Goal: Information Seeking & Learning: Find specific fact

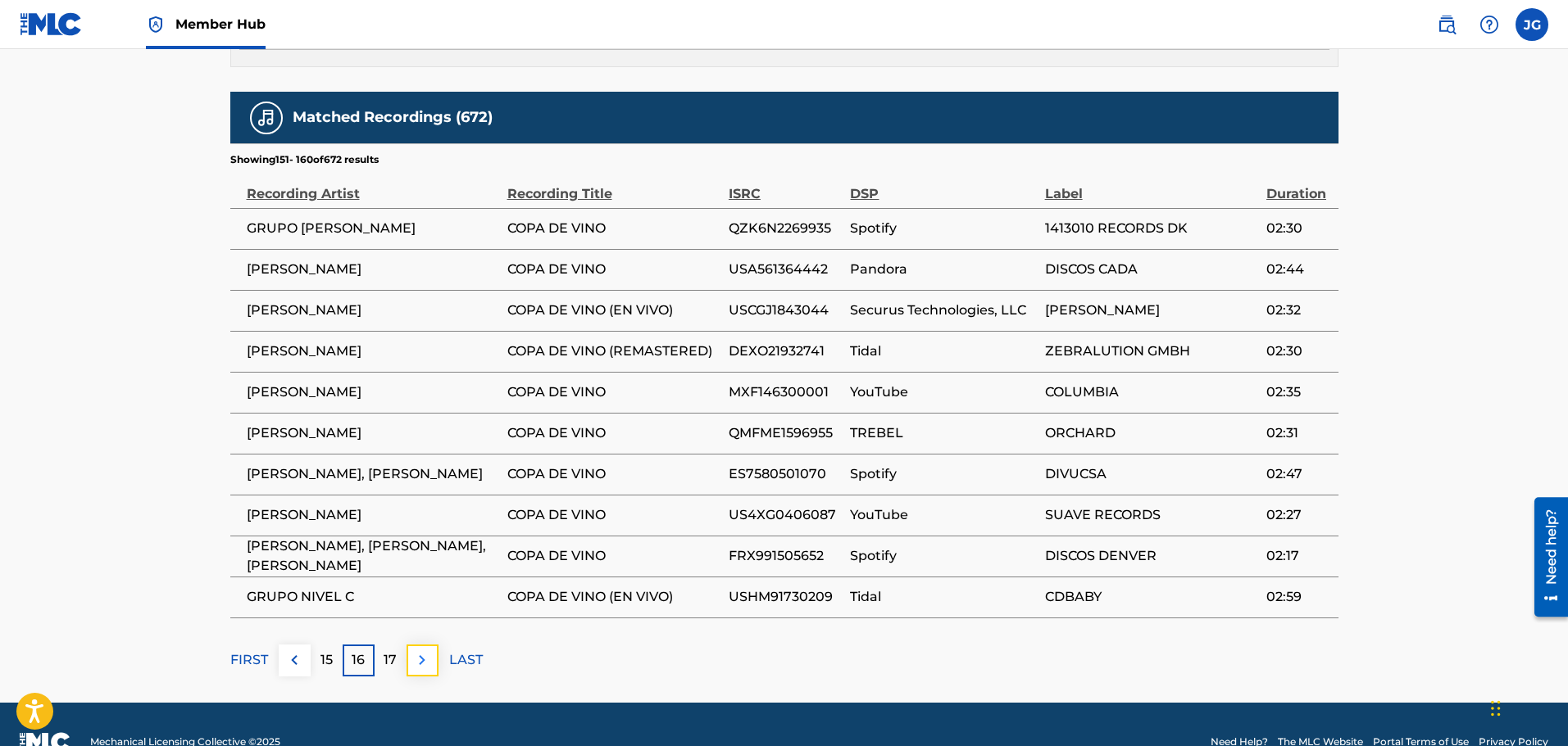
click at [417, 651] on img at bounding box center [422, 660] width 19 height 19
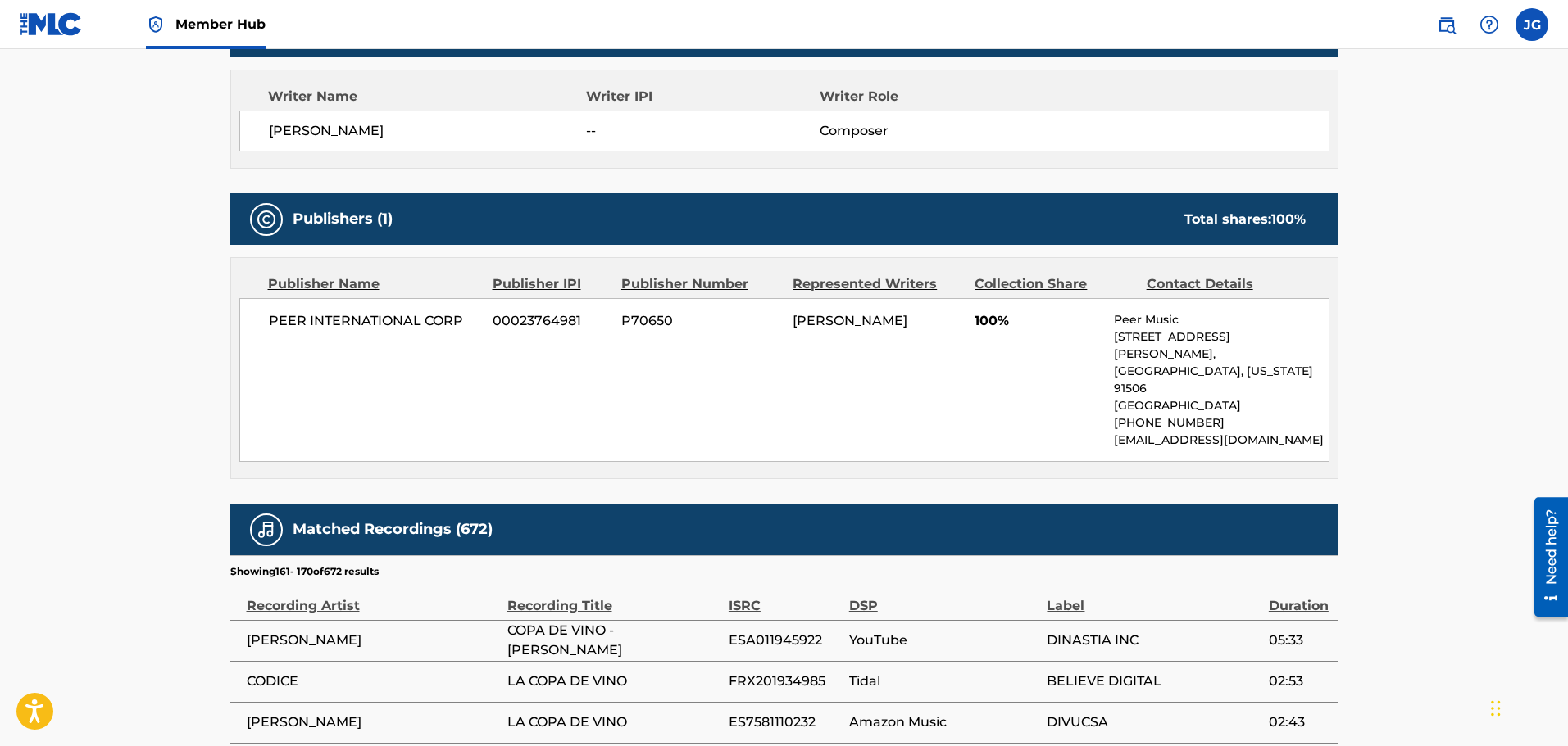
scroll to position [983, 0]
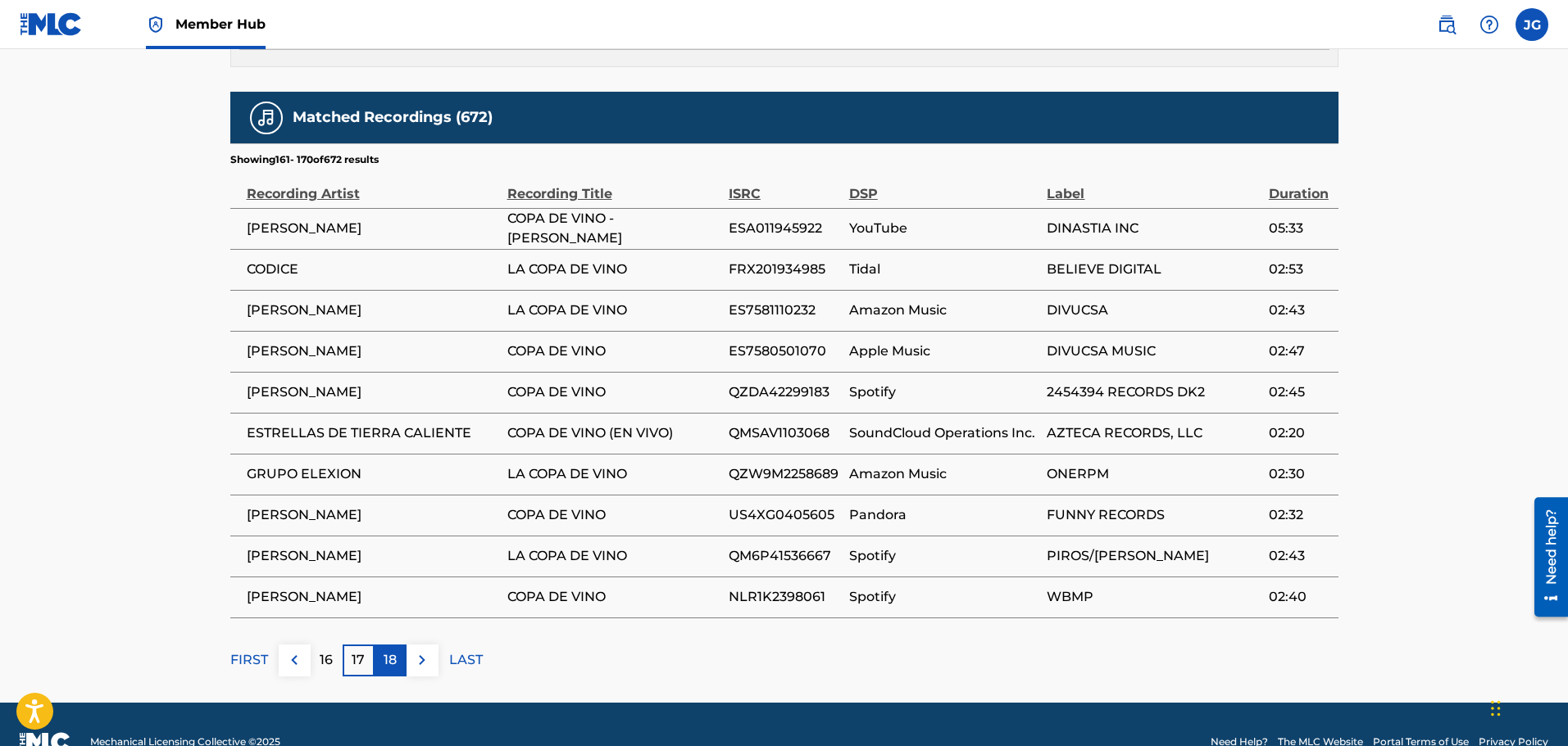
click at [390, 651] on p "18" at bounding box center [389, 660] width 13 height 19
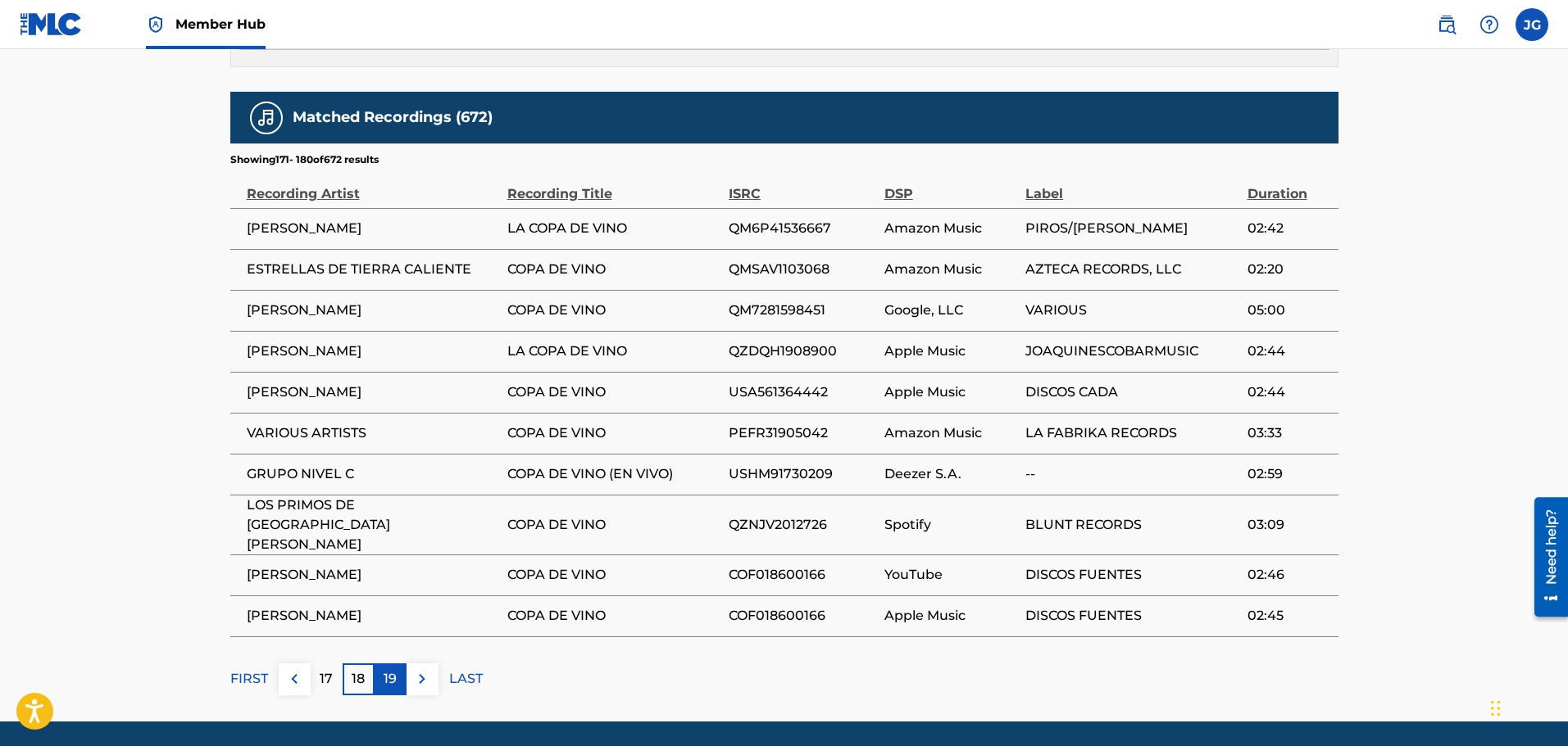
click at [388, 664] on div "19" at bounding box center [390, 680] width 32 height 32
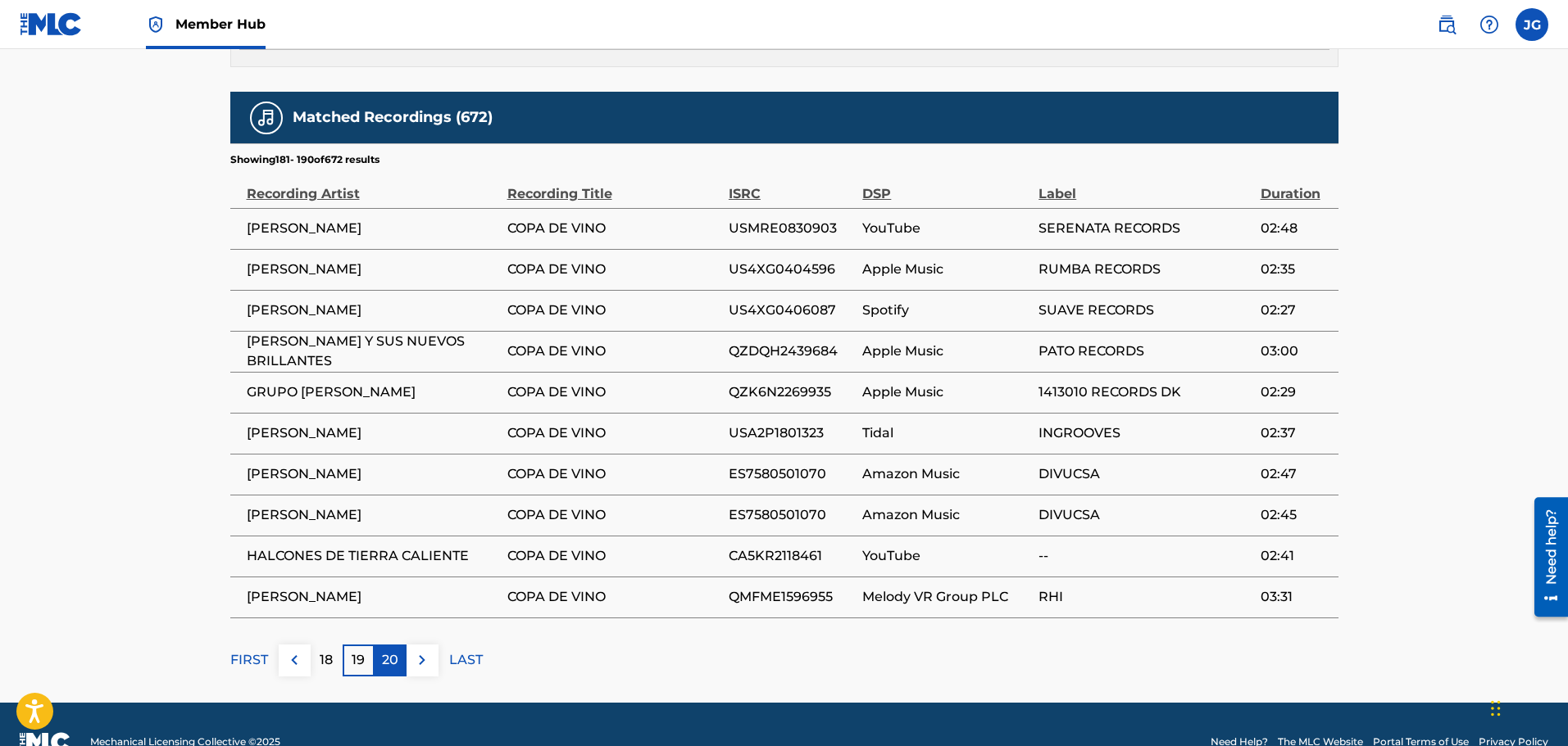
click at [395, 651] on p "20" at bounding box center [390, 660] width 17 height 19
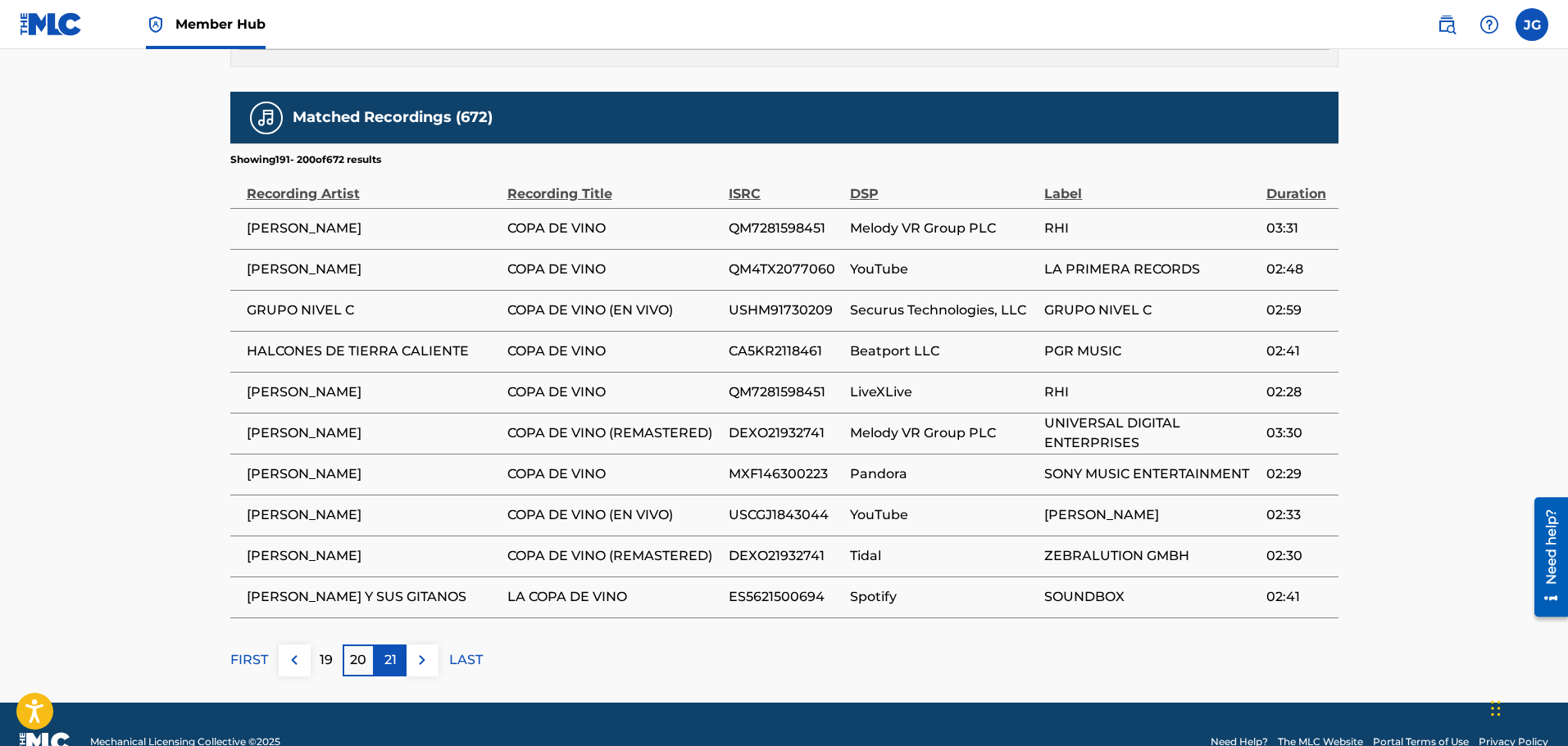
click at [397, 645] on div "21" at bounding box center [390, 660] width 32 height 32
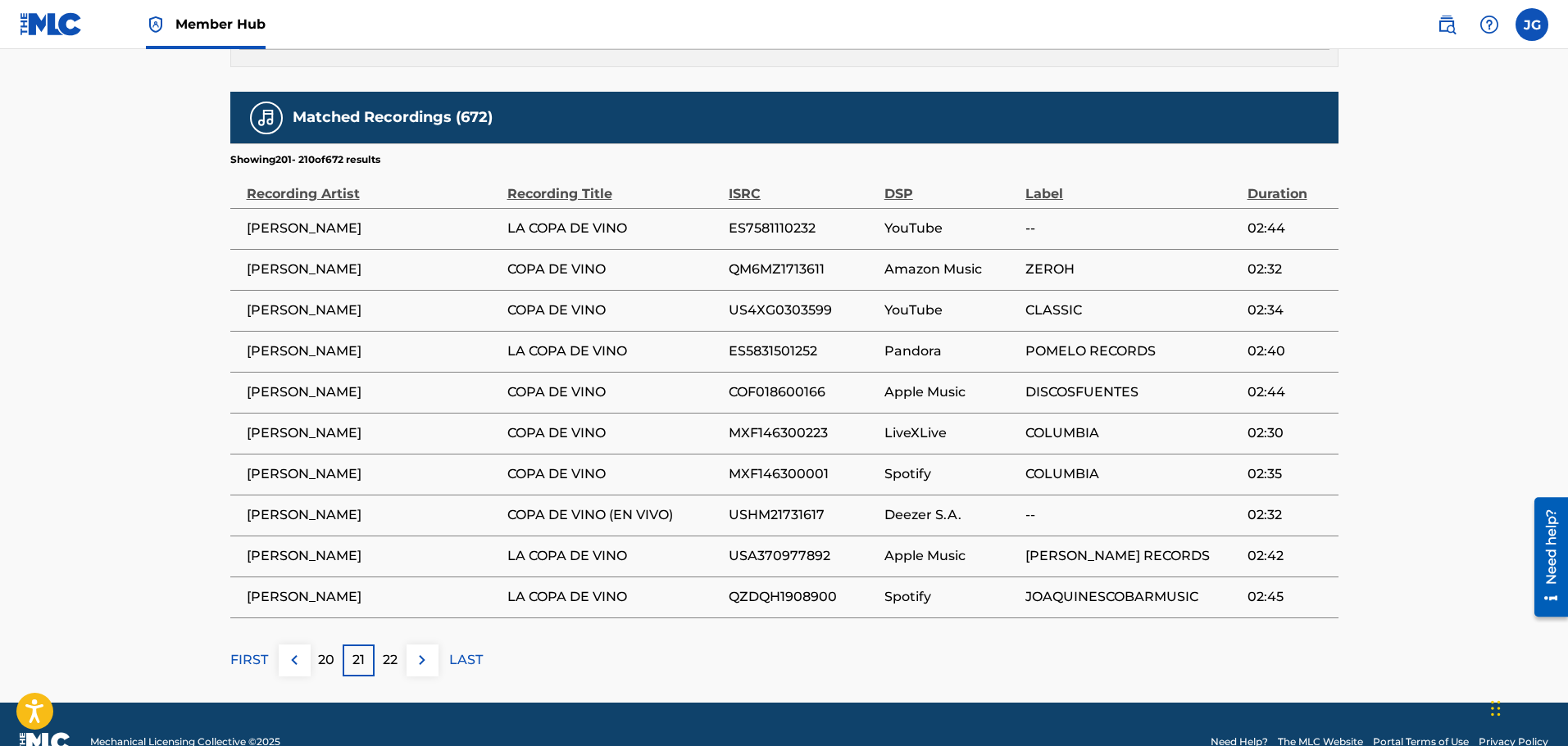
click at [396, 651] on p "22" at bounding box center [389, 660] width 15 height 19
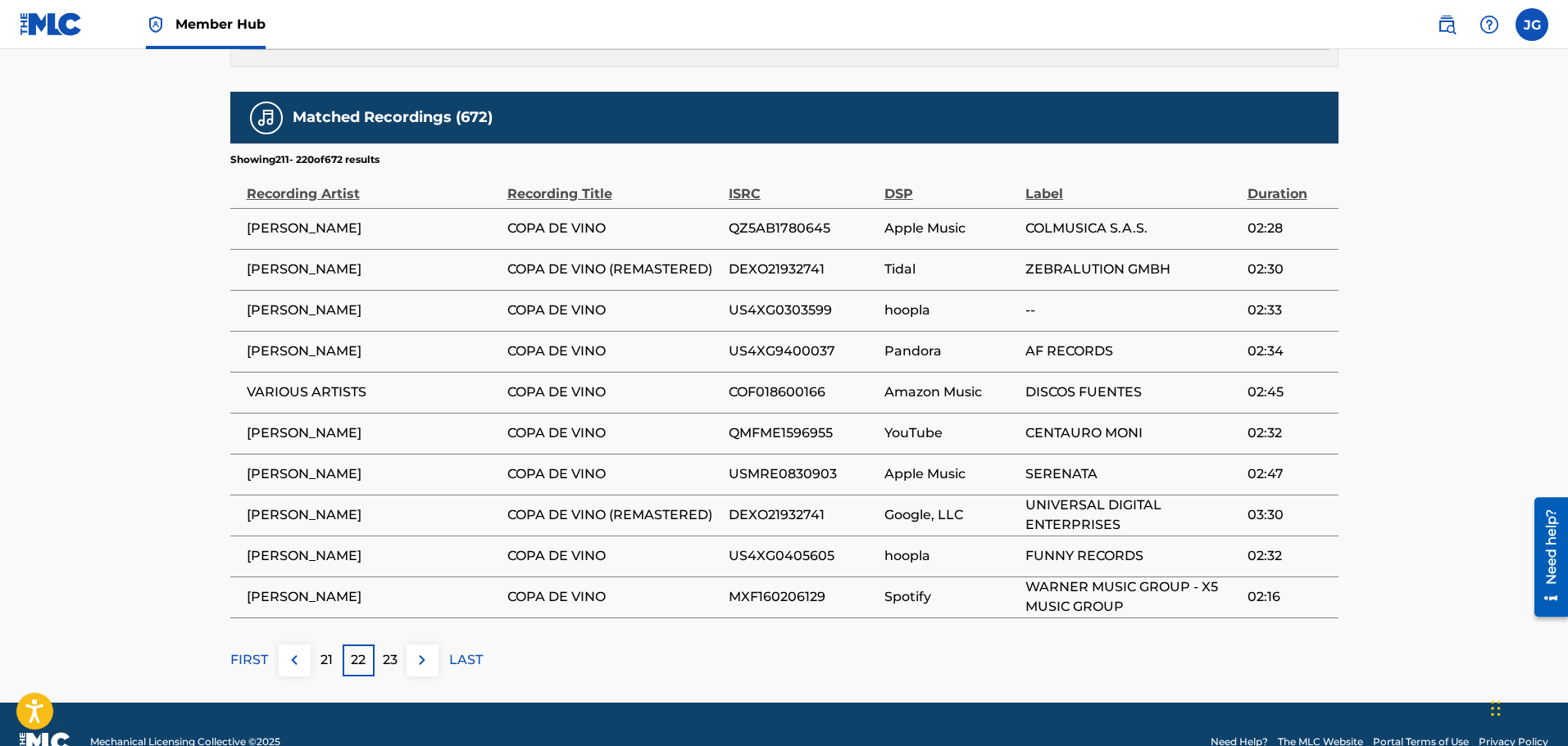
click at [388, 652] on p "23" at bounding box center [389, 660] width 15 height 19
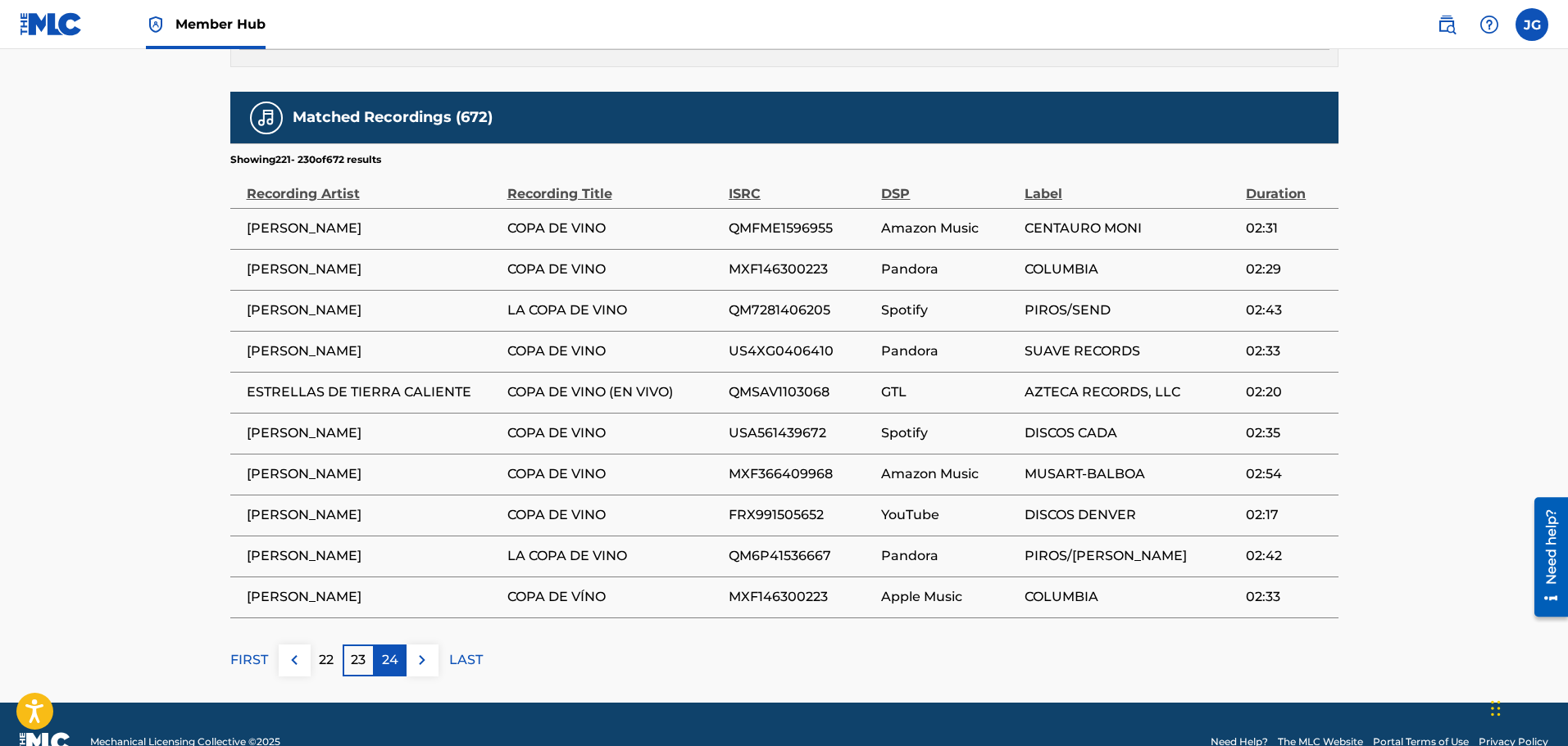
click at [388, 651] on p "24" at bounding box center [390, 660] width 17 height 19
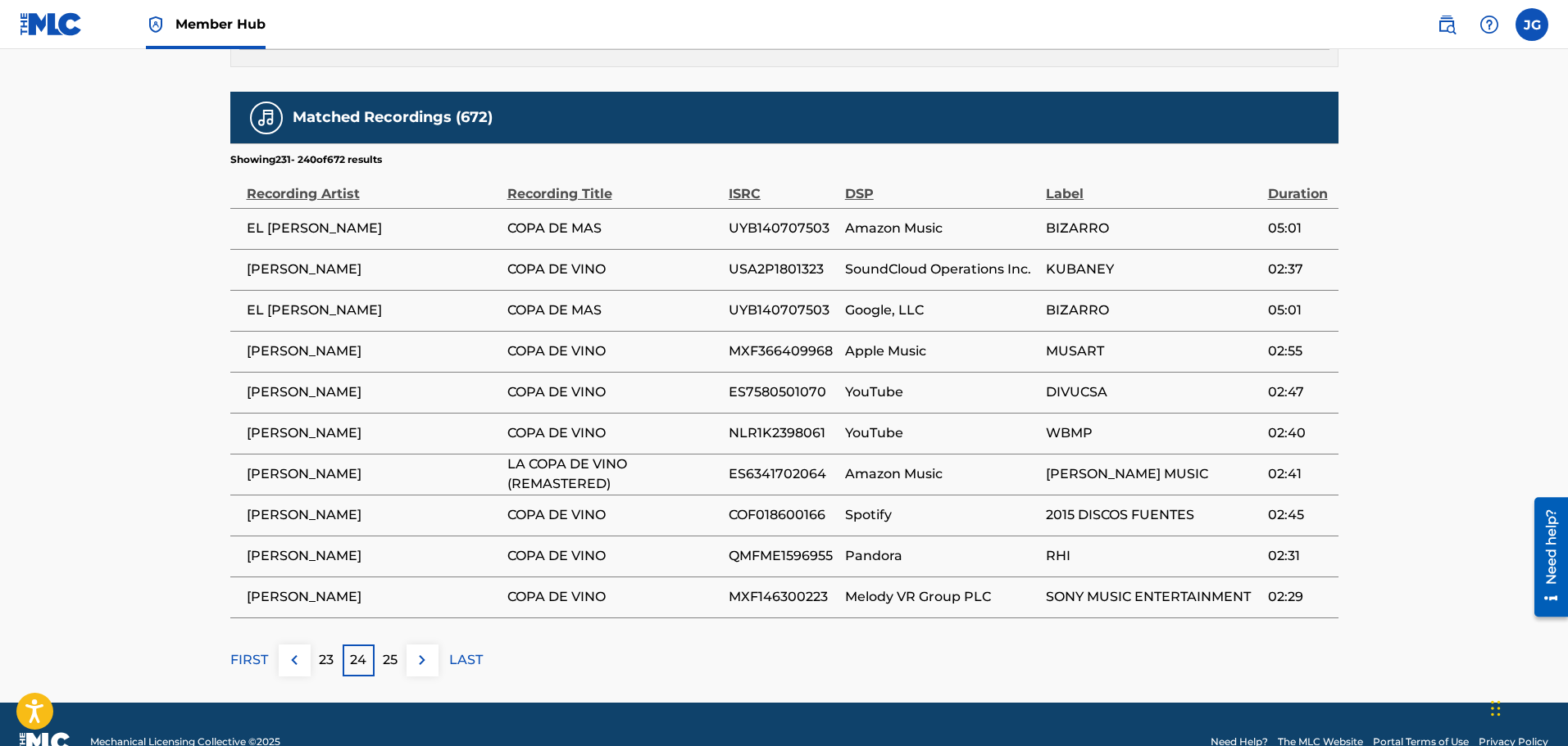
scroll to position [328, 0]
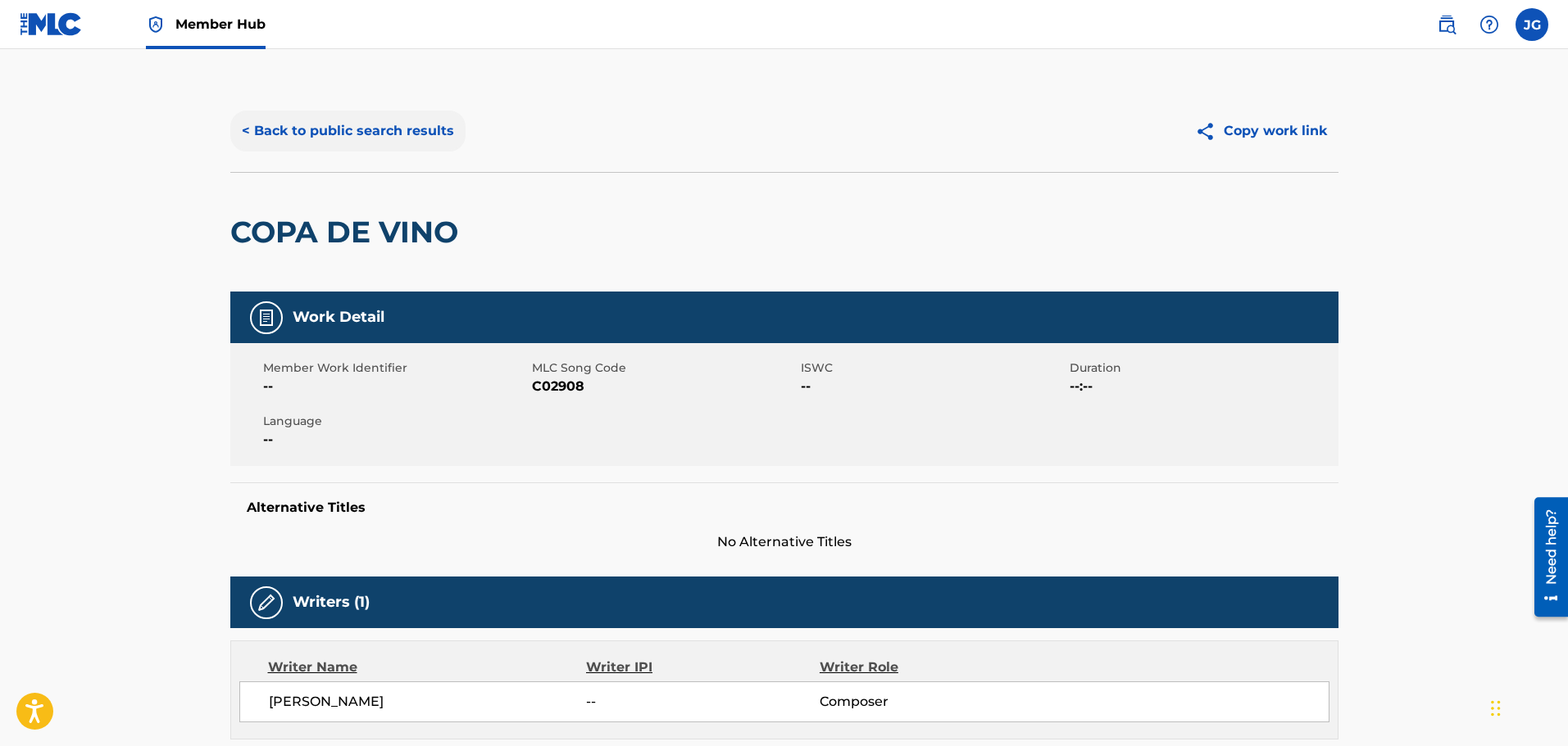
click at [291, 123] on button "< Back to public search results" at bounding box center [347, 130] width 235 height 41
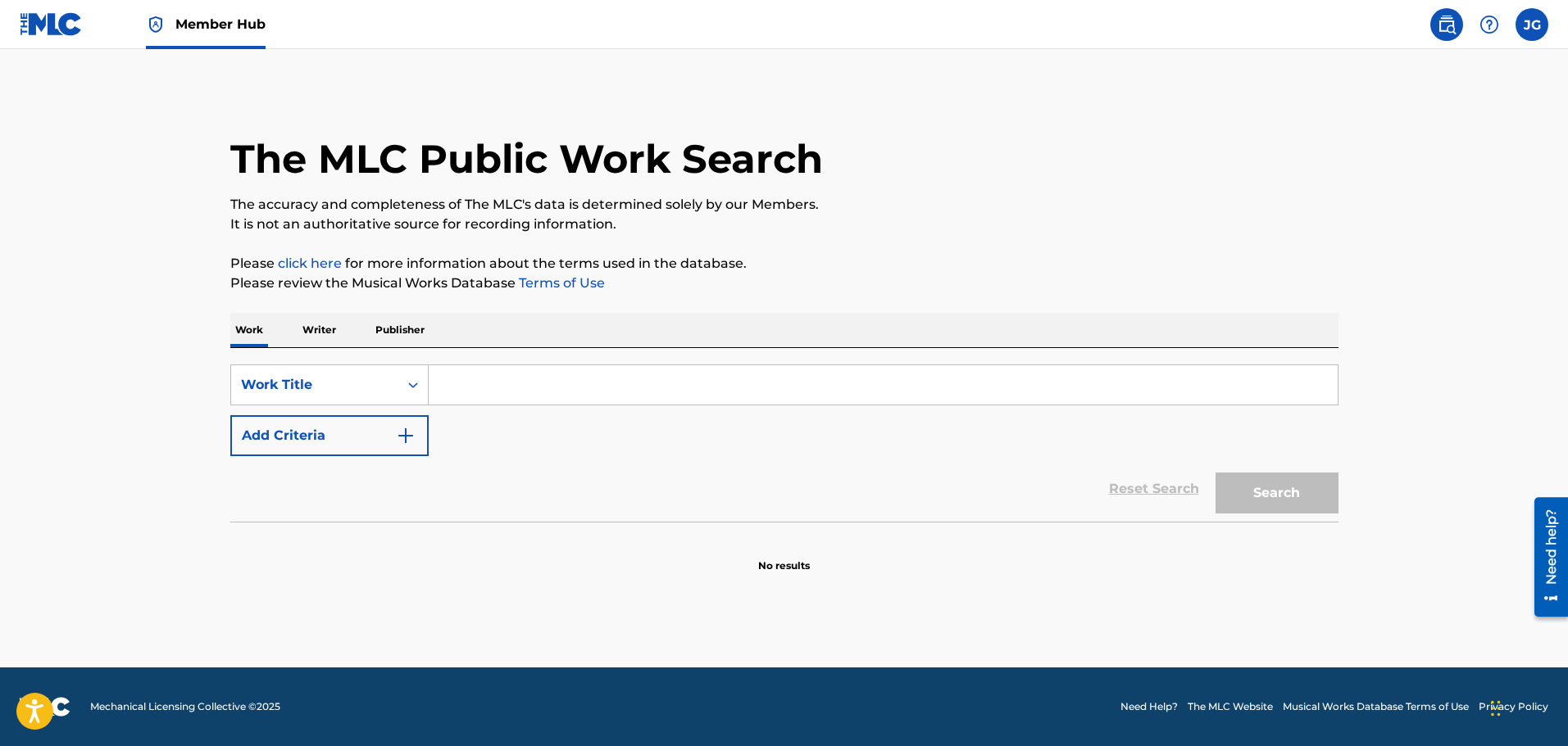
click at [515, 389] on input "Search Form" at bounding box center [883, 385] width 909 height 39
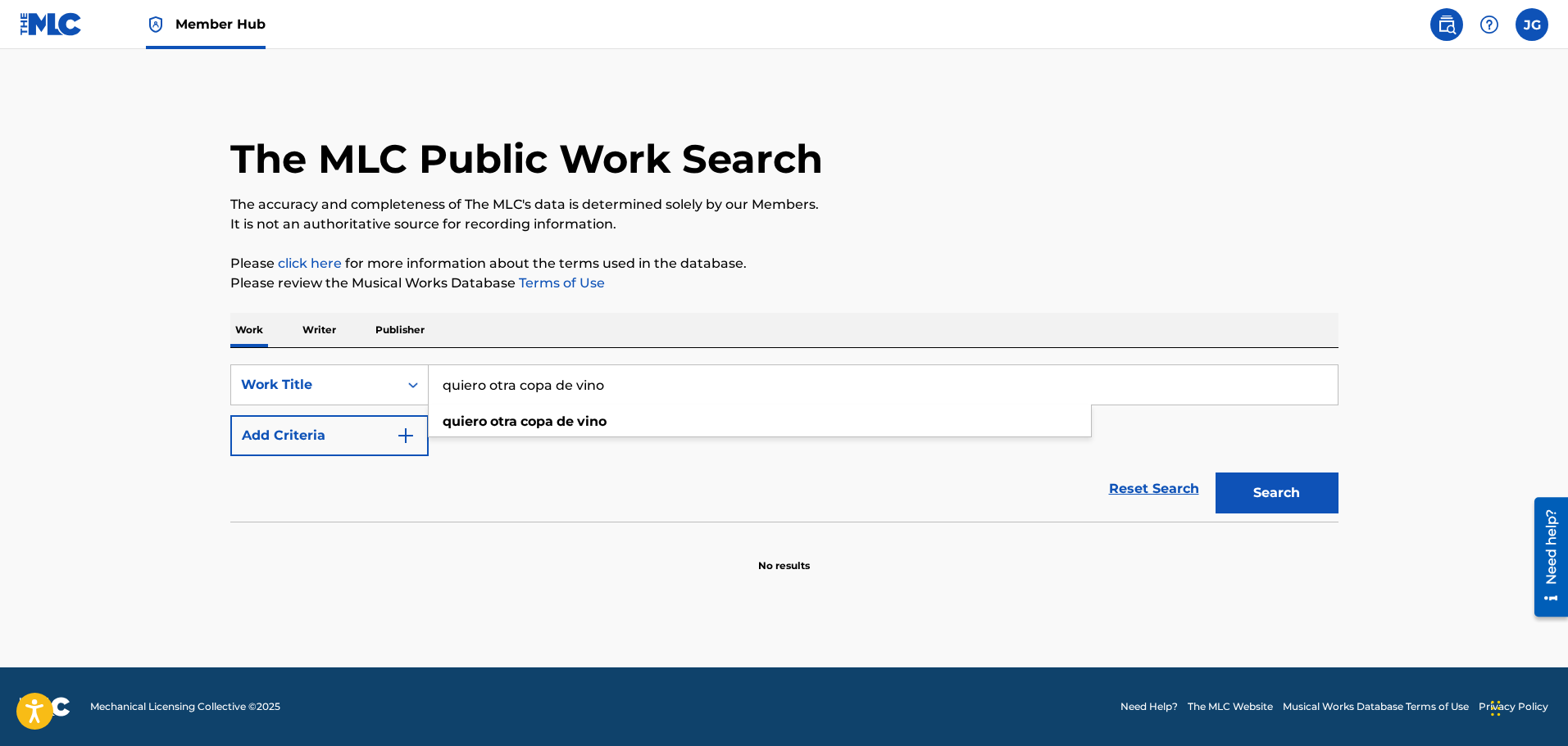
type input "quiero otra copa de vino"
click at [1215, 472] on button "Search" at bounding box center [1277, 492] width 123 height 41
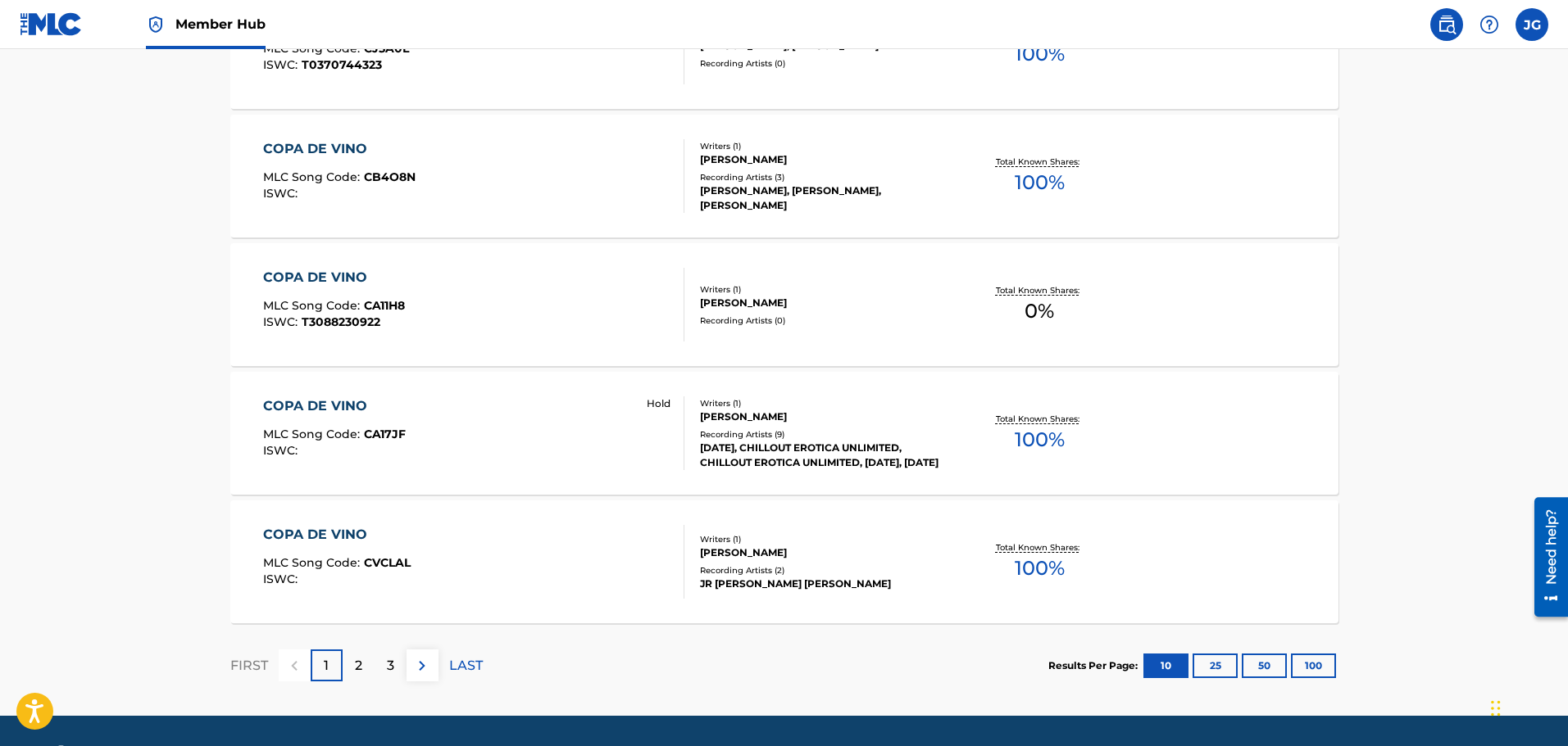
scroll to position [1229, 0]
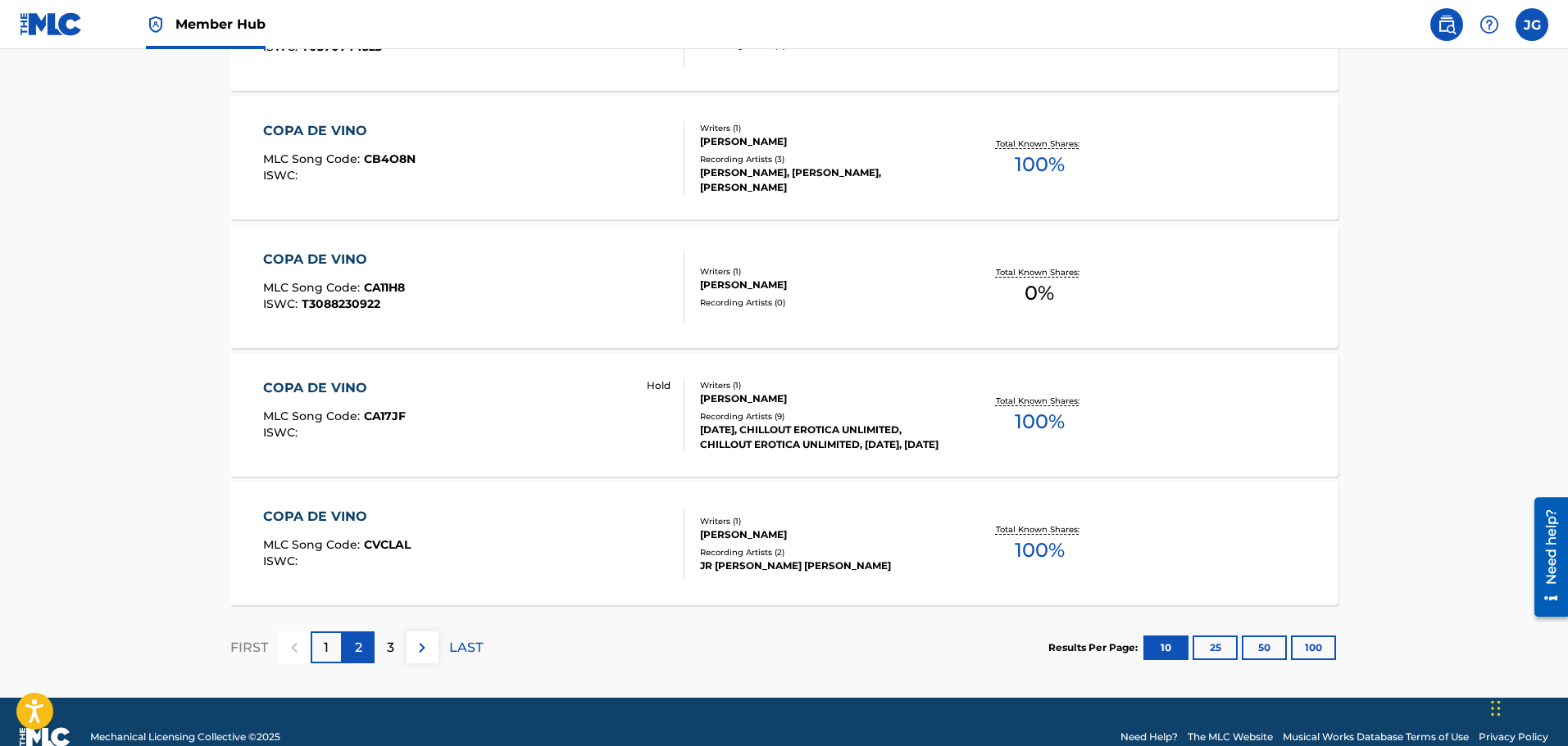
click at [366, 663] on div "2" at bounding box center [359, 647] width 32 height 32
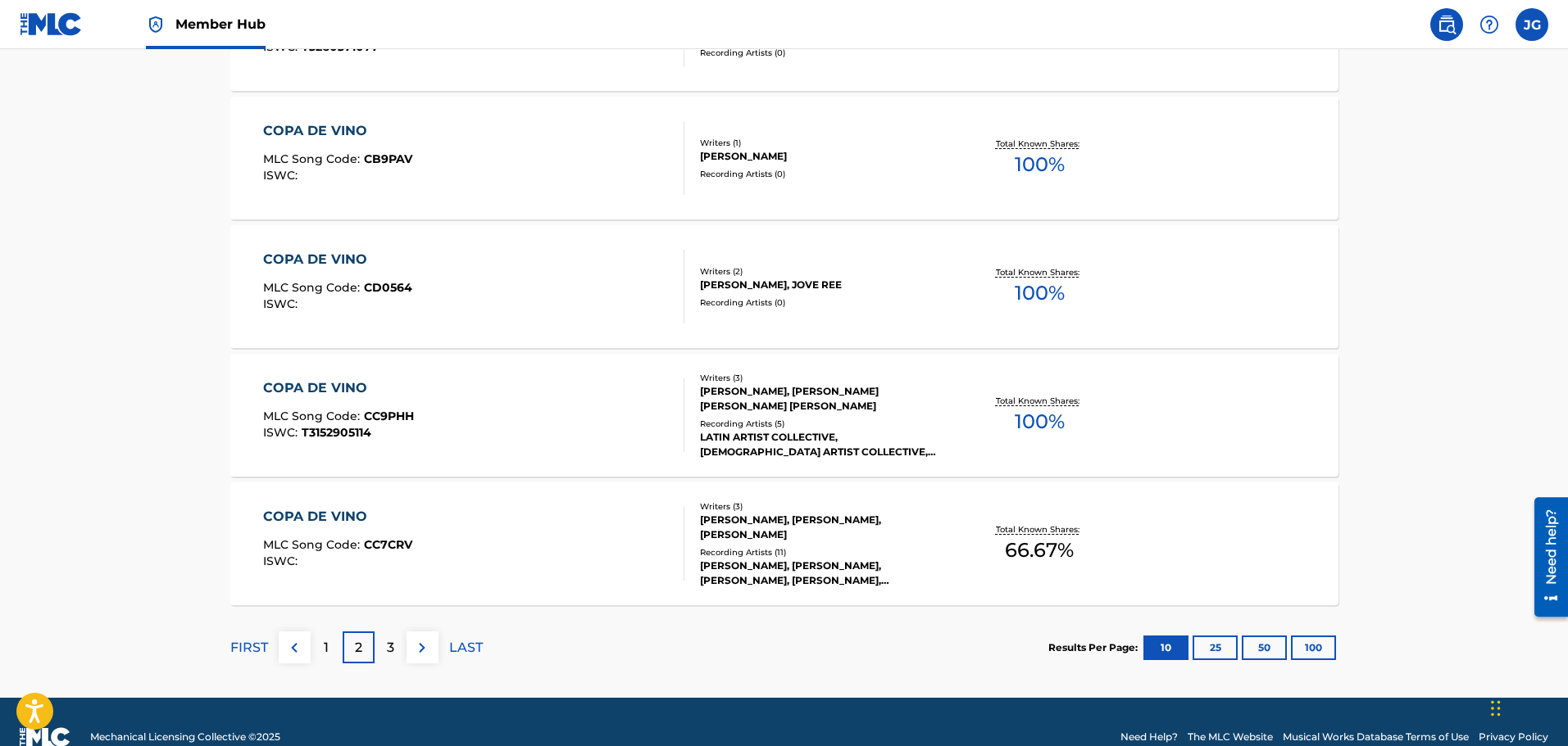
scroll to position [1259, 0]
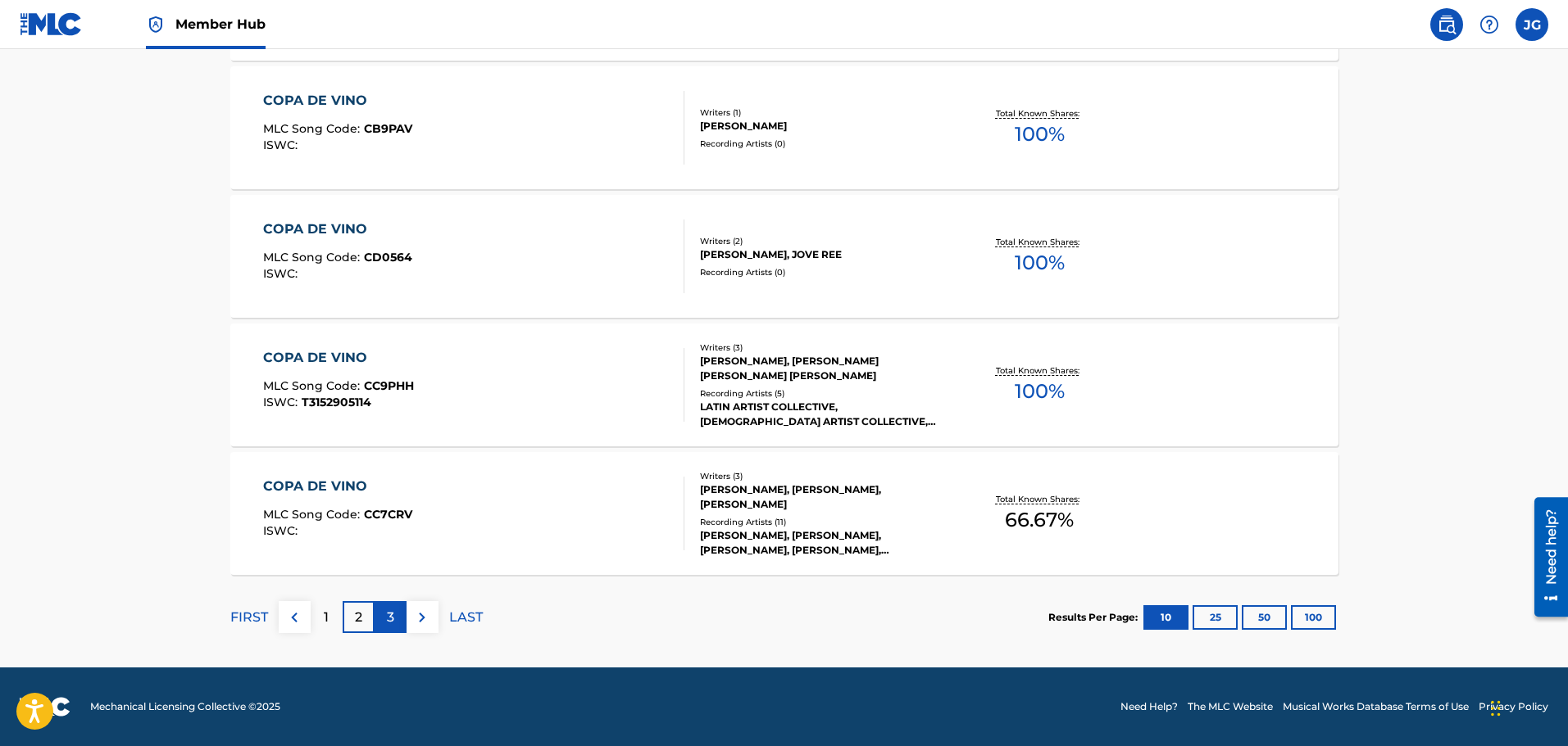
click at [387, 626] on p "3" at bounding box center [390, 617] width 7 height 19
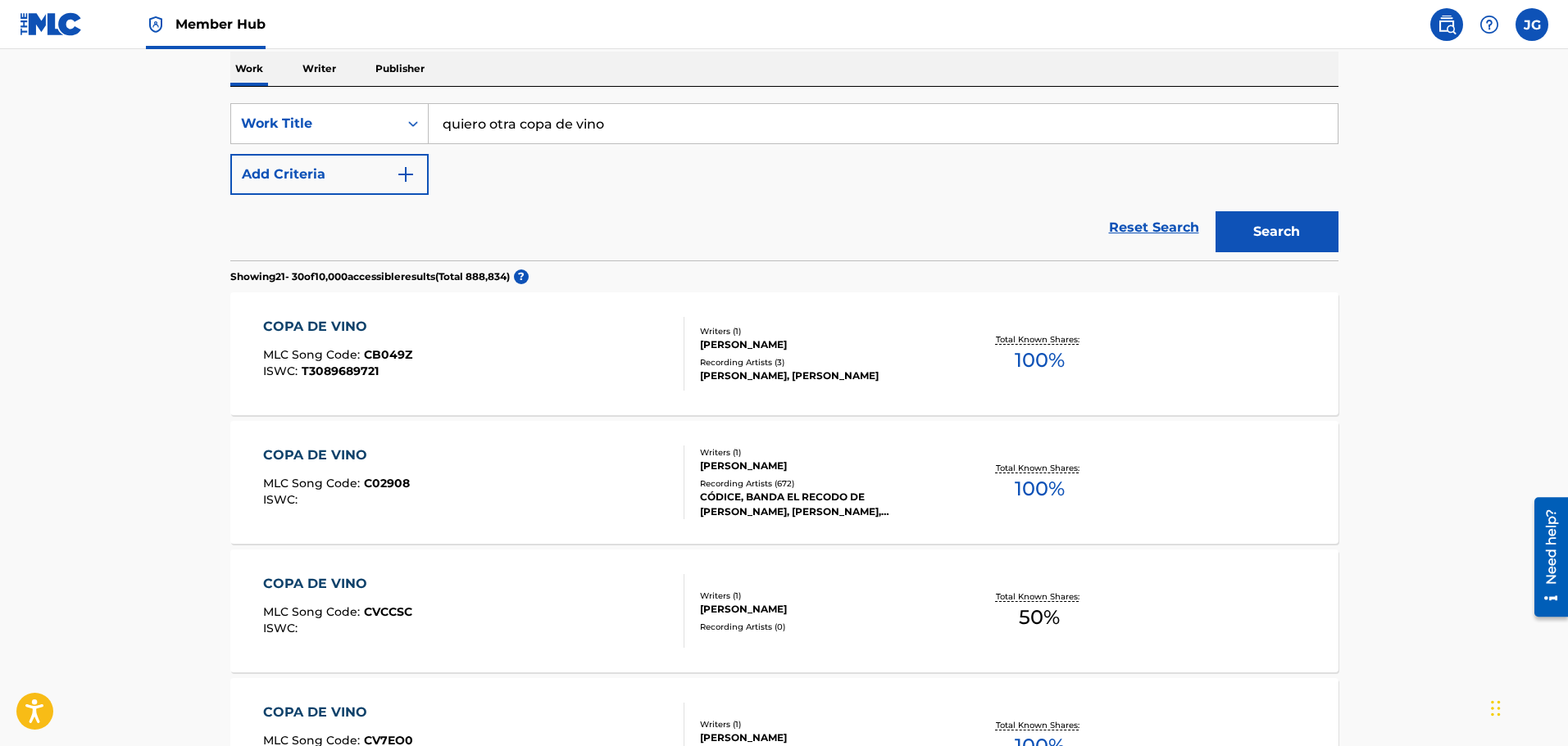
scroll to position [328, 0]
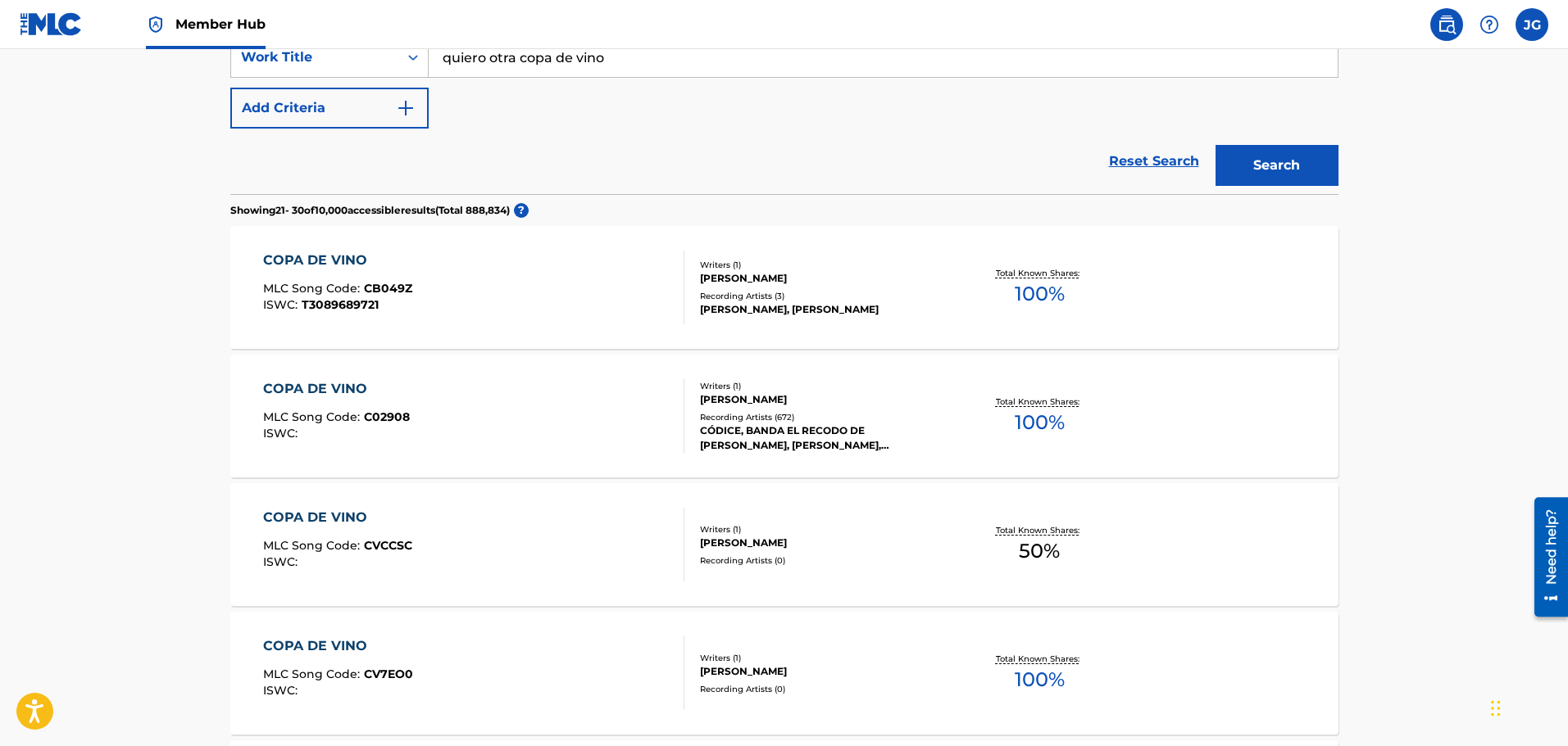
click at [431, 434] on div "COPA DE VINO MLC Song Code : C02908 ISWC :" at bounding box center [473, 416] width 421 height 73
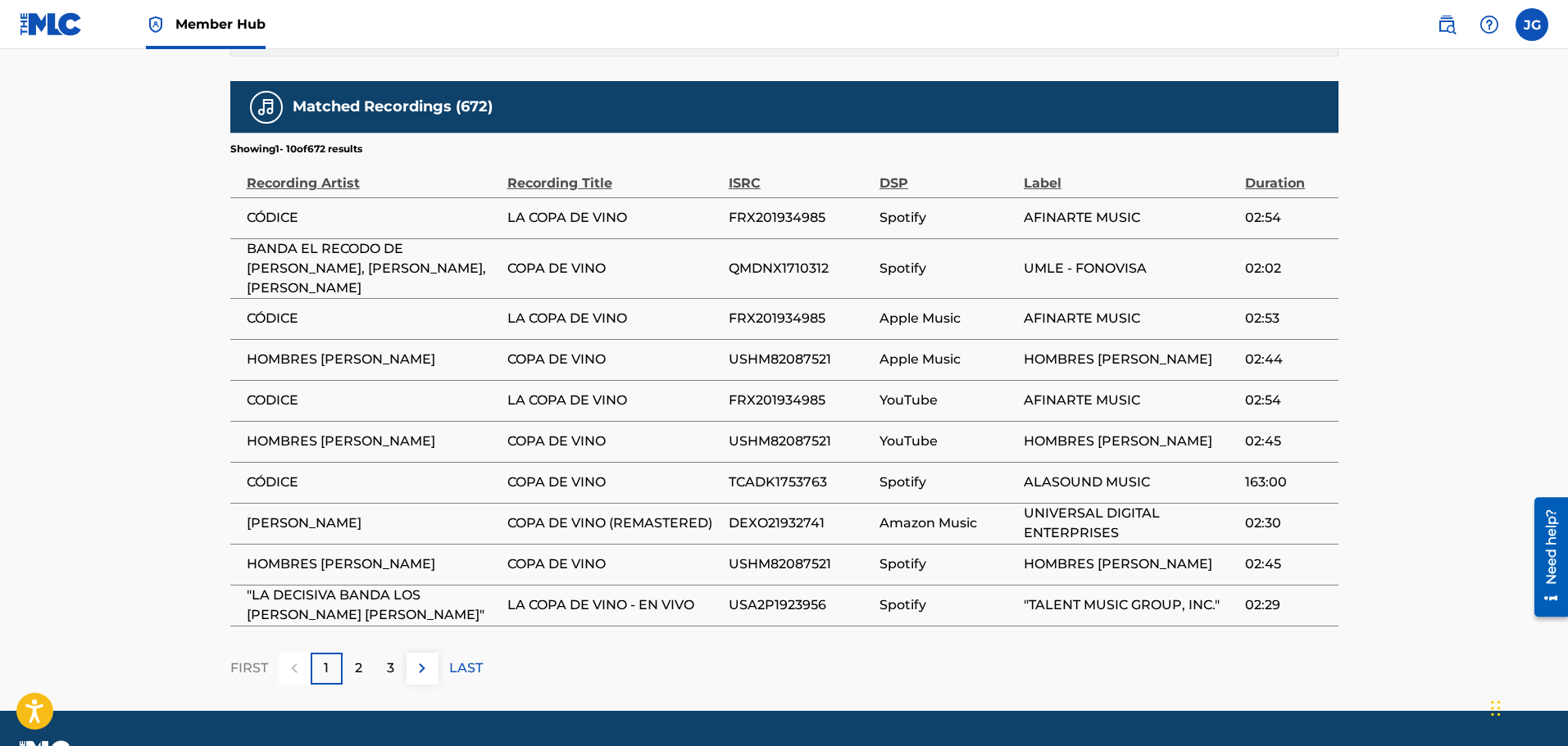
scroll to position [1020, 0]
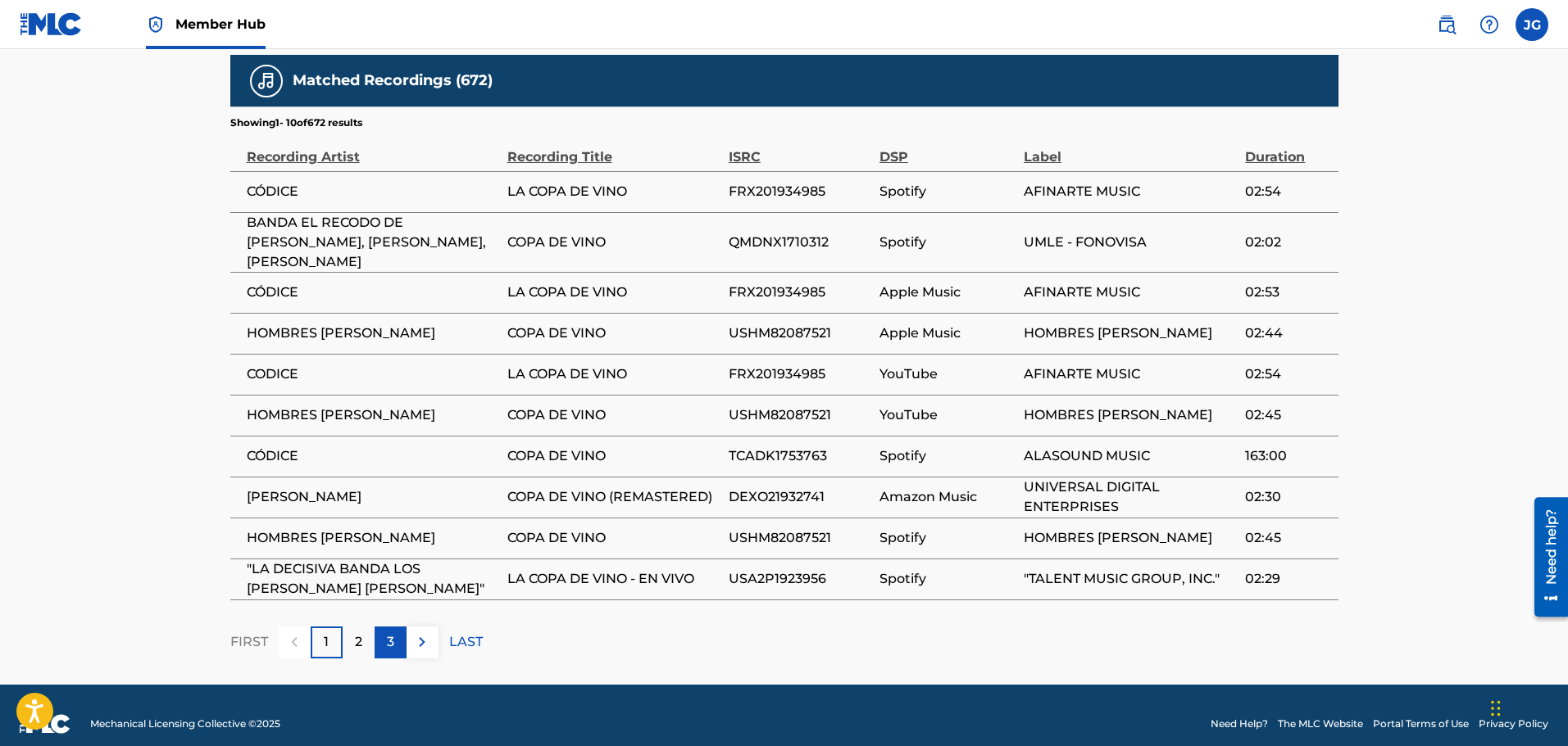
click at [395, 633] on div "3" at bounding box center [390, 643] width 32 height 32
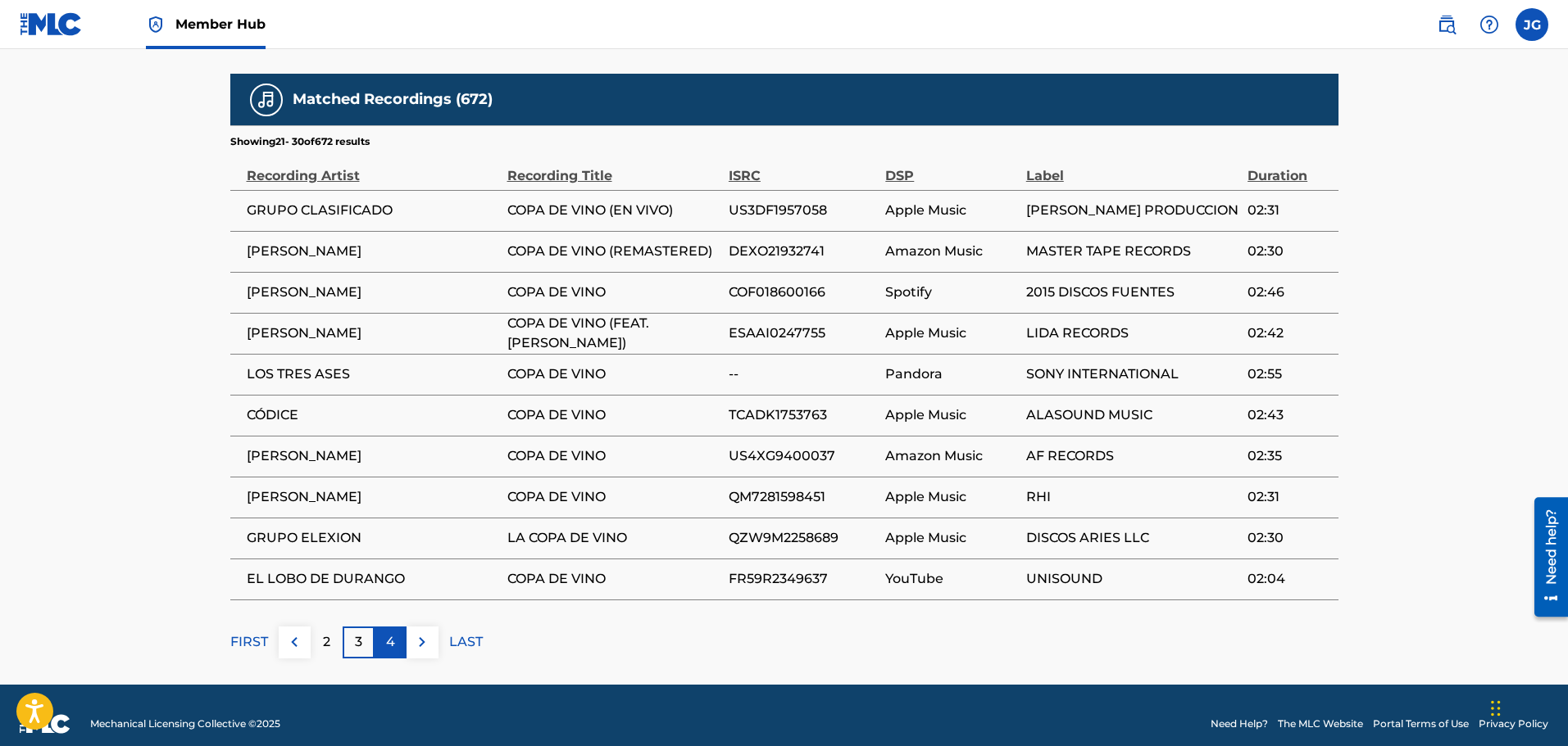
click at [396, 634] on div "4" at bounding box center [390, 643] width 32 height 32
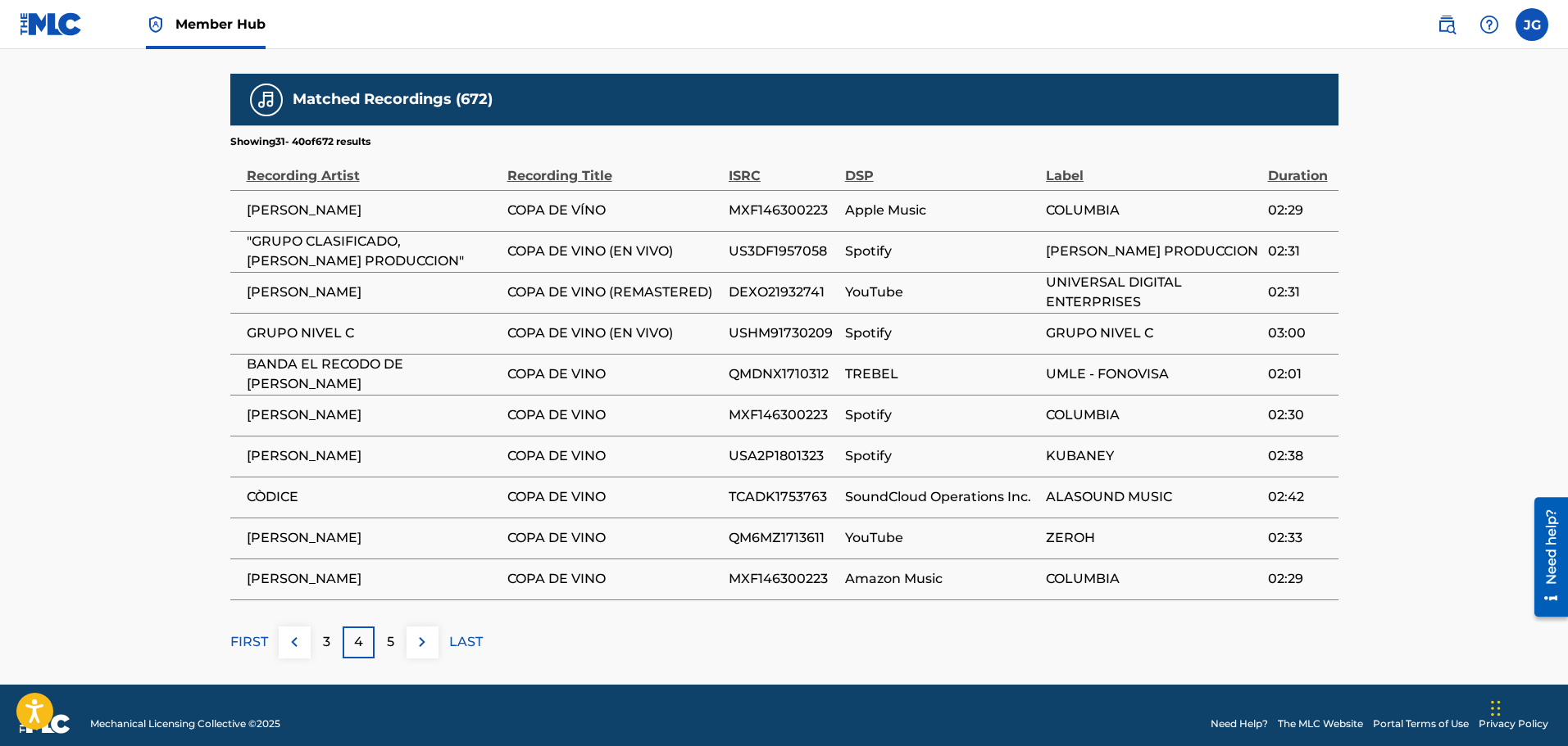
click at [396, 634] on div "5" at bounding box center [390, 643] width 32 height 32
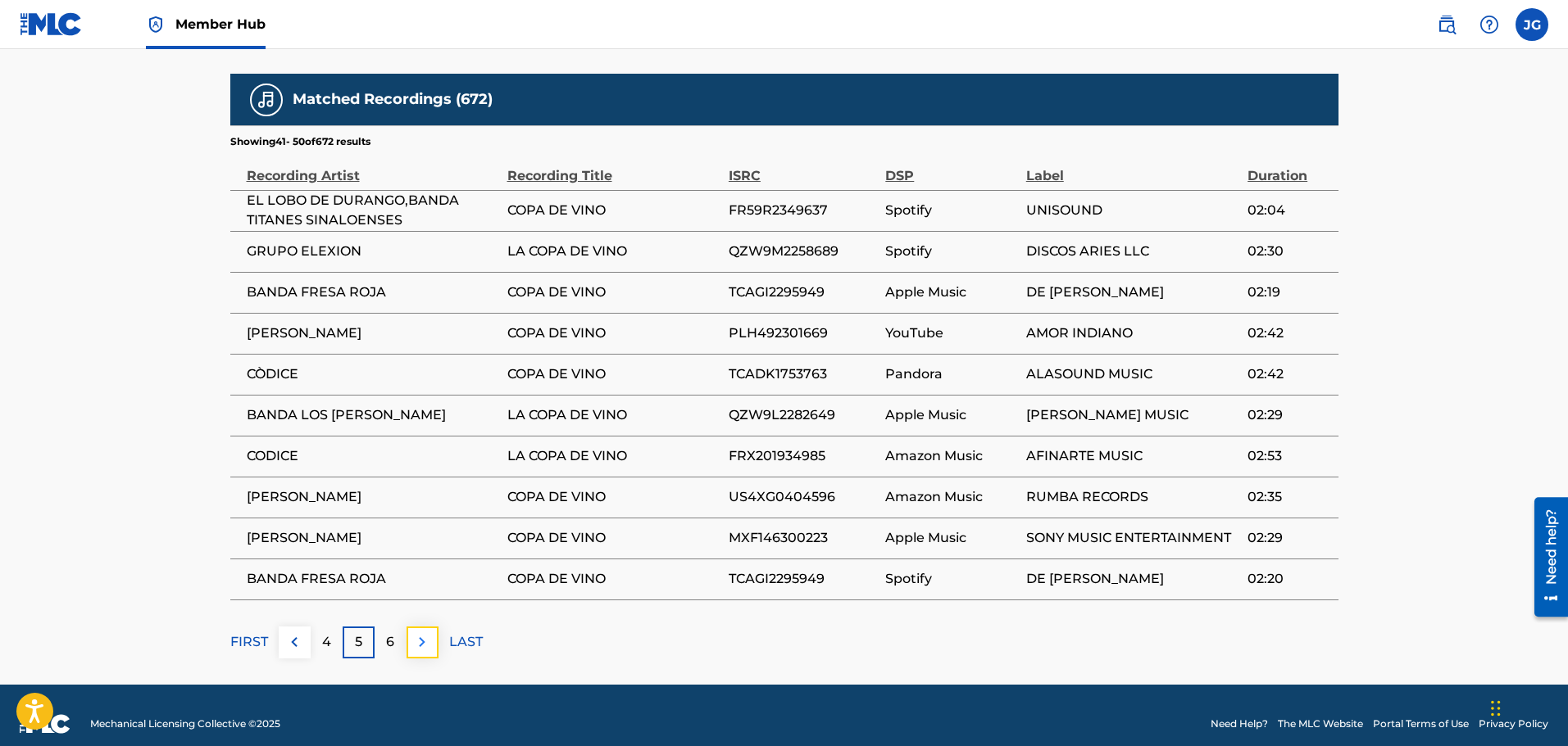
click at [412, 629] on button at bounding box center [423, 643] width 32 height 32
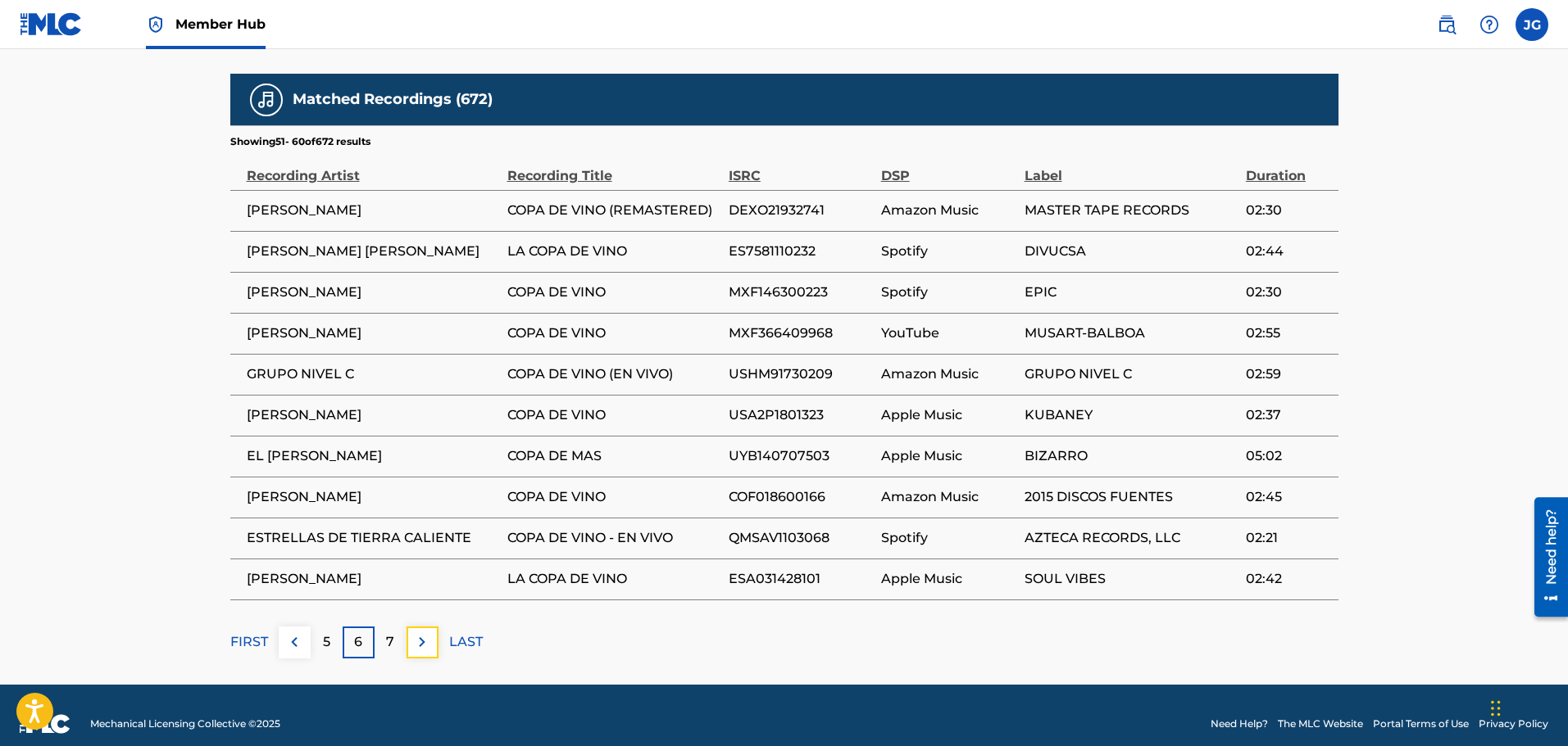
click at [416, 632] on img at bounding box center [422, 642] width 19 height 19
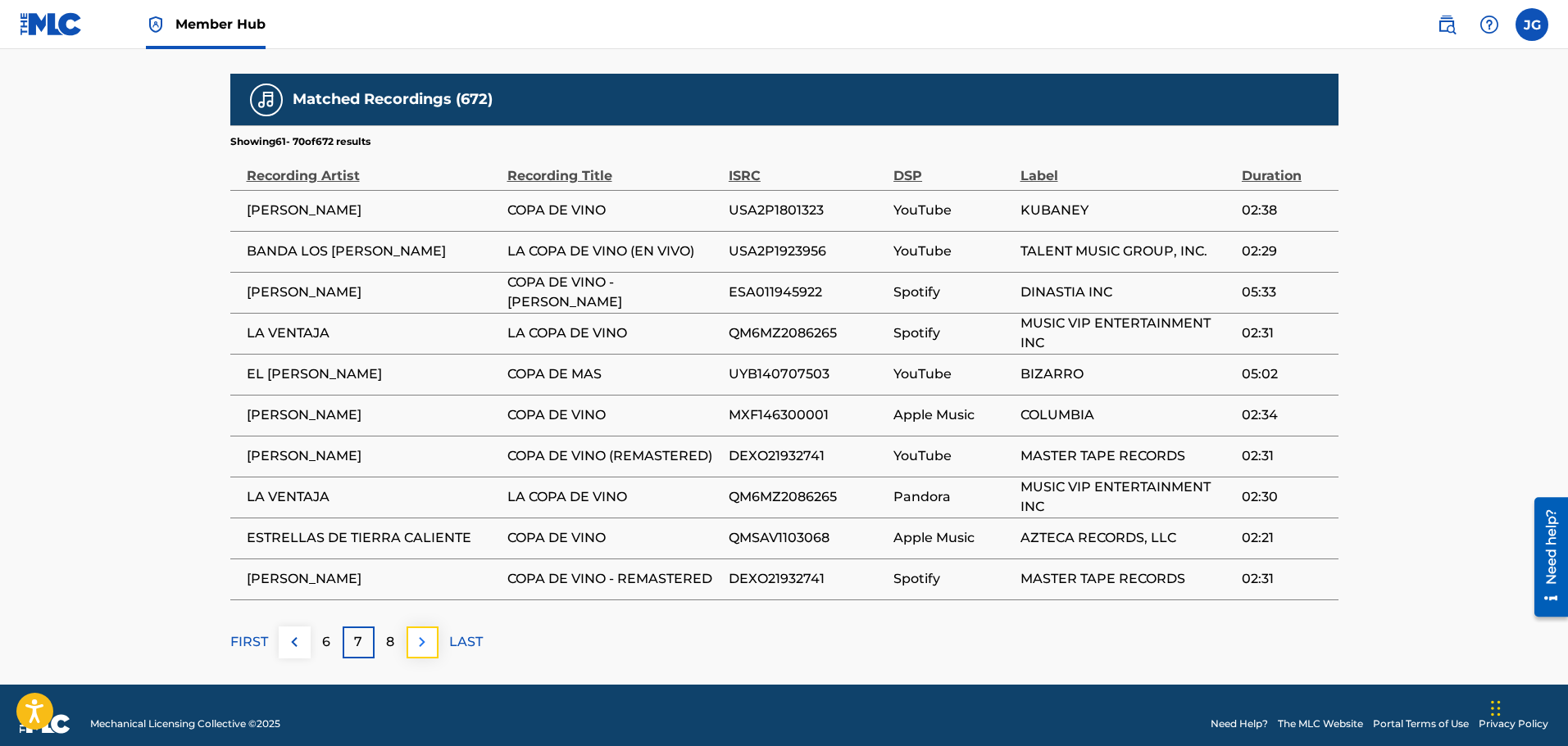
click at [421, 632] on img at bounding box center [422, 642] width 19 height 19
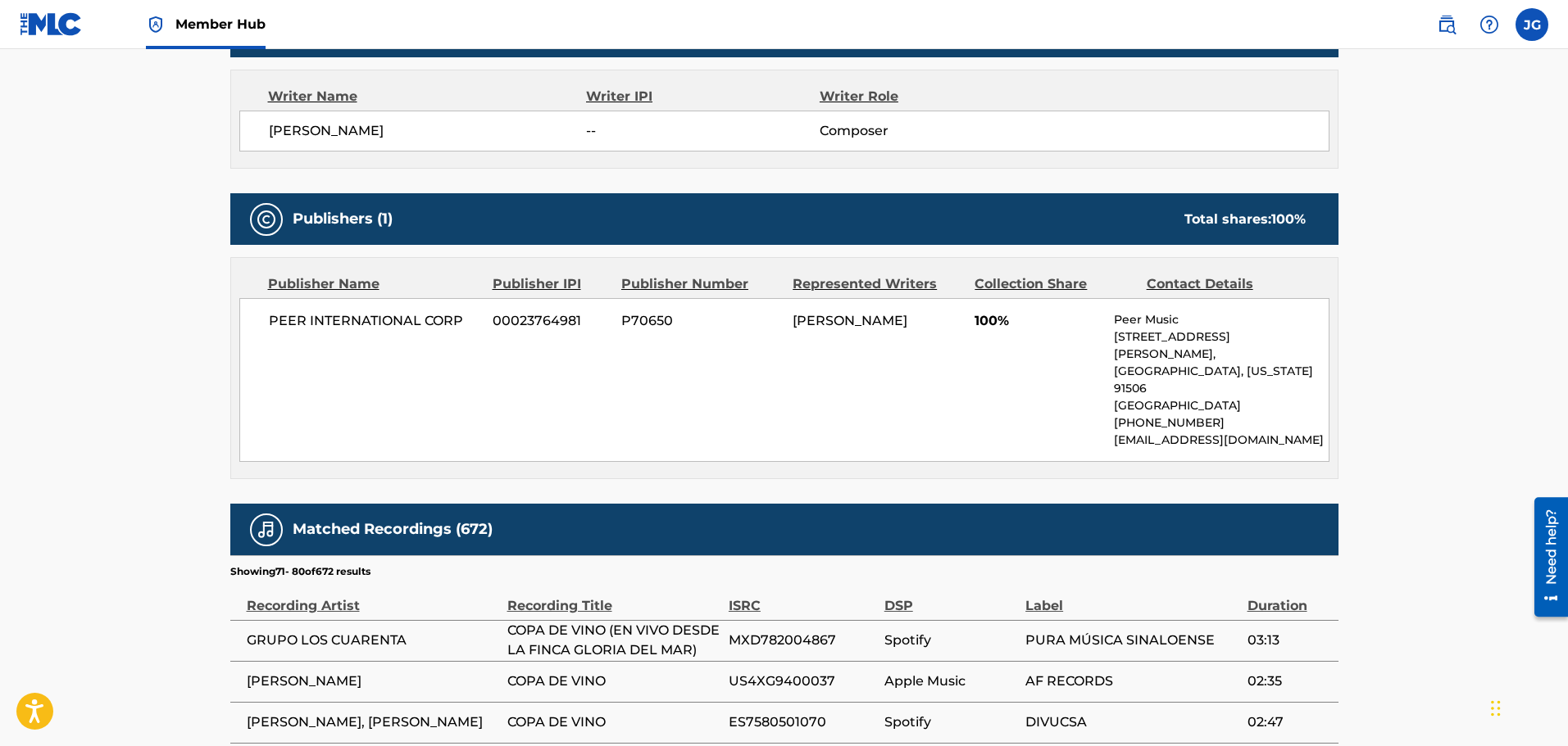
scroll to position [1001, 0]
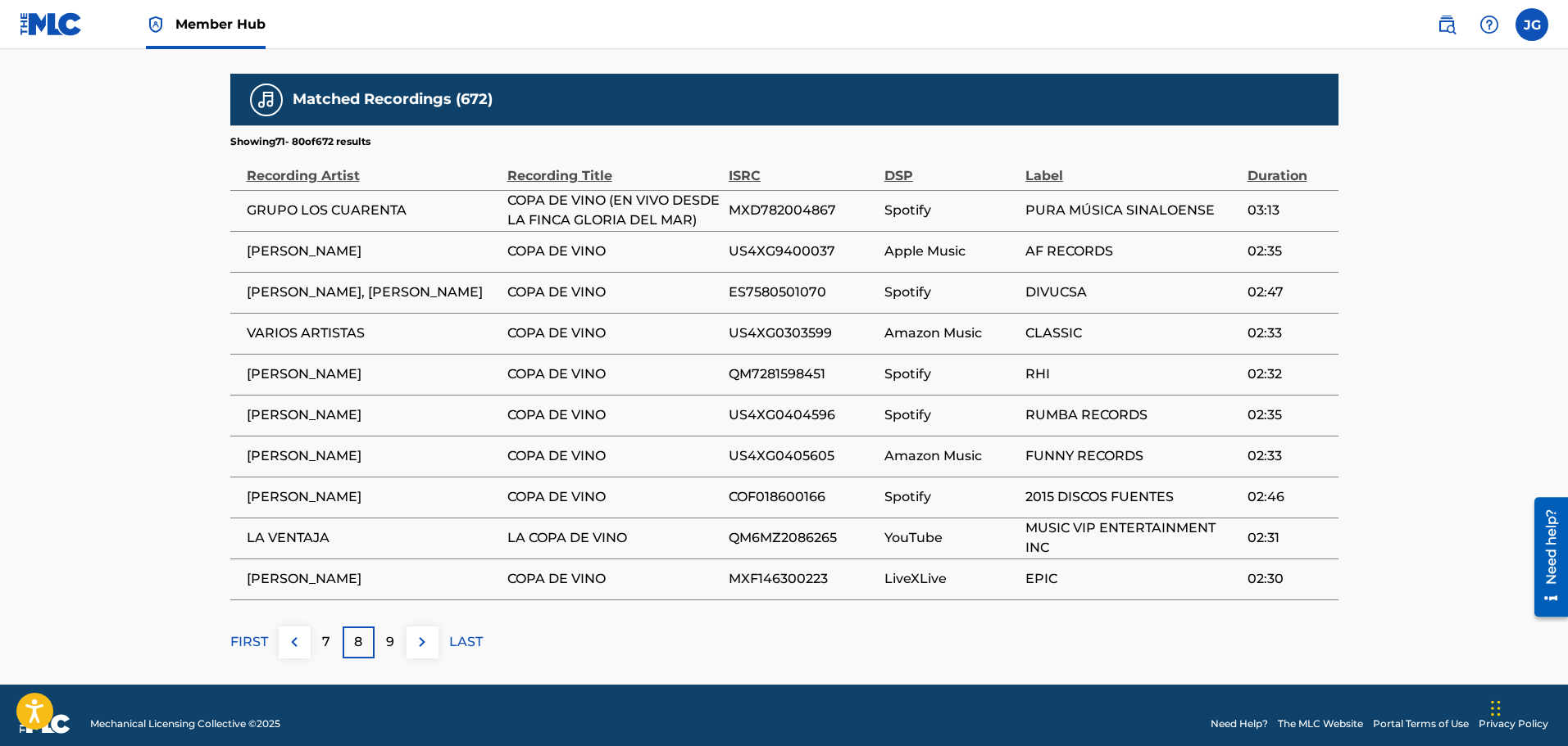
click at [424, 622] on div "Matched Recordings (672) Showing 71 - 80 of 672 results Recording Artist Record…" at bounding box center [784, 366] width 1108 height 585
click at [424, 626] on div "Matched Recordings (672) Showing 71 - 80 of 672 results Recording Artist Record…" at bounding box center [784, 366] width 1108 height 585
click at [416, 634] on img at bounding box center [422, 642] width 19 height 19
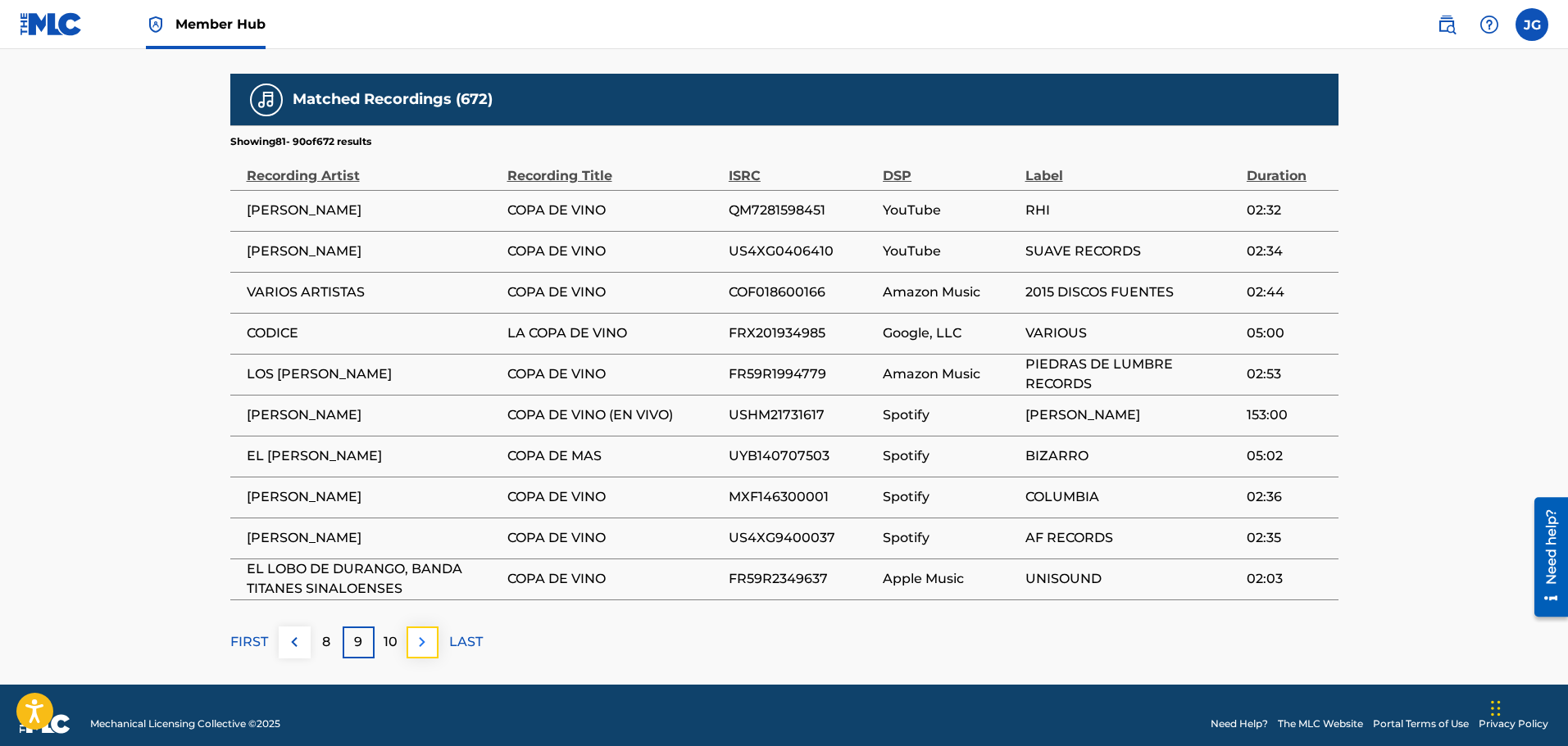
click at [421, 632] on img at bounding box center [422, 642] width 19 height 19
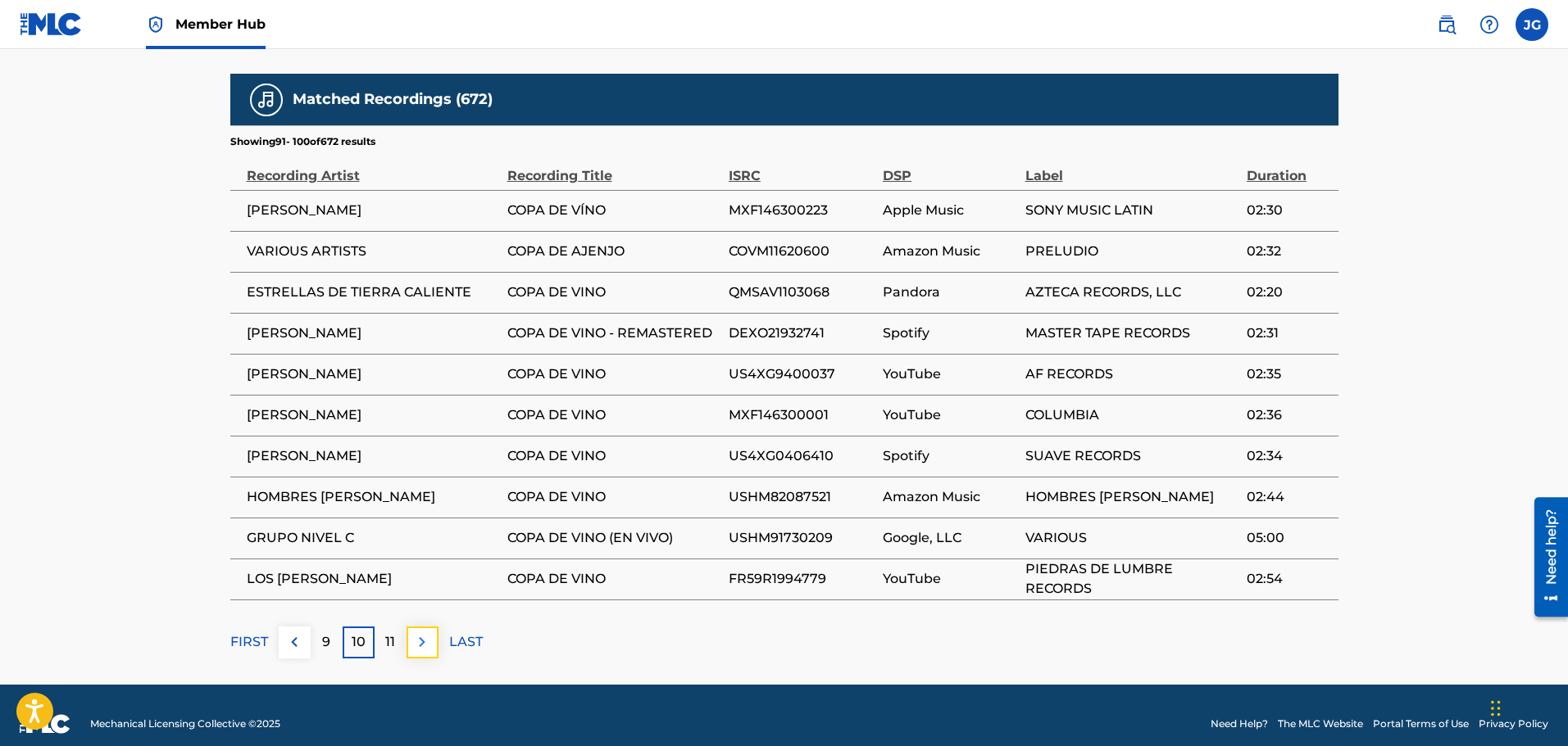
click at [422, 632] on img at bounding box center [422, 642] width 19 height 19
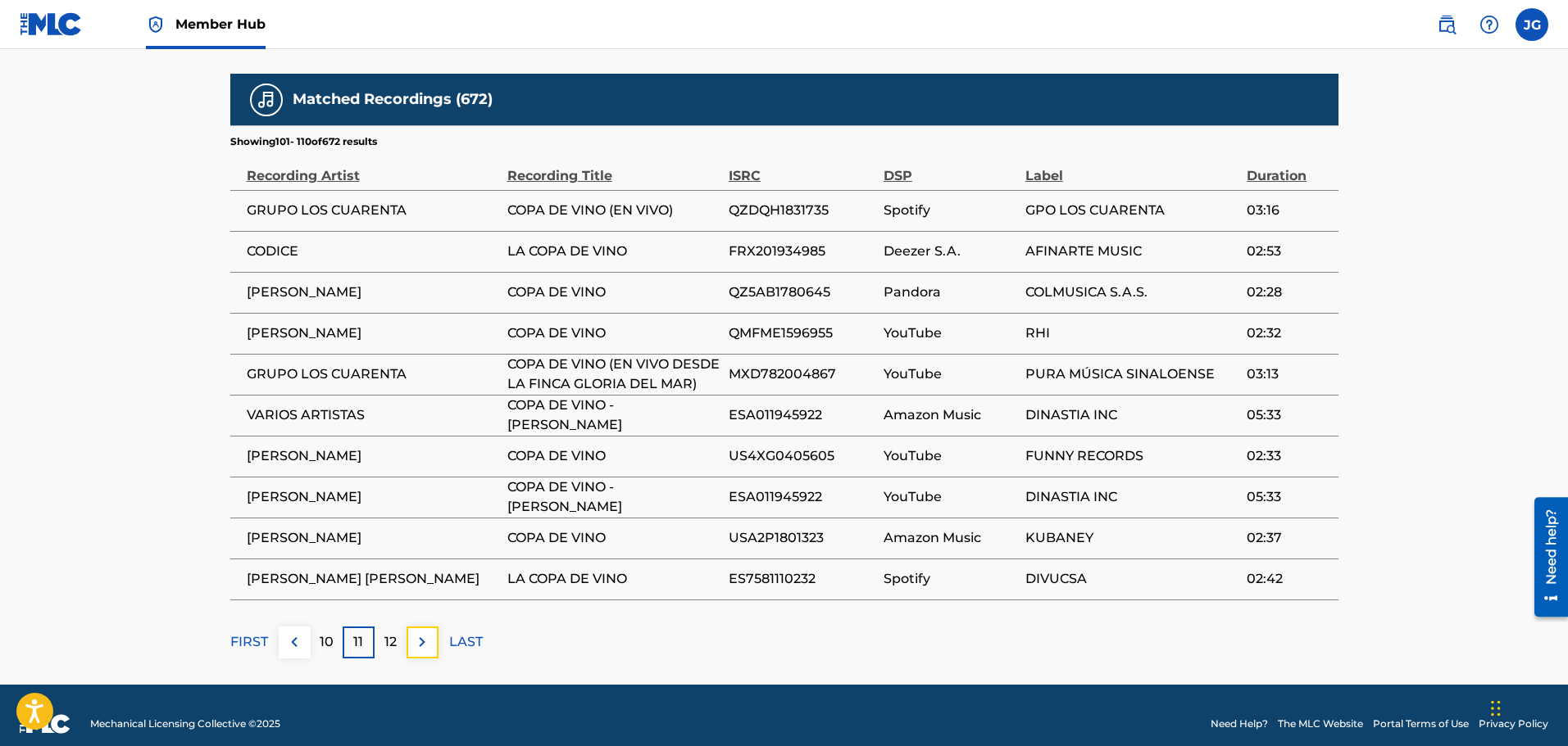
click at [422, 631] on button at bounding box center [423, 643] width 32 height 32
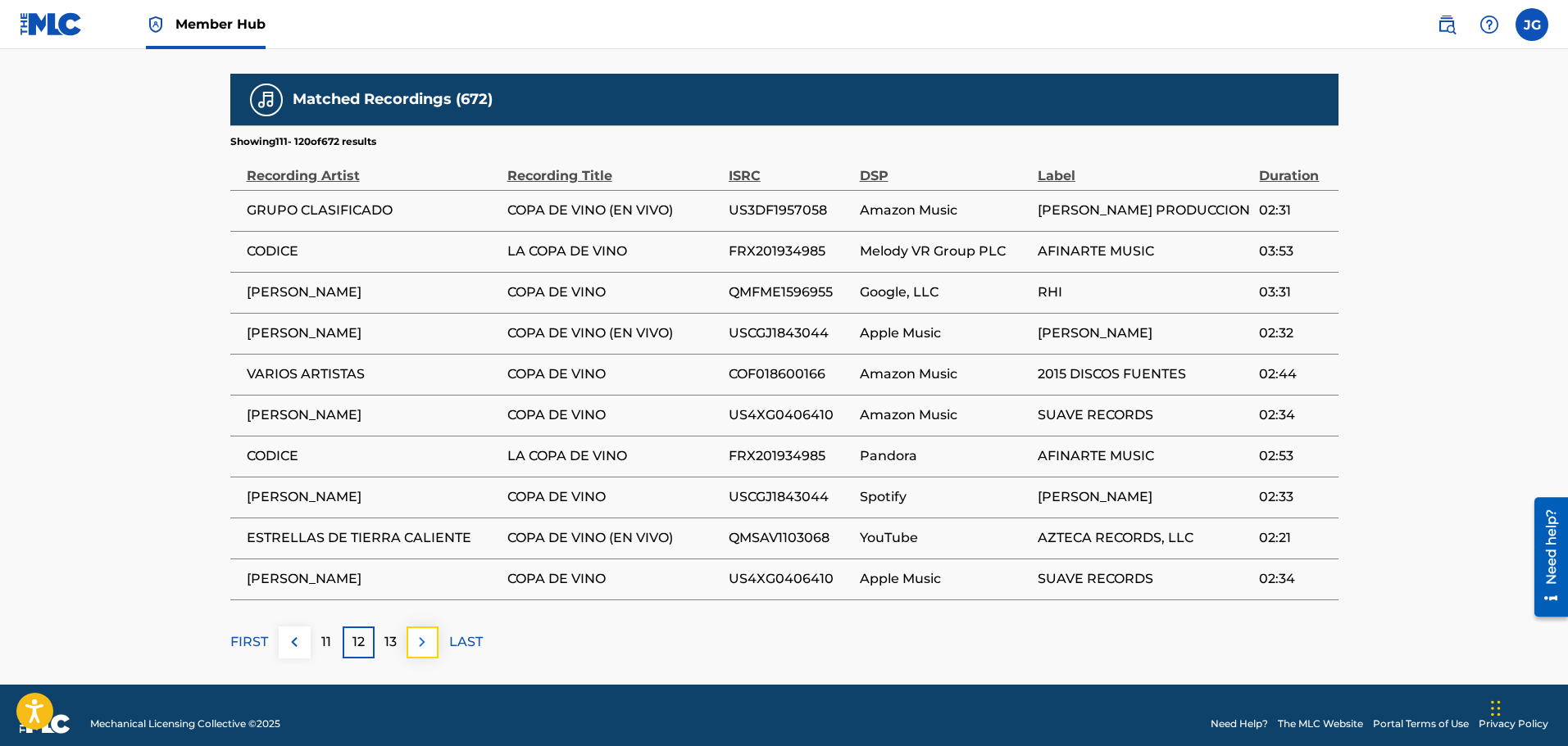
click at [423, 632] on img at bounding box center [422, 642] width 19 height 19
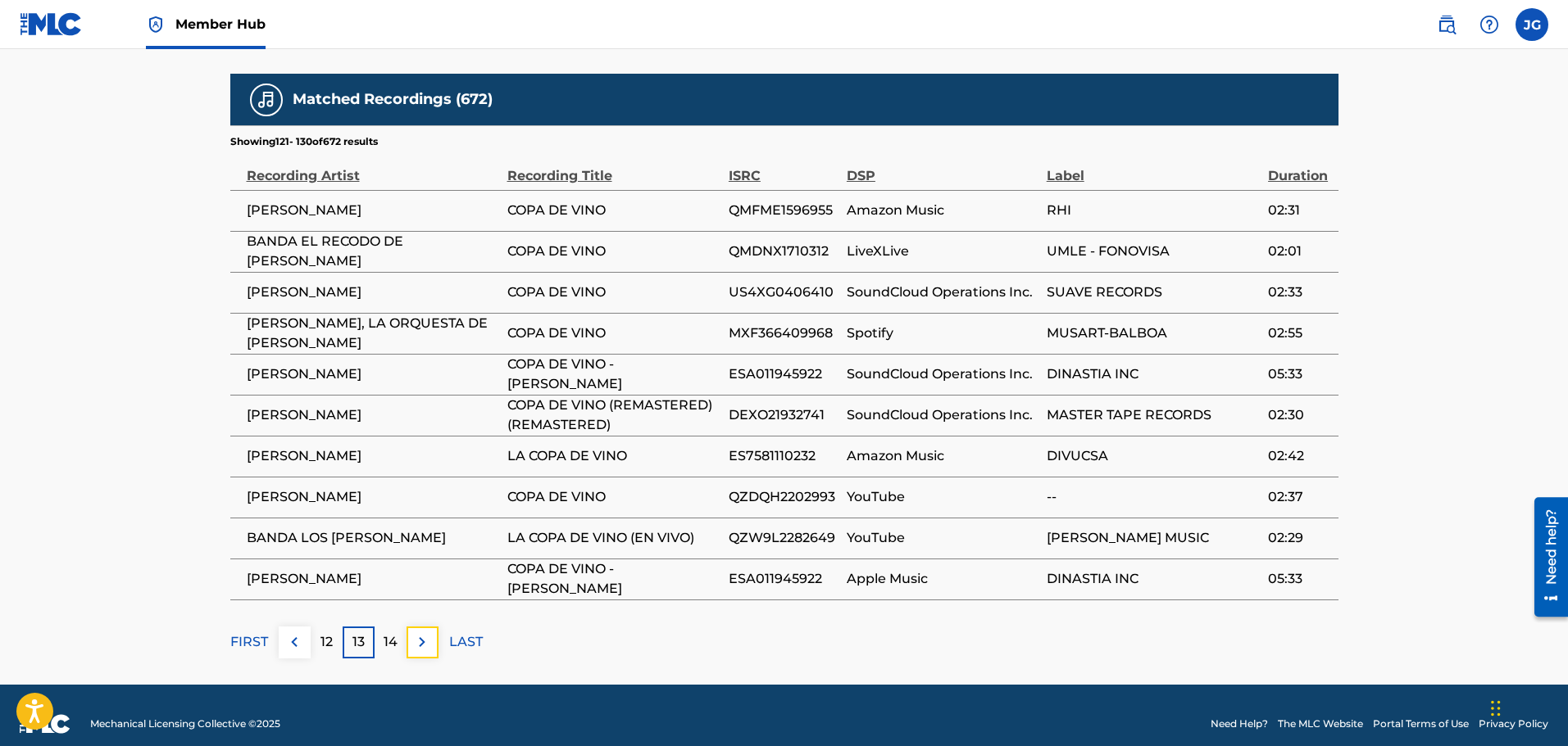
click at [423, 632] on img at bounding box center [422, 642] width 19 height 19
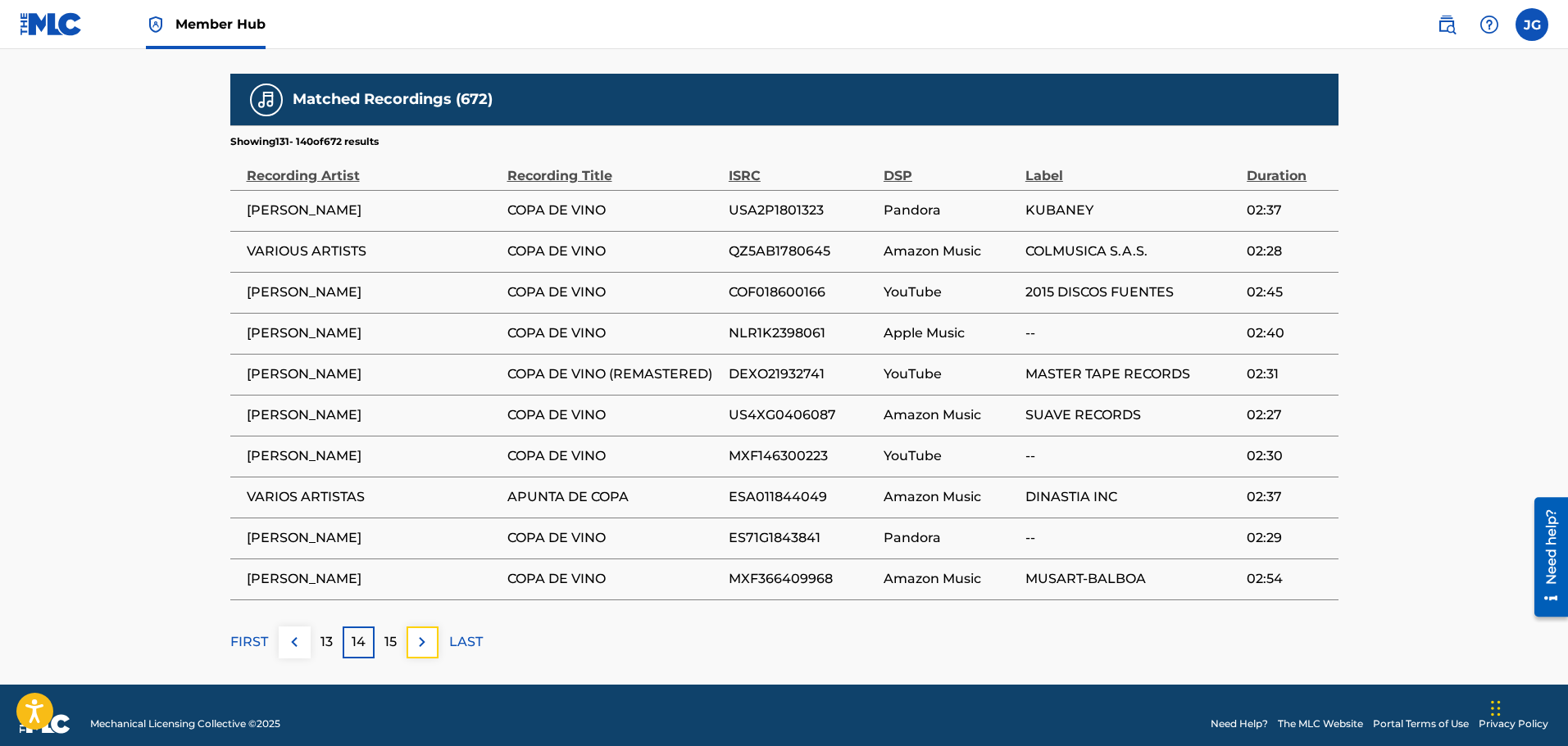
click at [423, 632] on img at bounding box center [422, 642] width 19 height 19
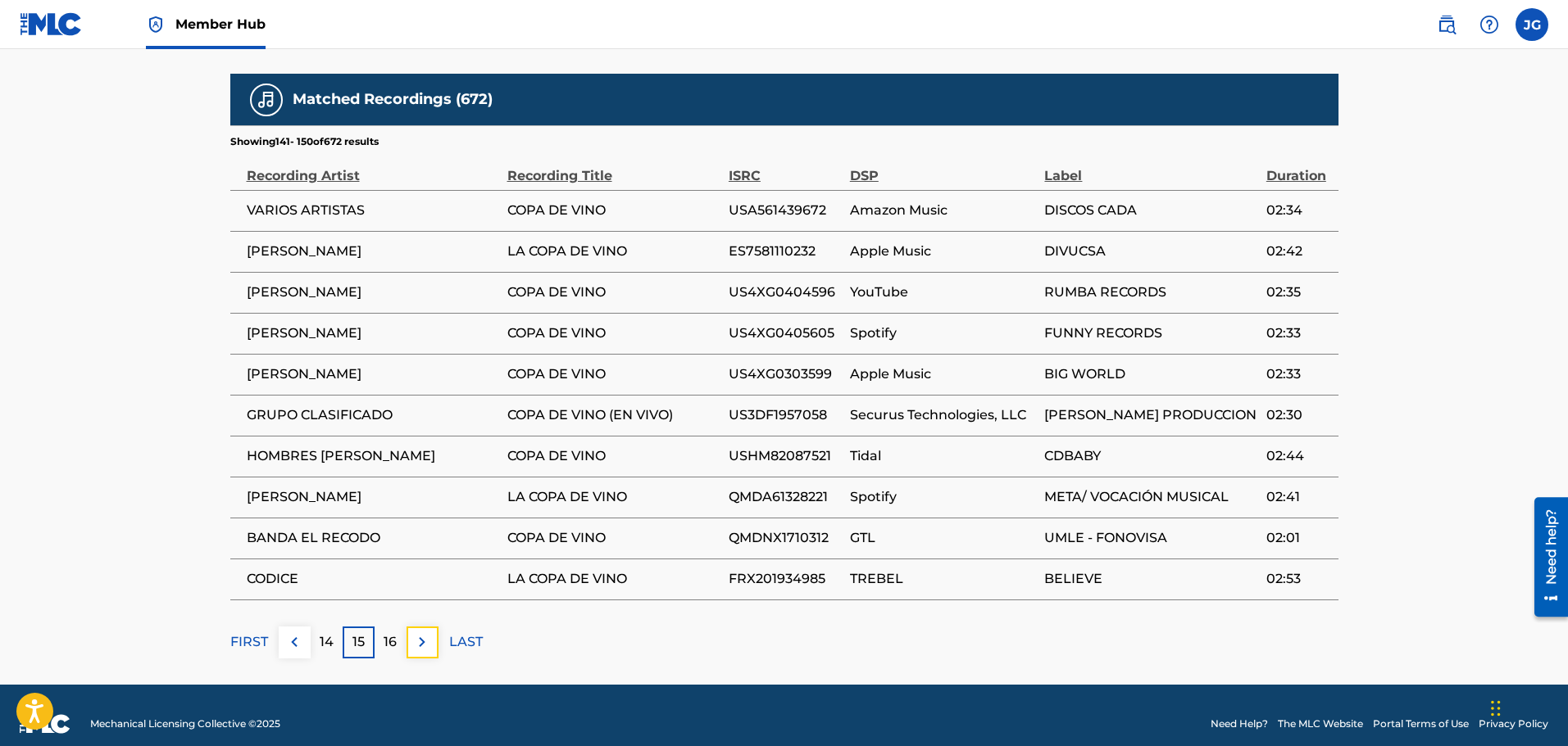
click at [423, 632] on img at bounding box center [422, 642] width 19 height 19
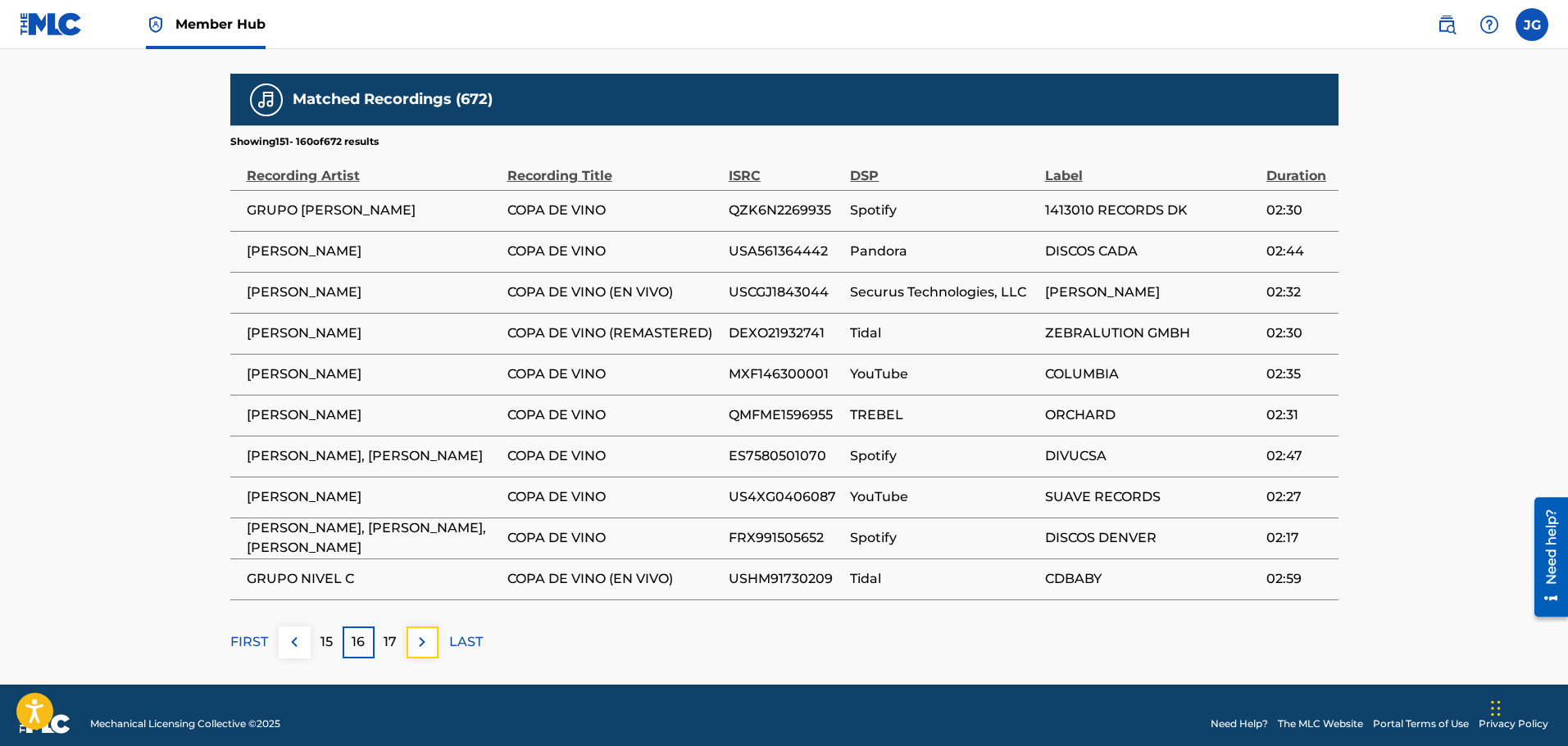
click at [423, 632] on img at bounding box center [422, 642] width 19 height 19
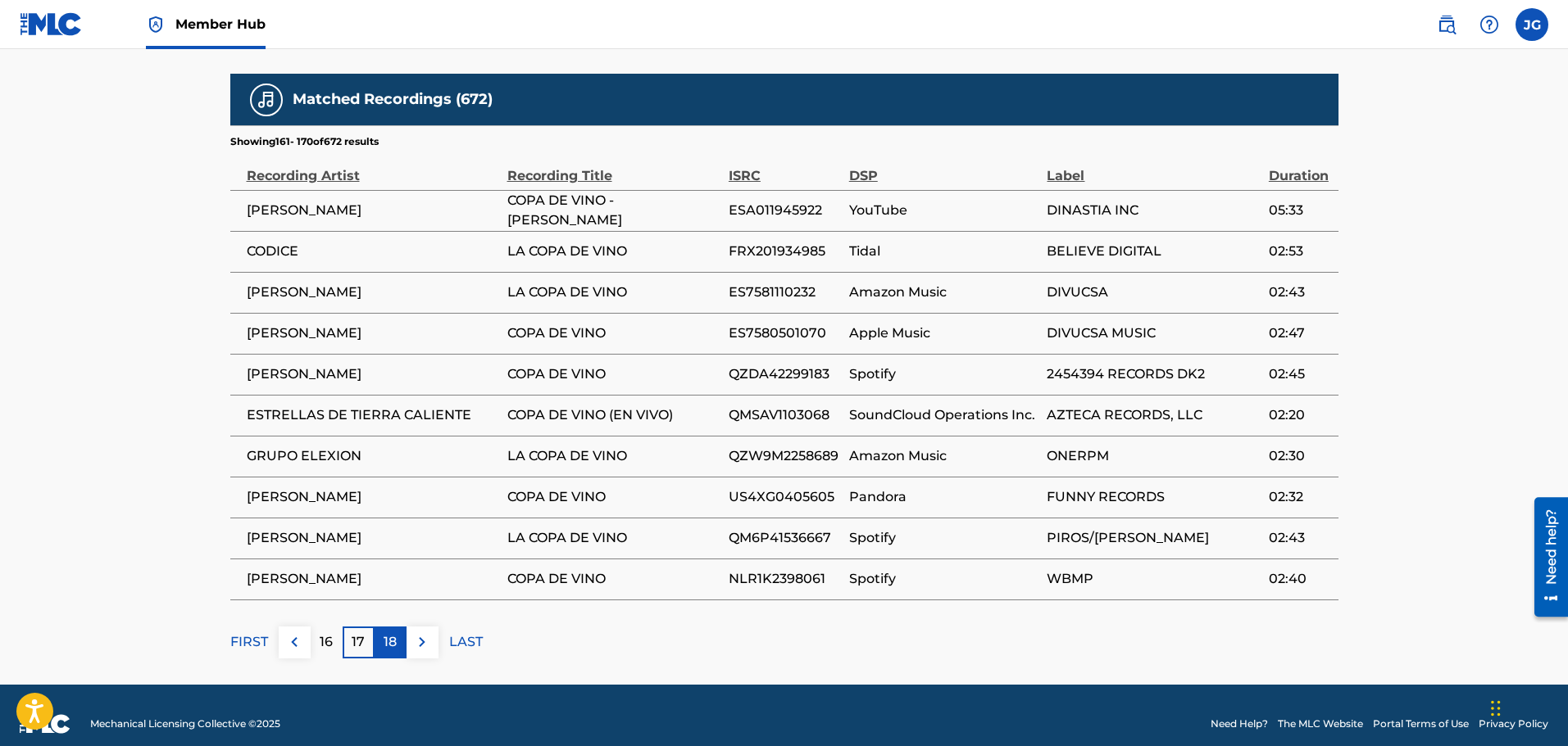
click at [390, 633] on p "18" at bounding box center [389, 642] width 13 height 19
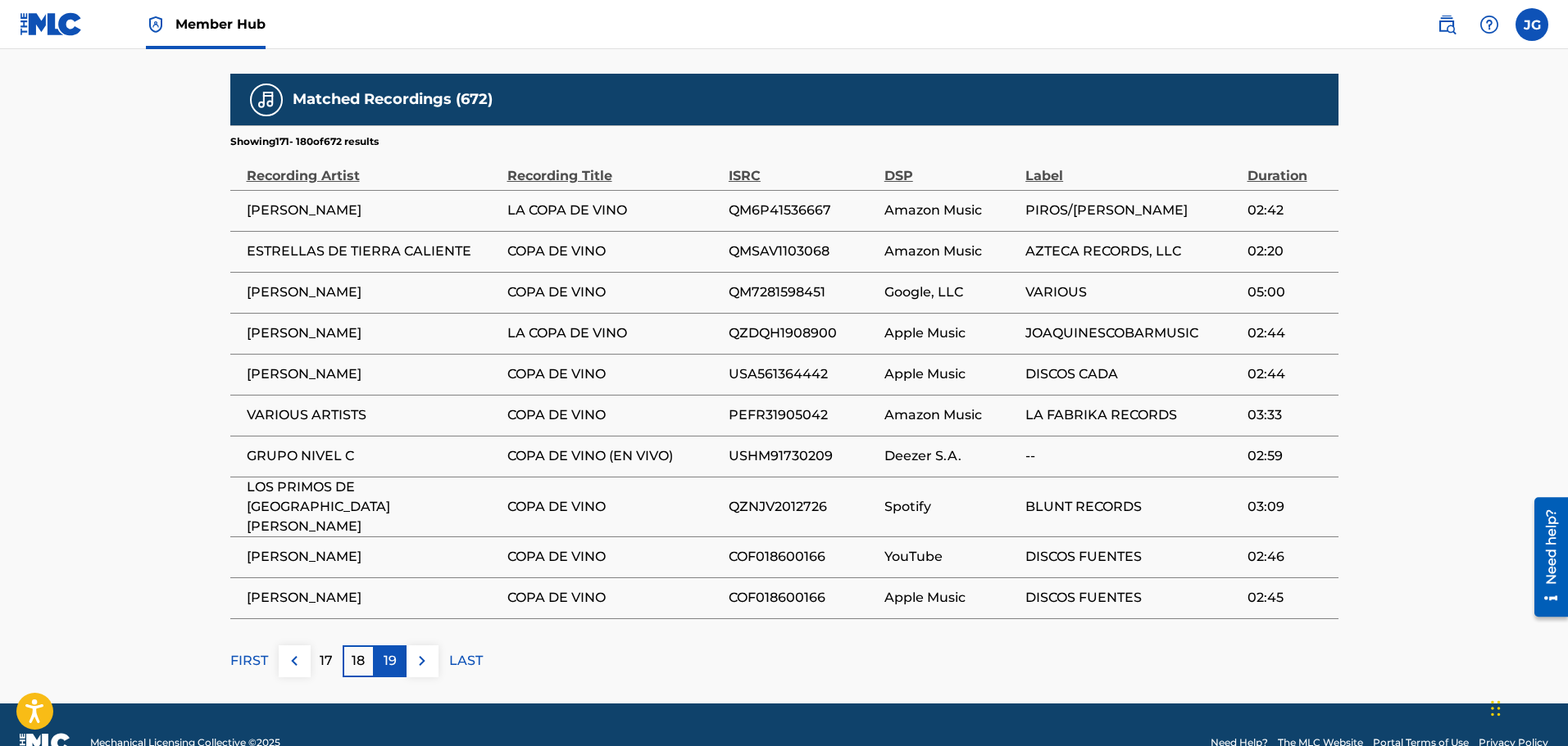
click at [390, 652] on p "19" at bounding box center [389, 661] width 13 height 19
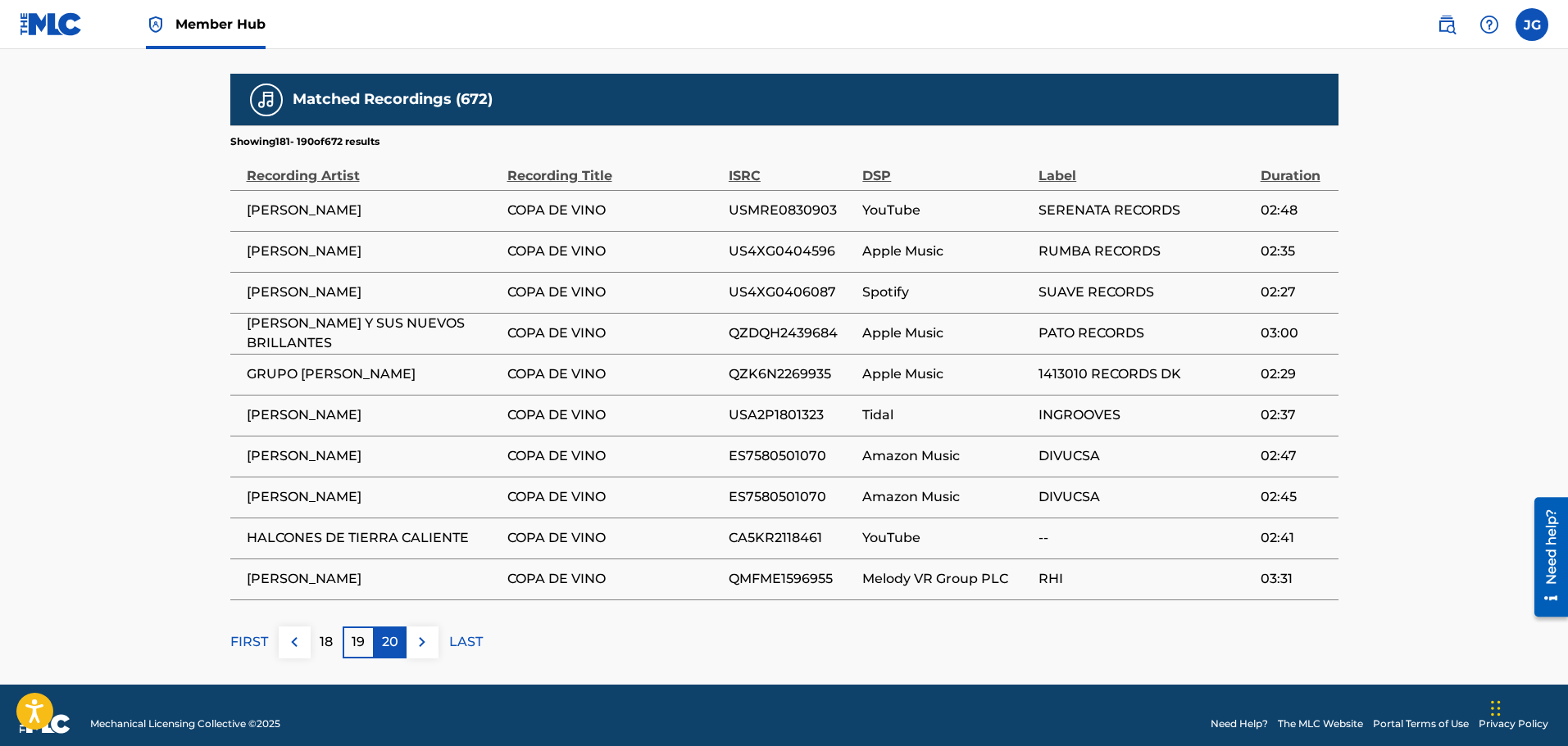
click at [395, 632] on p "20" at bounding box center [390, 642] width 17 height 19
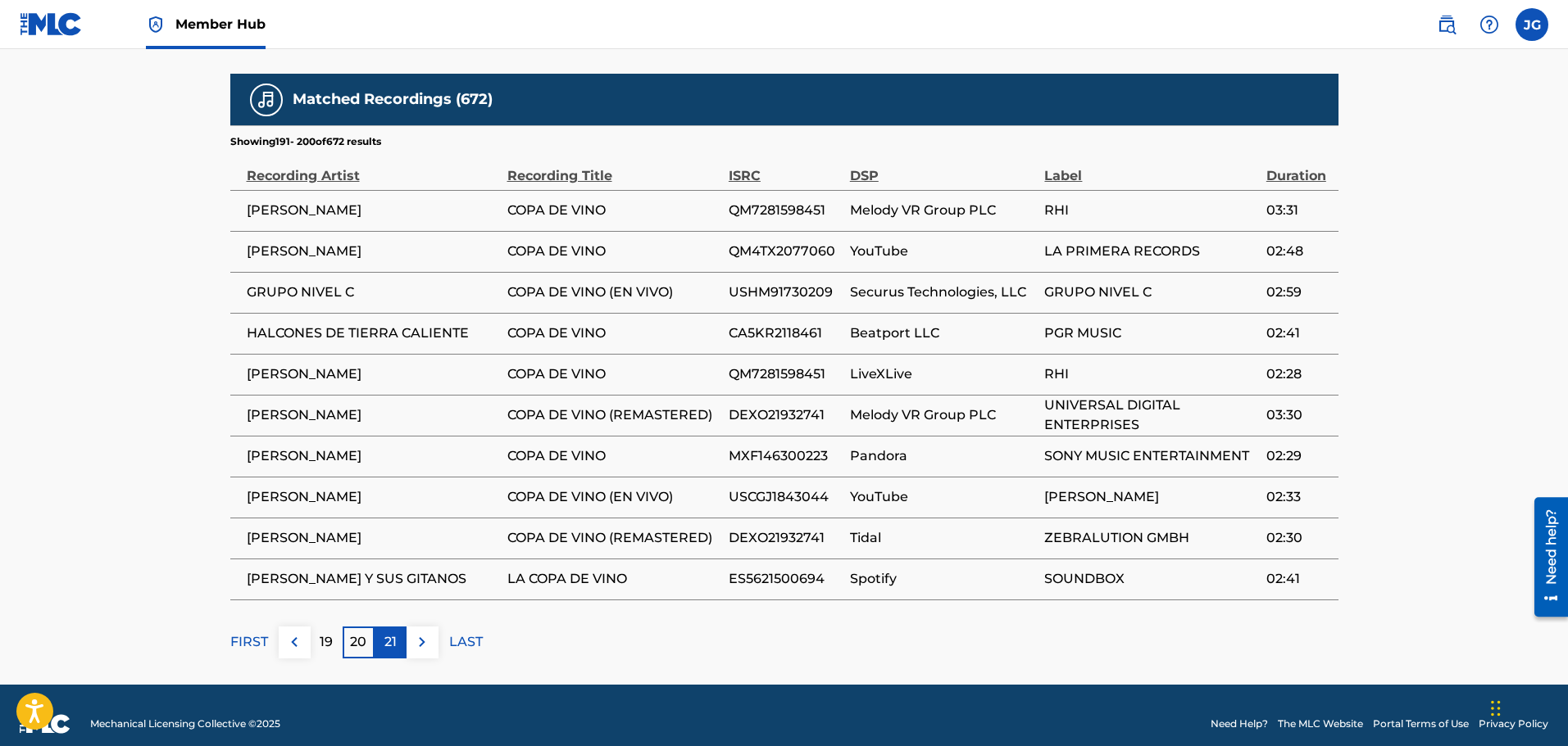
click at [395, 634] on p "21" at bounding box center [390, 642] width 12 height 19
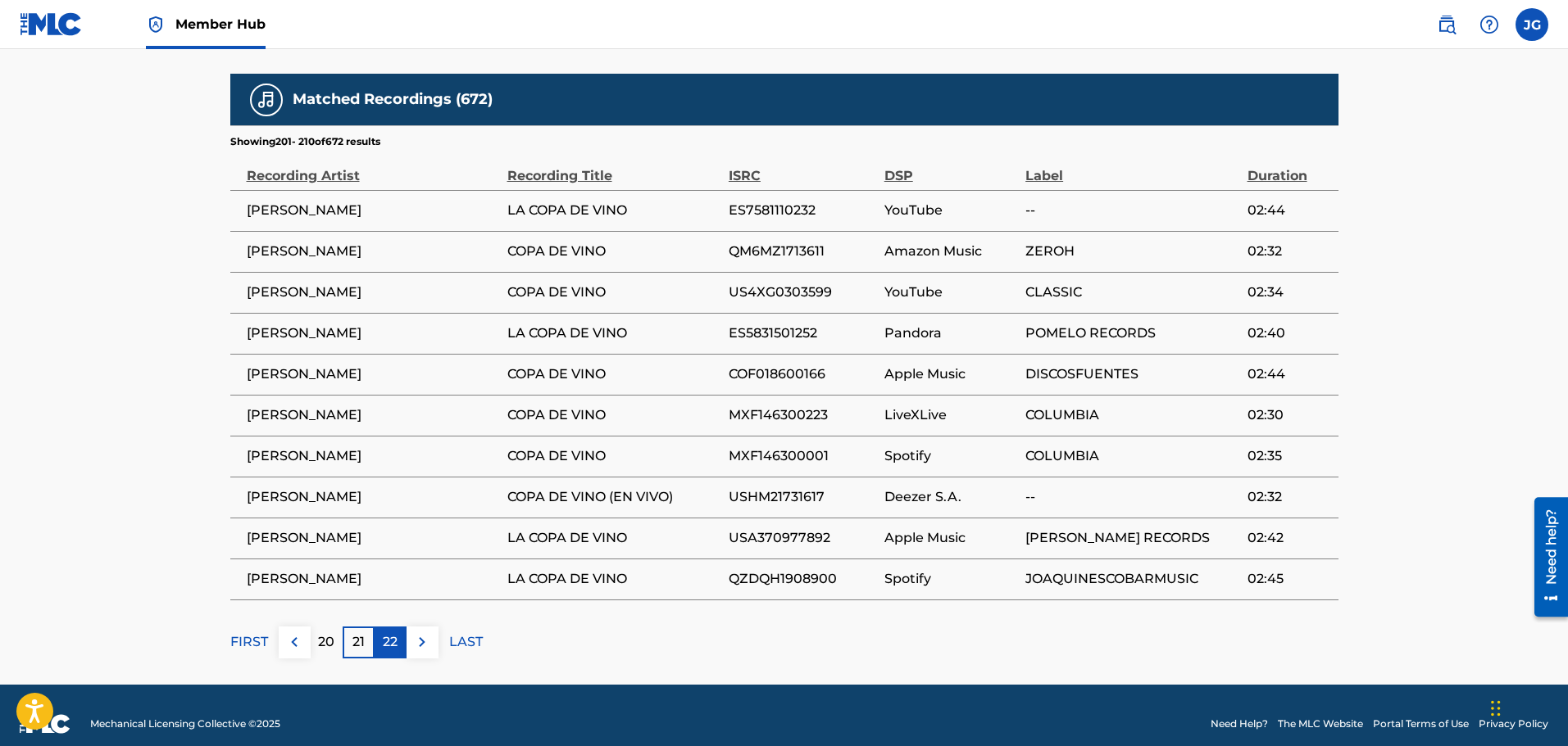
click at [393, 632] on p "22" at bounding box center [389, 642] width 15 height 19
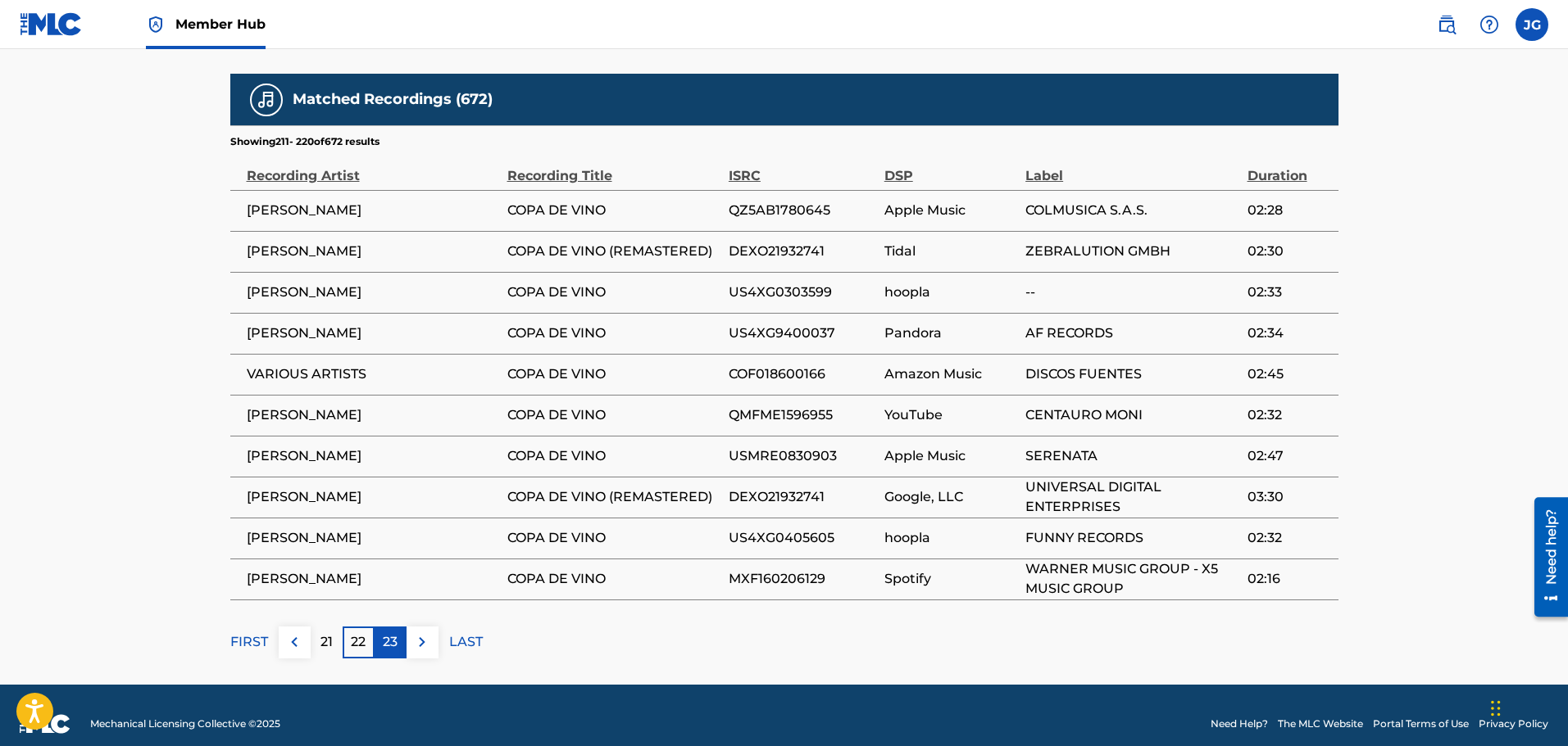
click at [390, 632] on p "23" at bounding box center [389, 642] width 15 height 19
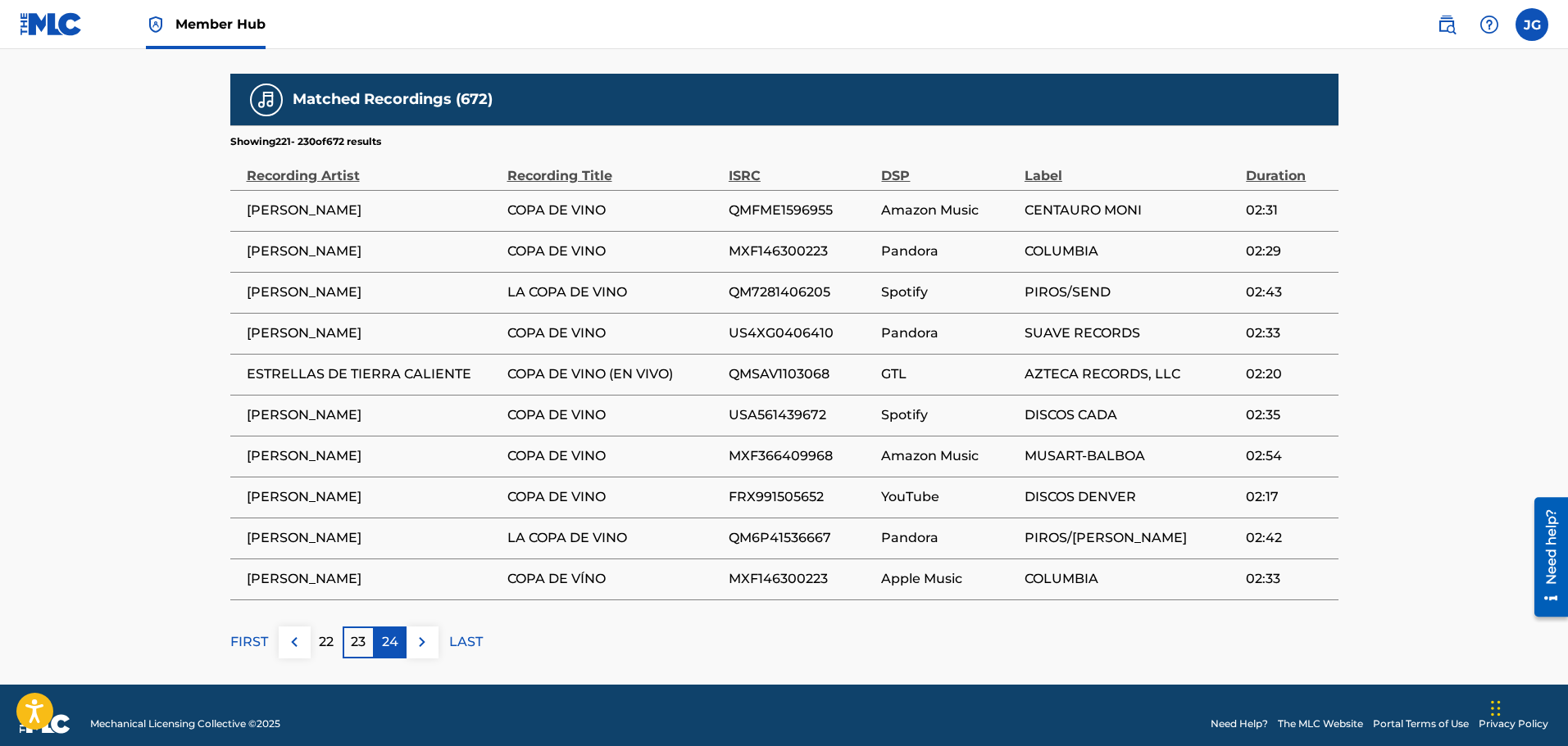
click at [386, 632] on p "24" at bounding box center [390, 642] width 17 height 19
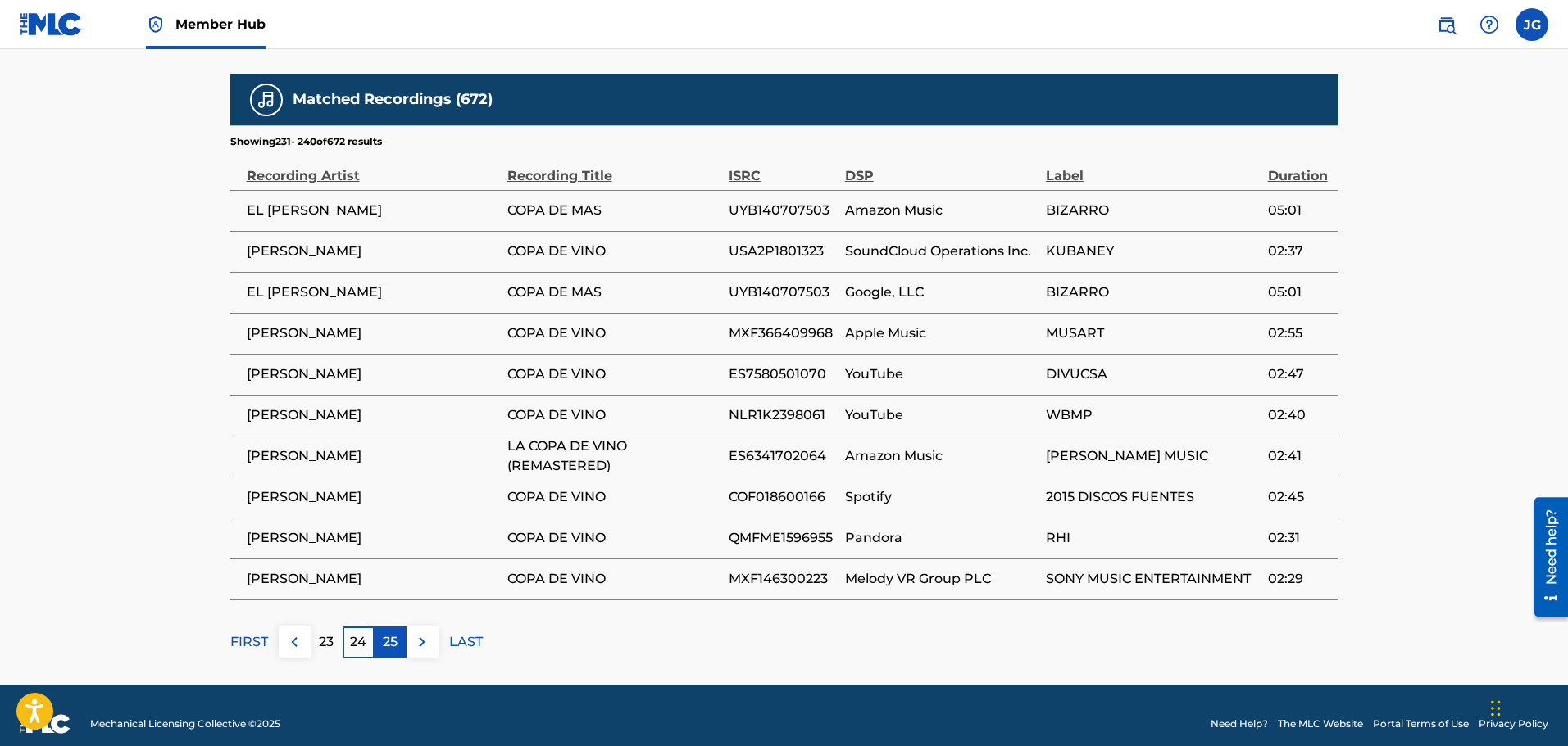
click at [396, 632] on p "25" at bounding box center [389, 642] width 15 height 19
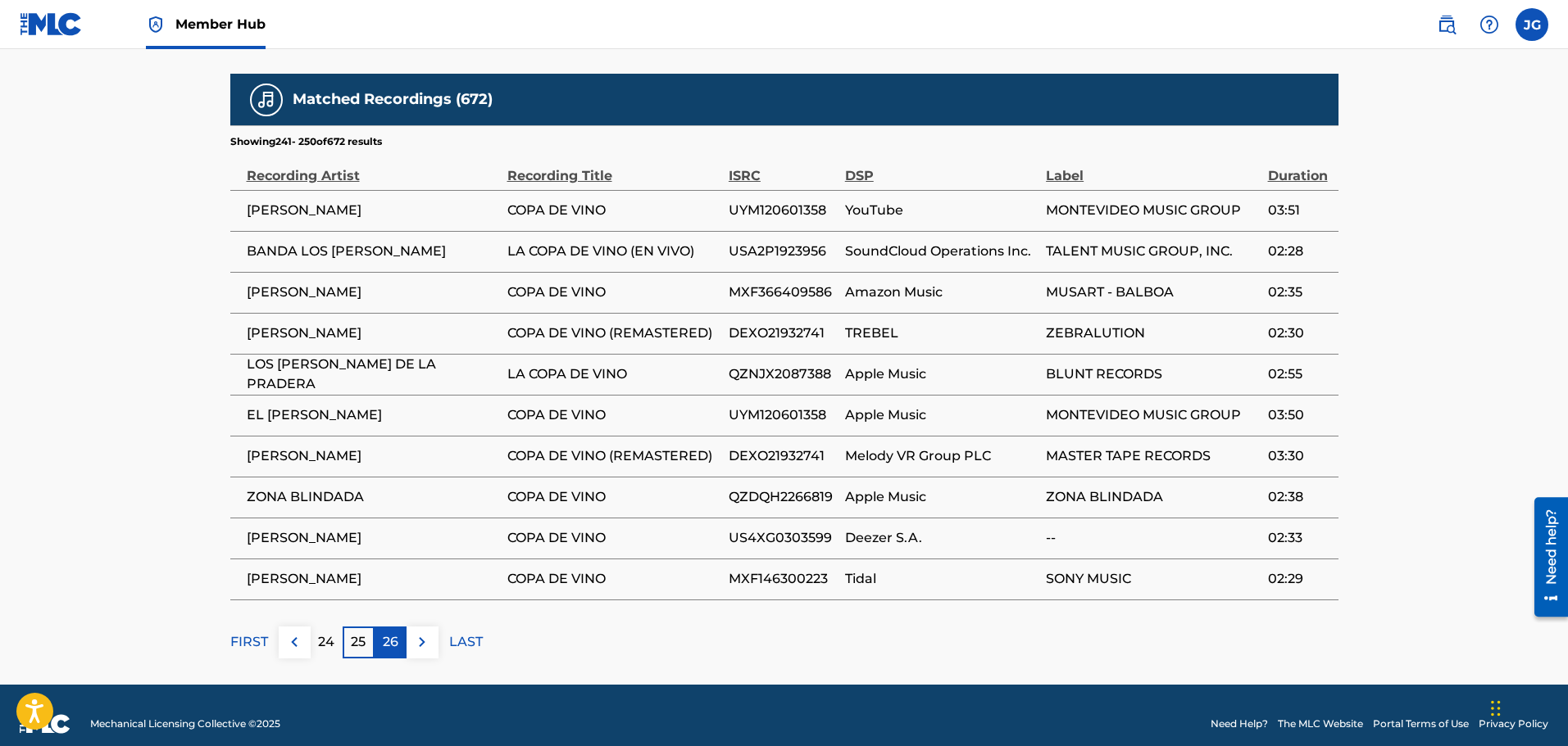
click at [396, 632] on p "26" at bounding box center [390, 642] width 16 height 19
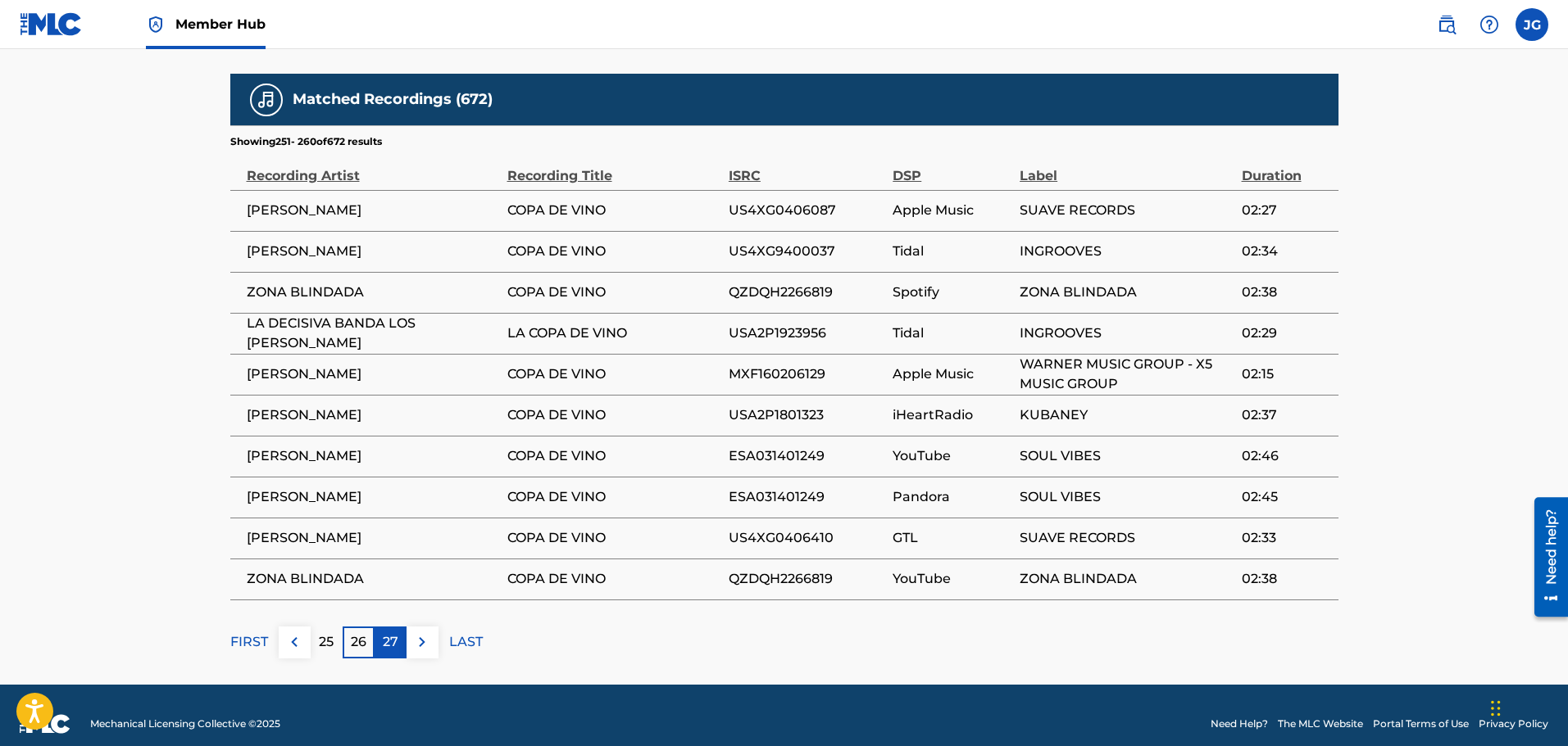
click at [386, 632] on p "27" at bounding box center [390, 642] width 16 height 19
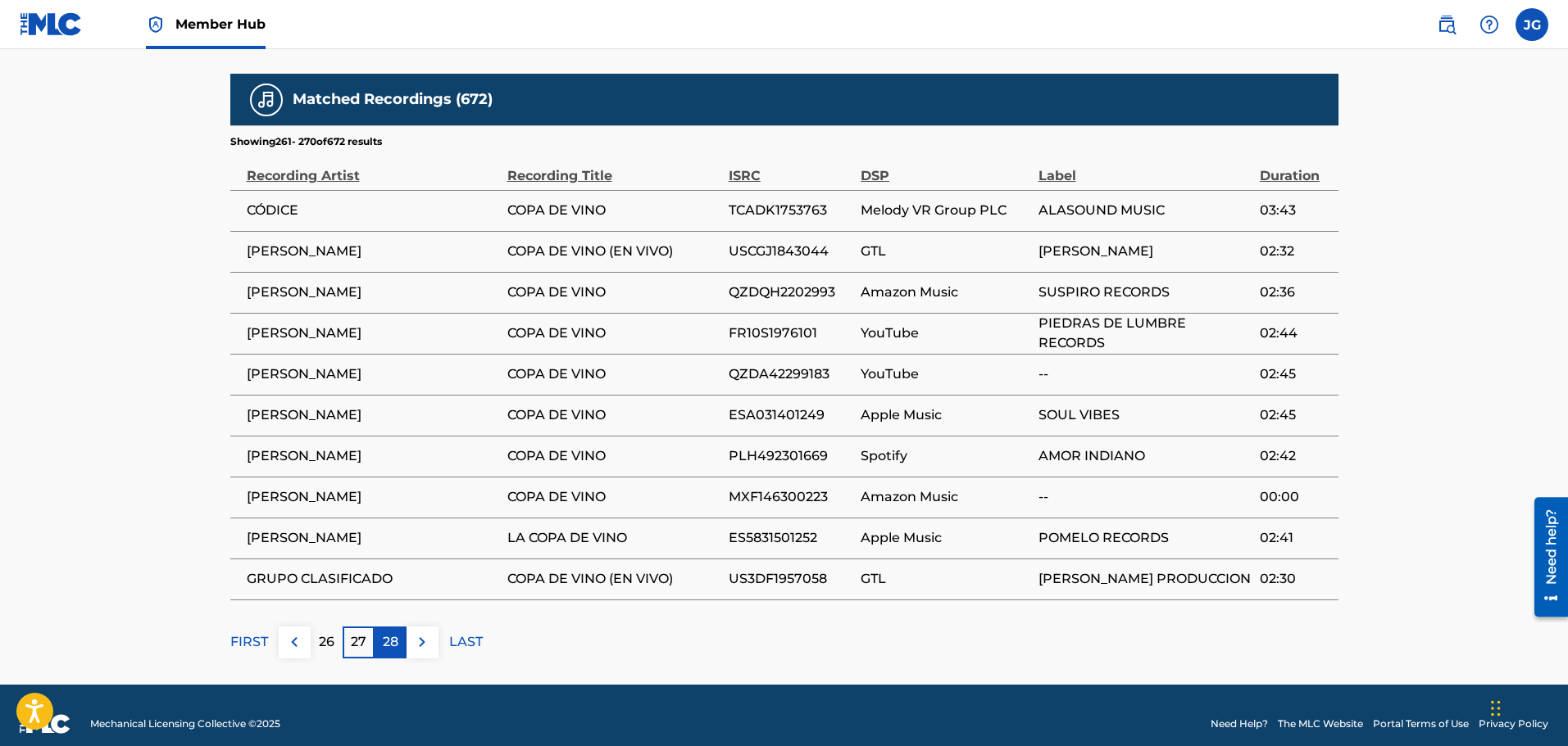
click at [396, 632] on p "28" at bounding box center [390, 642] width 16 height 19
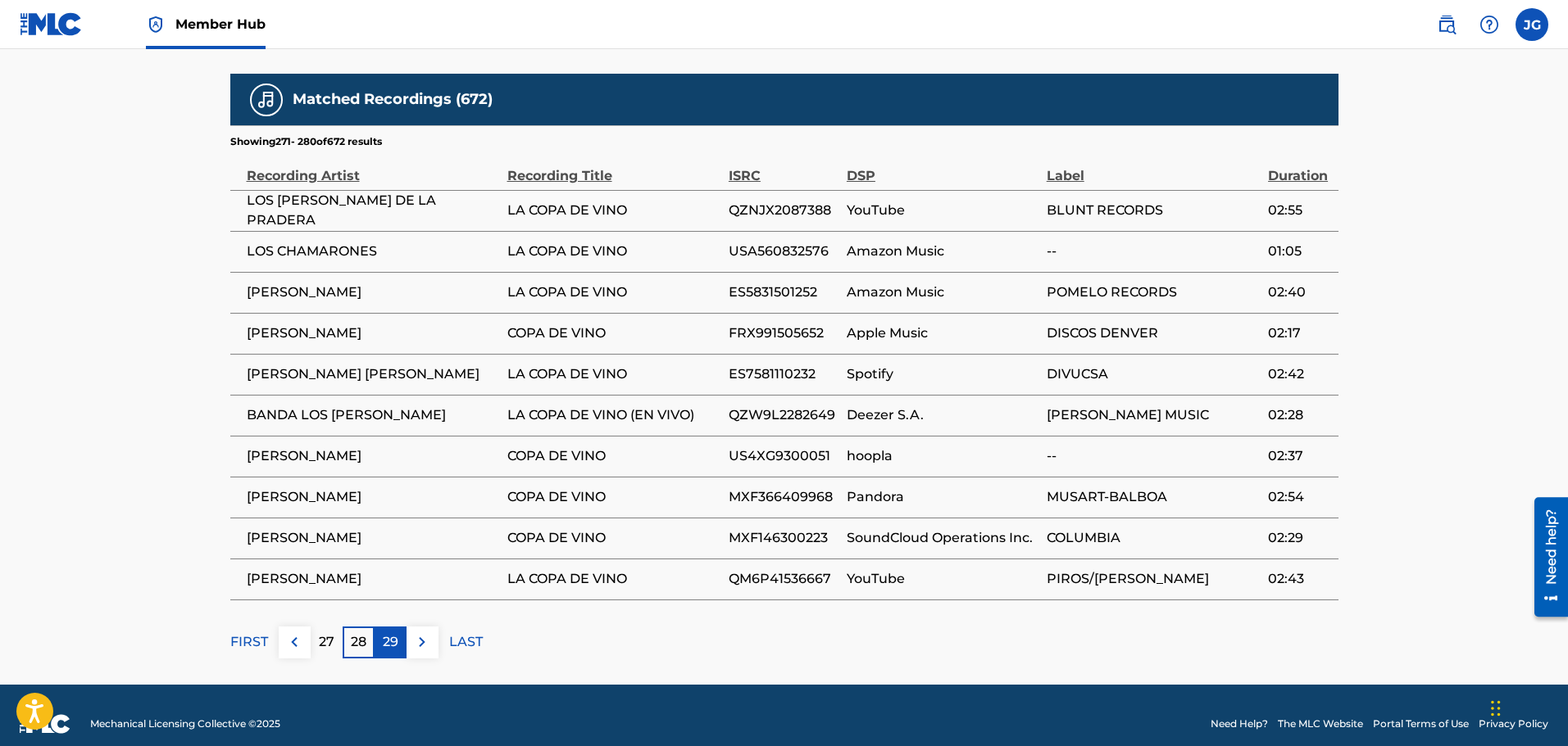
click at [384, 632] on p "29" at bounding box center [390, 642] width 16 height 19
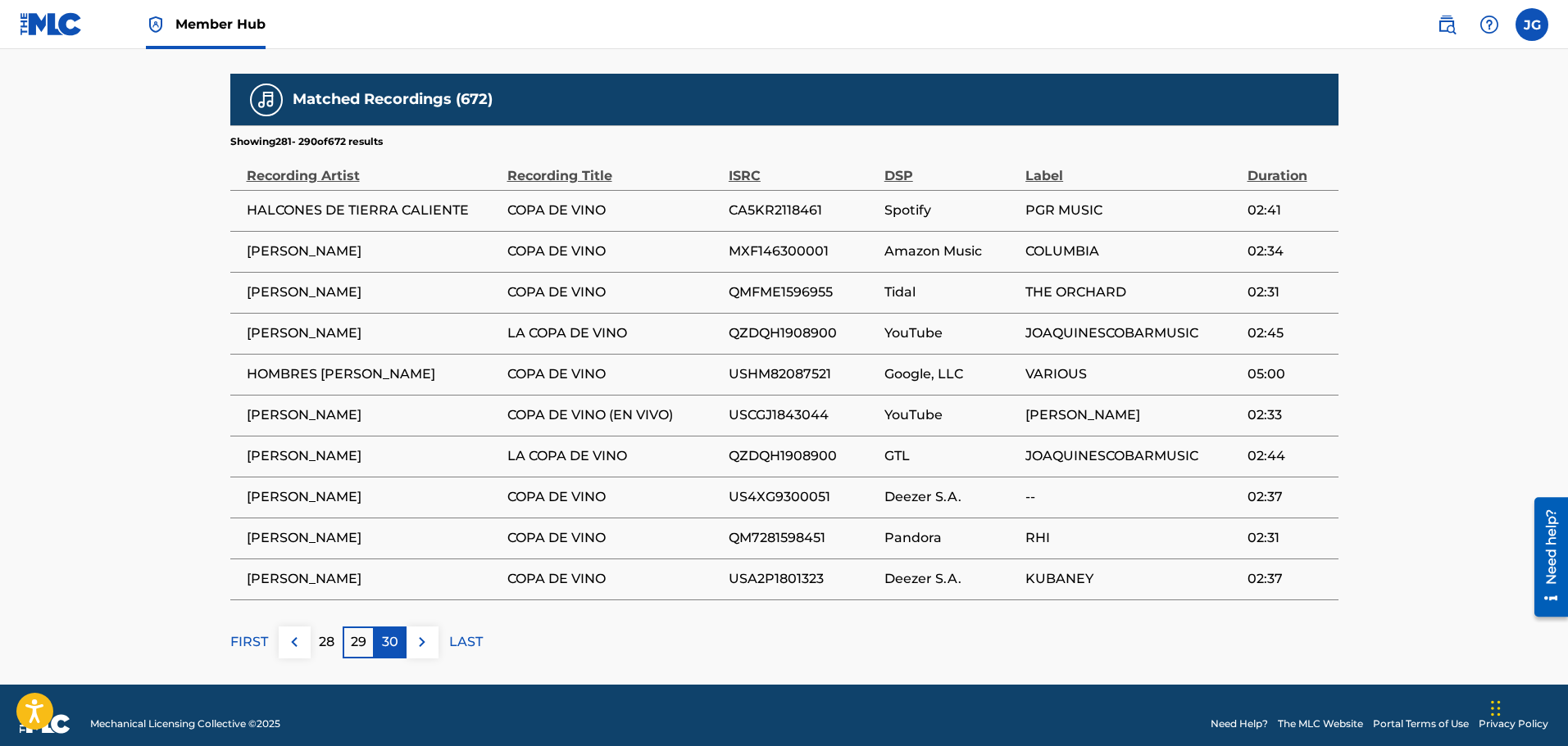
click at [382, 632] on p "30" at bounding box center [390, 642] width 17 height 19
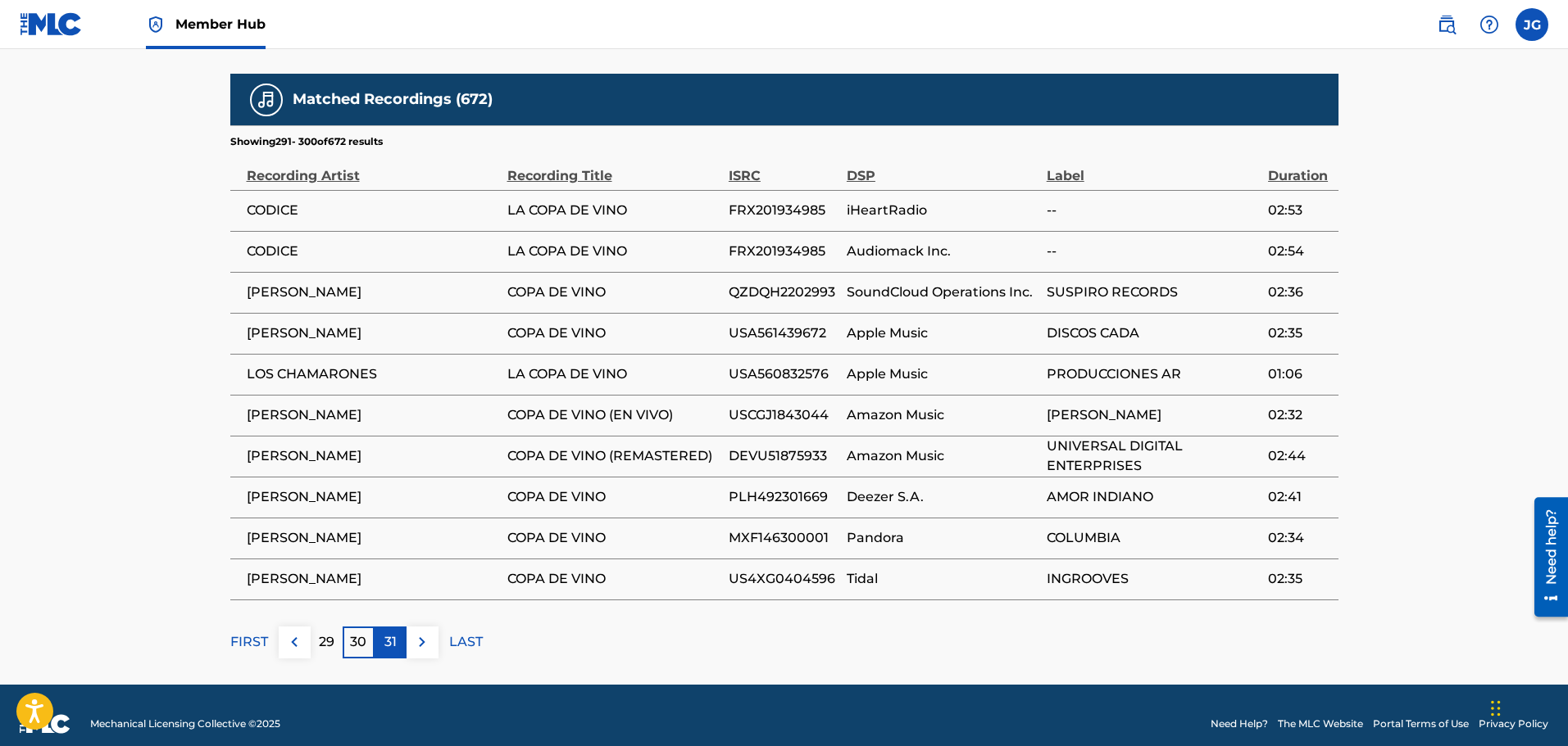
click at [391, 633] on p "31" at bounding box center [390, 642] width 12 height 19
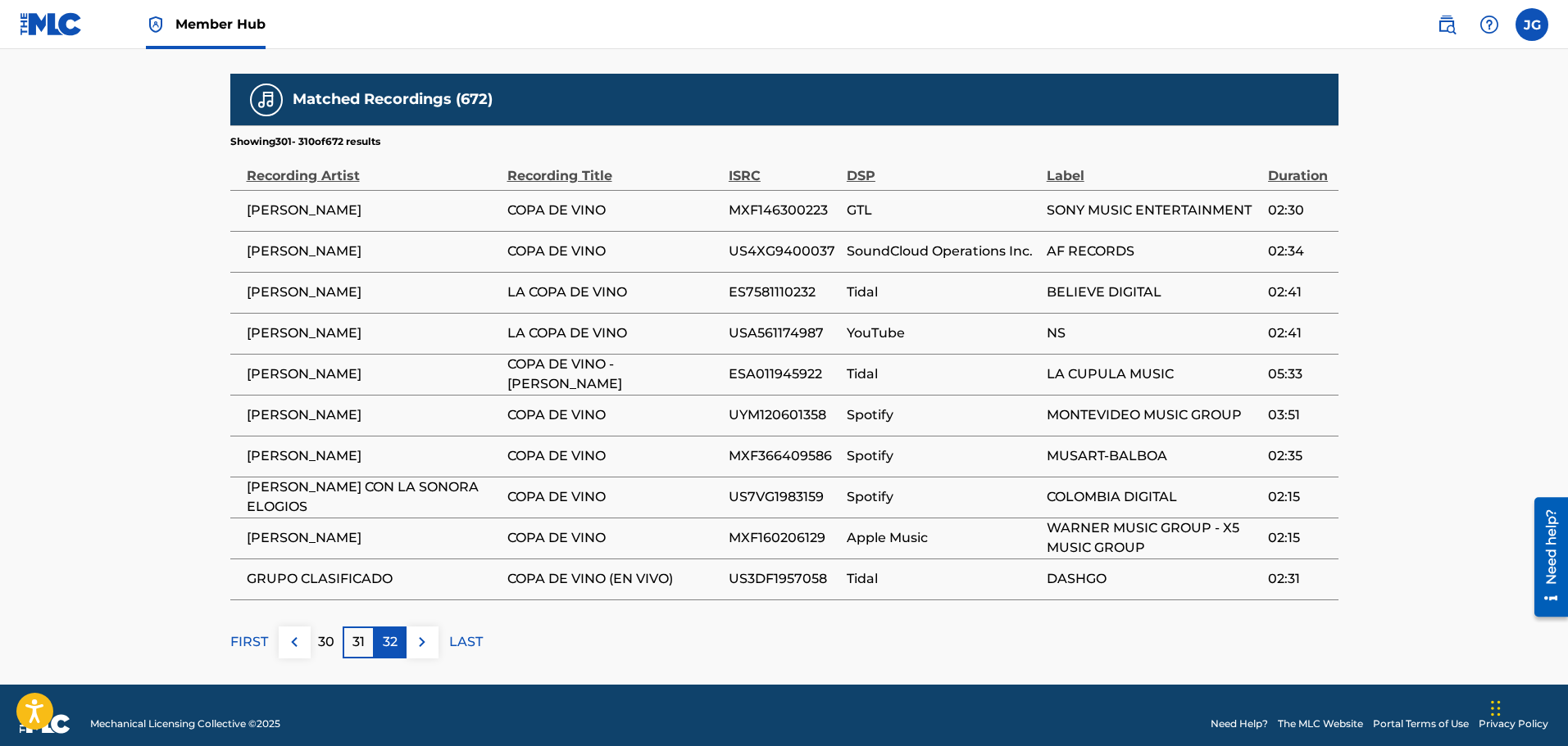
click at [383, 632] on p "32" at bounding box center [389, 642] width 15 height 19
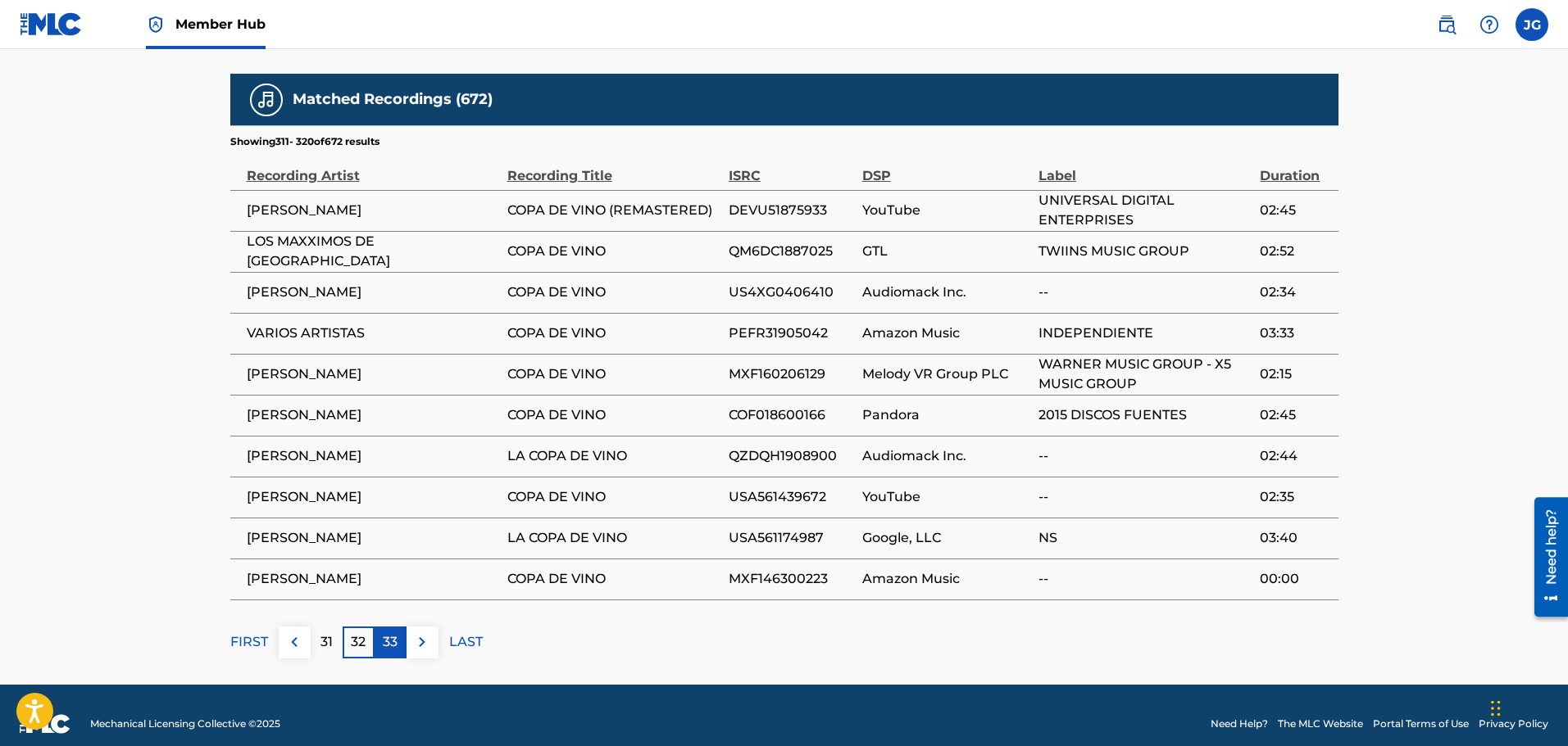
click at [404, 631] on div "33" at bounding box center [390, 643] width 32 height 32
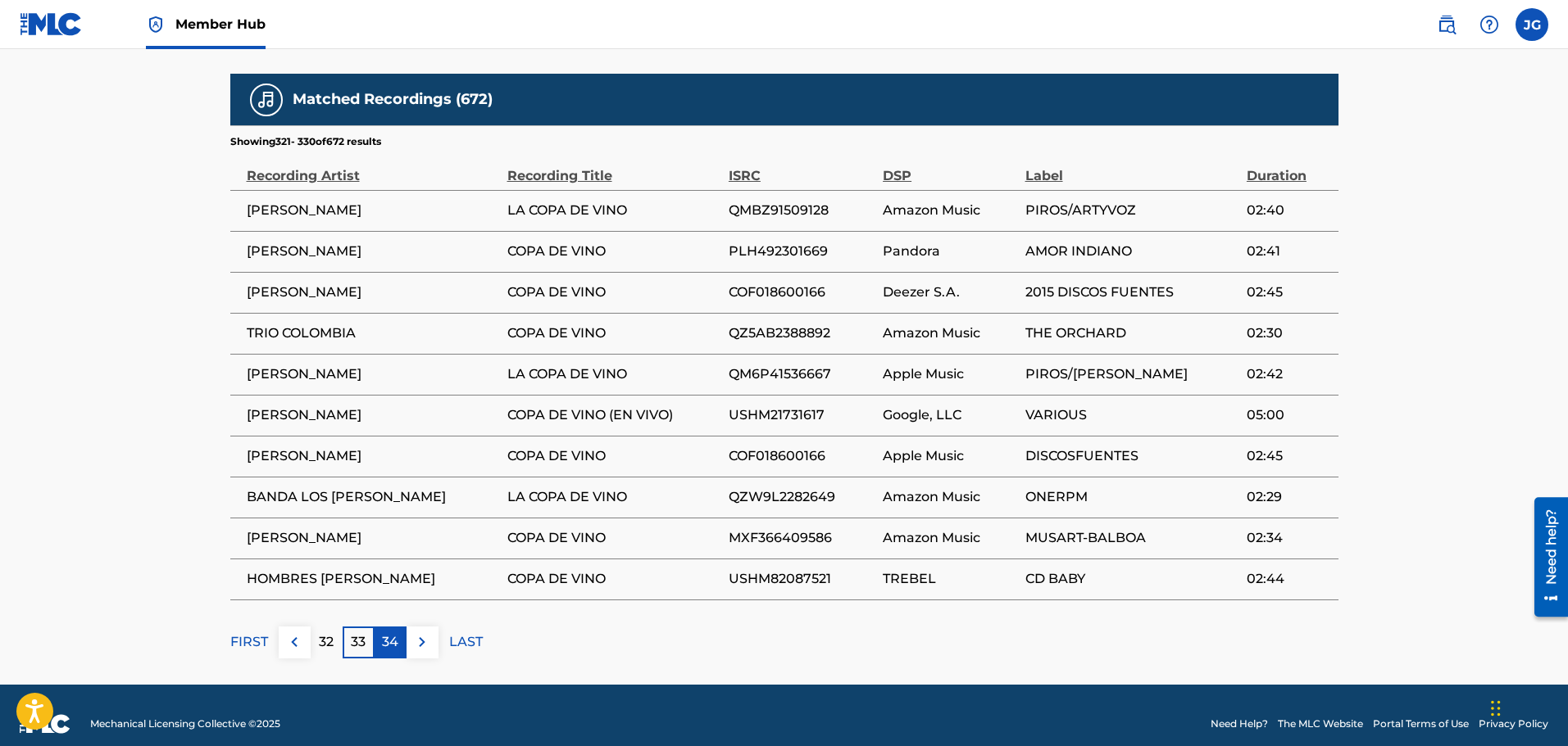
click at [395, 632] on p "34" at bounding box center [390, 642] width 17 height 19
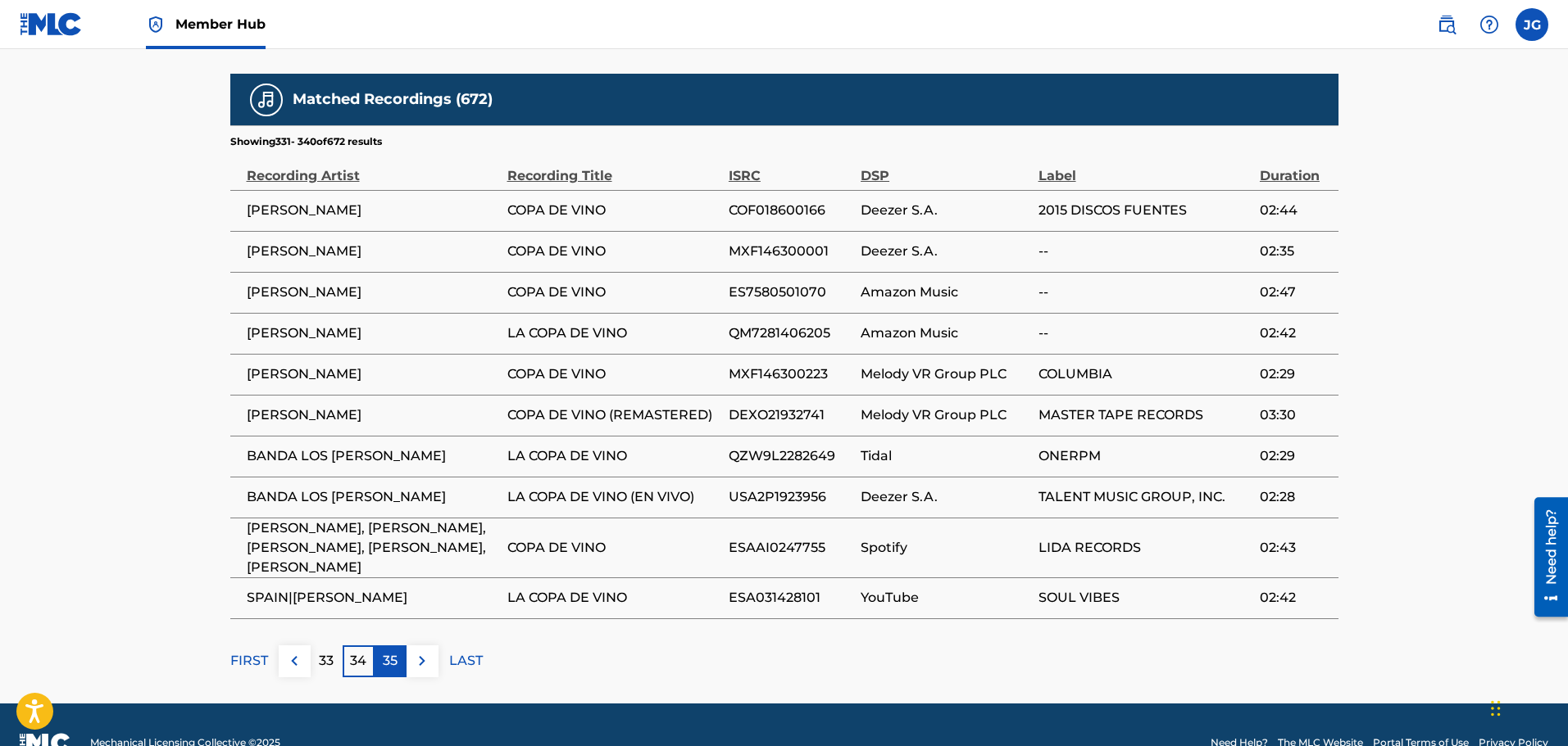
click at [384, 652] on p "35" at bounding box center [389, 661] width 15 height 19
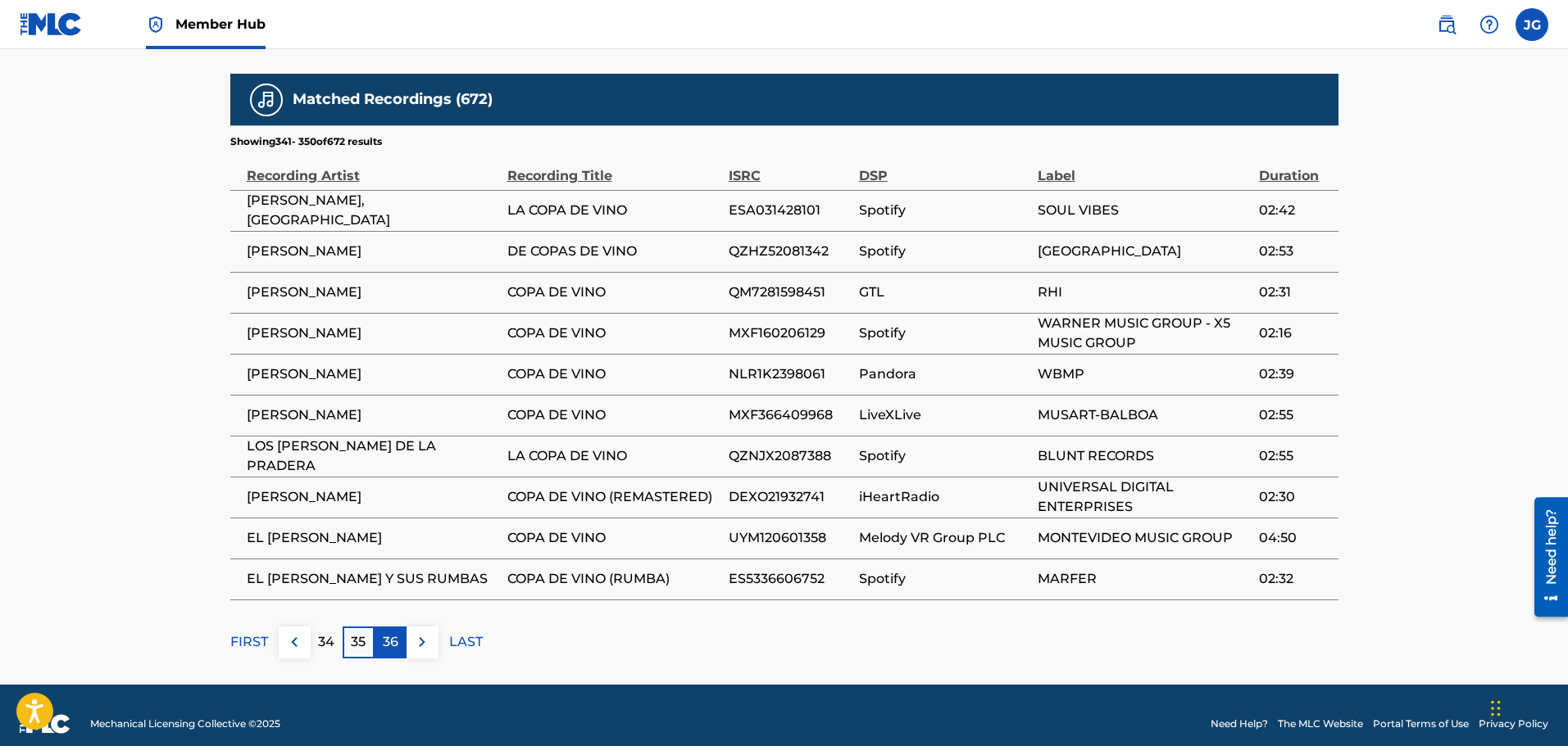
click at [388, 632] on p "36" at bounding box center [390, 642] width 16 height 19
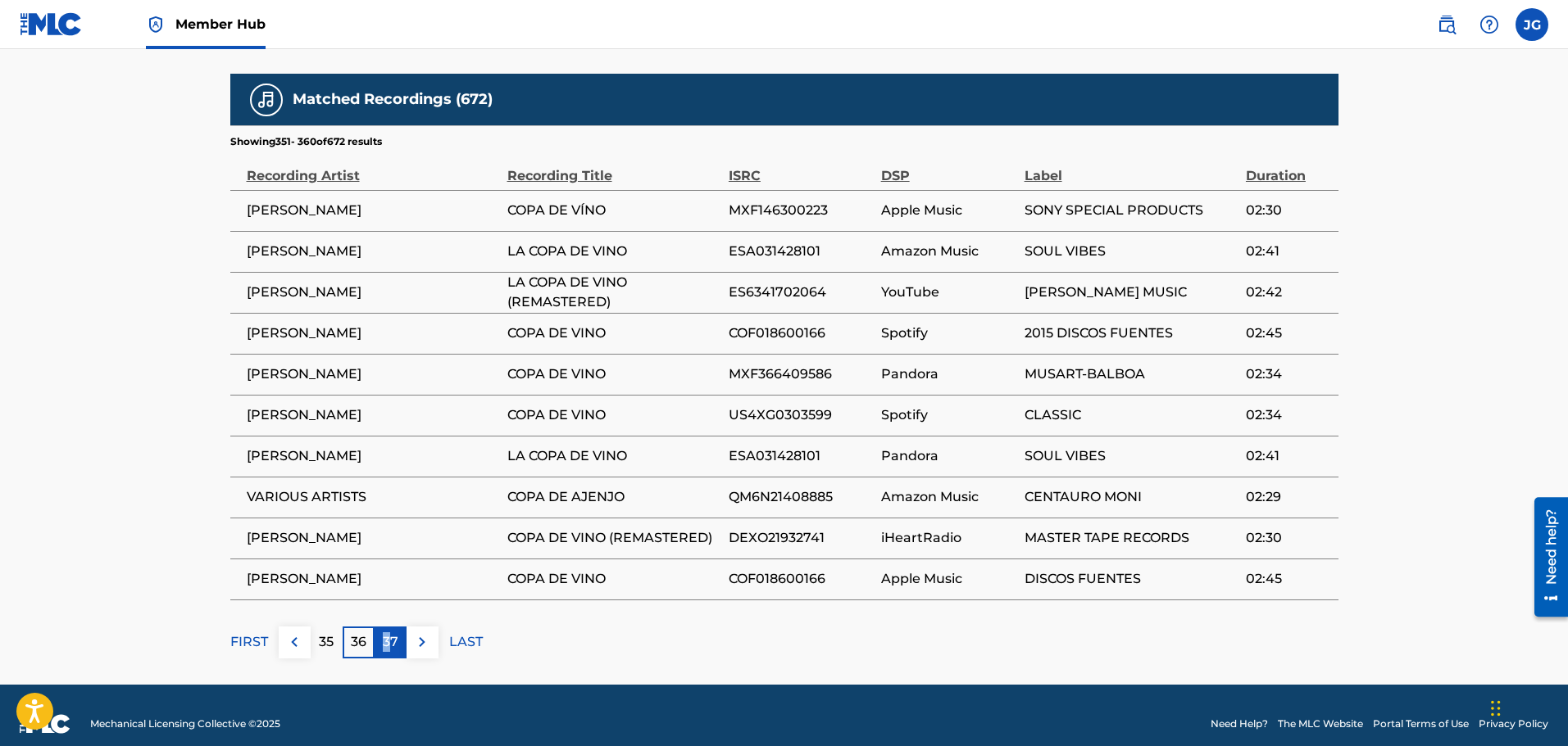
click at [387, 632] on p "37" at bounding box center [390, 642] width 16 height 19
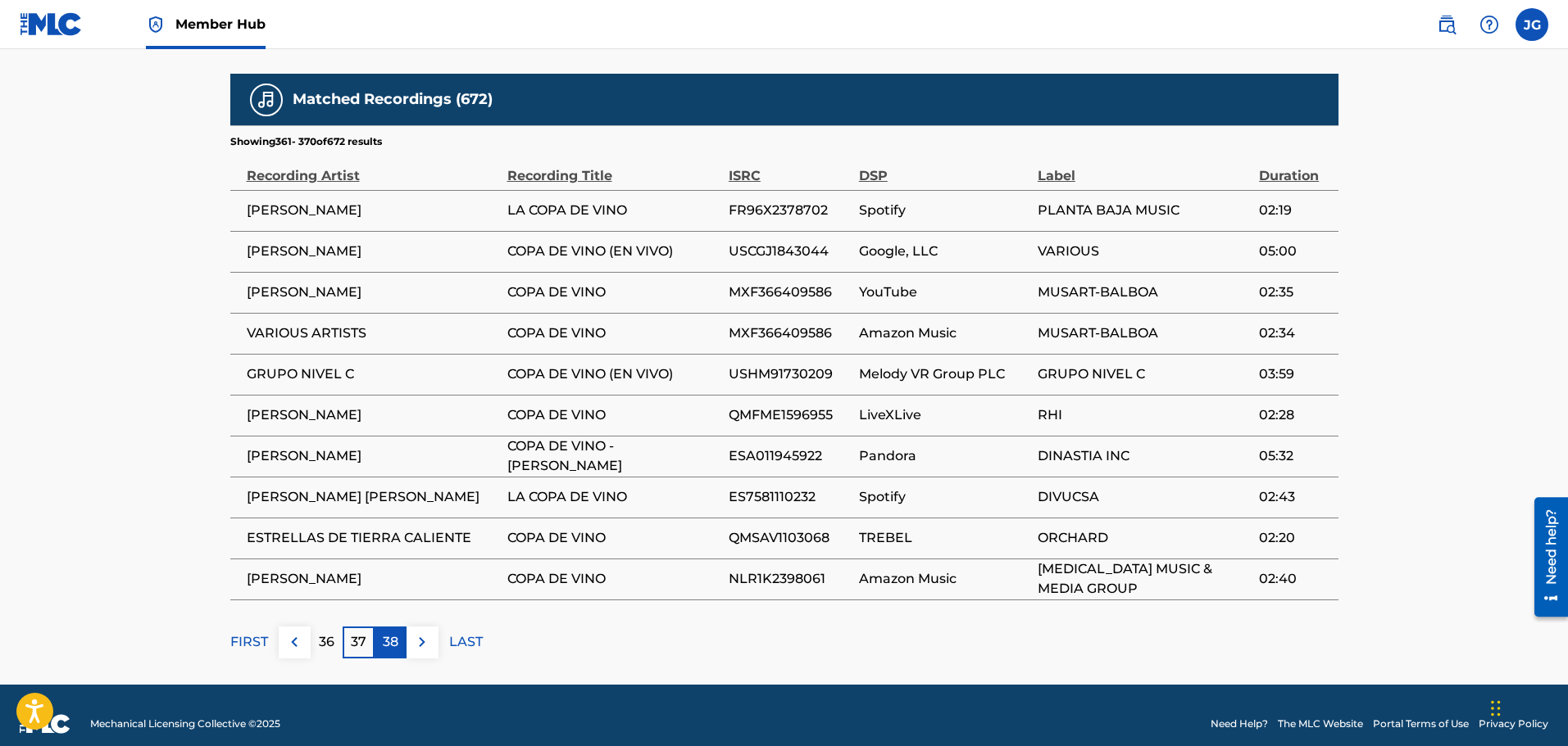
click at [396, 632] on p "38" at bounding box center [390, 642] width 16 height 19
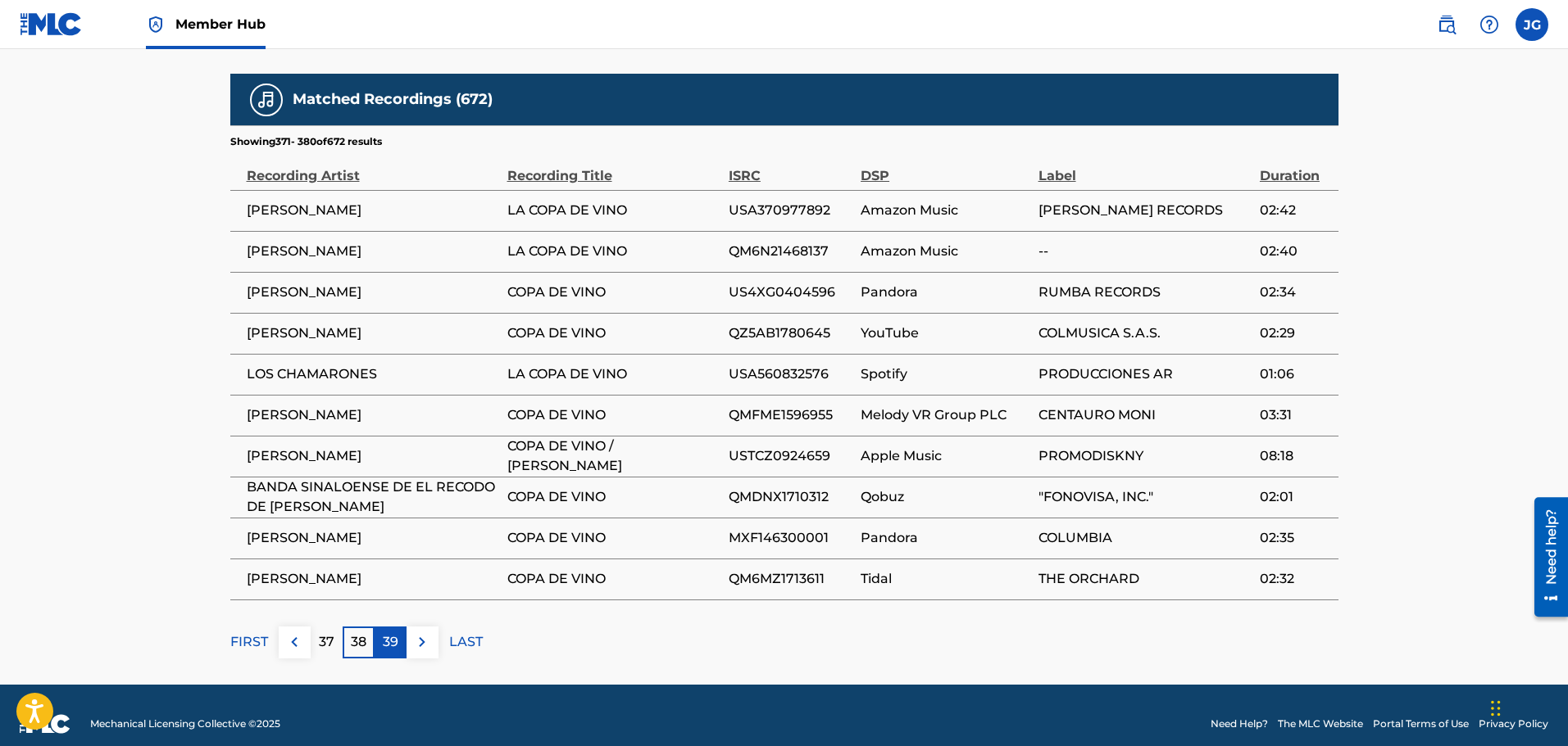
click at [392, 632] on p "39" at bounding box center [390, 642] width 16 height 19
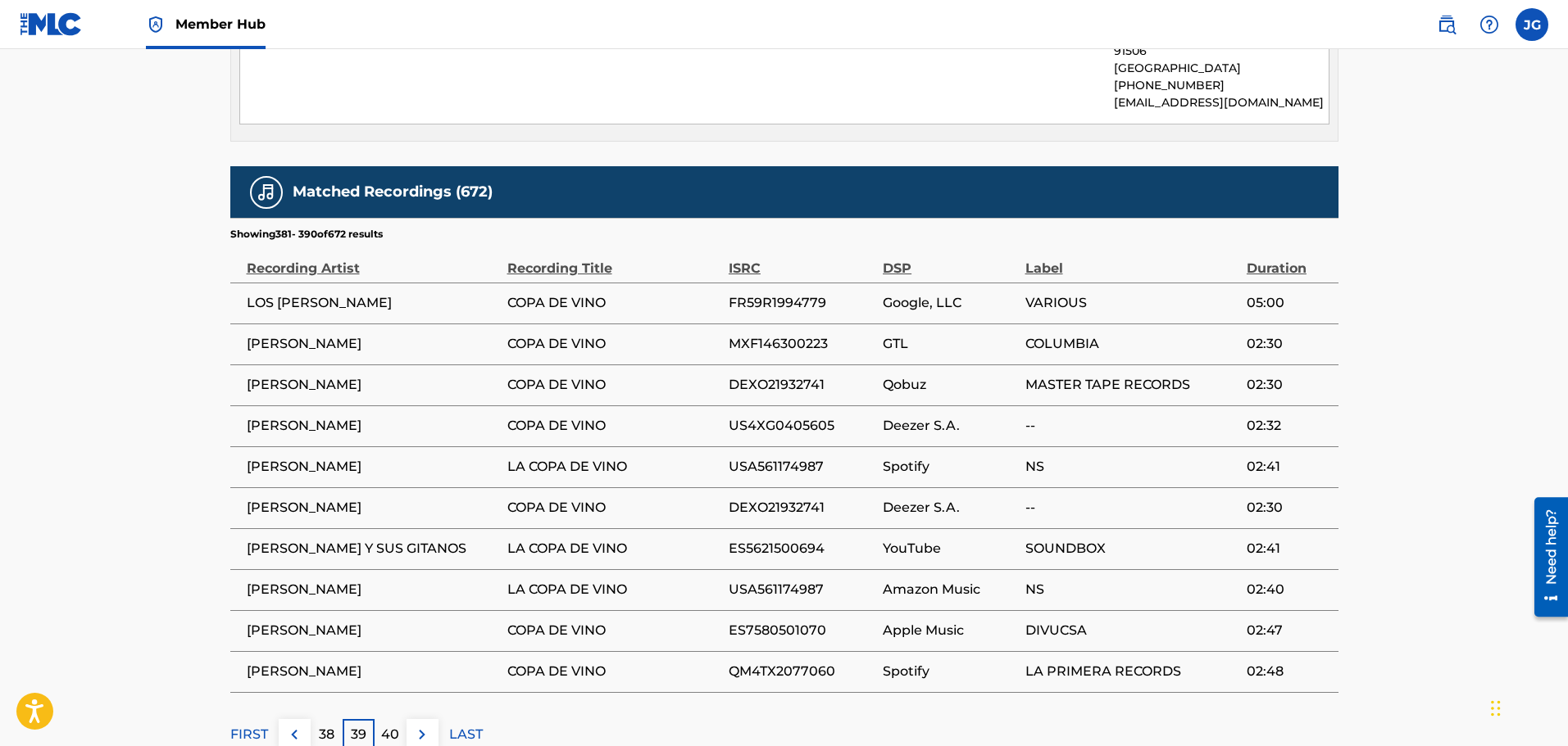
scroll to position [919, 0]
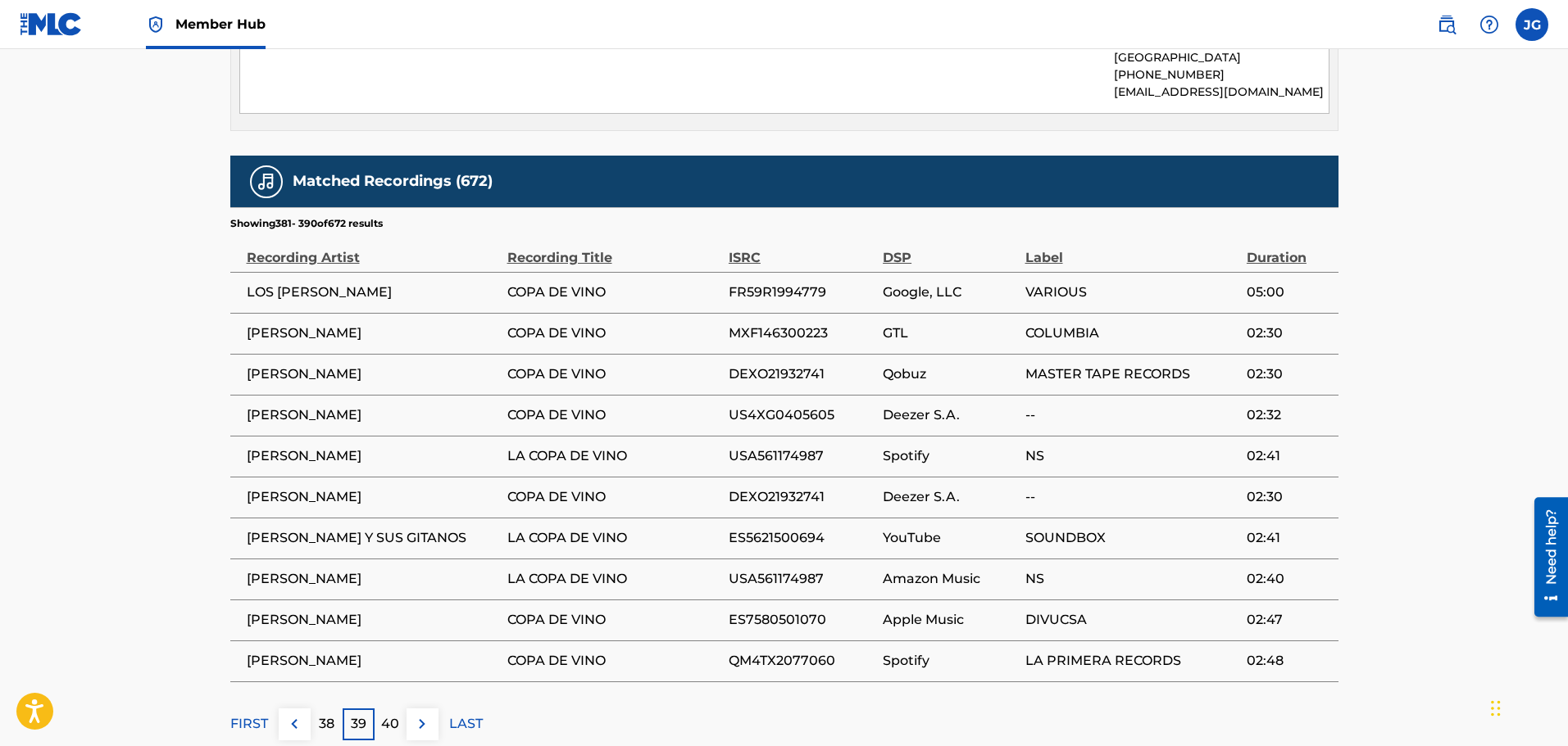
click at [394, 715] on p "40" at bounding box center [390, 724] width 18 height 19
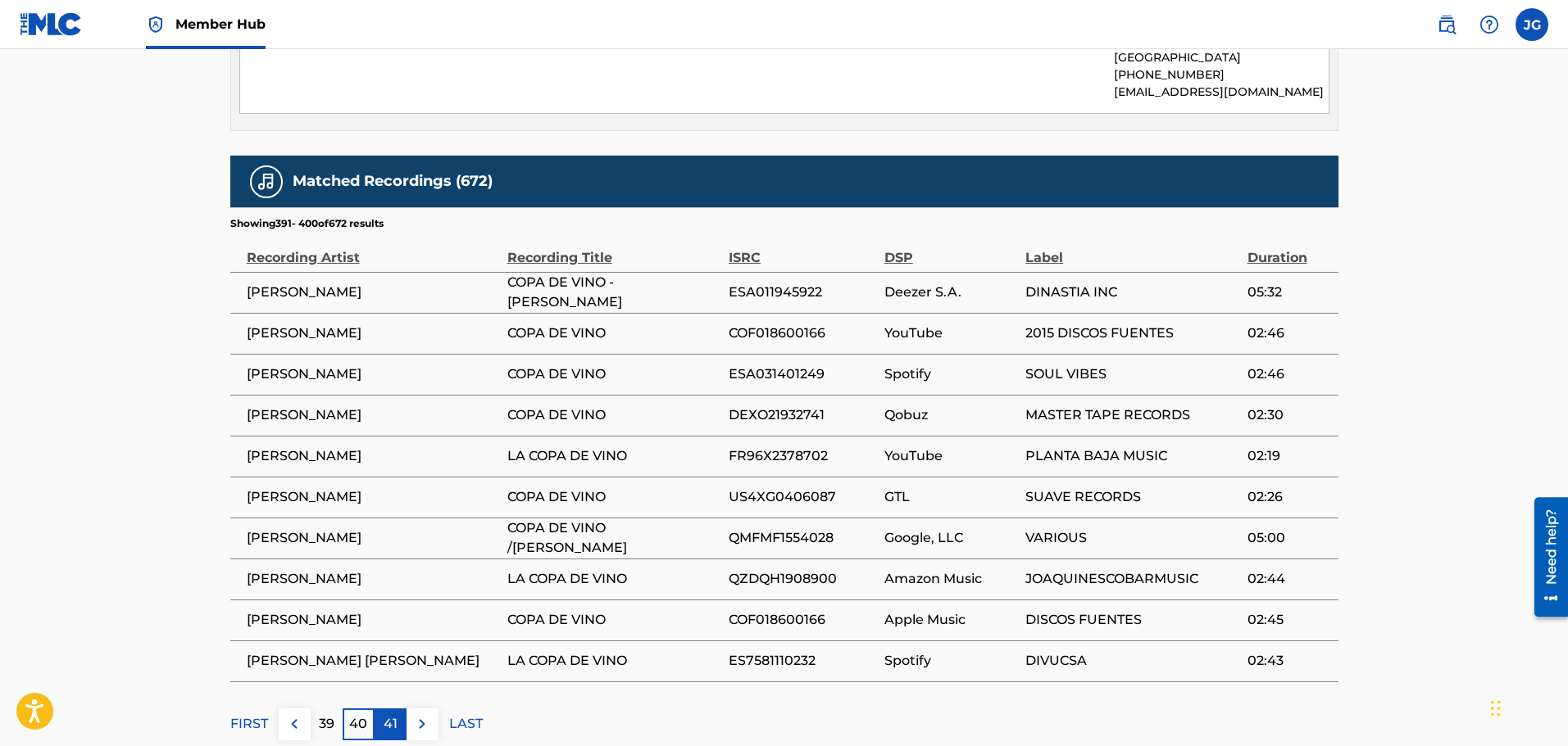
click at [401, 708] on div "41" at bounding box center [390, 724] width 32 height 32
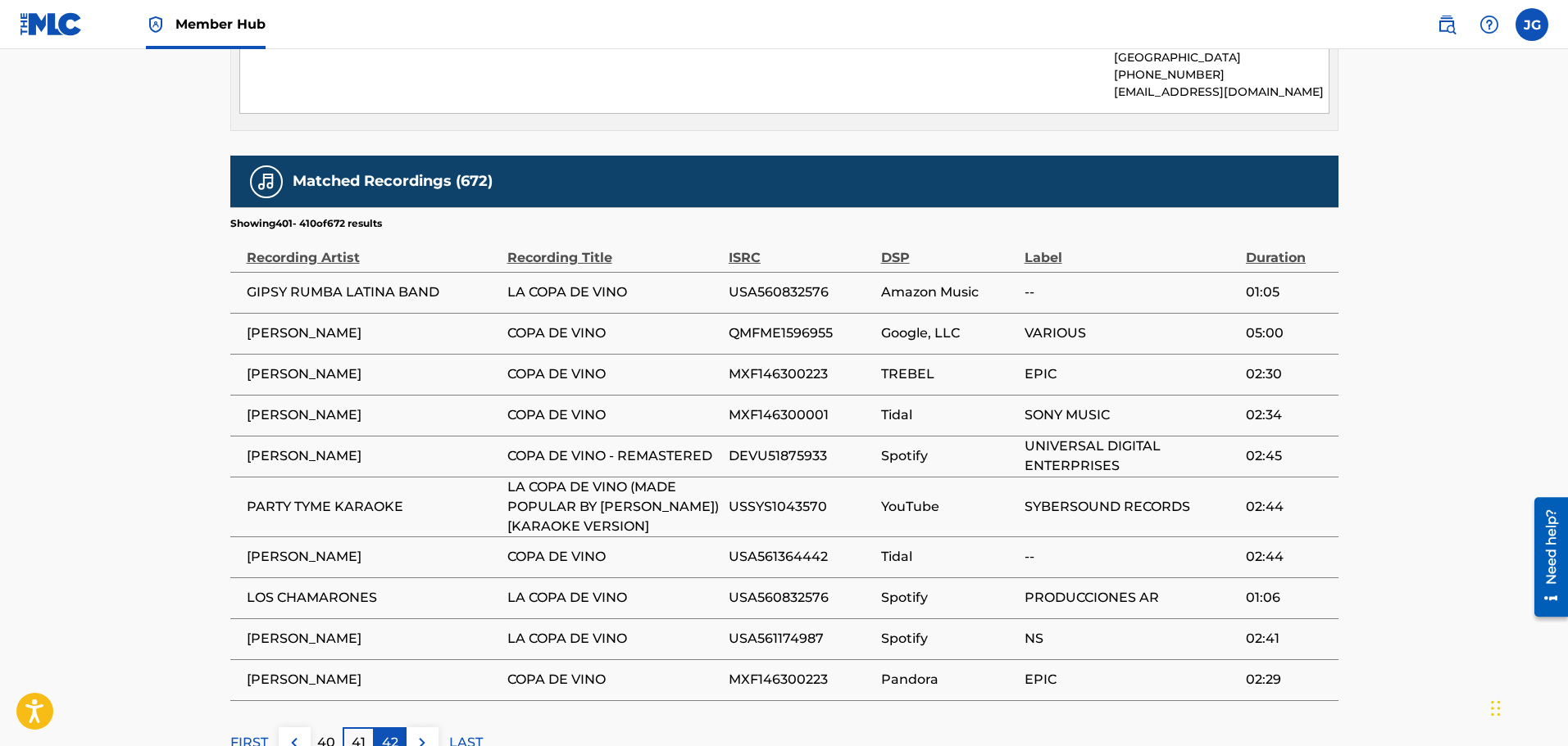
click at [395, 733] on p "42" at bounding box center [390, 743] width 17 height 19
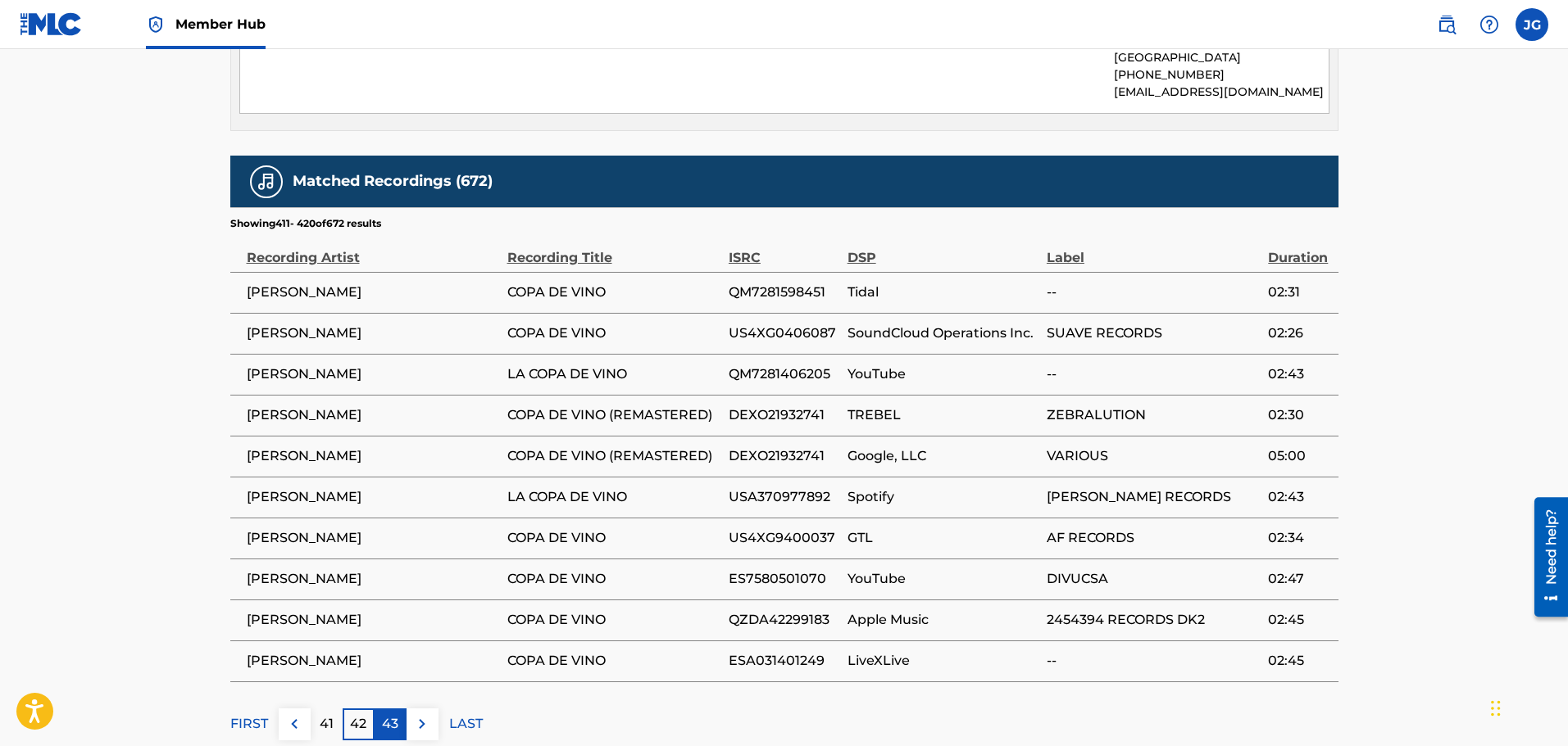
click at [397, 715] on p "43" at bounding box center [390, 724] width 17 height 19
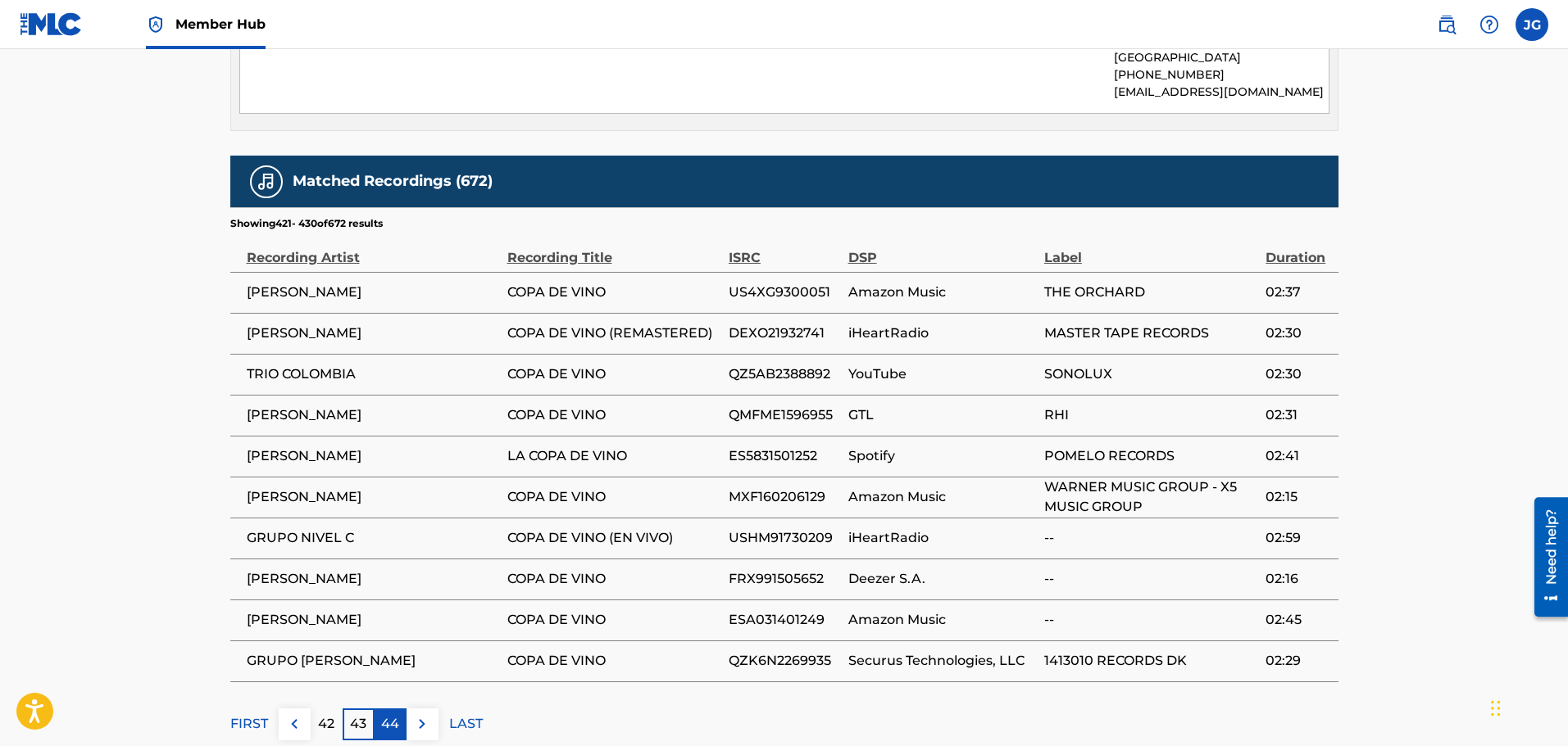
click at [393, 715] on p "44" at bounding box center [390, 724] width 18 height 19
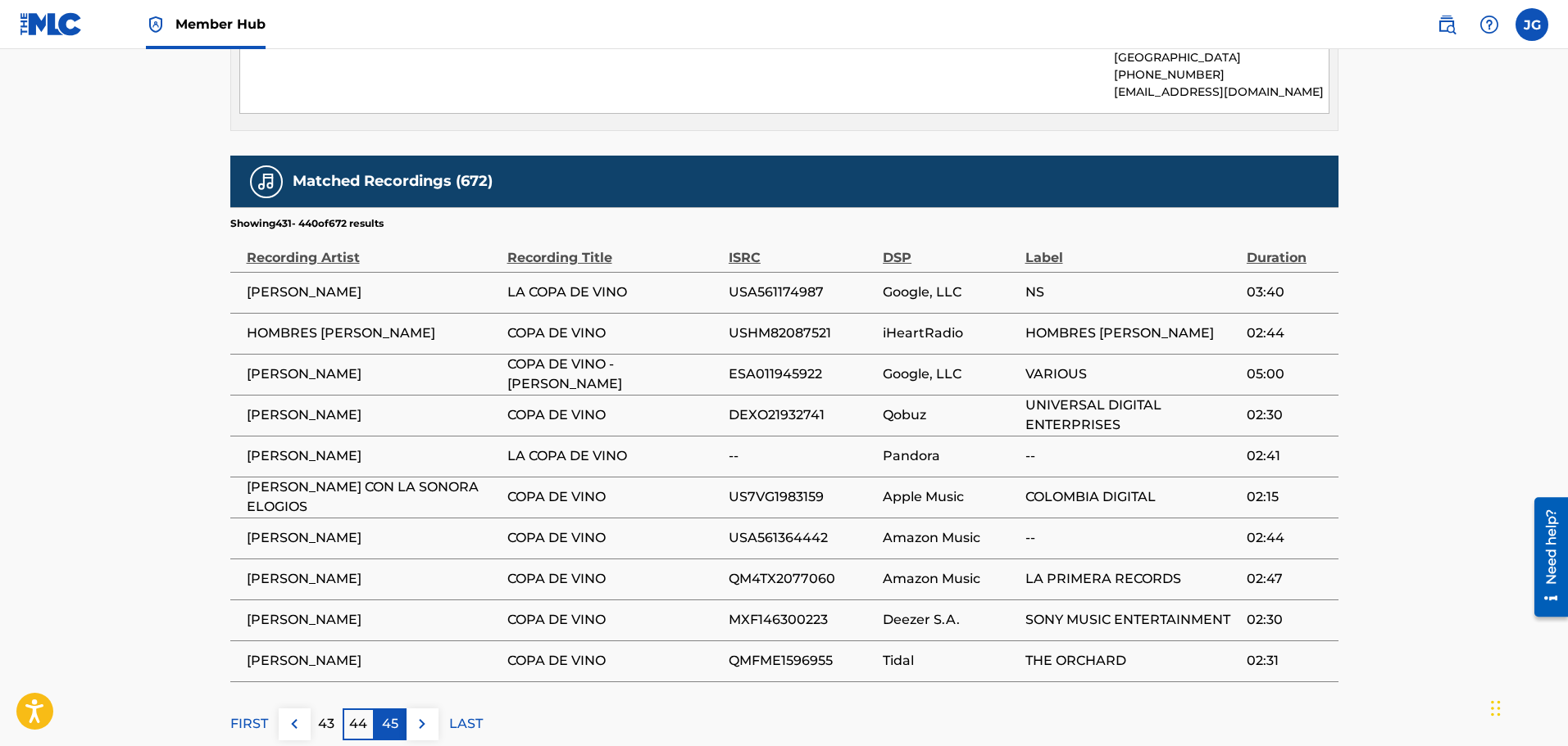
click at [384, 715] on p "45" at bounding box center [390, 724] width 17 height 19
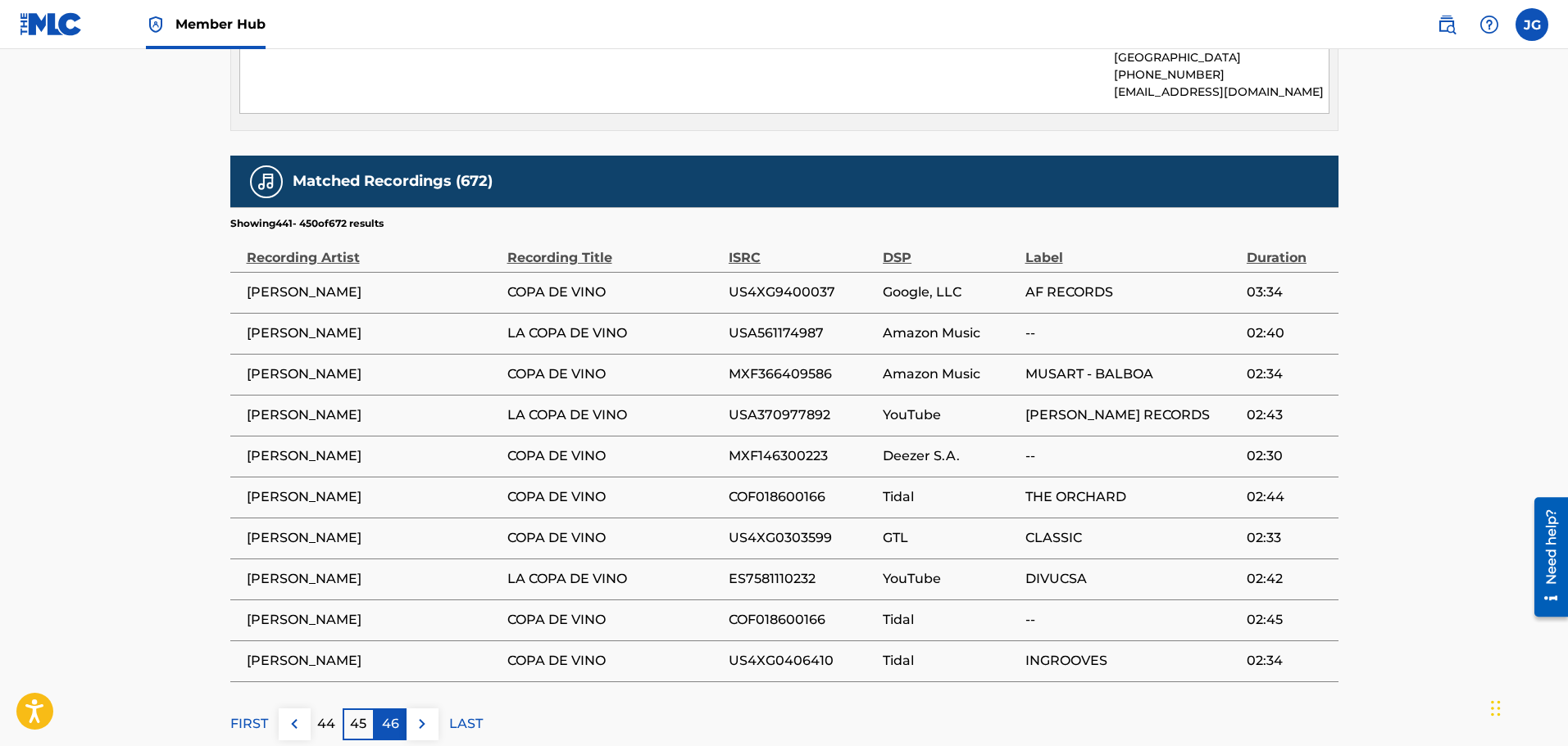
click at [386, 715] on p "46" at bounding box center [391, 724] width 18 height 19
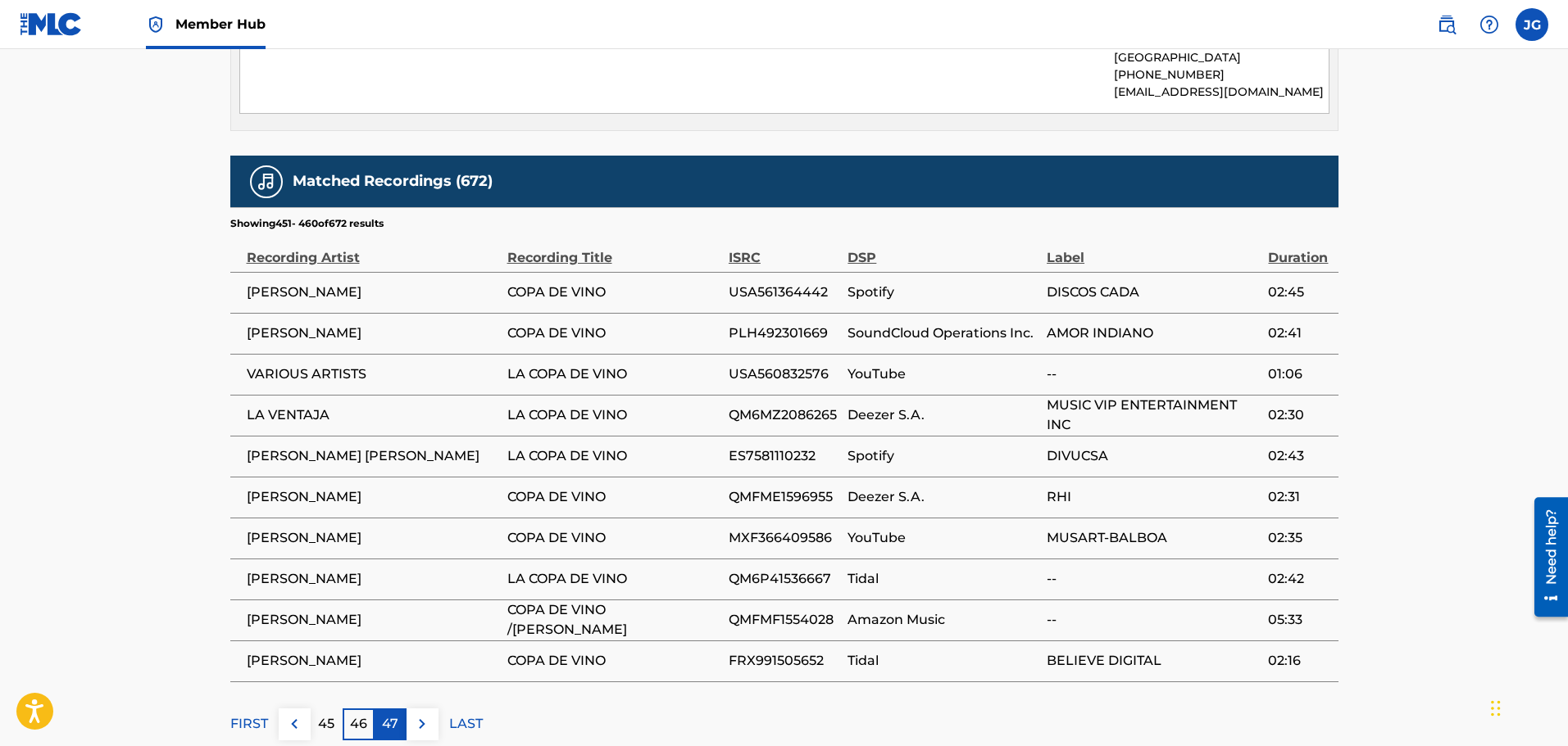
click at [382, 715] on p "47" at bounding box center [390, 724] width 17 height 19
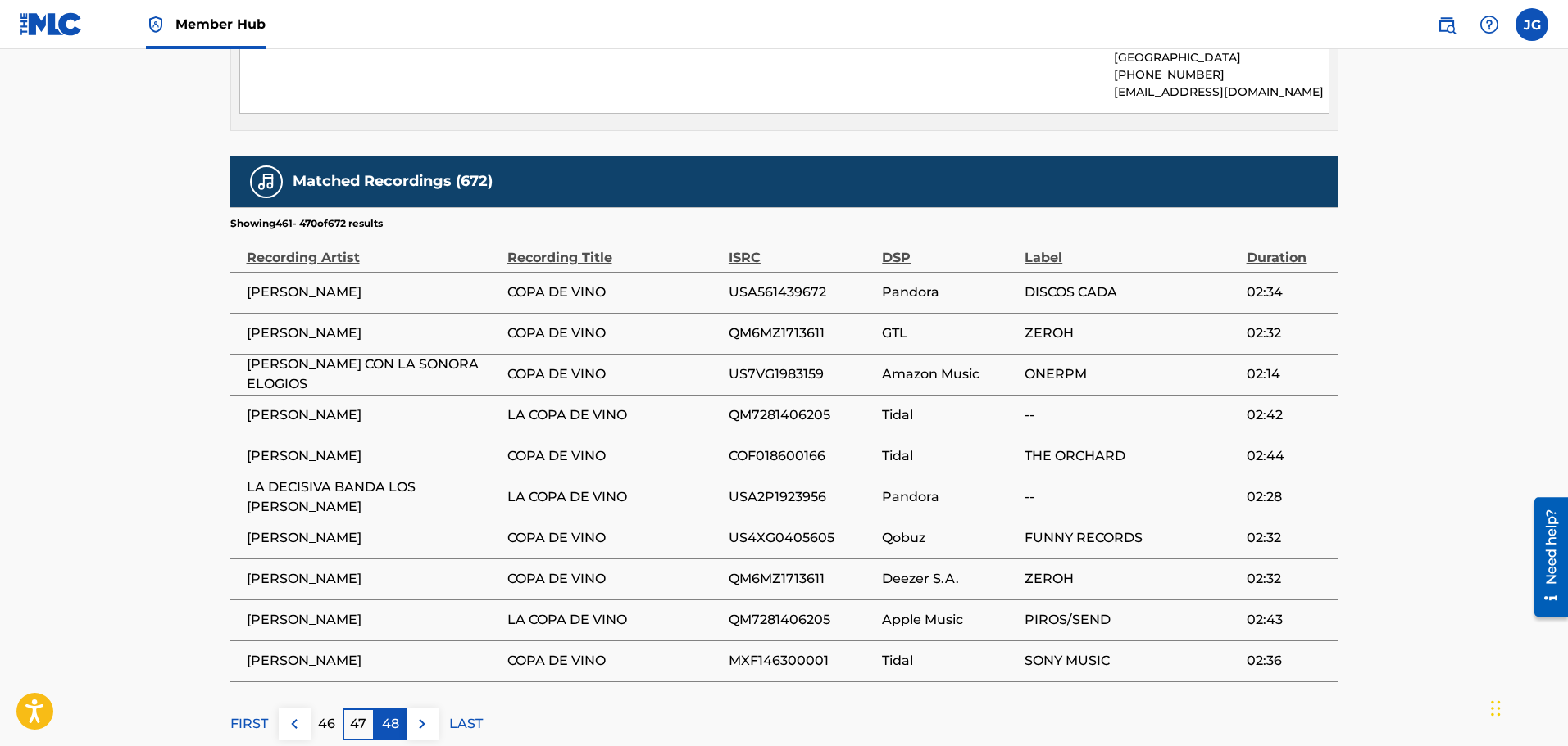
click at [395, 715] on p "48" at bounding box center [391, 724] width 18 height 19
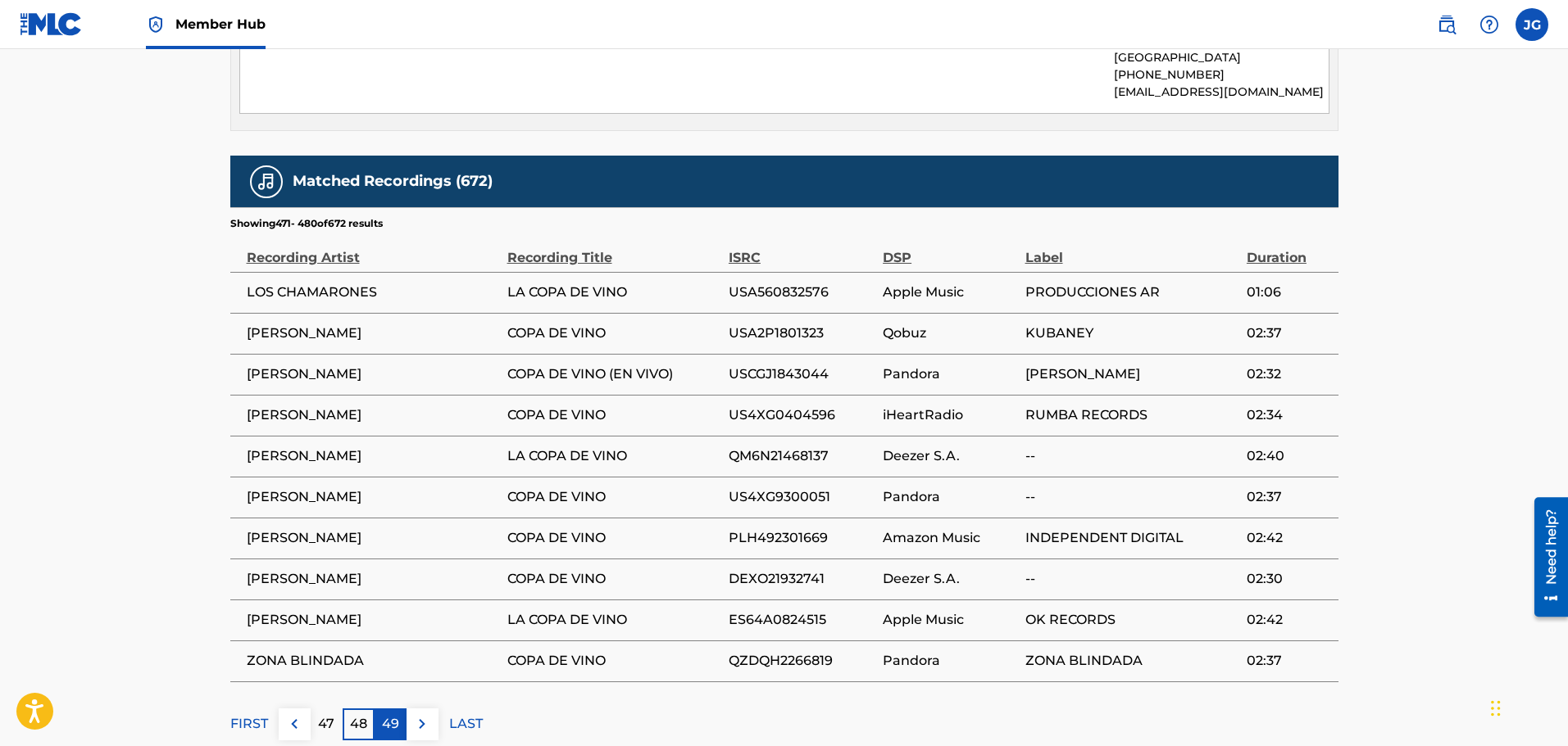
click at [386, 715] on p "49" at bounding box center [391, 724] width 18 height 19
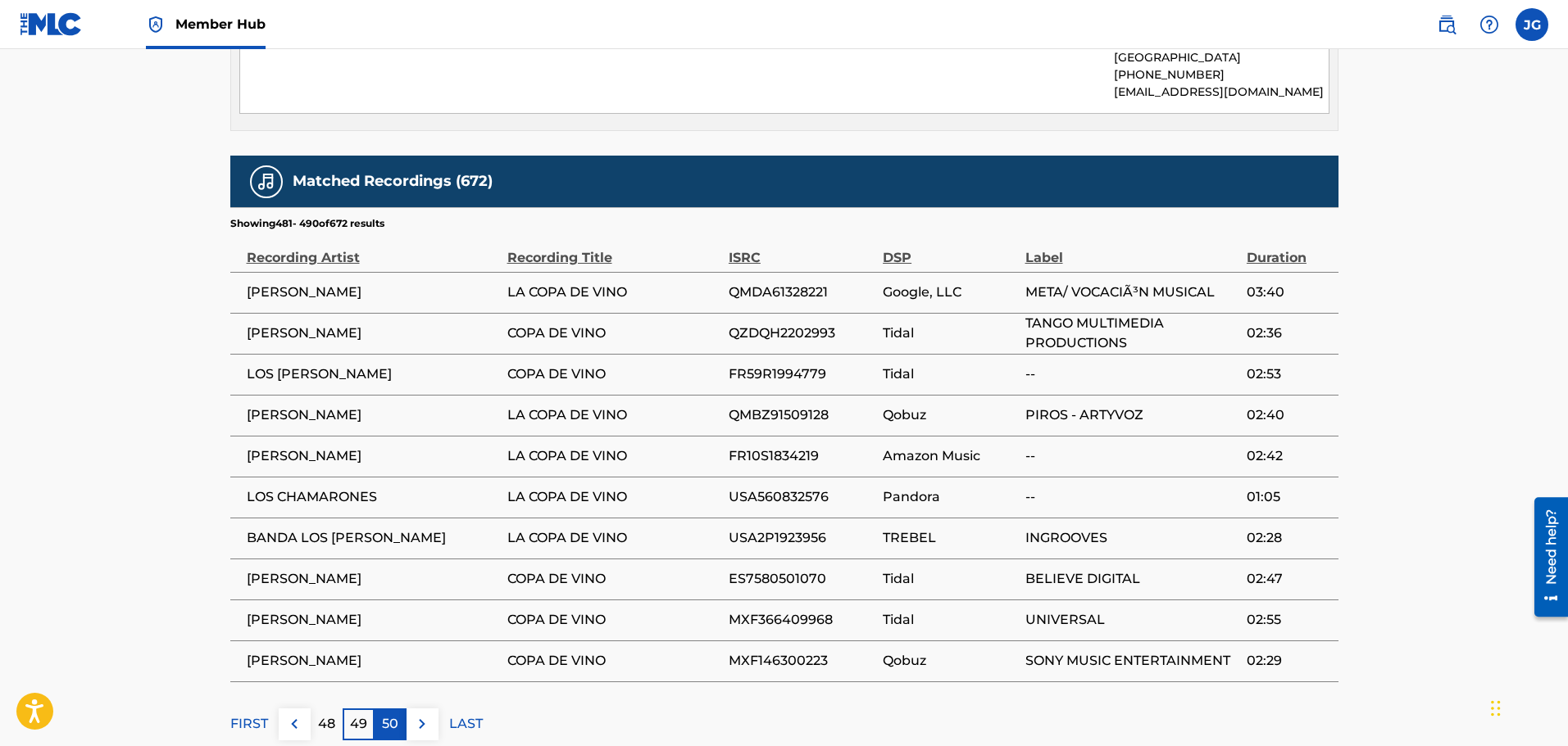
click at [392, 715] on p "50" at bounding box center [390, 724] width 17 height 19
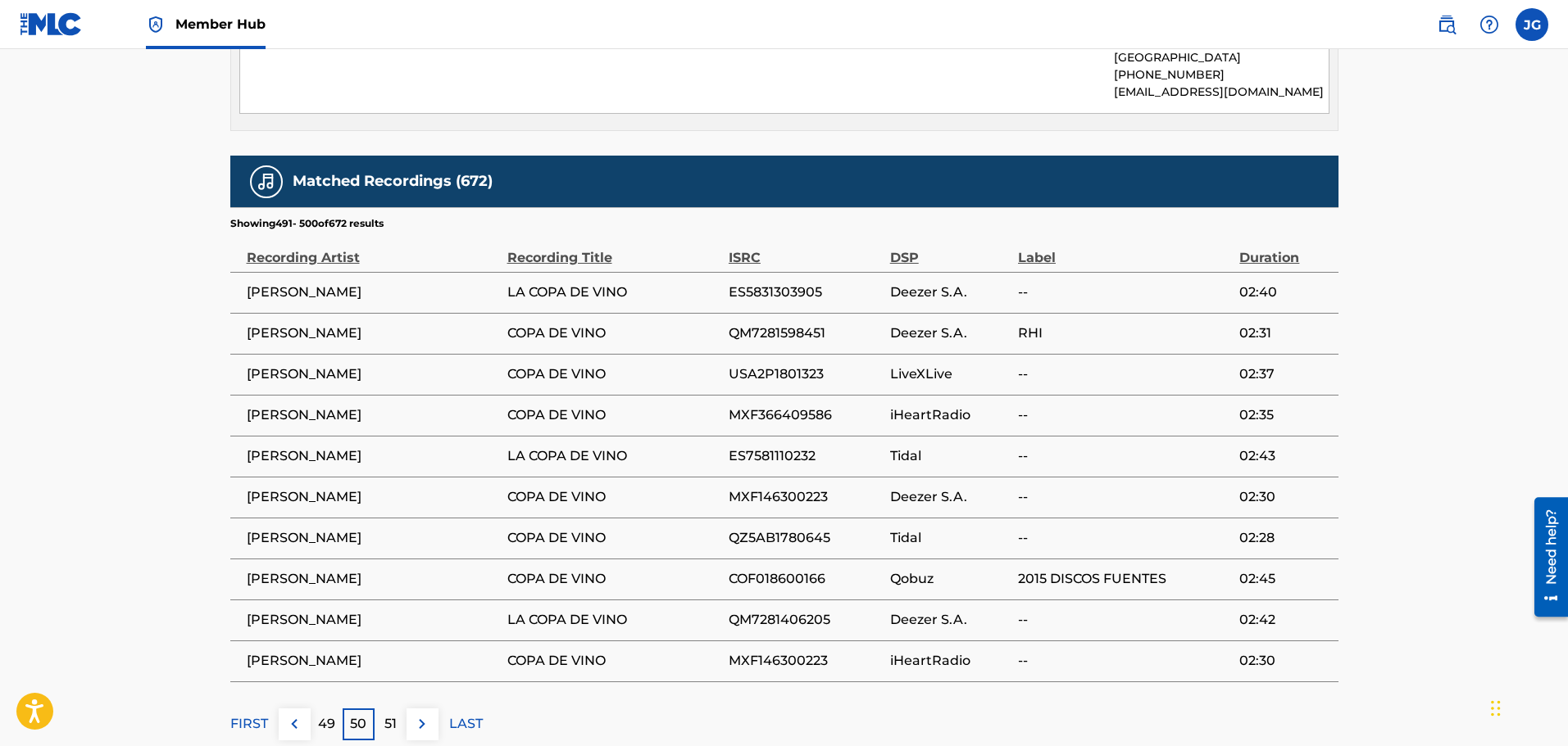
click at [386, 715] on p "51" at bounding box center [390, 724] width 12 height 19
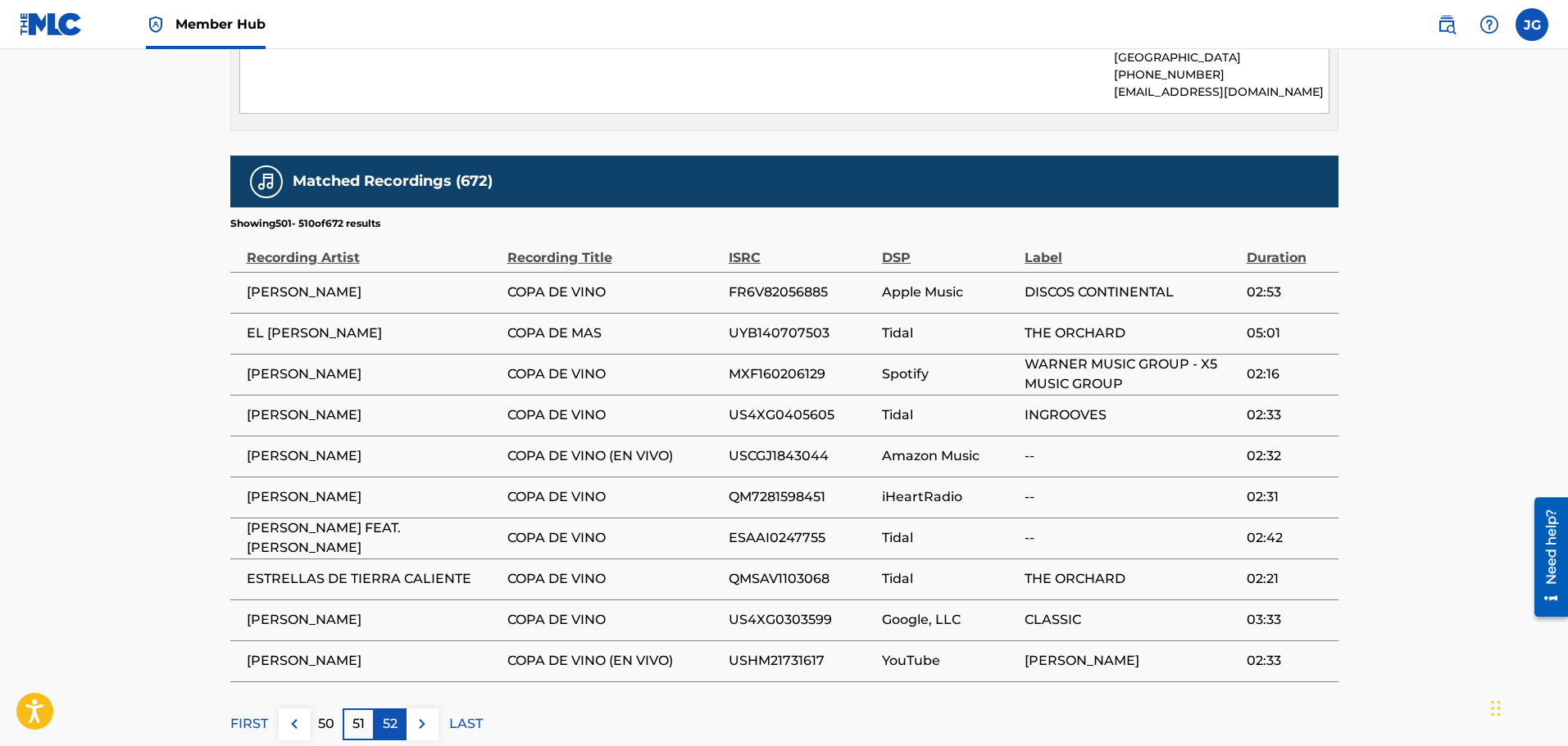
click at [397, 715] on p "52" at bounding box center [389, 724] width 15 height 19
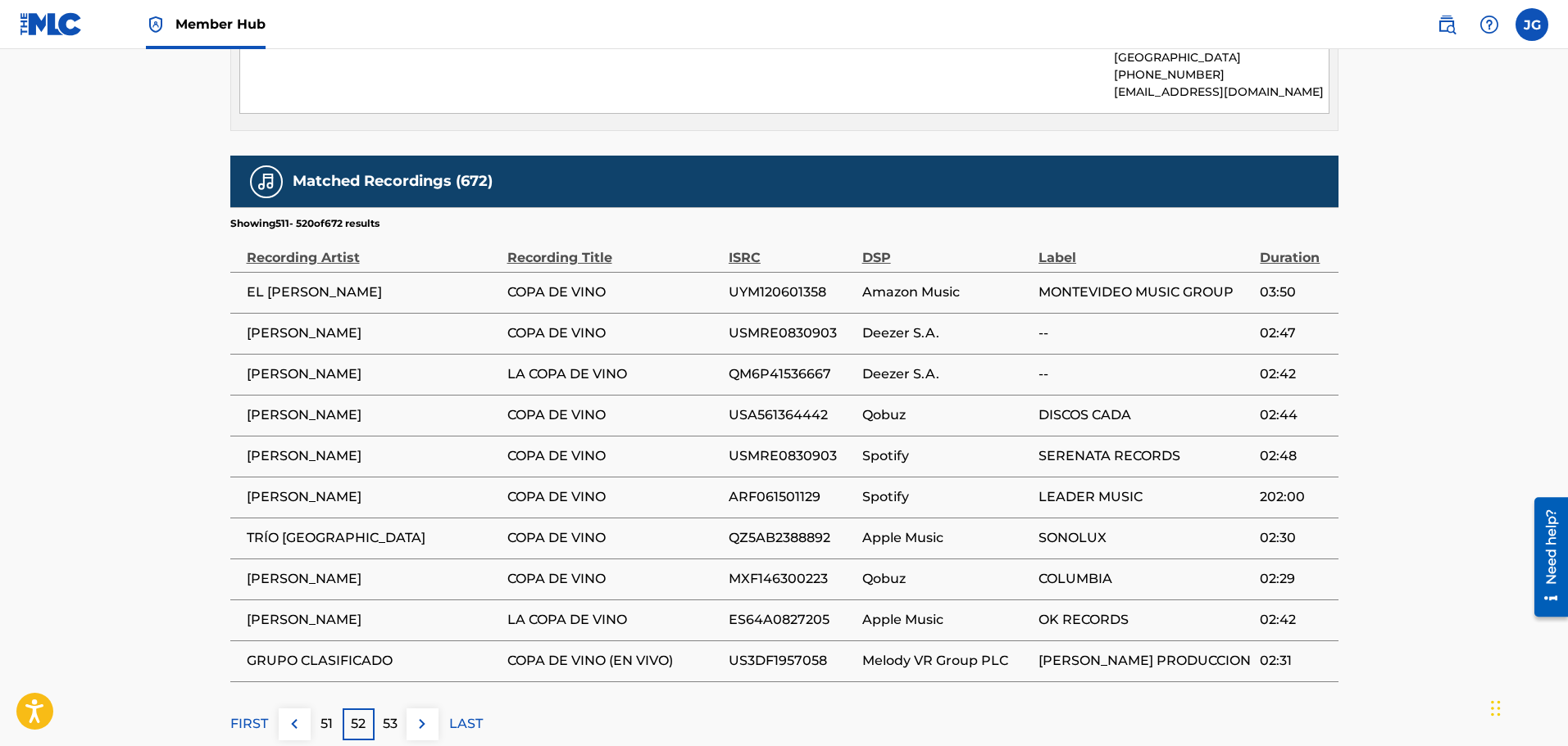
click at [389, 719] on div "53" at bounding box center [390, 724] width 32 height 32
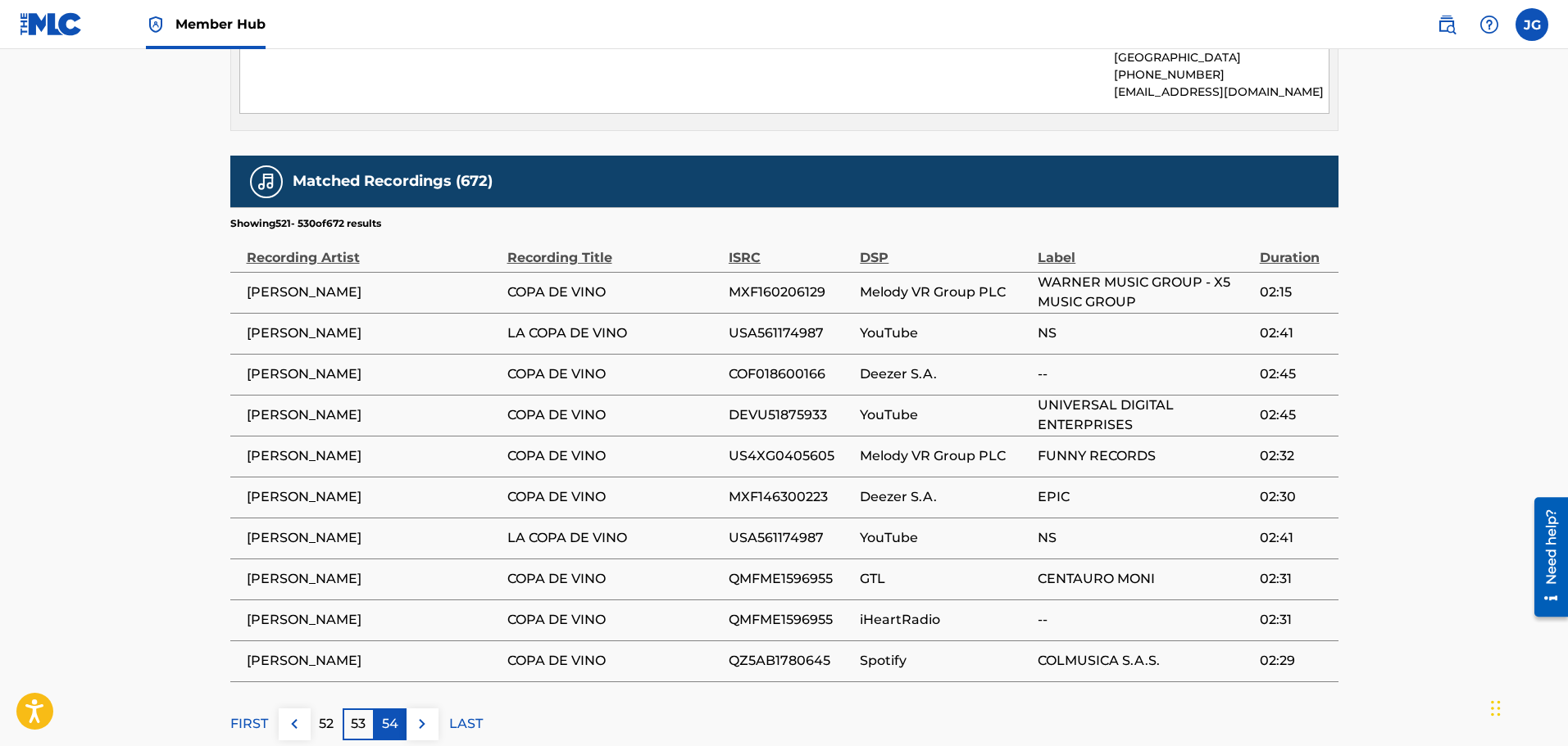
click at [392, 716] on p "54" at bounding box center [390, 724] width 17 height 19
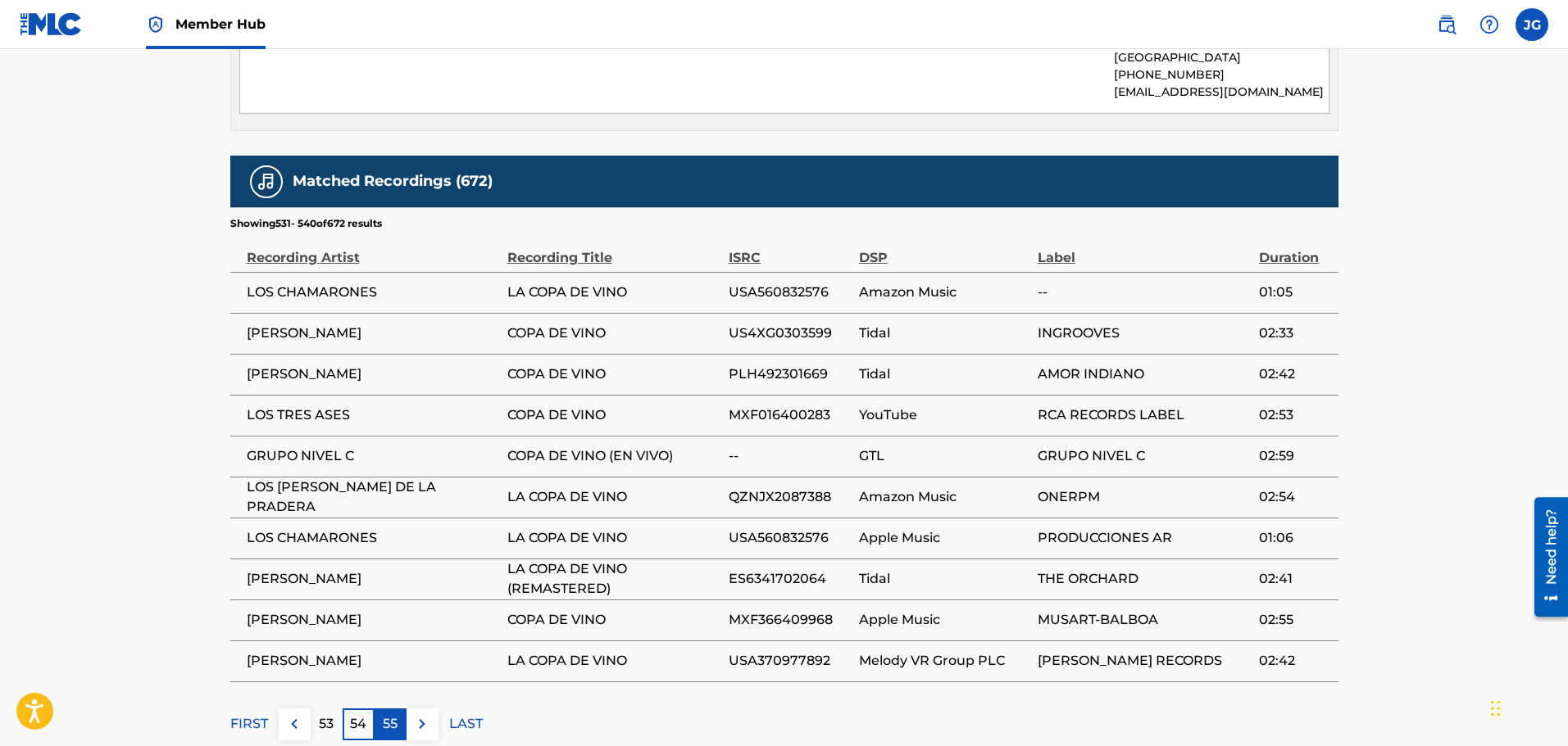
click at [391, 715] on p "55" at bounding box center [389, 724] width 15 height 19
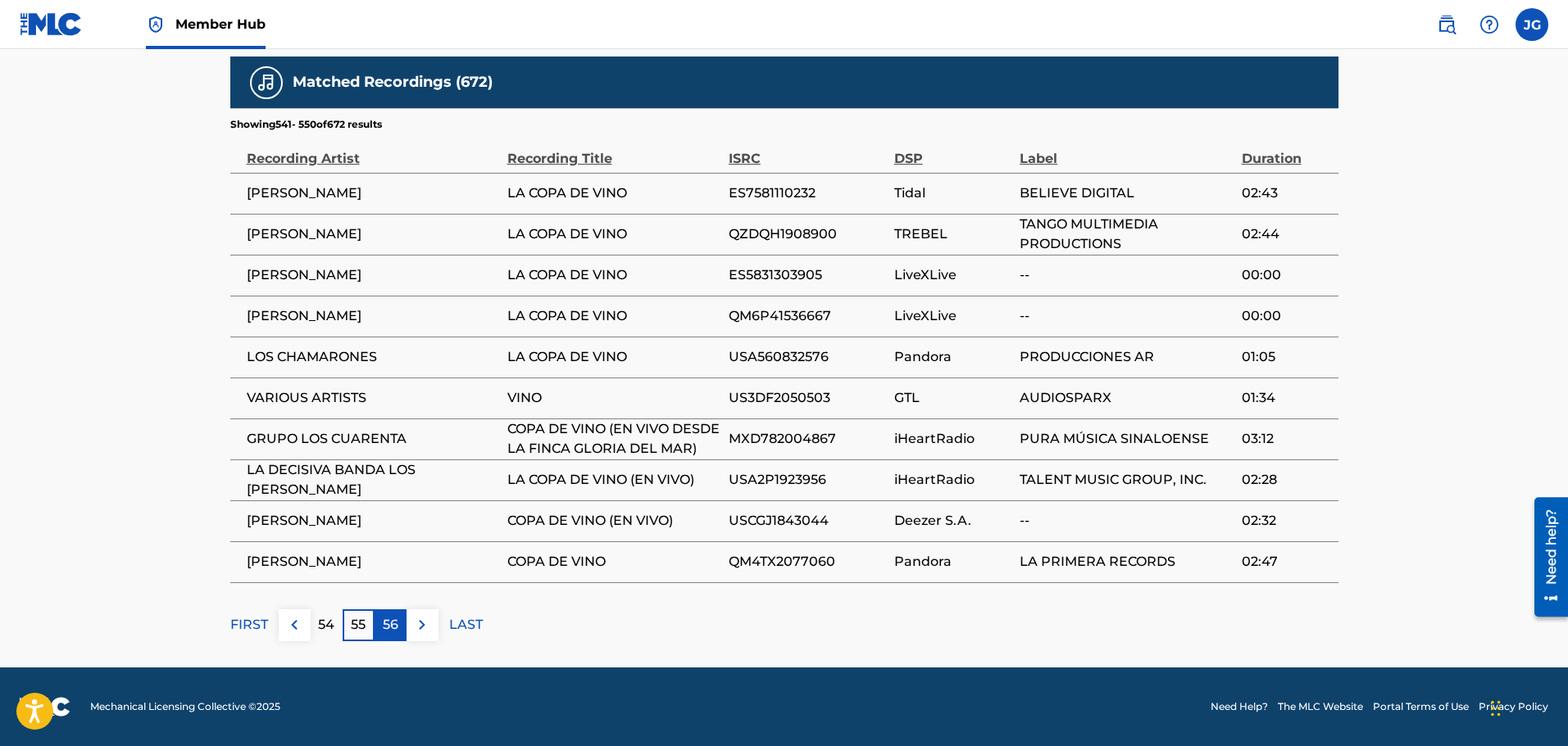
click at [393, 631] on p "56" at bounding box center [390, 624] width 16 height 19
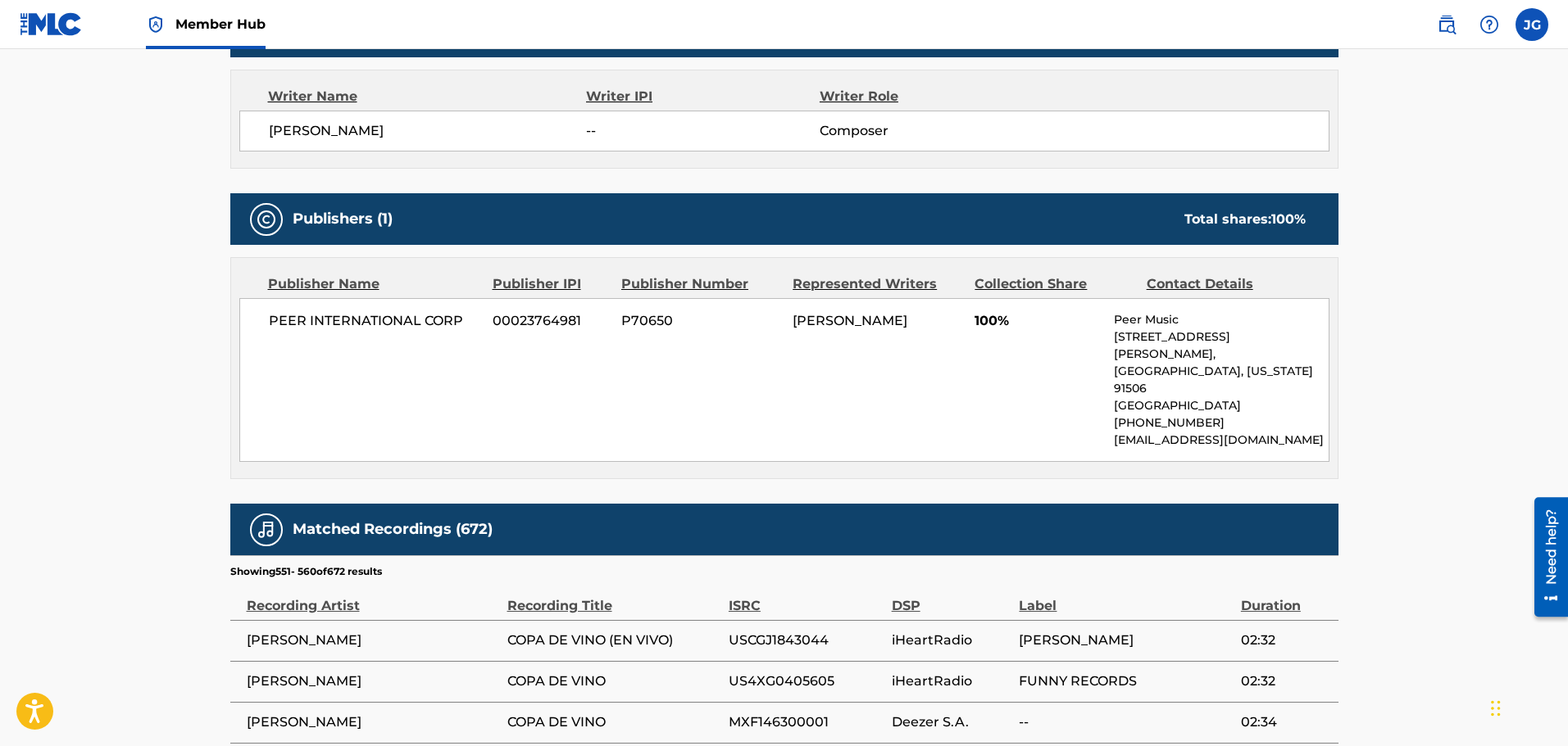
scroll to position [1001, 0]
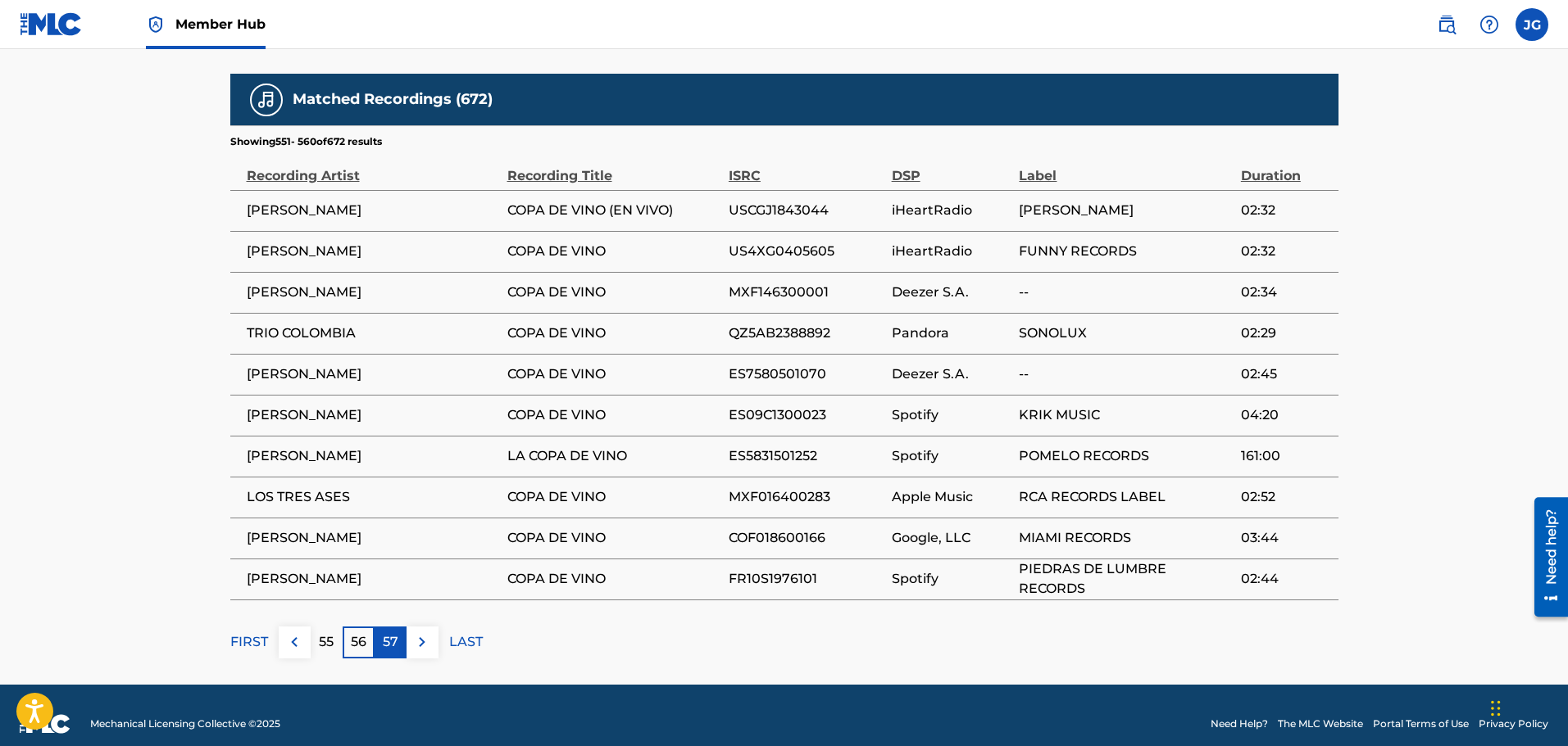
click at [391, 632] on p "57" at bounding box center [390, 642] width 16 height 19
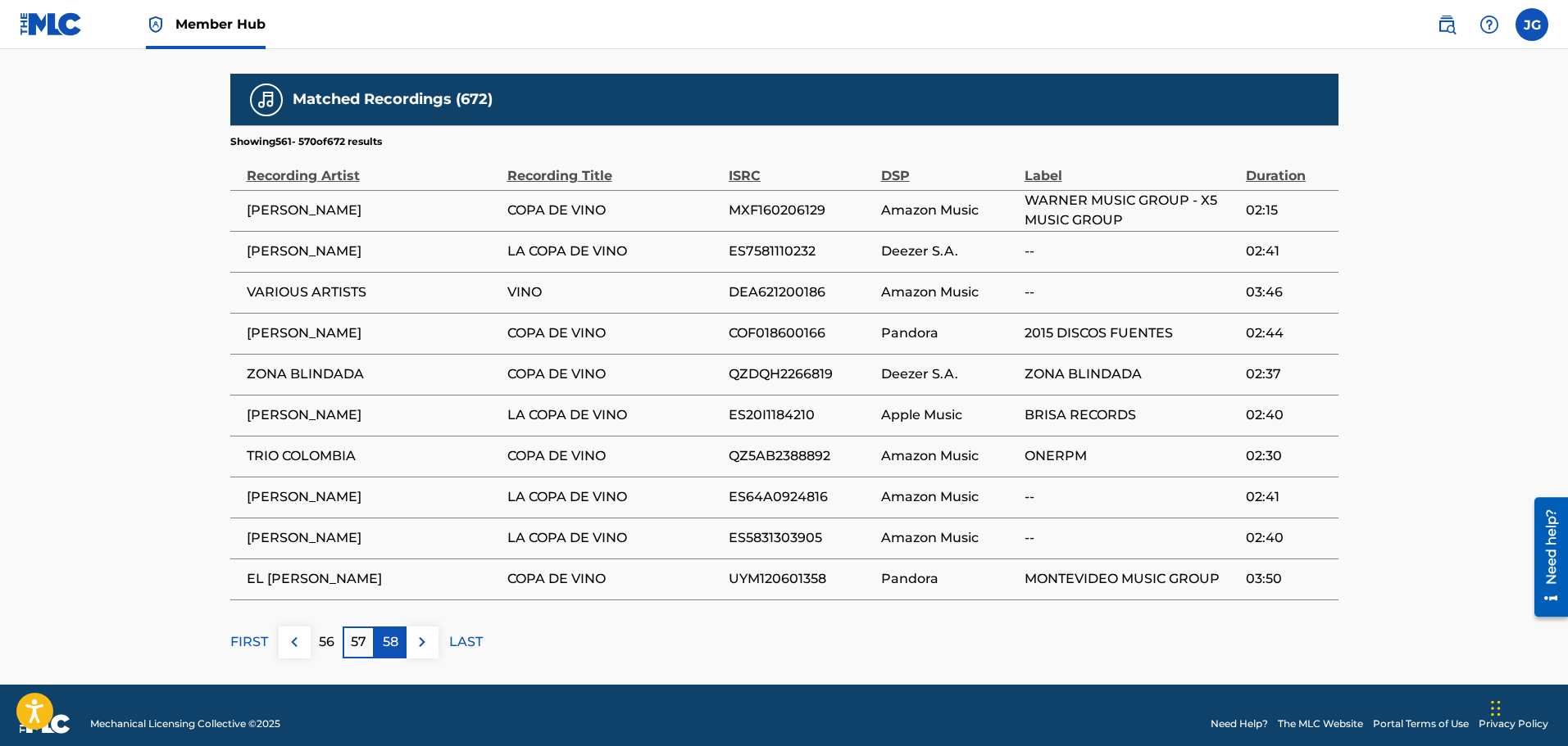
click at [389, 637] on div "58" at bounding box center [390, 643] width 32 height 32
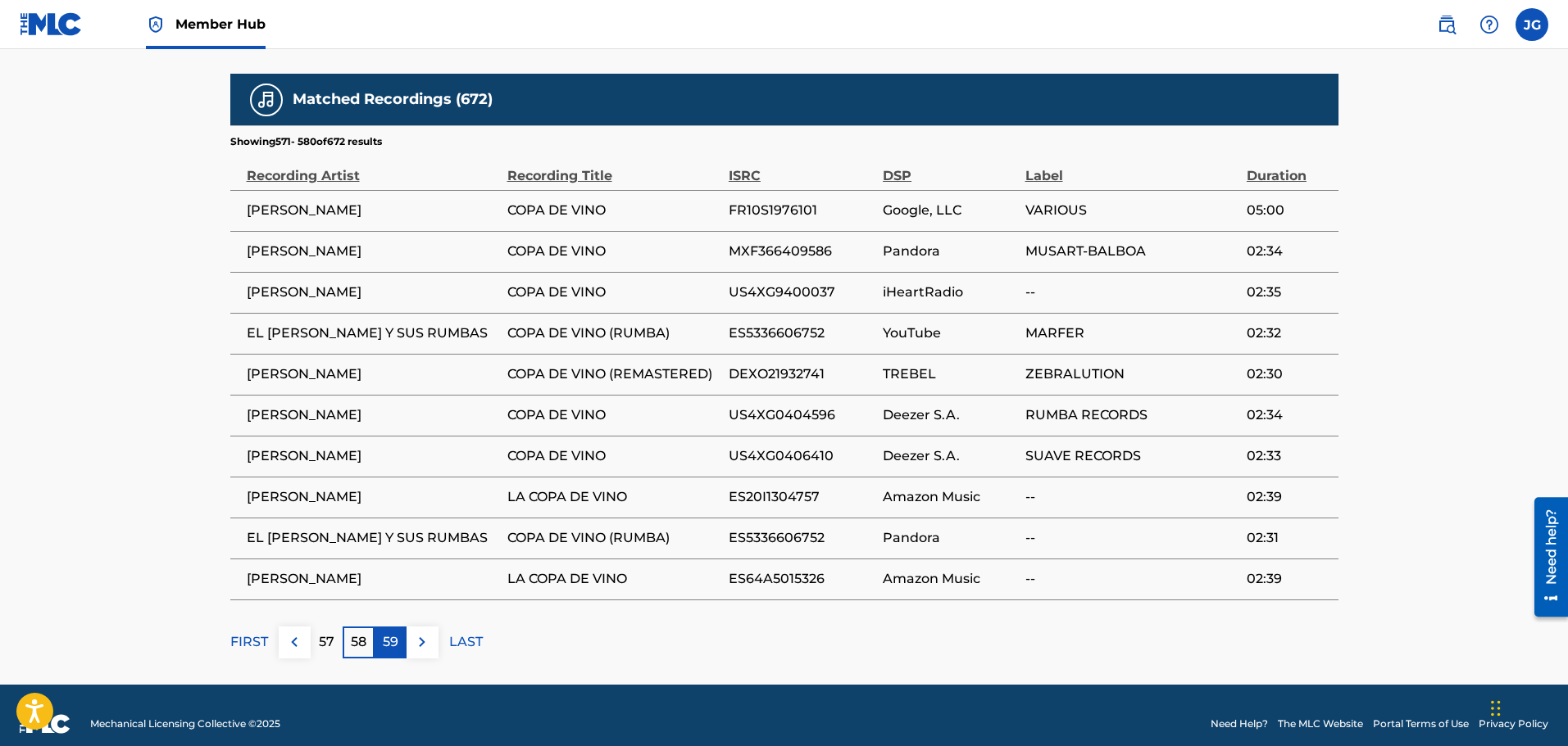
click at [386, 632] on p "59" at bounding box center [390, 642] width 16 height 19
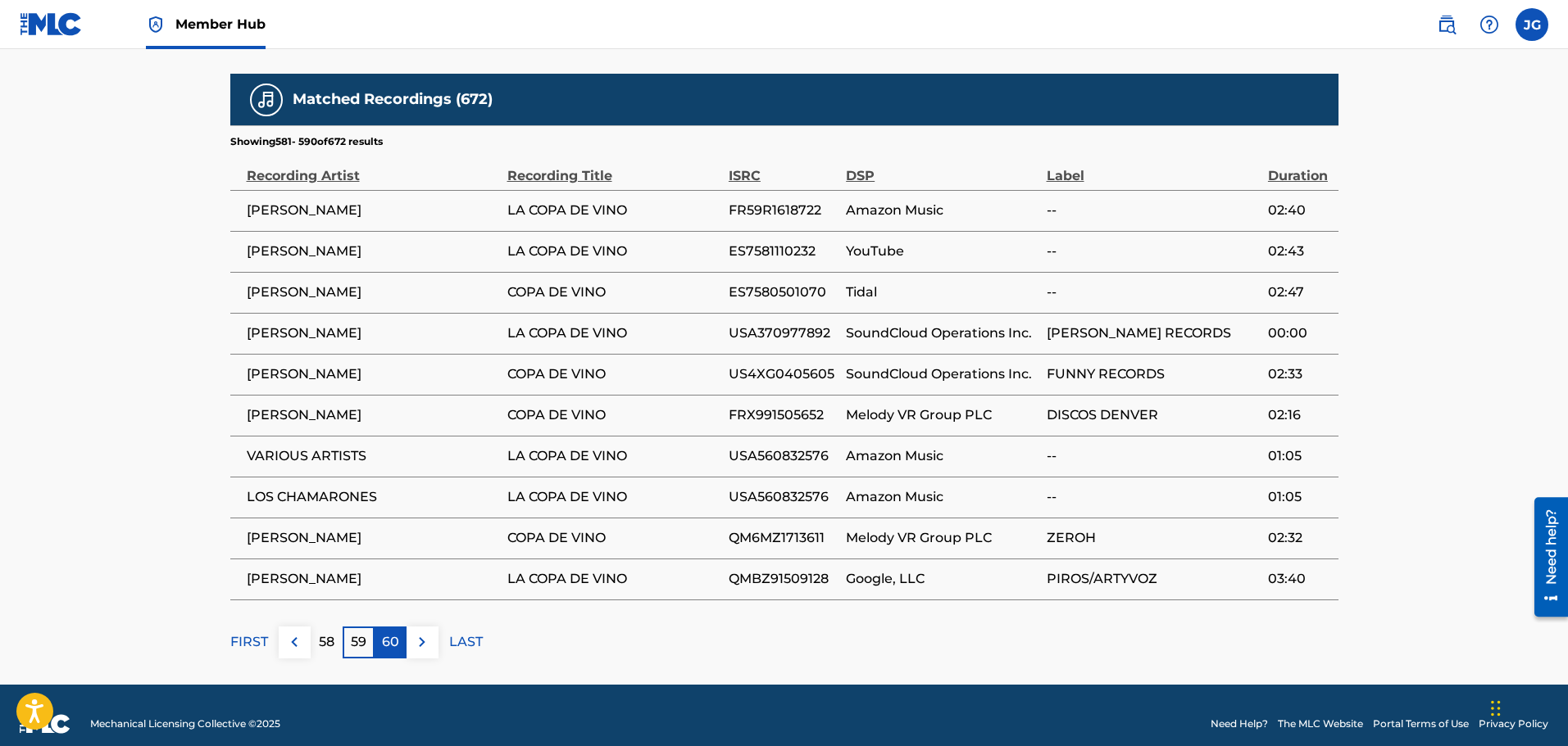
click at [384, 632] on p "60" at bounding box center [391, 642] width 18 height 19
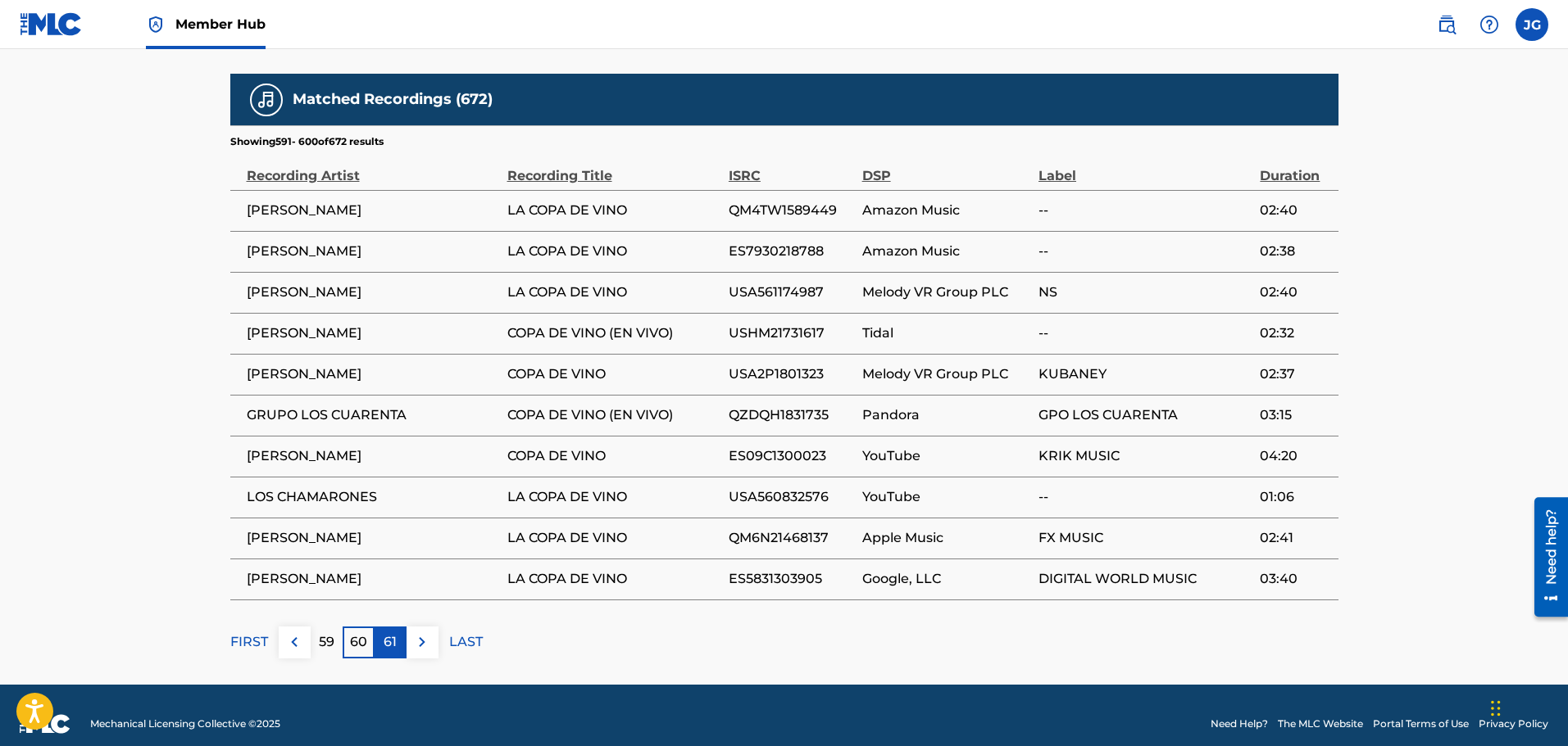
click at [402, 634] on div "61" at bounding box center [390, 643] width 32 height 32
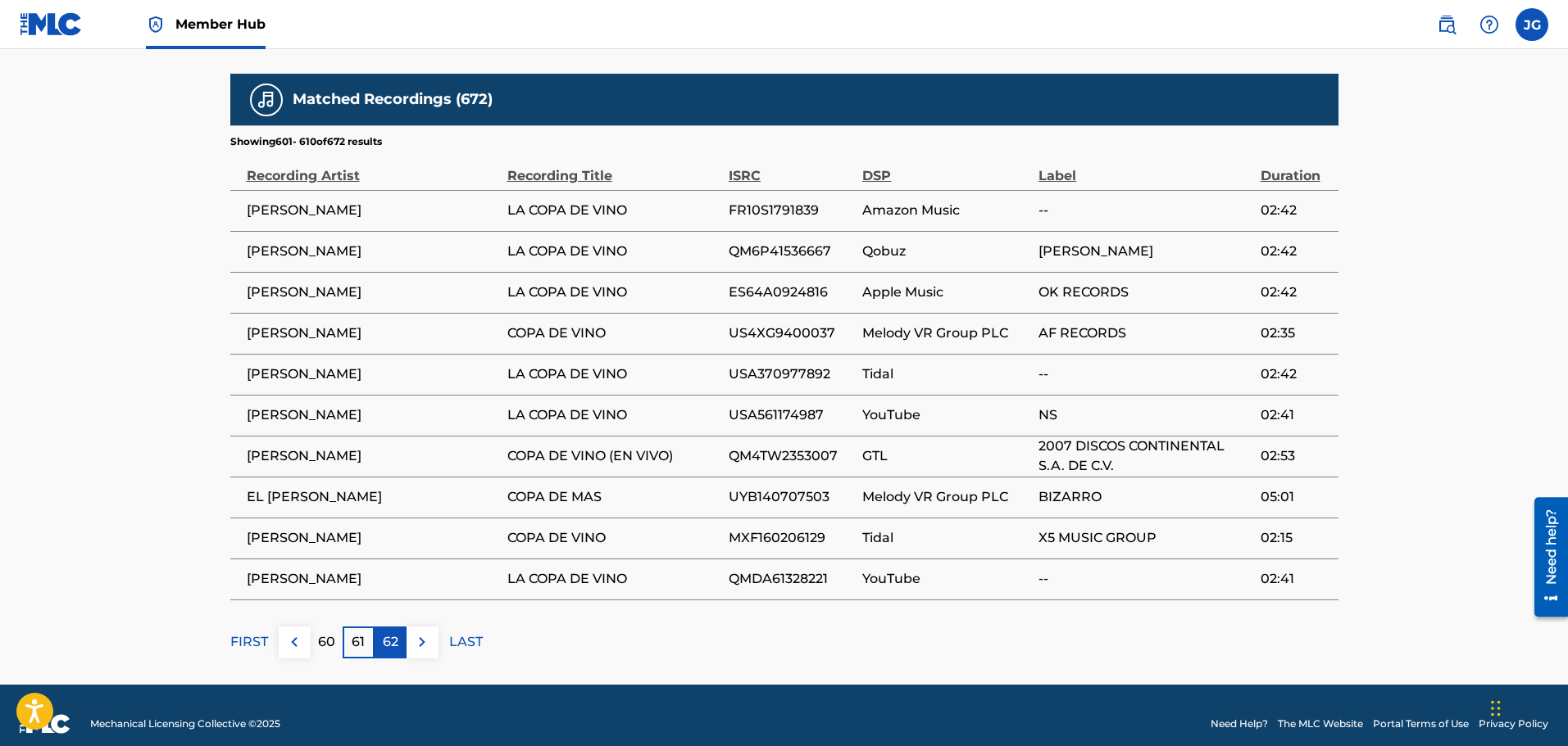
click at [396, 632] on p "62" at bounding box center [390, 642] width 16 height 19
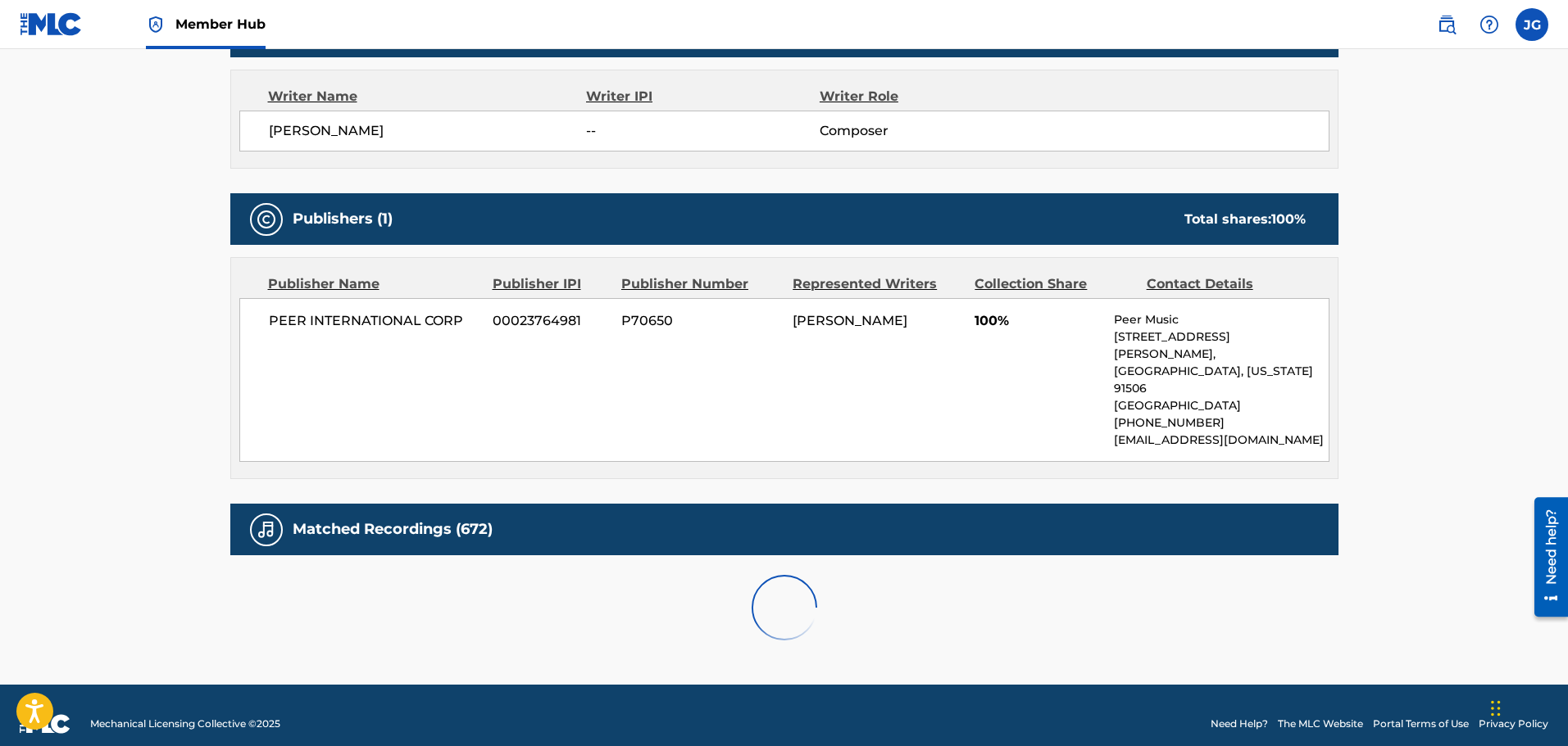
scroll to position [1020, 0]
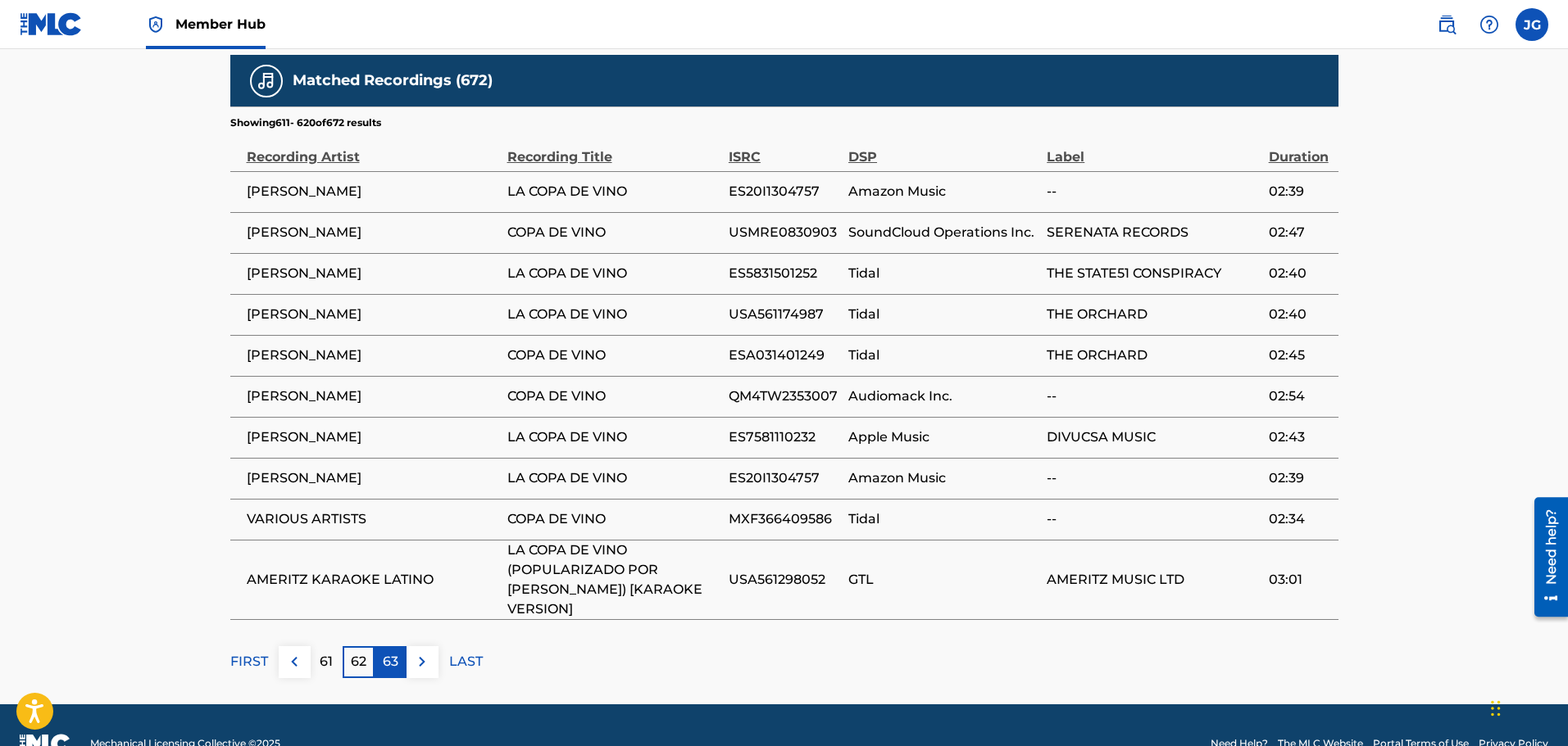
click at [395, 652] on p "63" at bounding box center [390, 662] width 16 height 19
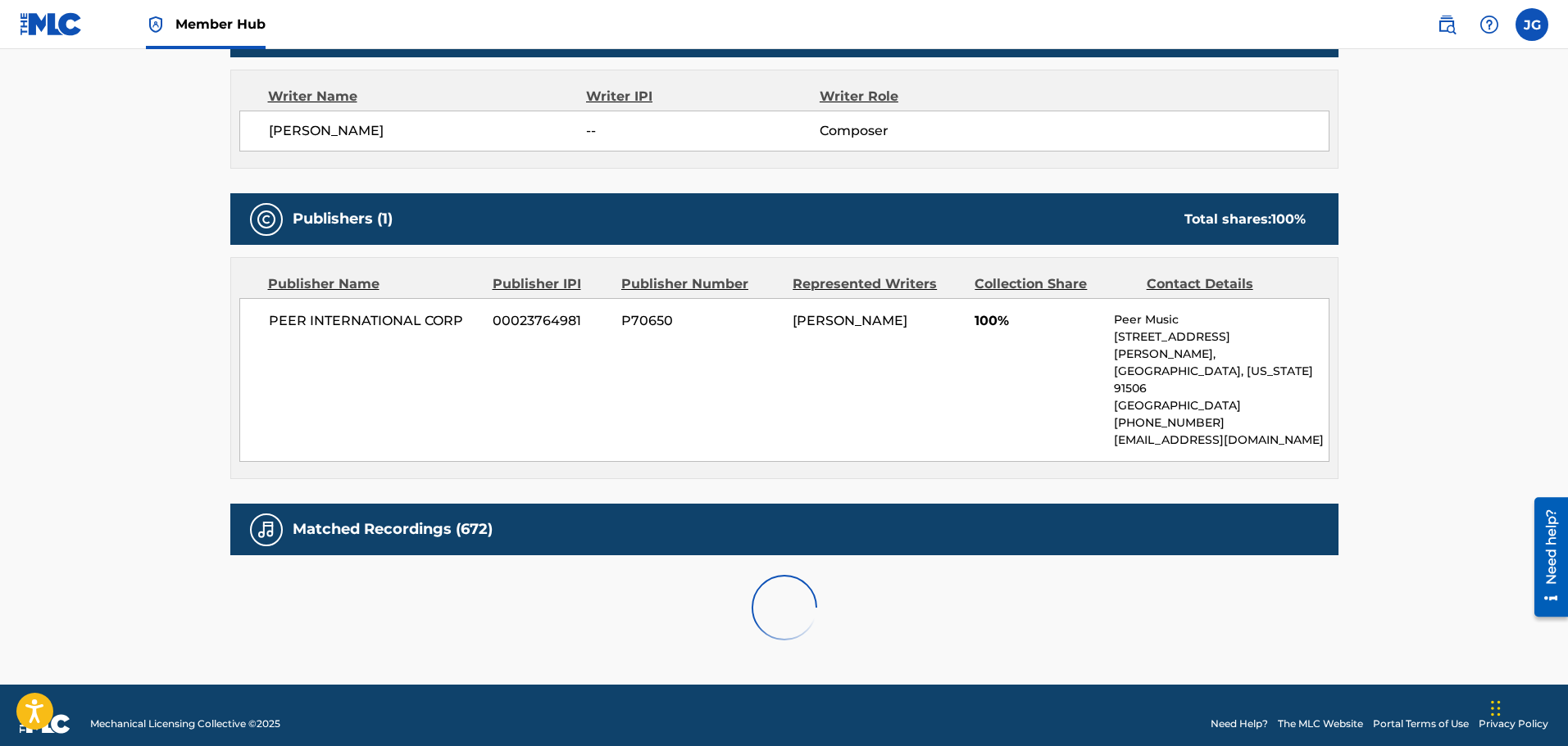
scroll to position [1001, 0]
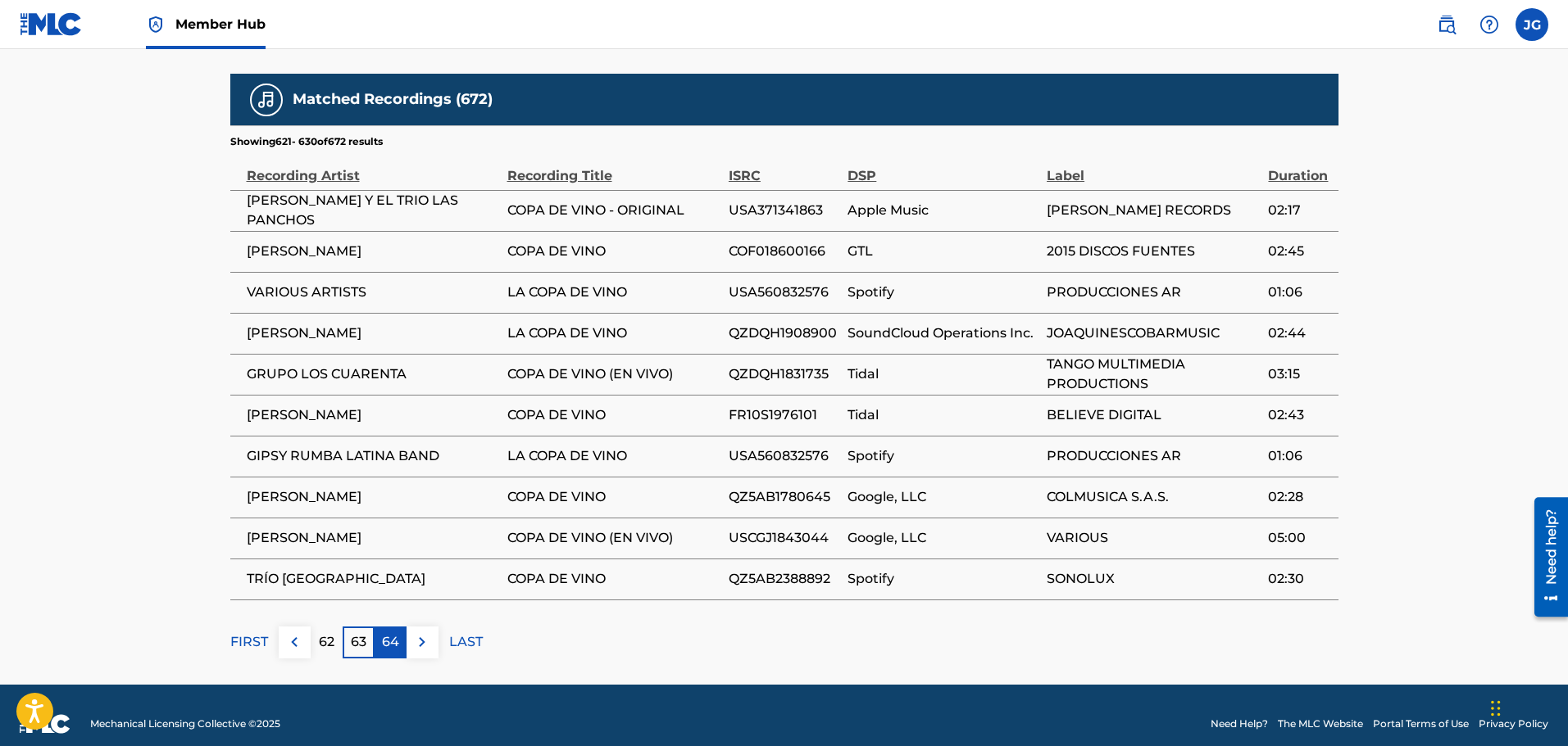
click at [382, 632] on p "64" at bounding box center [391, 642] width 18 height 19
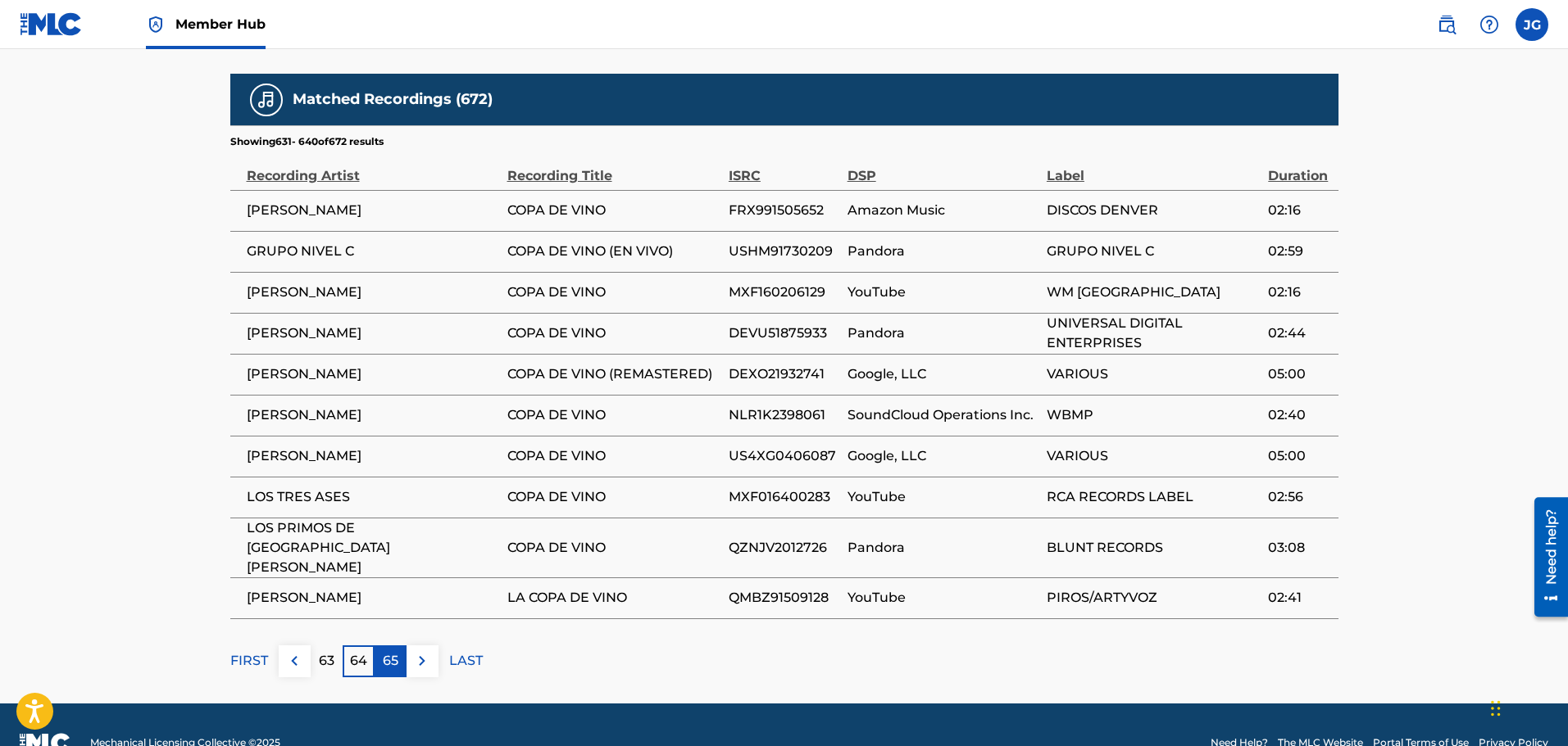
click at [390, 652] on p "65" at bounding box center [390, 661] width 16 height 19
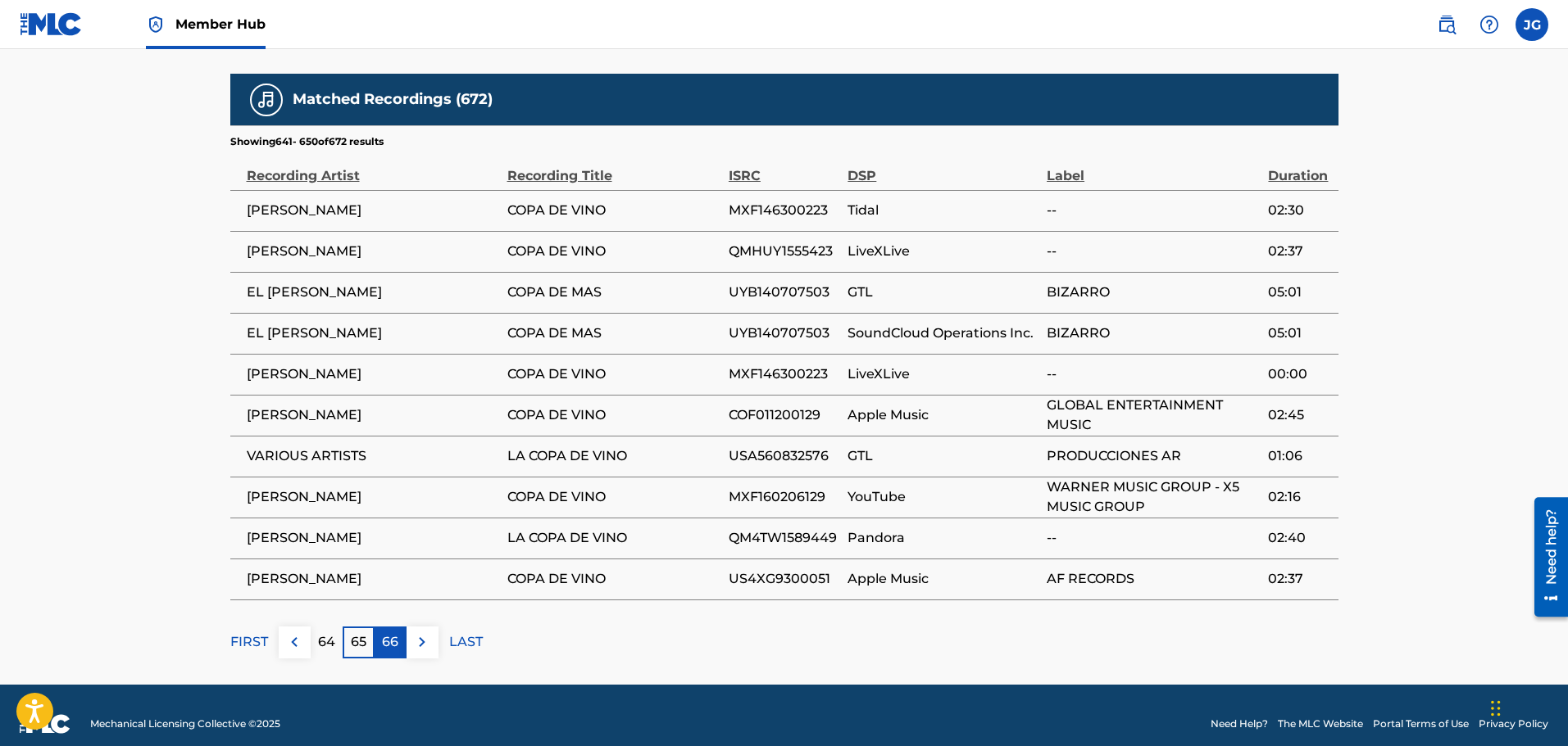
click at [399, 636] on div "66" at bounding box center [390, 643] width 32 height 32
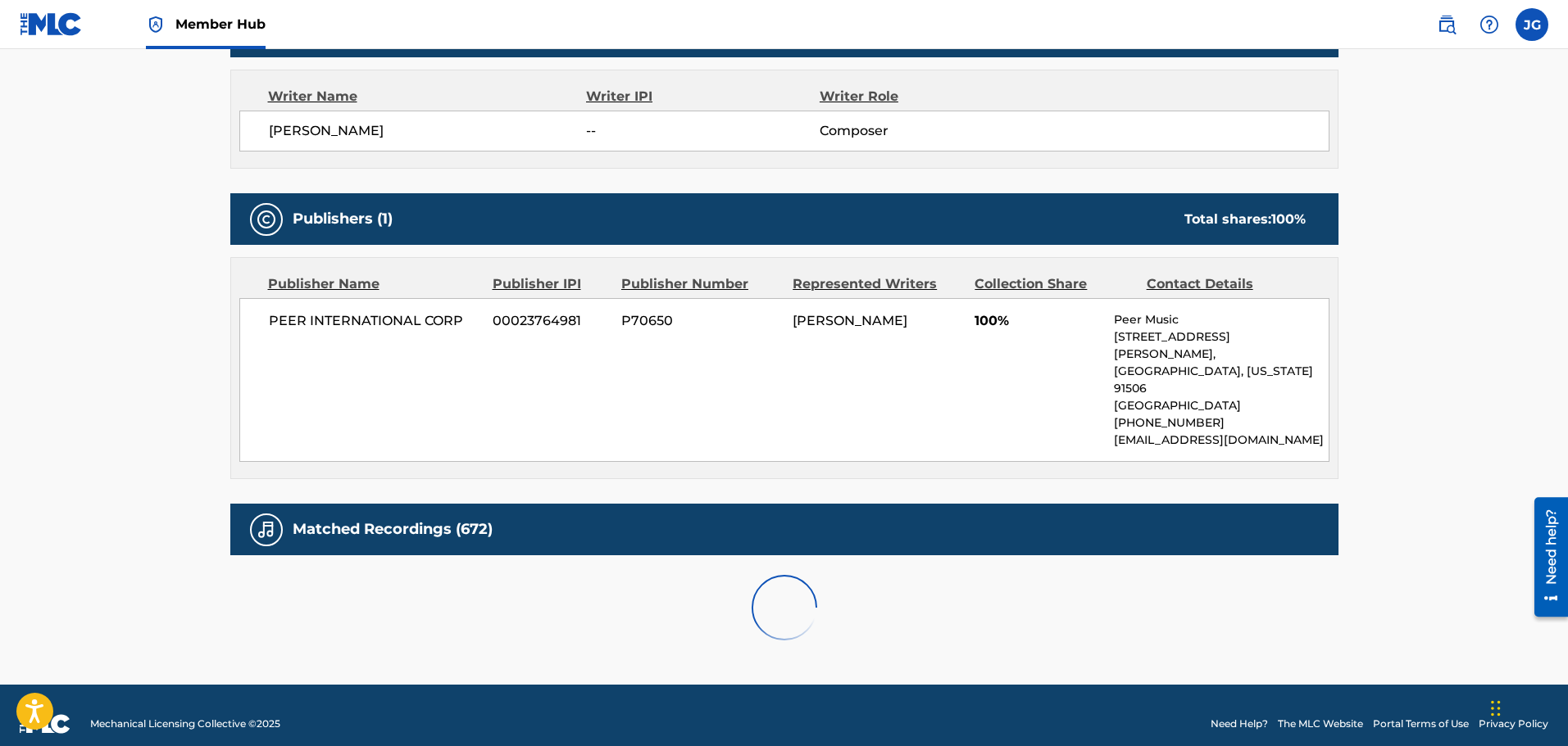
scroll to position [1020, 0]
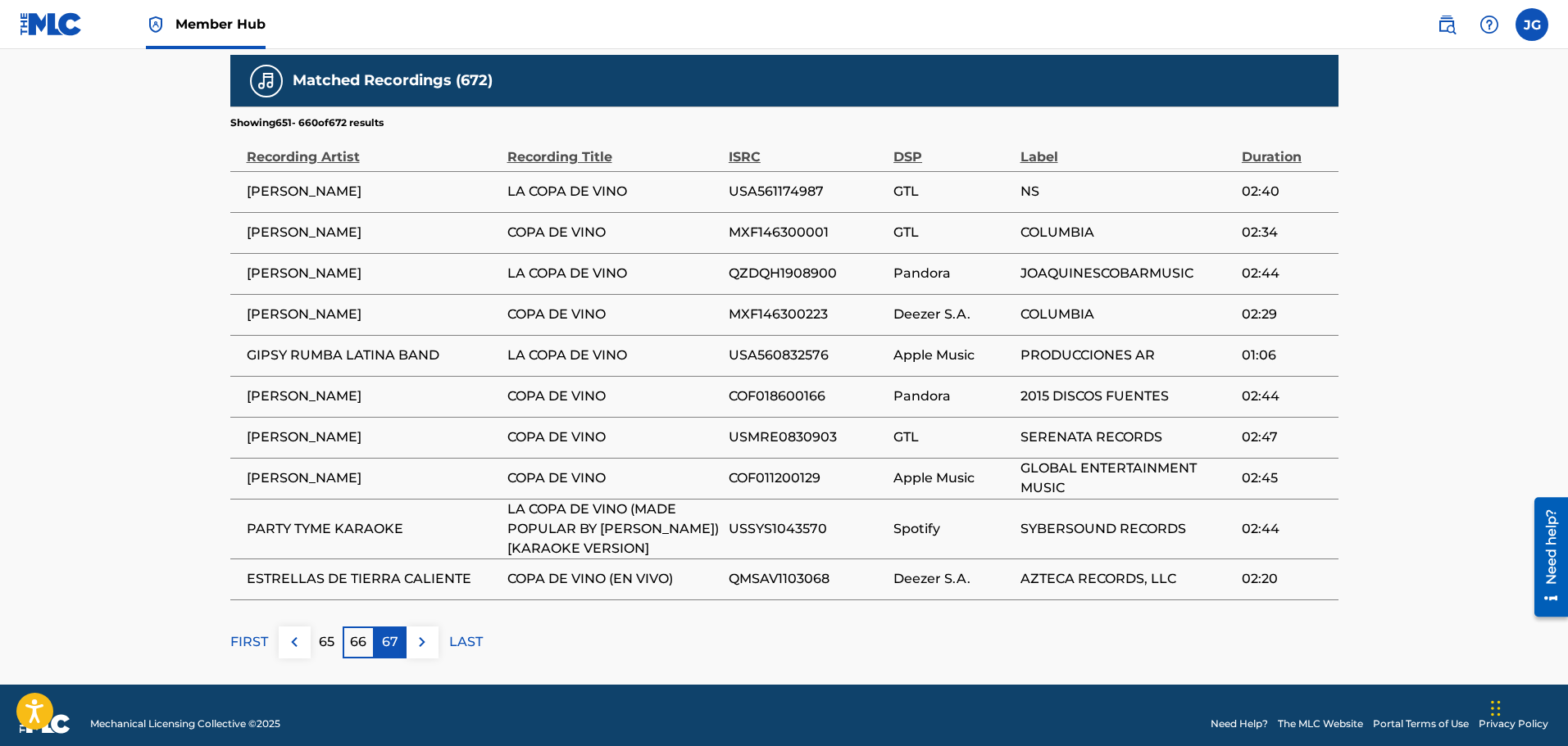
click at [402, 629] on div "67" at bounding box center [390, 643] width 32 height 32
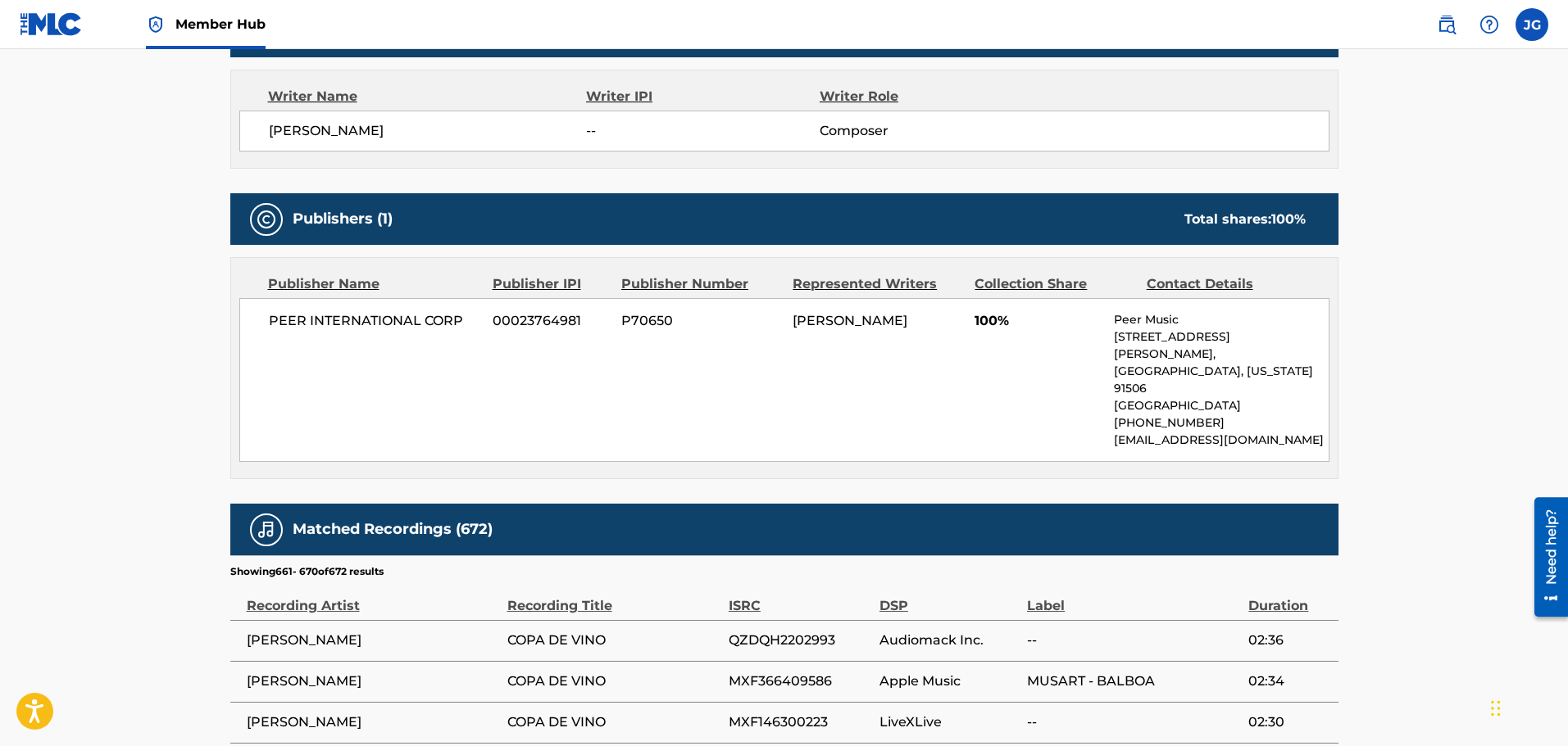
scroll to position [1001, 0]
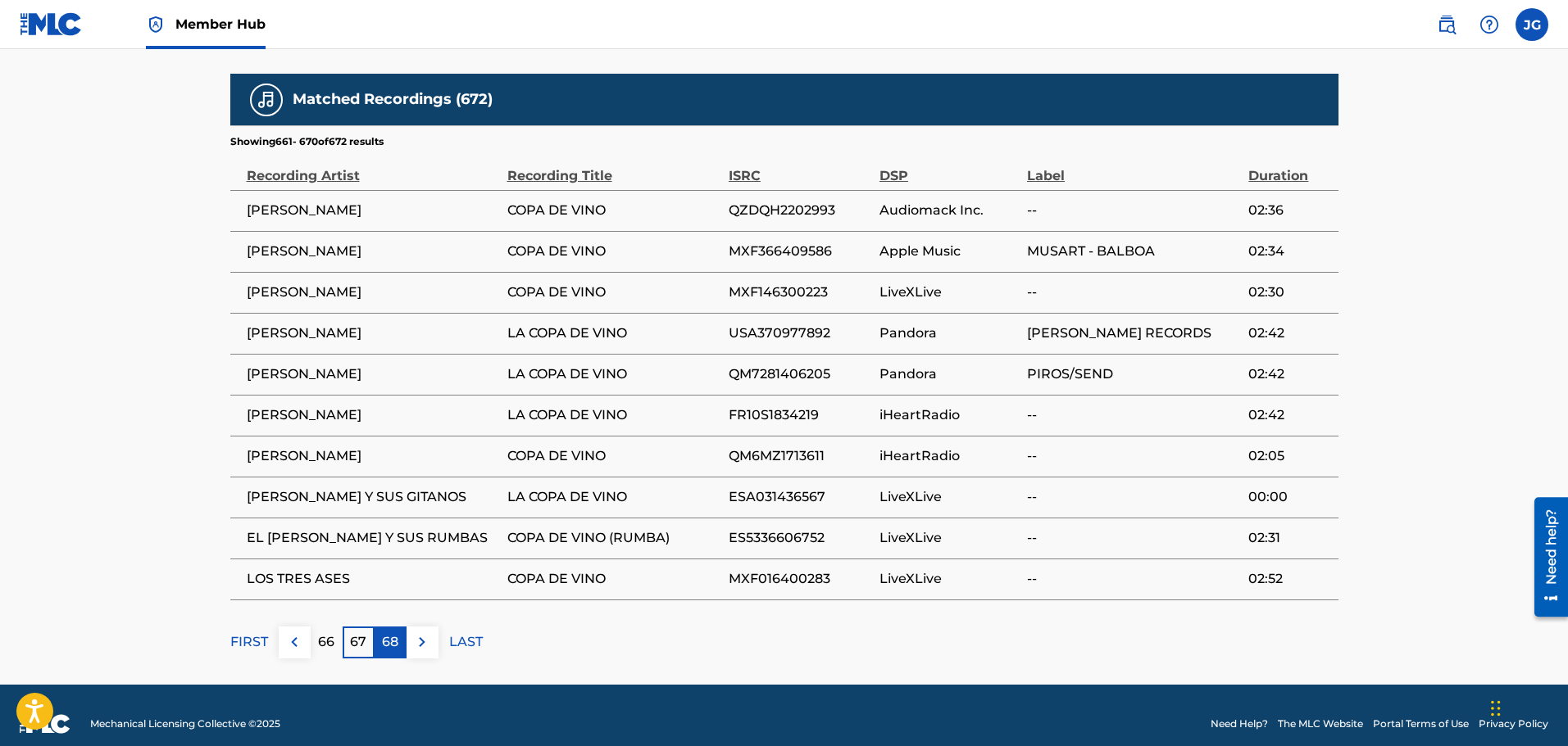
click at [391, 632] on p "68" at bounding box center [390, 642] width 17 height 19
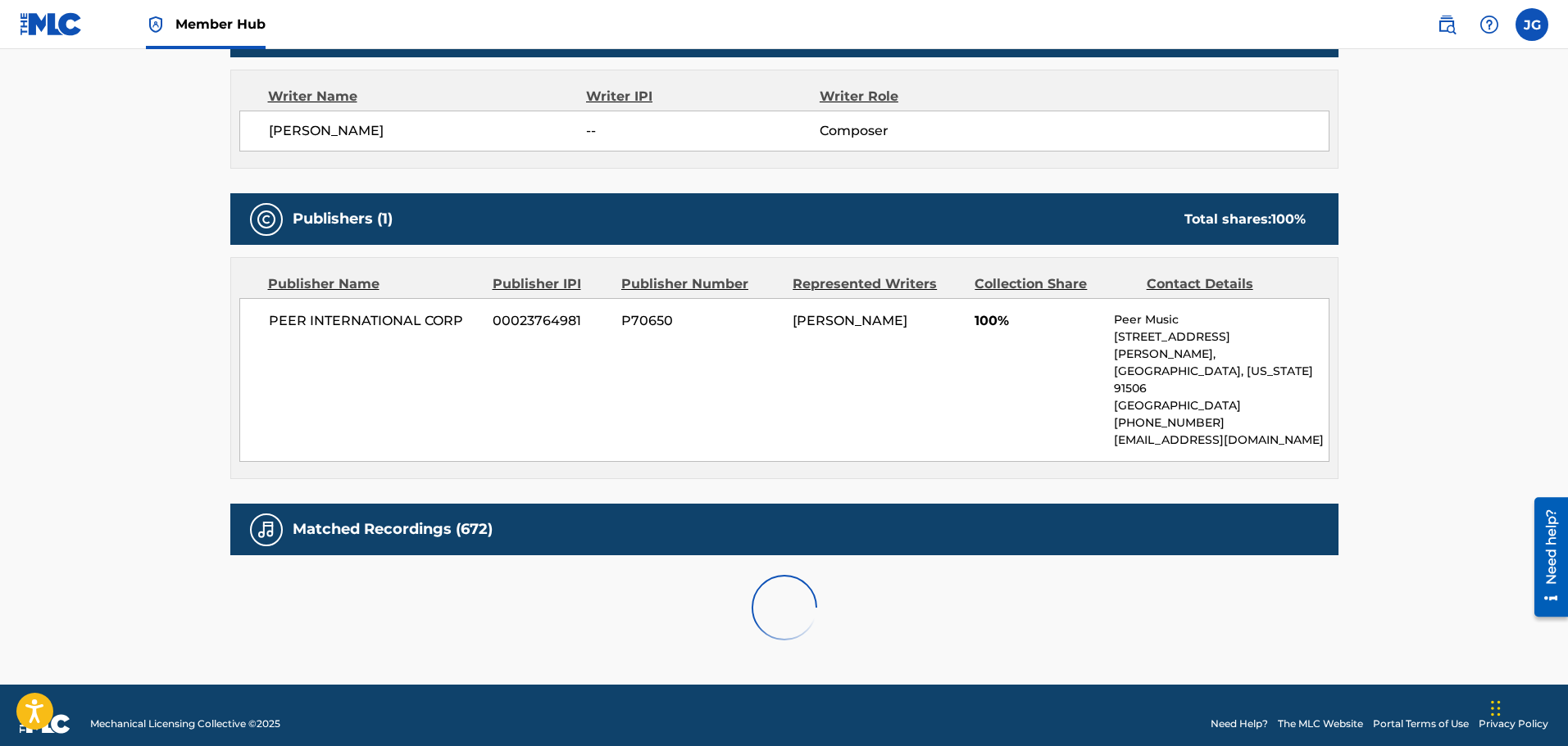
scroll to position [673, 0]
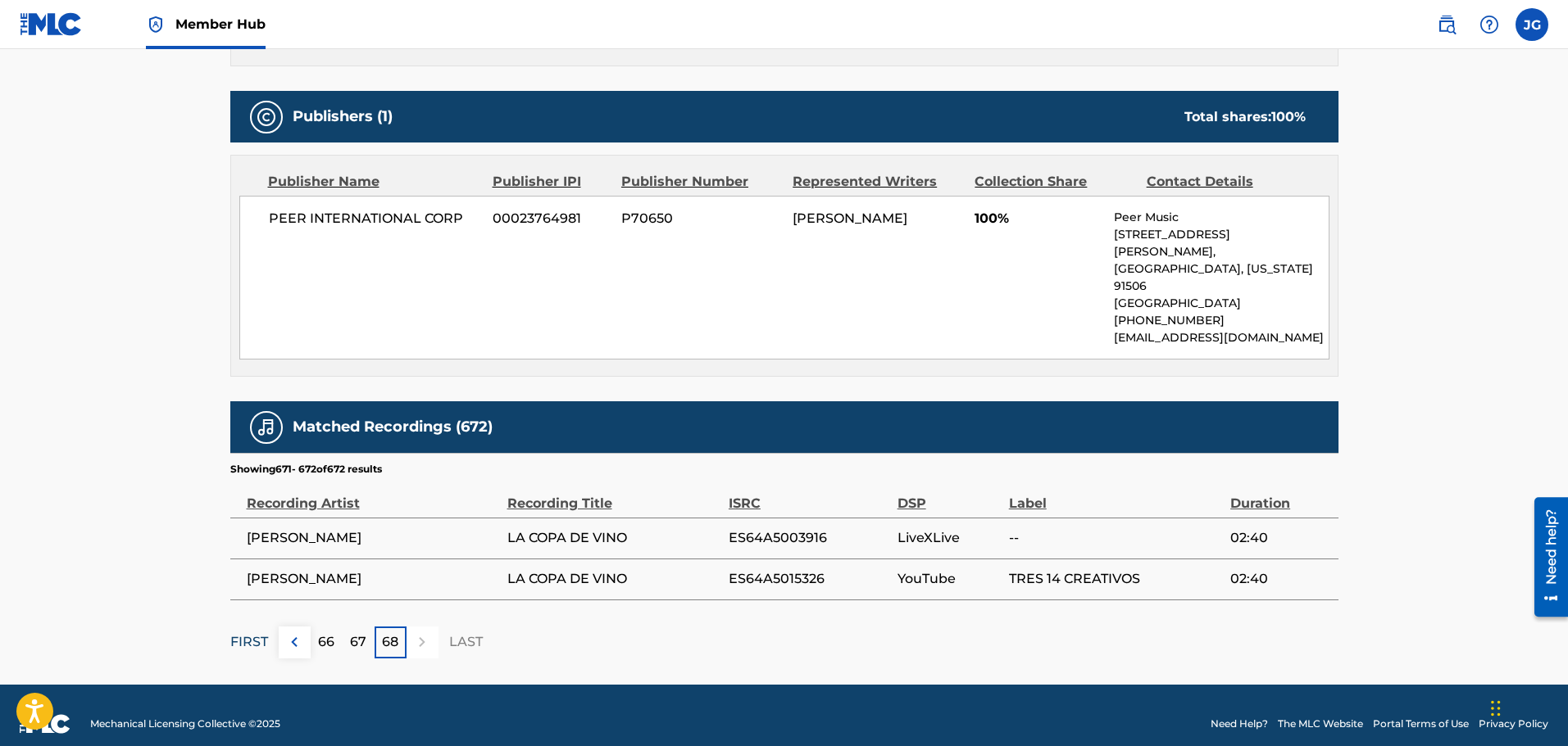
click at [259, 632] on p "FIRST" at bounding box center [248, 642] width 38 height 19
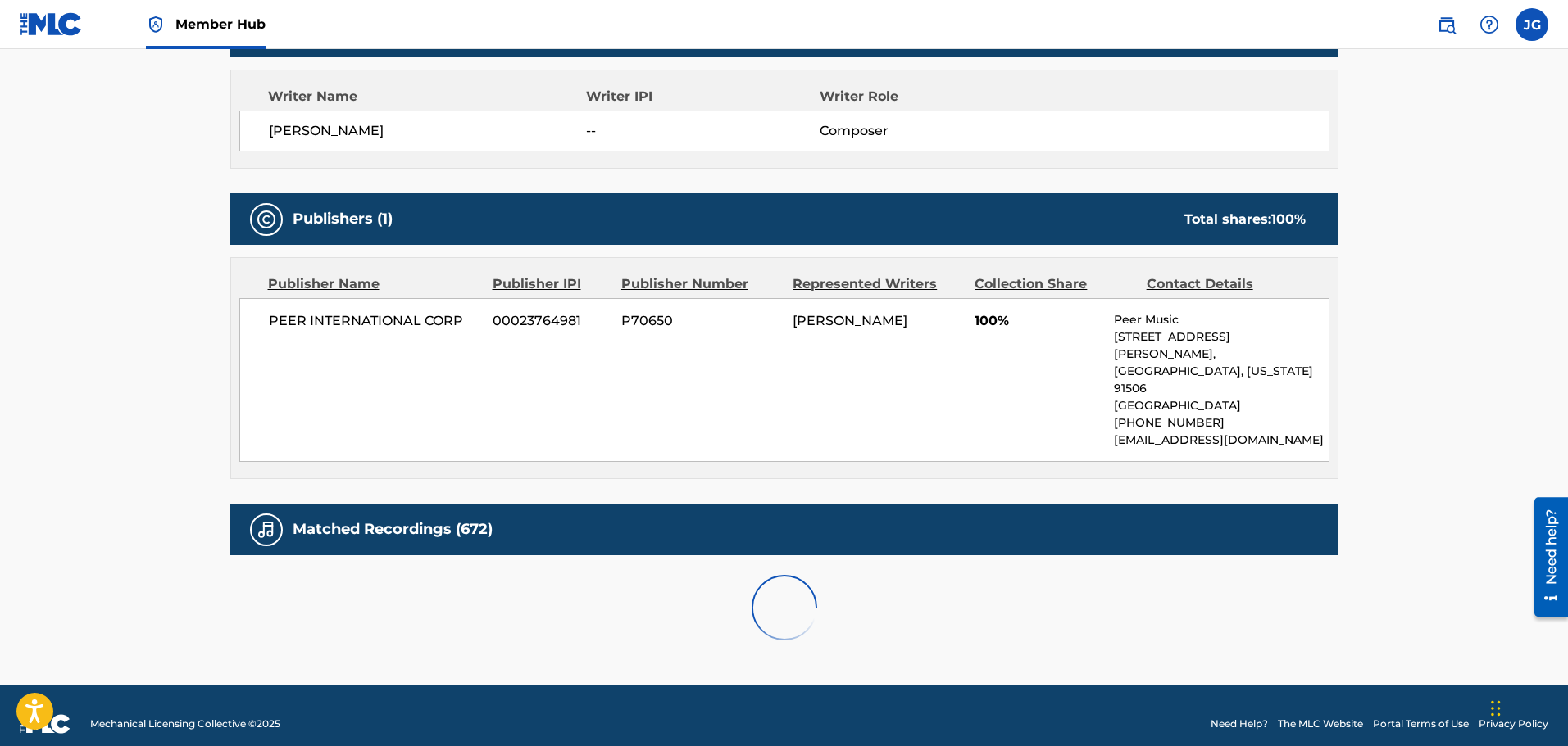
scroll to position [1020, 0]
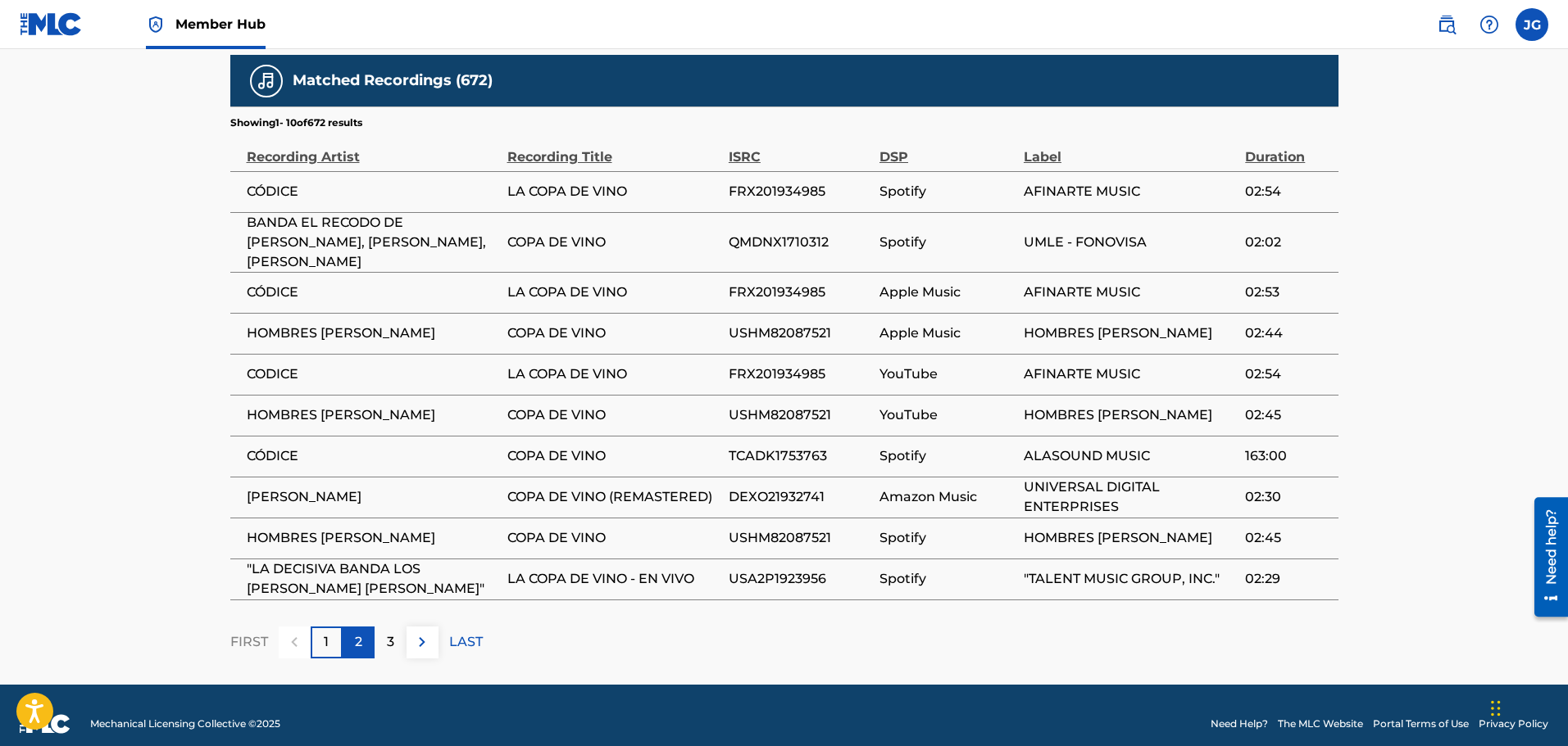
click at [359, 632] on p "2" at bounding box center [359, 642] width 7 height 19
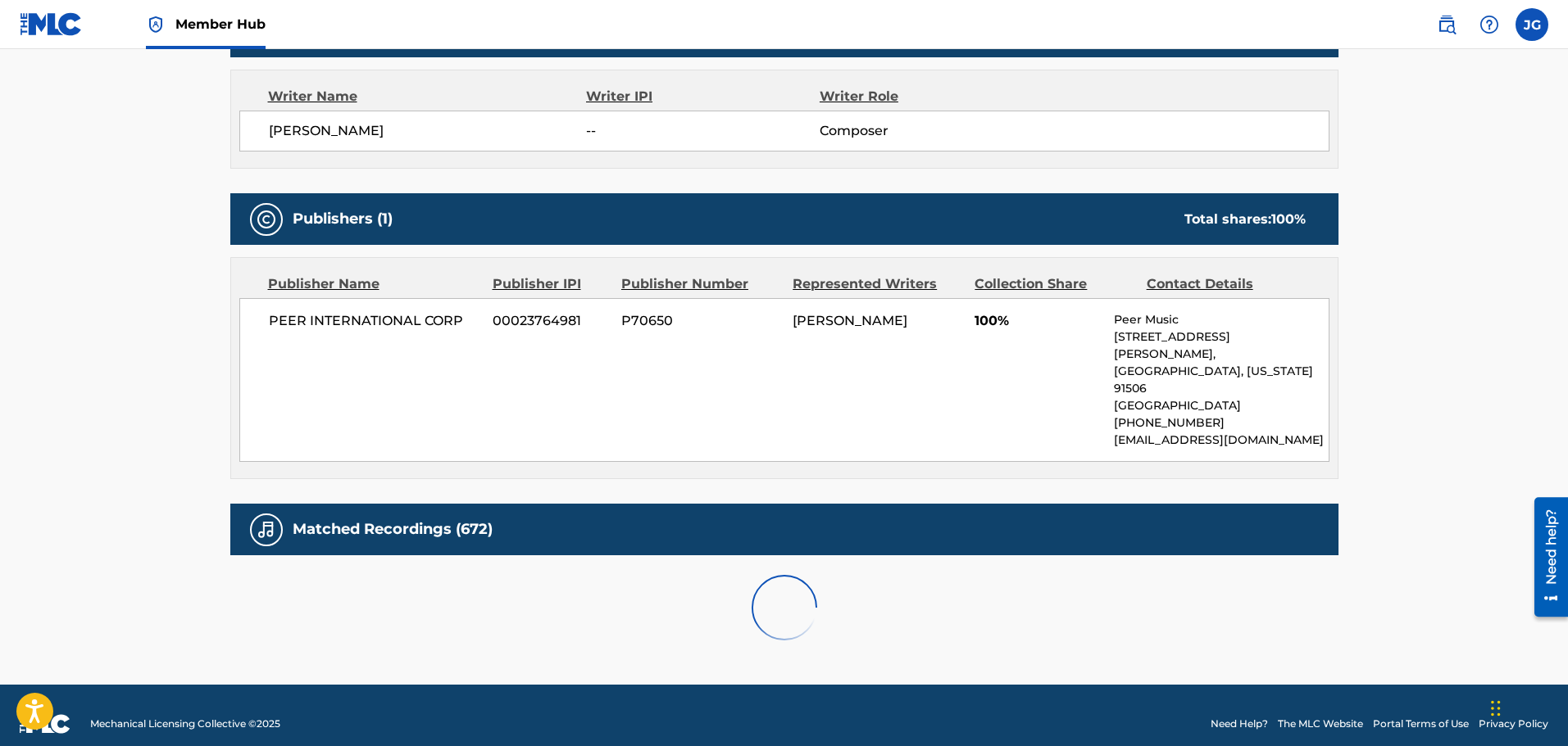
scroll to position [1001, 0]
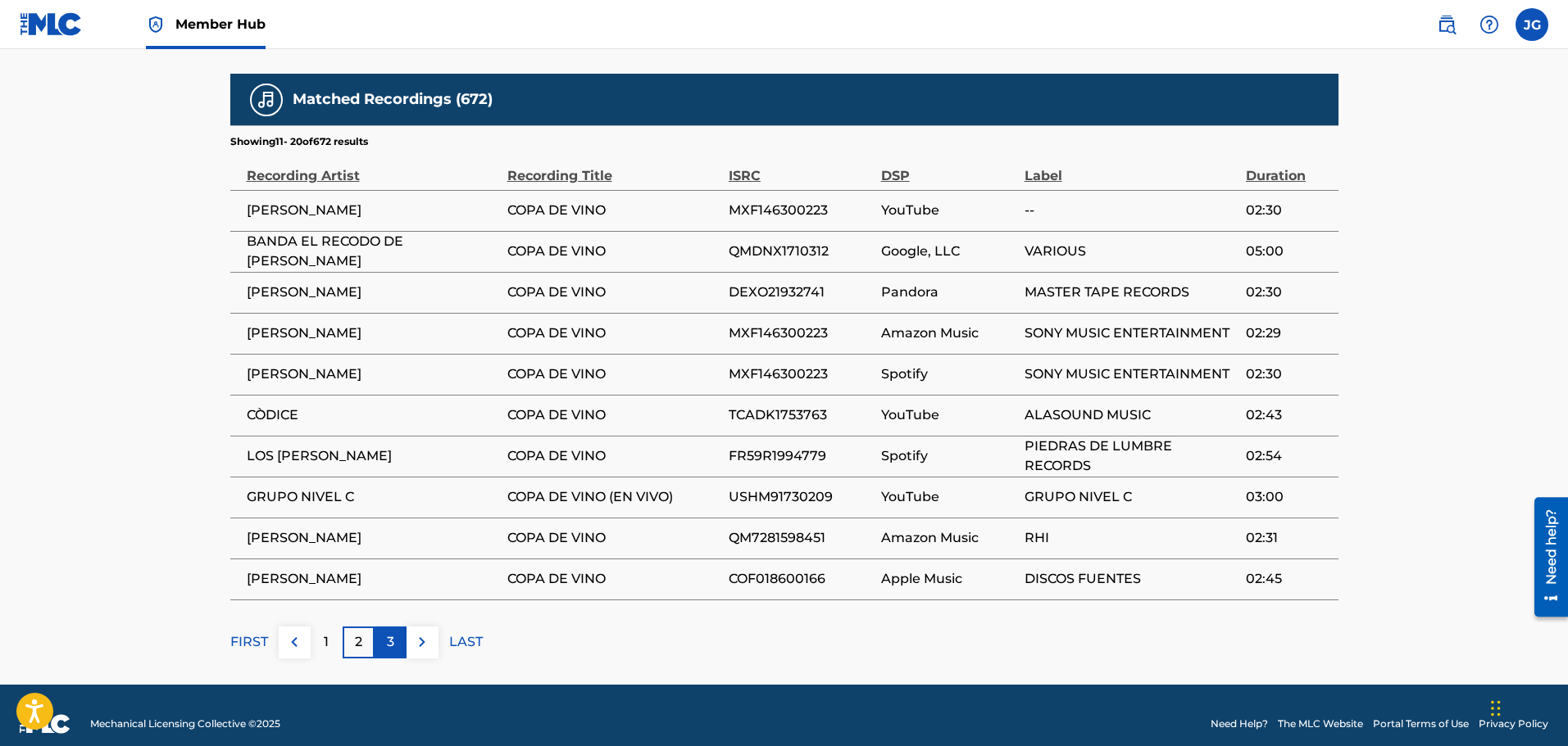
click at [384, 627] on div "3" at bounding box center [390, 643] width 32 height 32
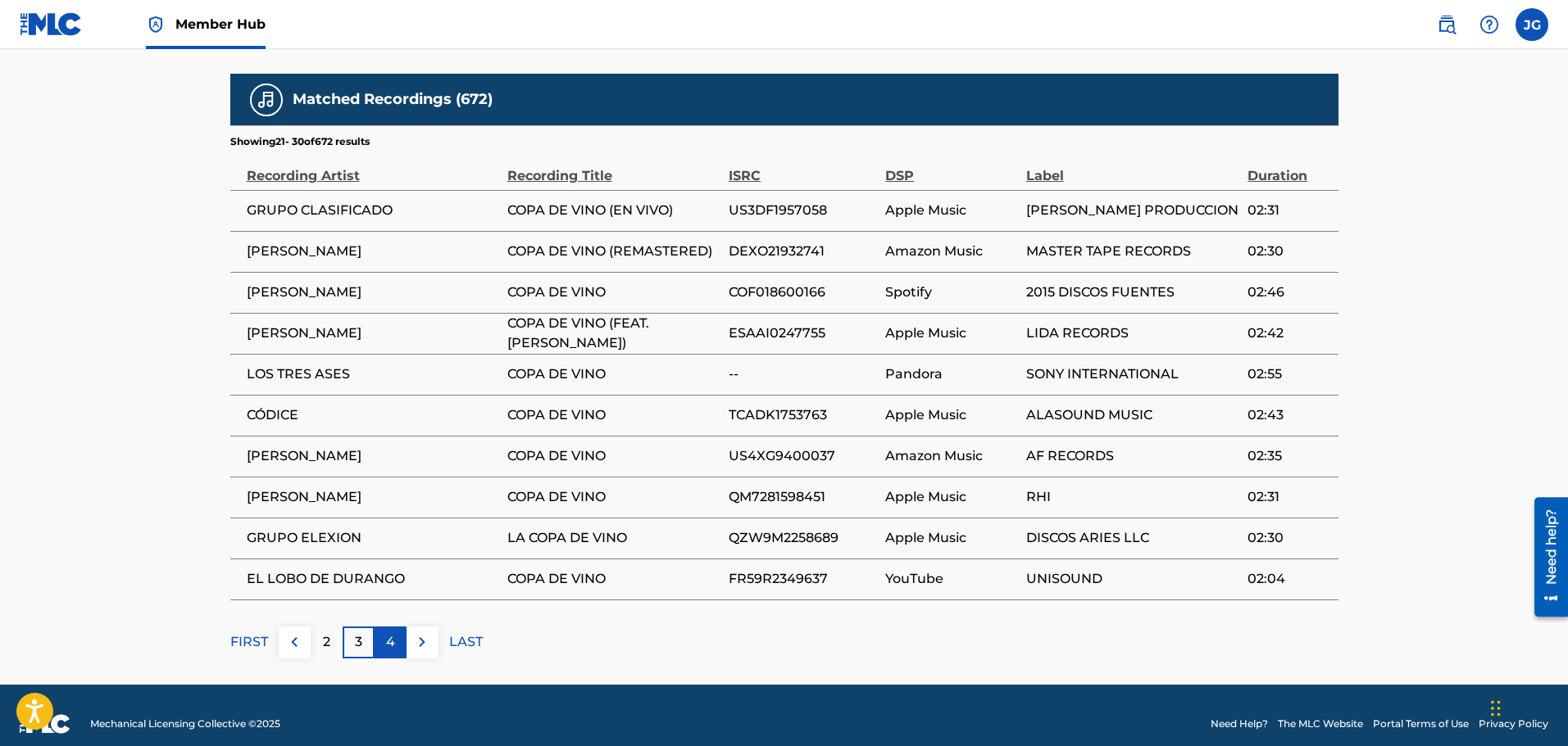
click at [393, 632] on p "4" at bounding box center [390, 642] width 9 height 19
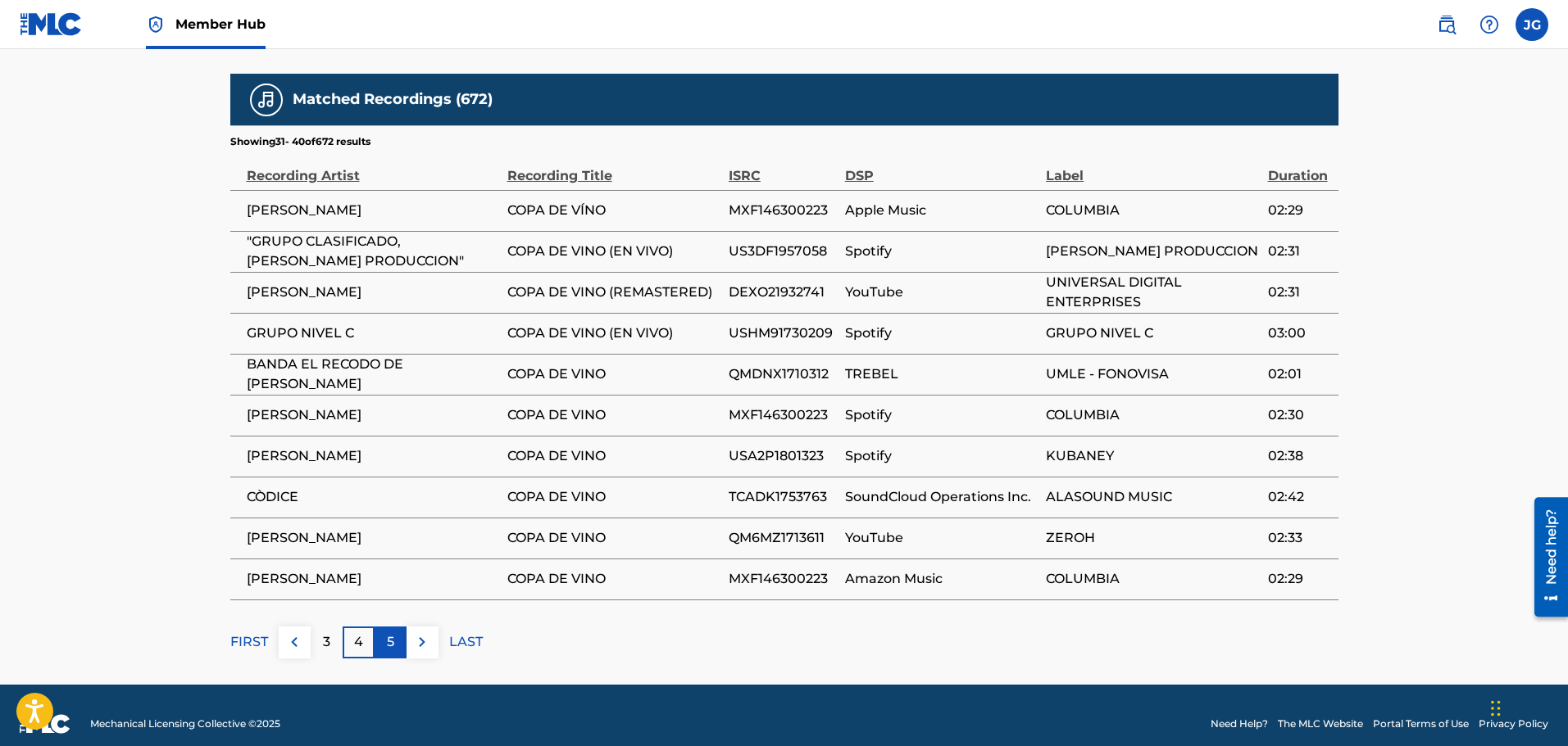
click at [387, 632] on p "5" at bounding box center [390, 642] width 7 height 19
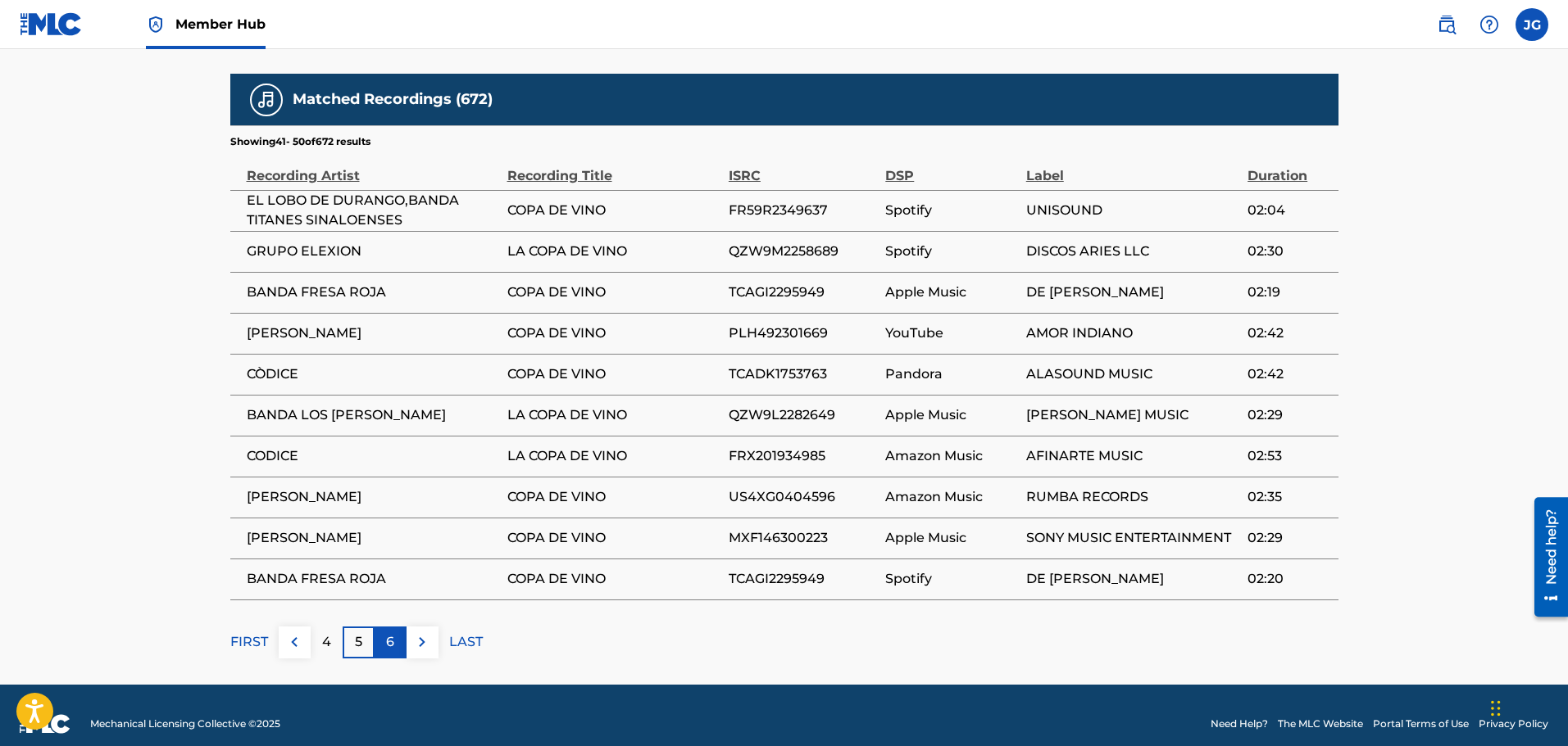
click at [395, 627] on div "6" at bounding box center [390, 643] width 32 height 32
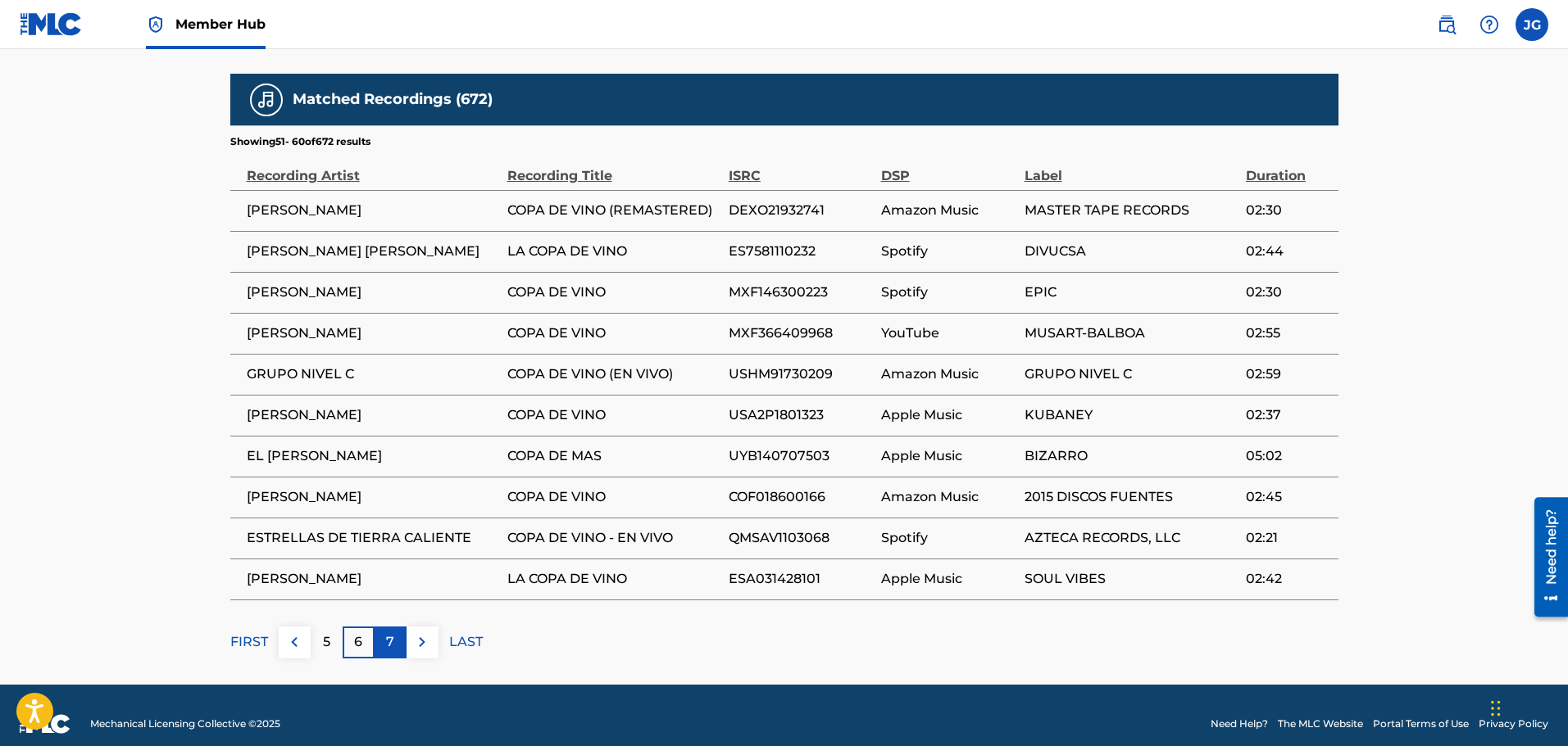
click at [404, 634] on div "7" at bounding box center [390, 643] width 32 height 32
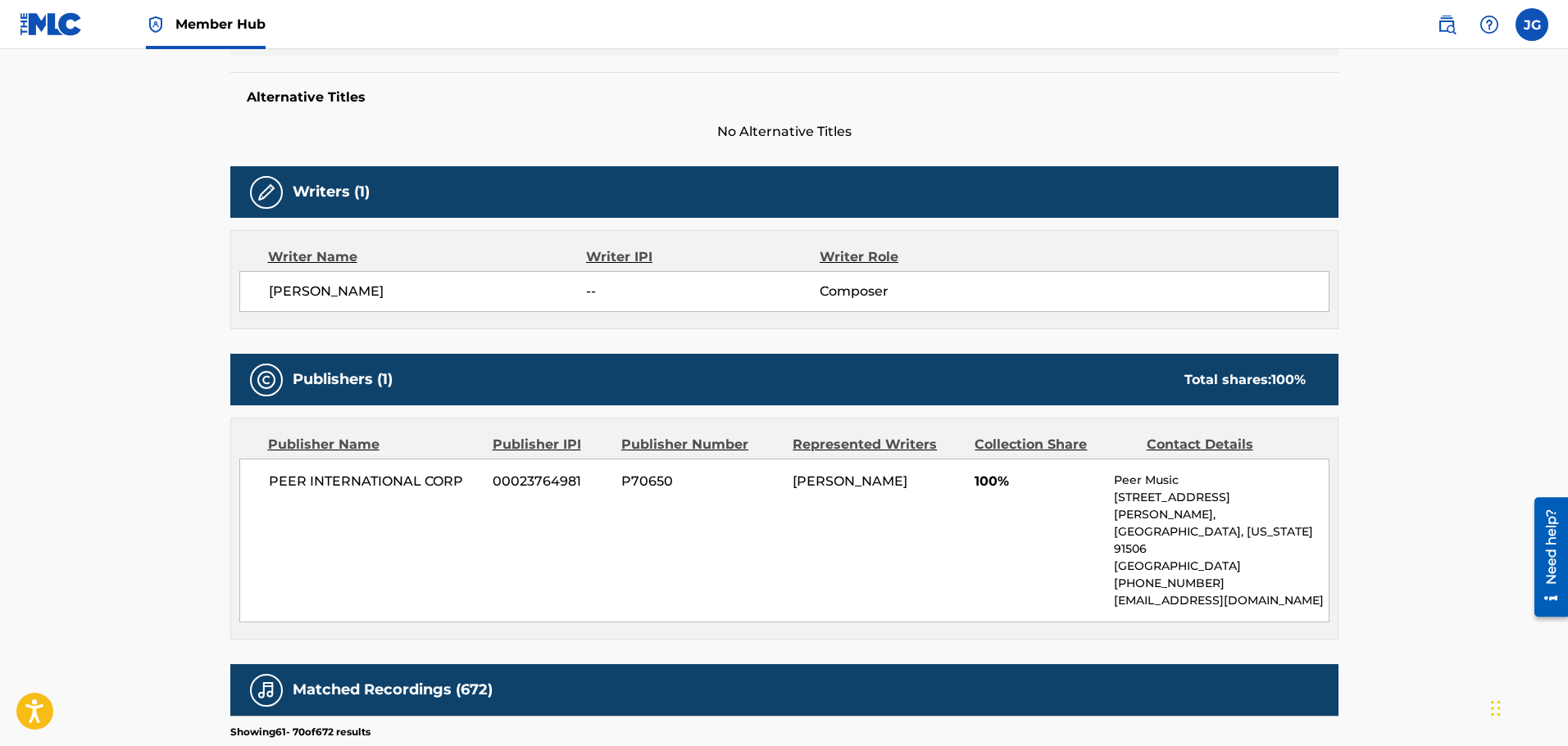
scroll to position [901, 0]
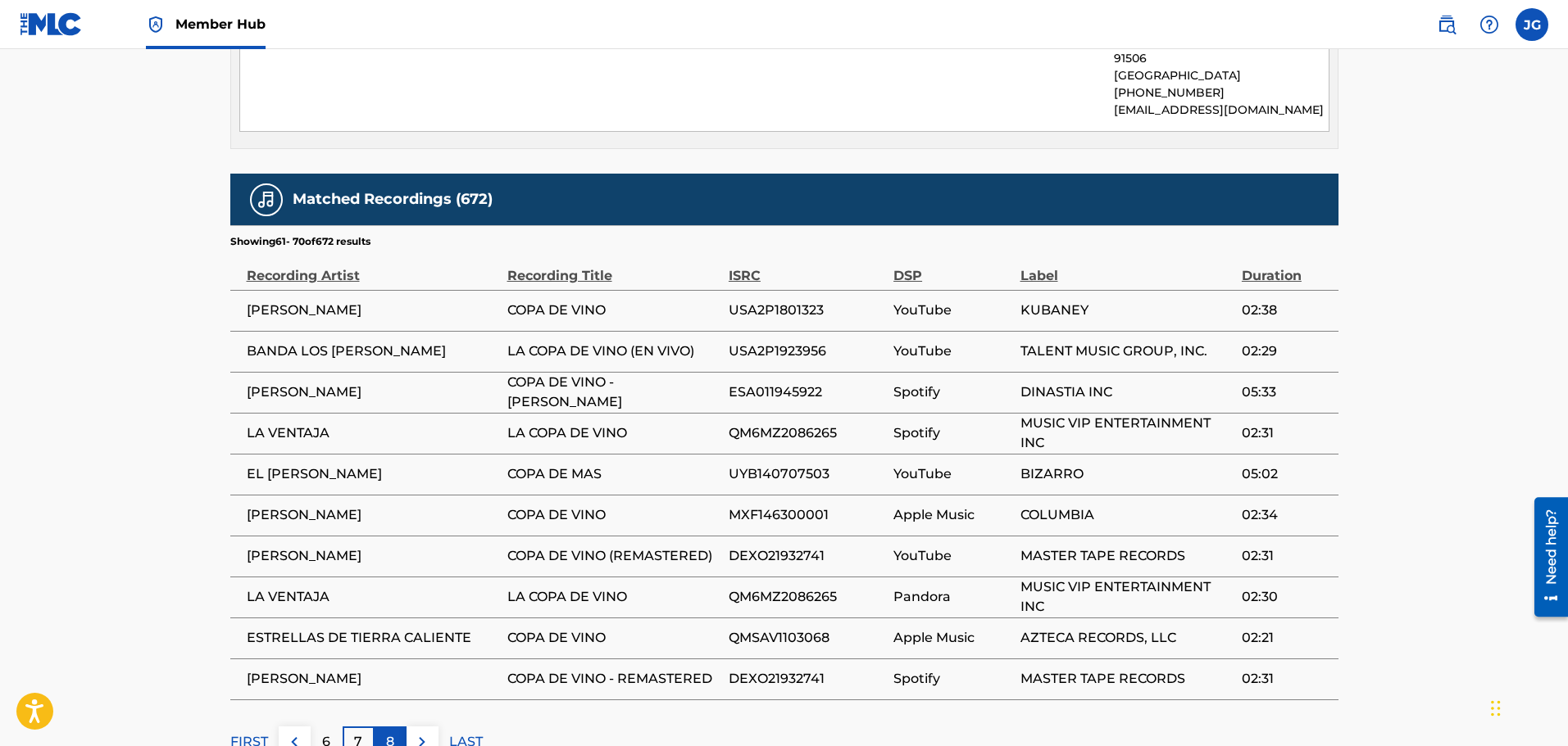
click at [388, 732] on p "8" at bounding box center [389, 742] width 8 height 19
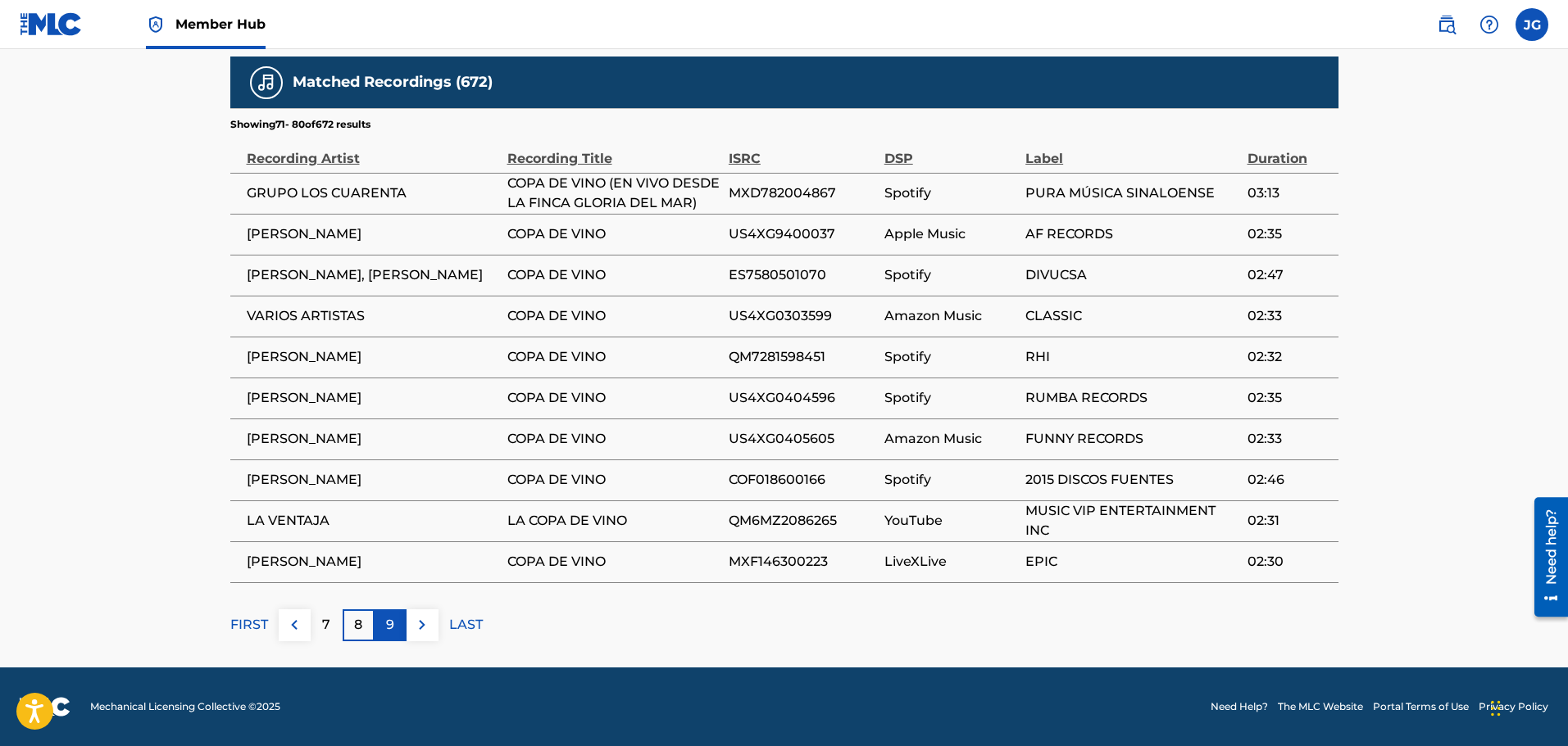
click at [395, 627] on div "9" at bounding box center [390, 625] width 32 height 32
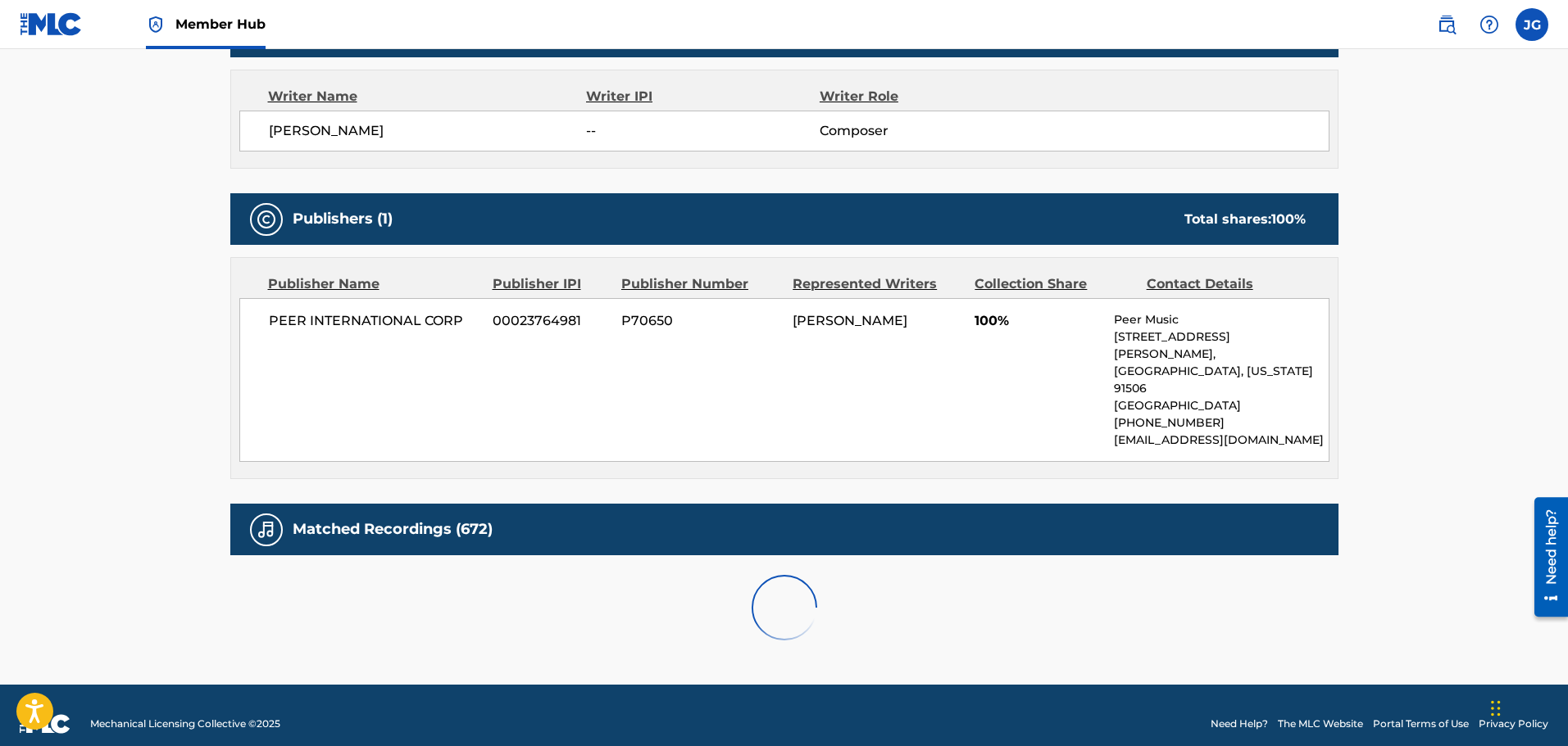
scroll to position [1001, 0]
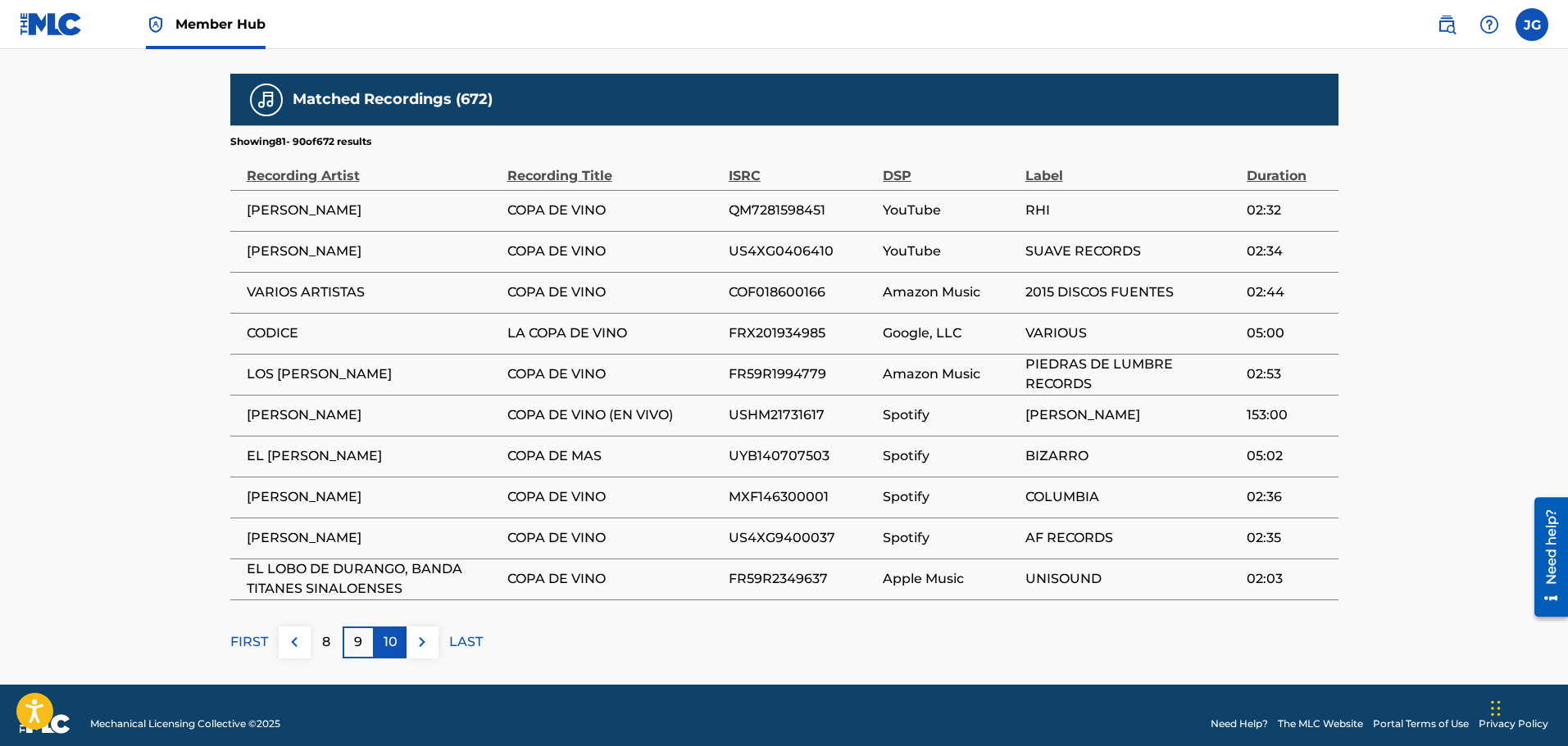
click at [389, 632] on p "10" at bounding box center [390, 642] width 14 height 19
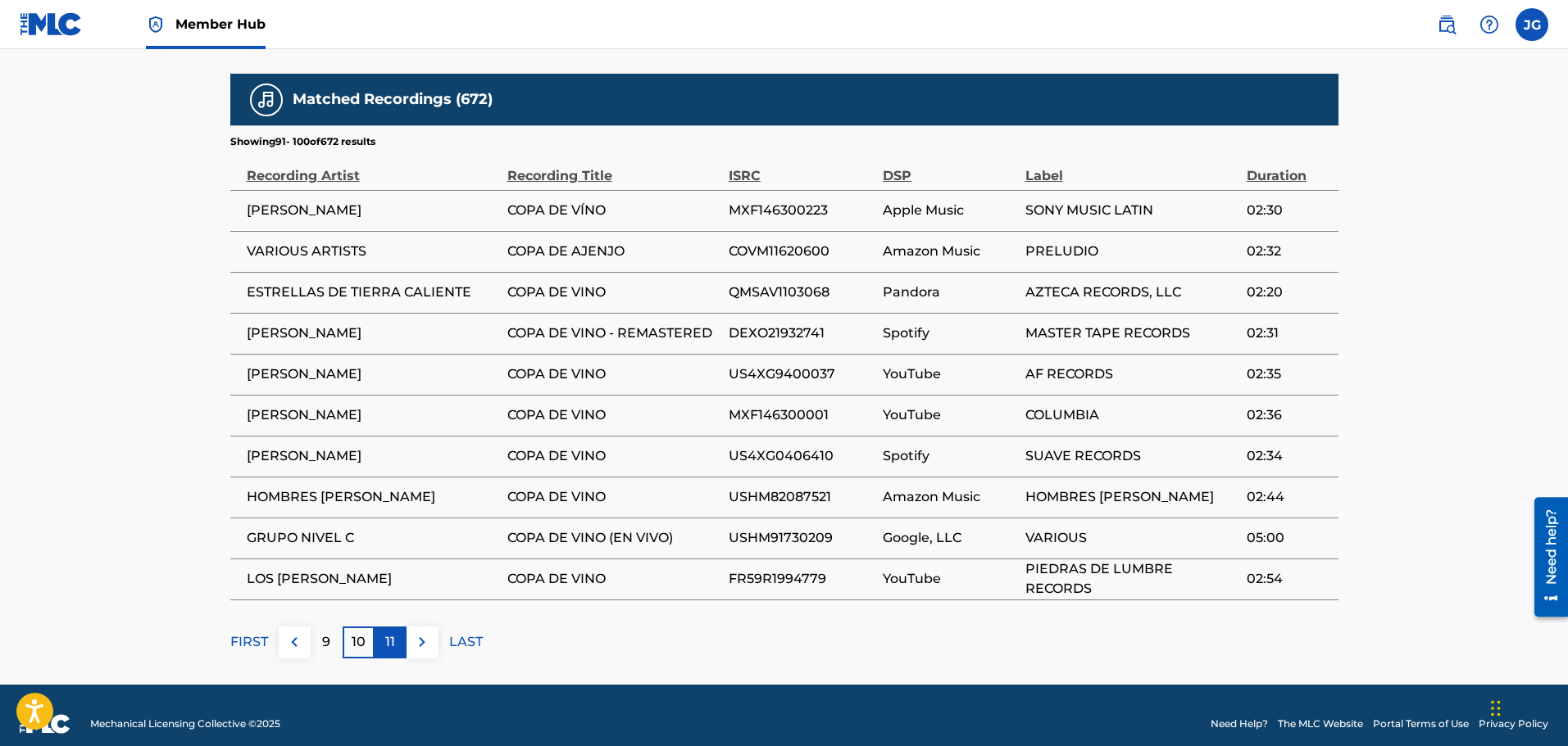
click at [391, 632] on p "11" at bounding box center [389, 642] width 10 height 19
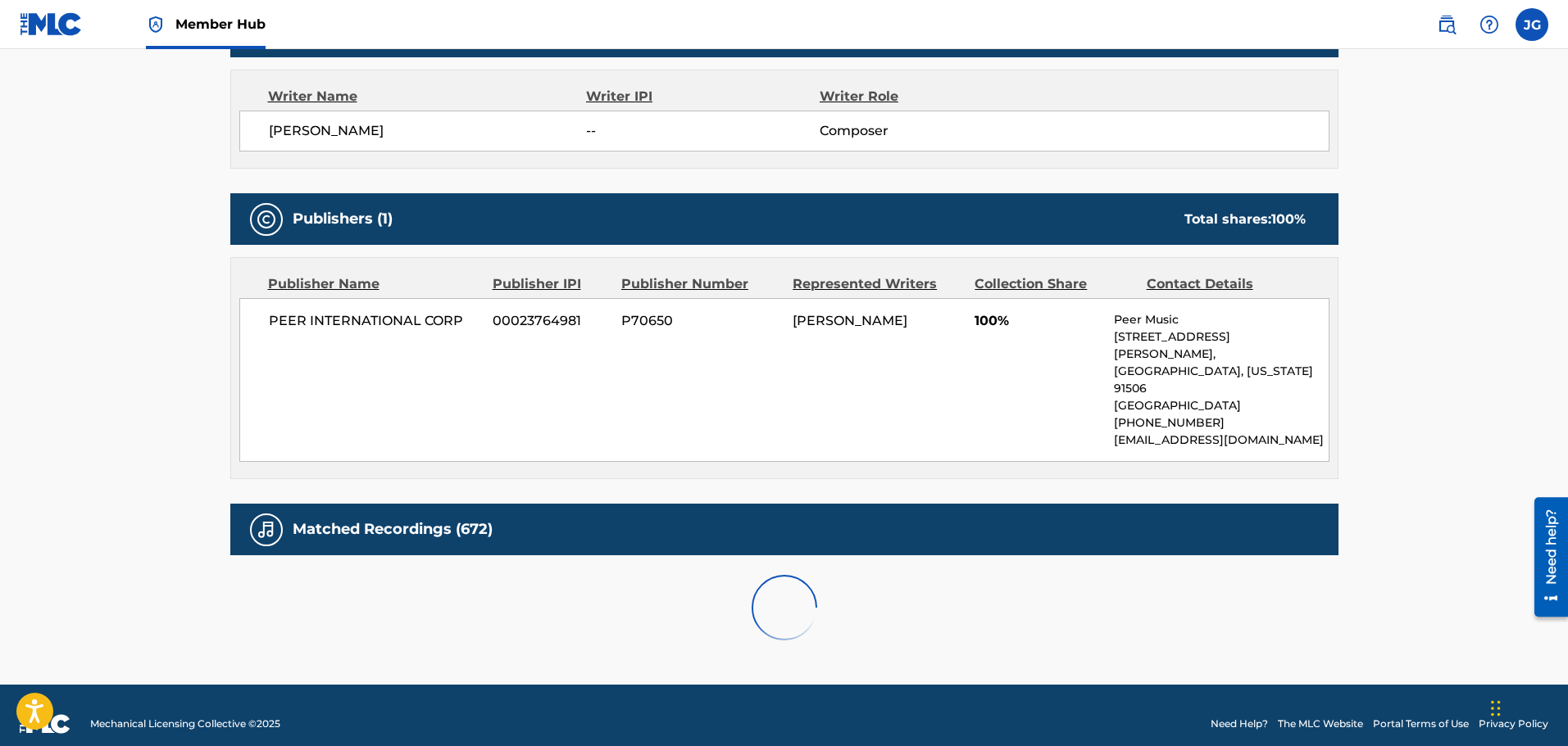
scroll to position [1020, 0]
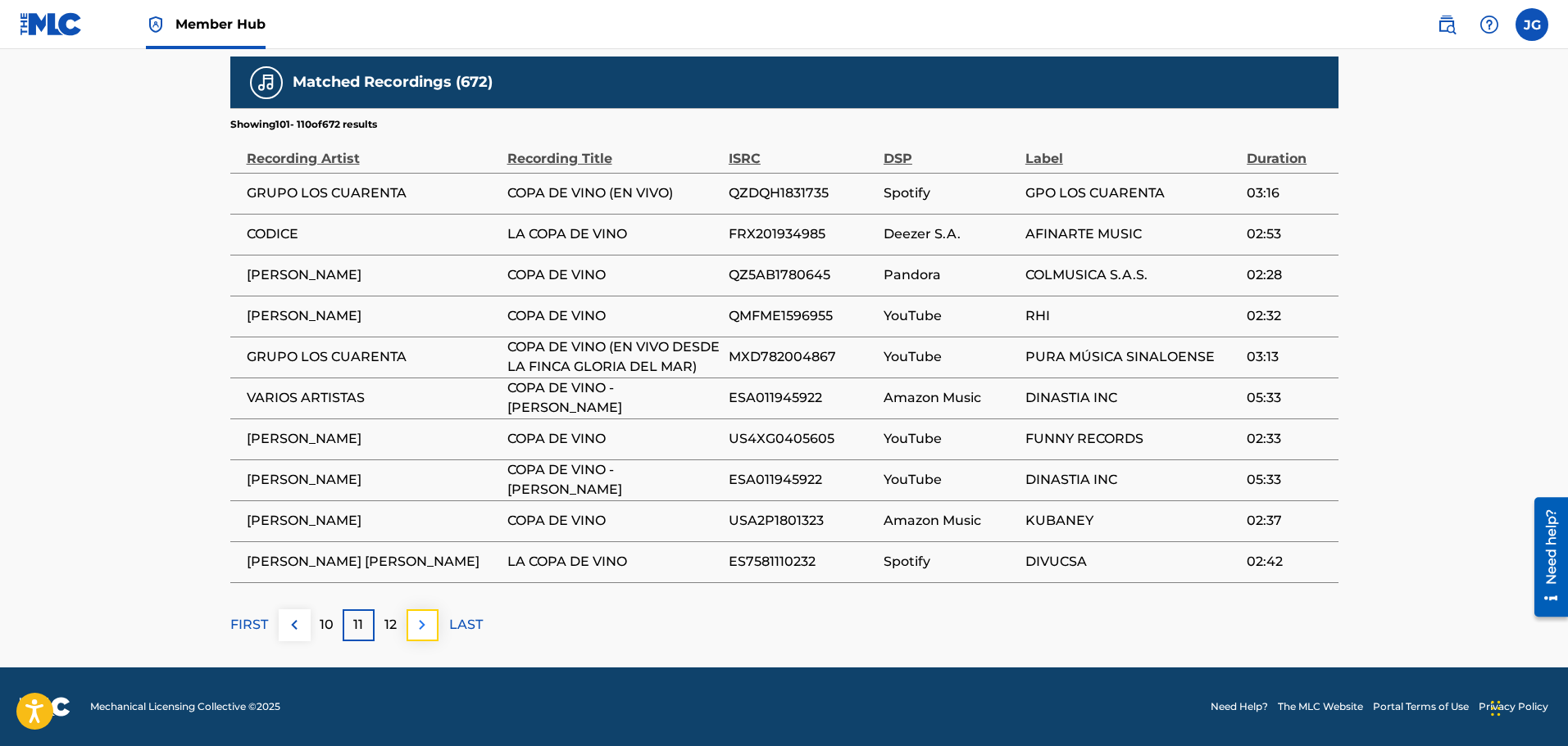
click at [427, 628] on img at bounding box center [422, 624] width 19 height 19
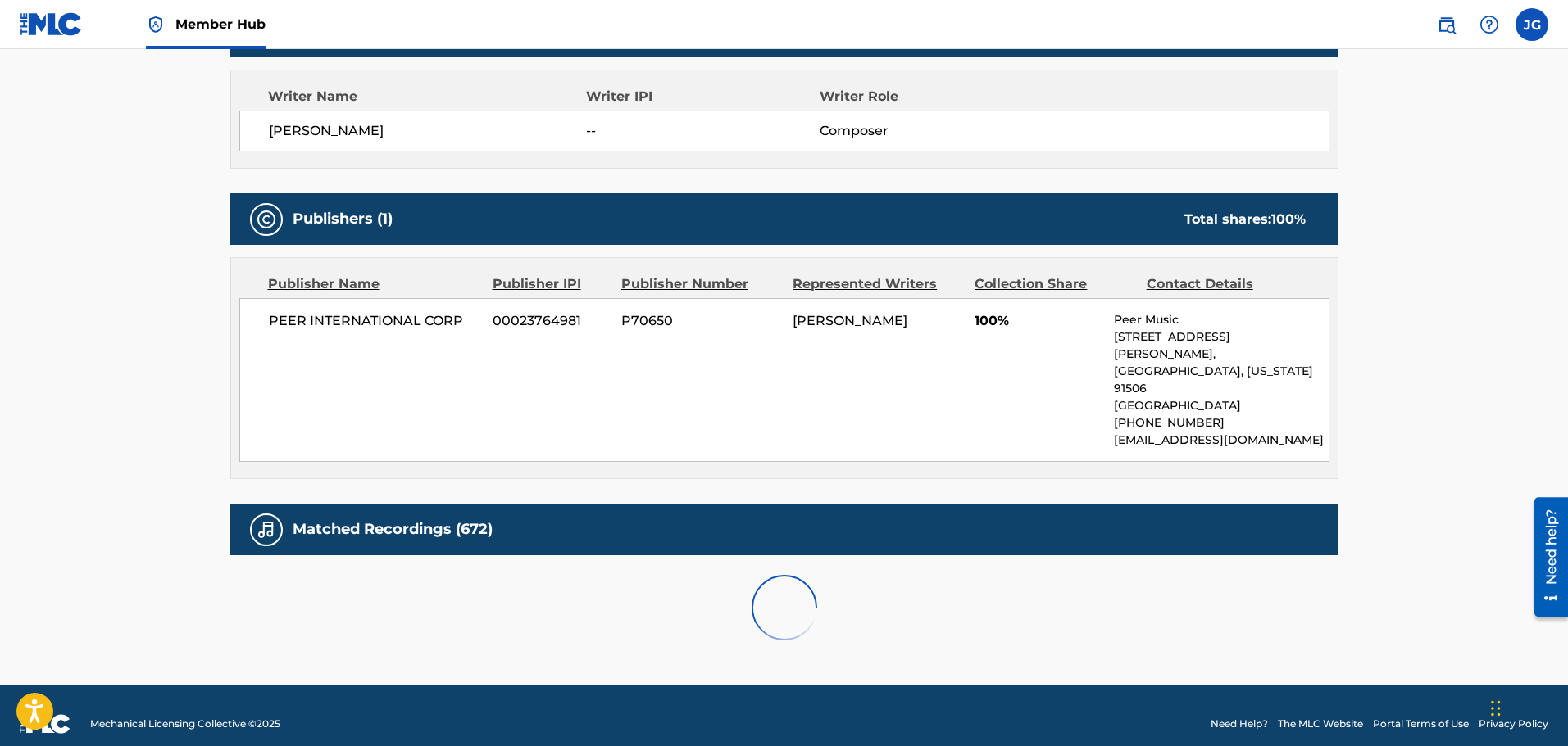
scroll to position [1001, 0]
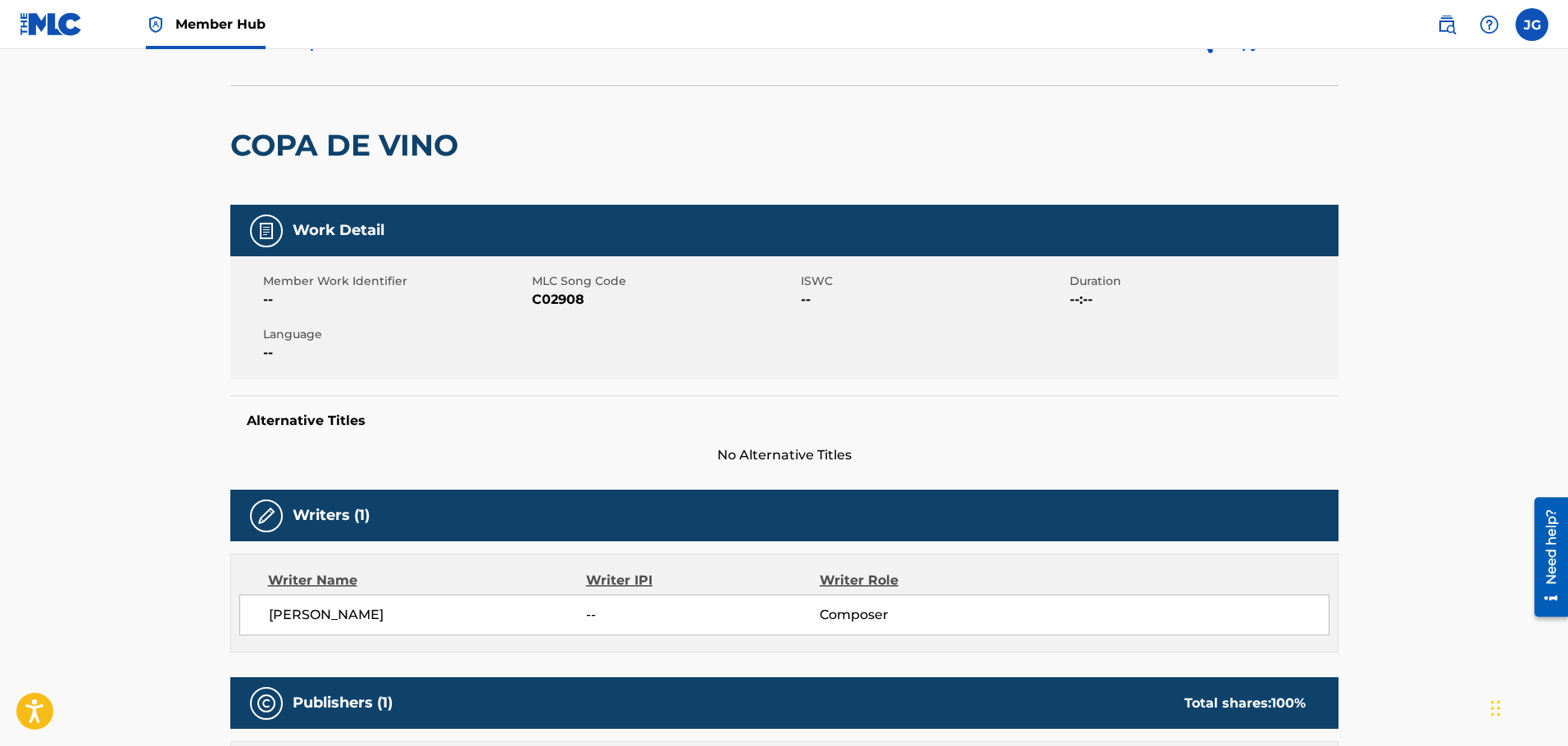
scroll to position [0, 0]
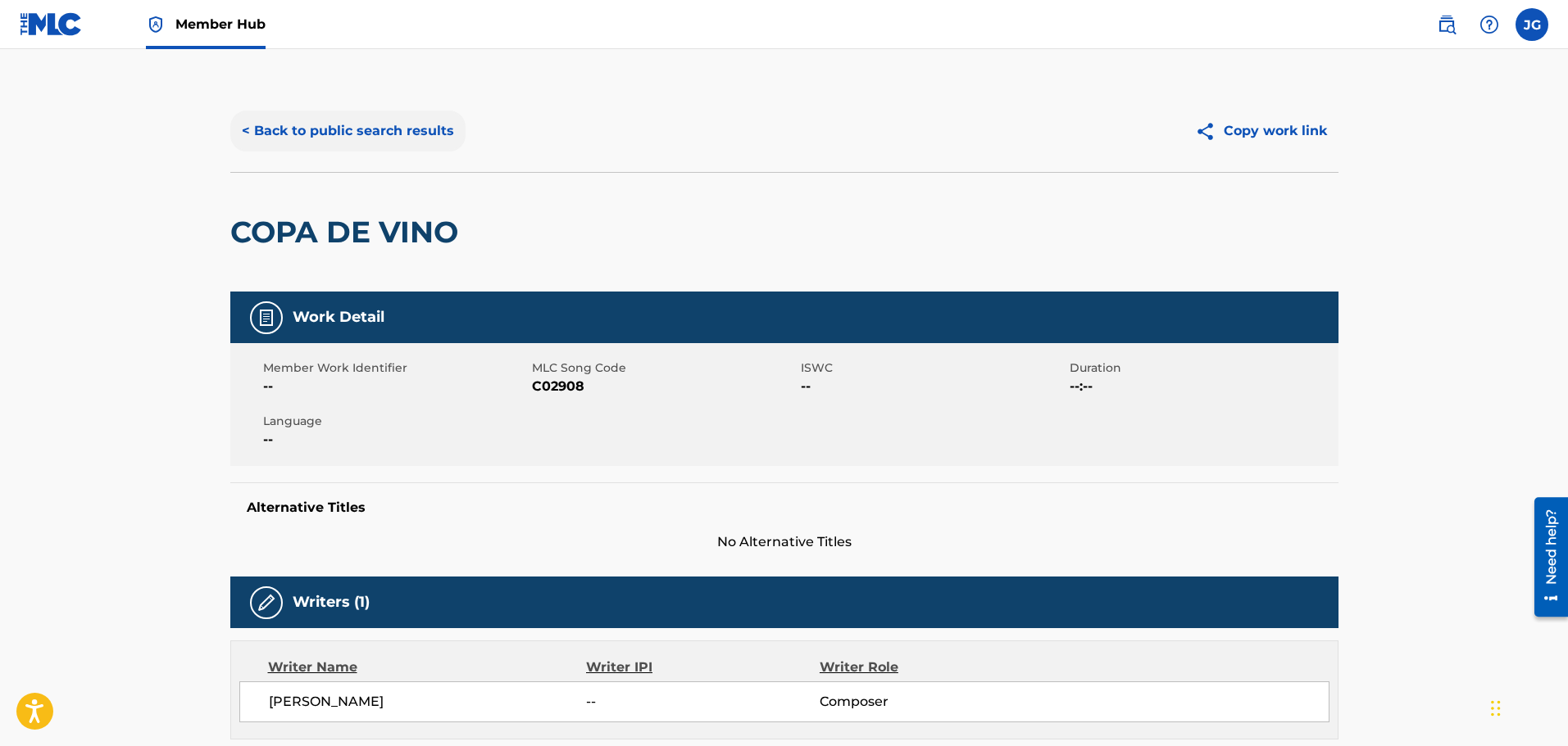
click at [347, 136] on button "< Back to public search results" at bounding box center [347, 130] width 235 height 41
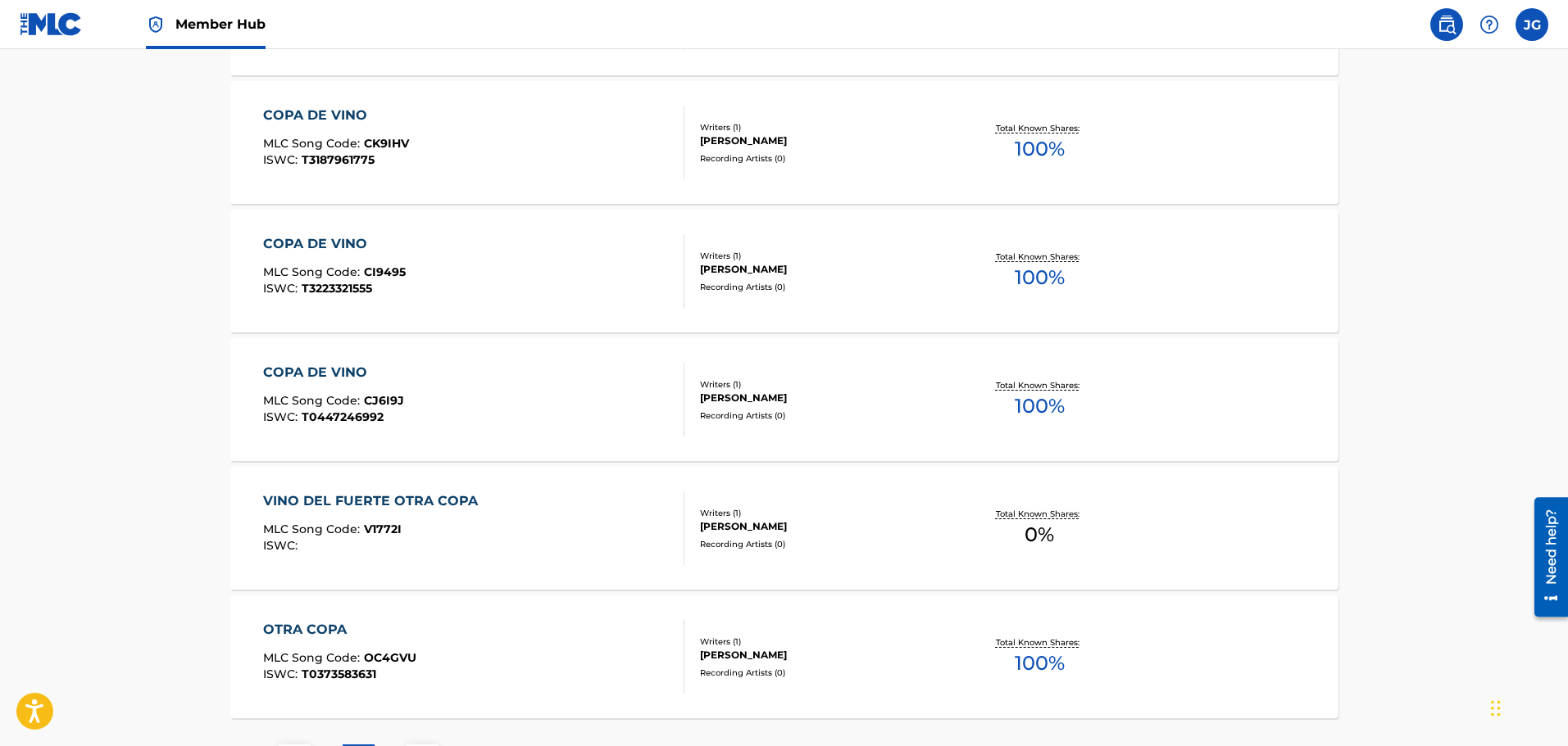
scroll to position [1259, 0]
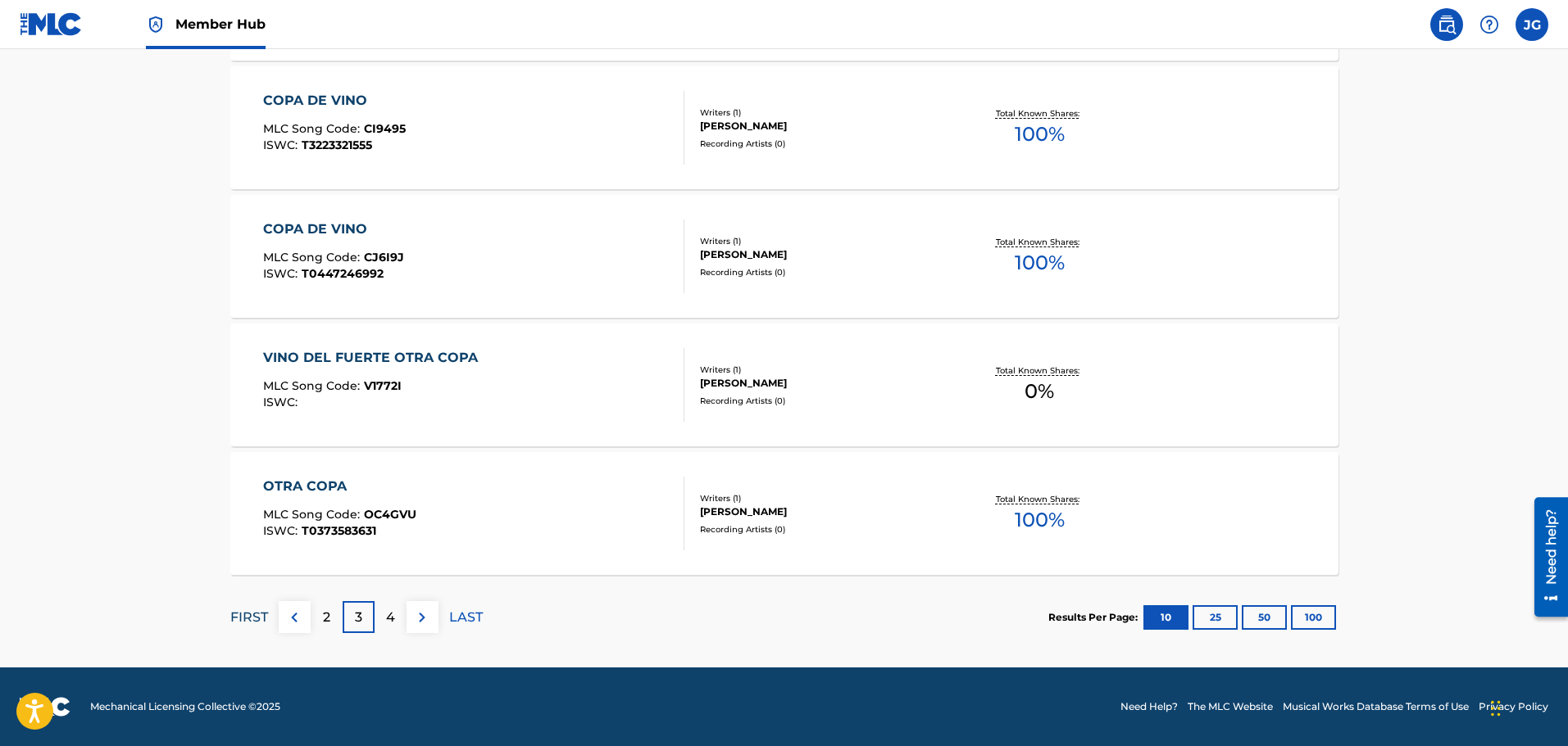
click at [240, 622] on p "FIRST" at bounding box center [248, 617] width 38 height 19
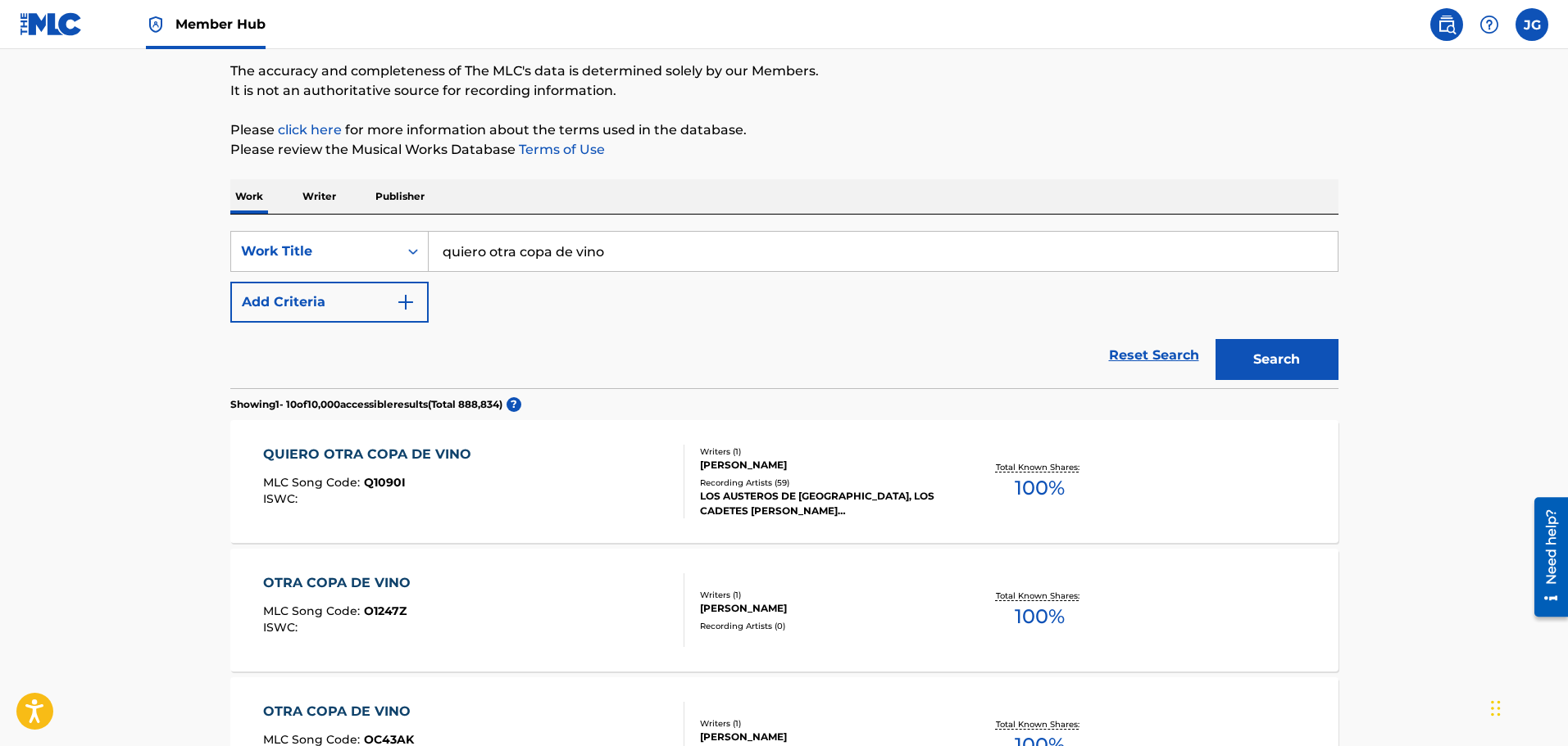
scroll to position [164, 0]
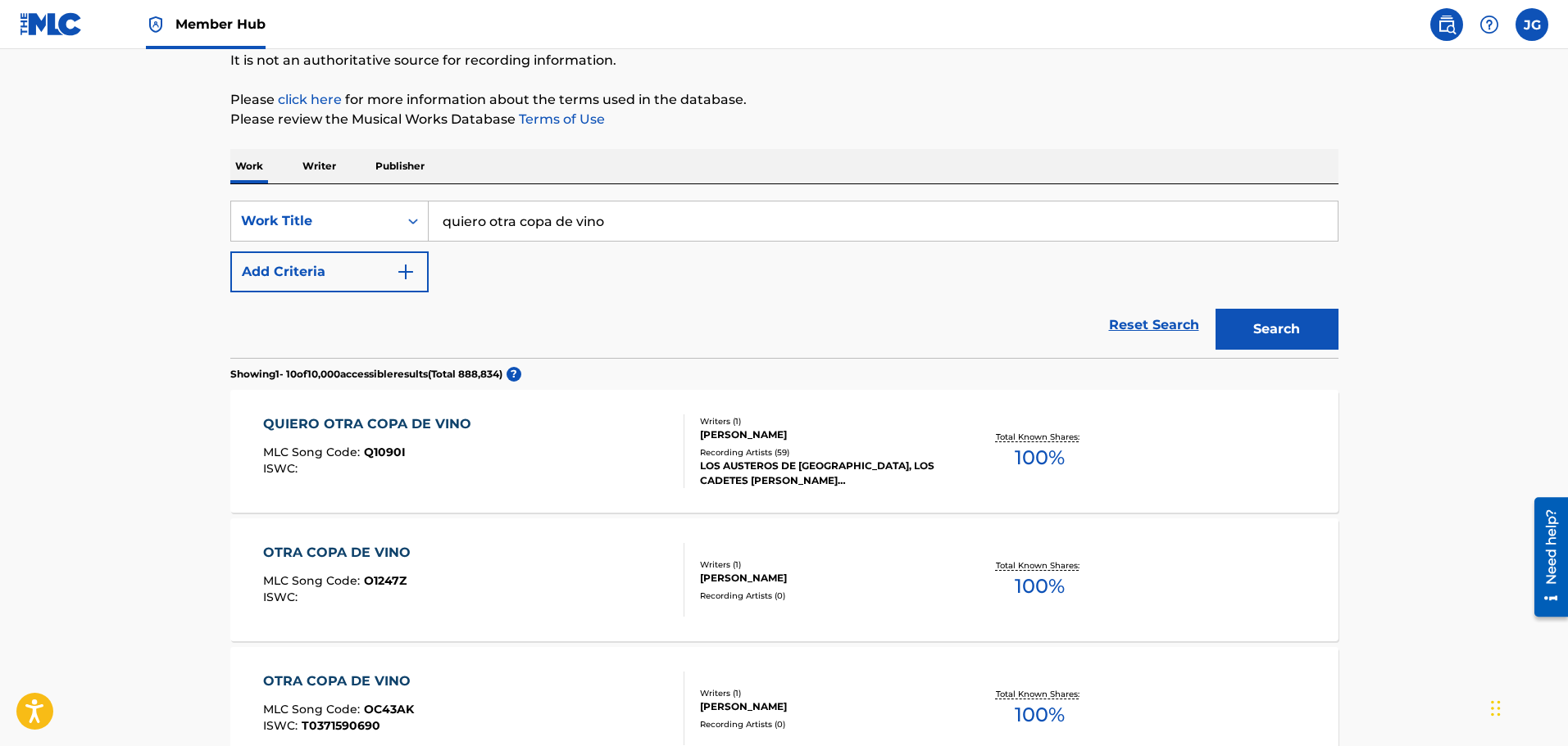
click at [412, 439] on div "QUIERO OTRA COPA DE VINO MLC Song Code : Q1090I ISWC :" at bounding box center [371, 451] width 216 height 73
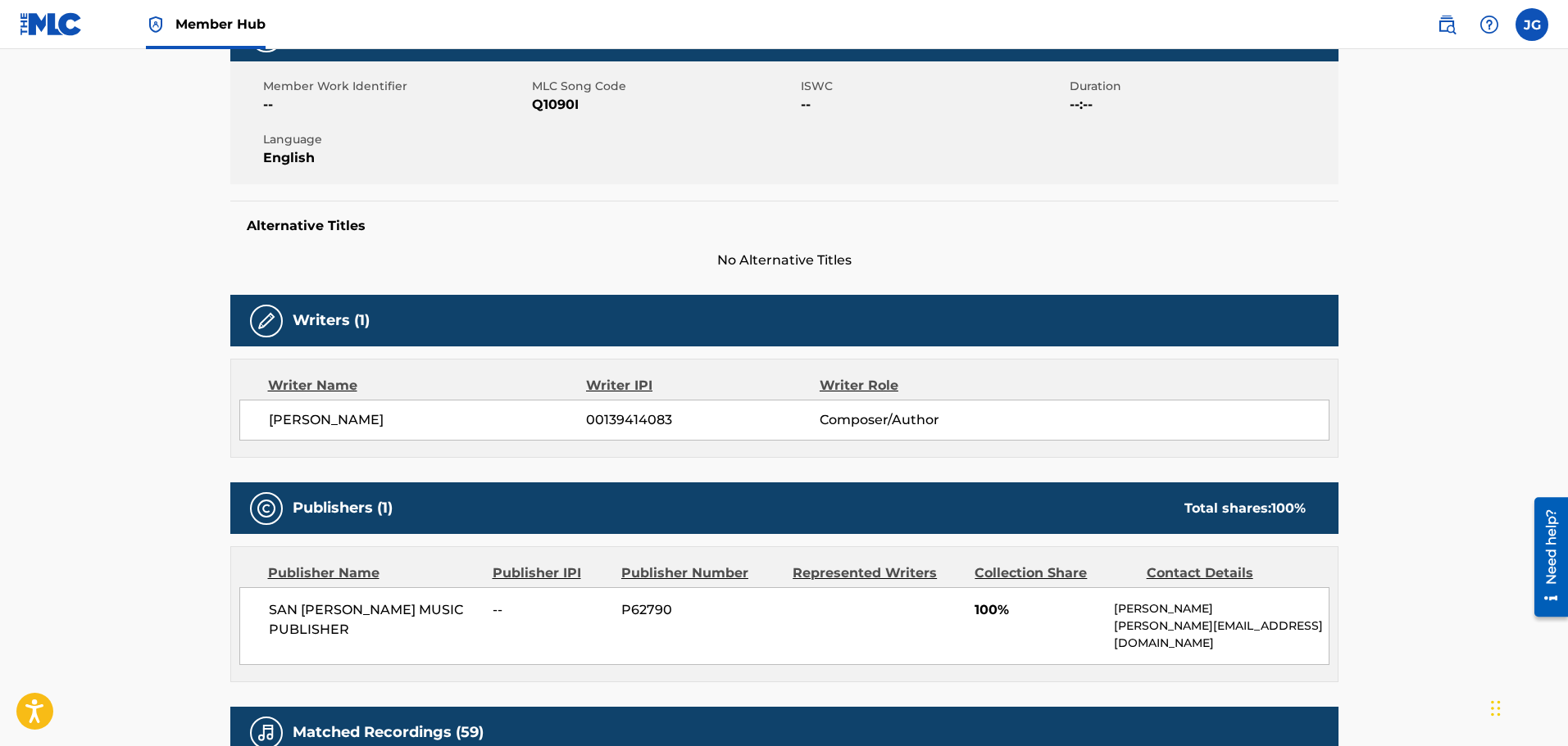
scroll to position [31, 0]
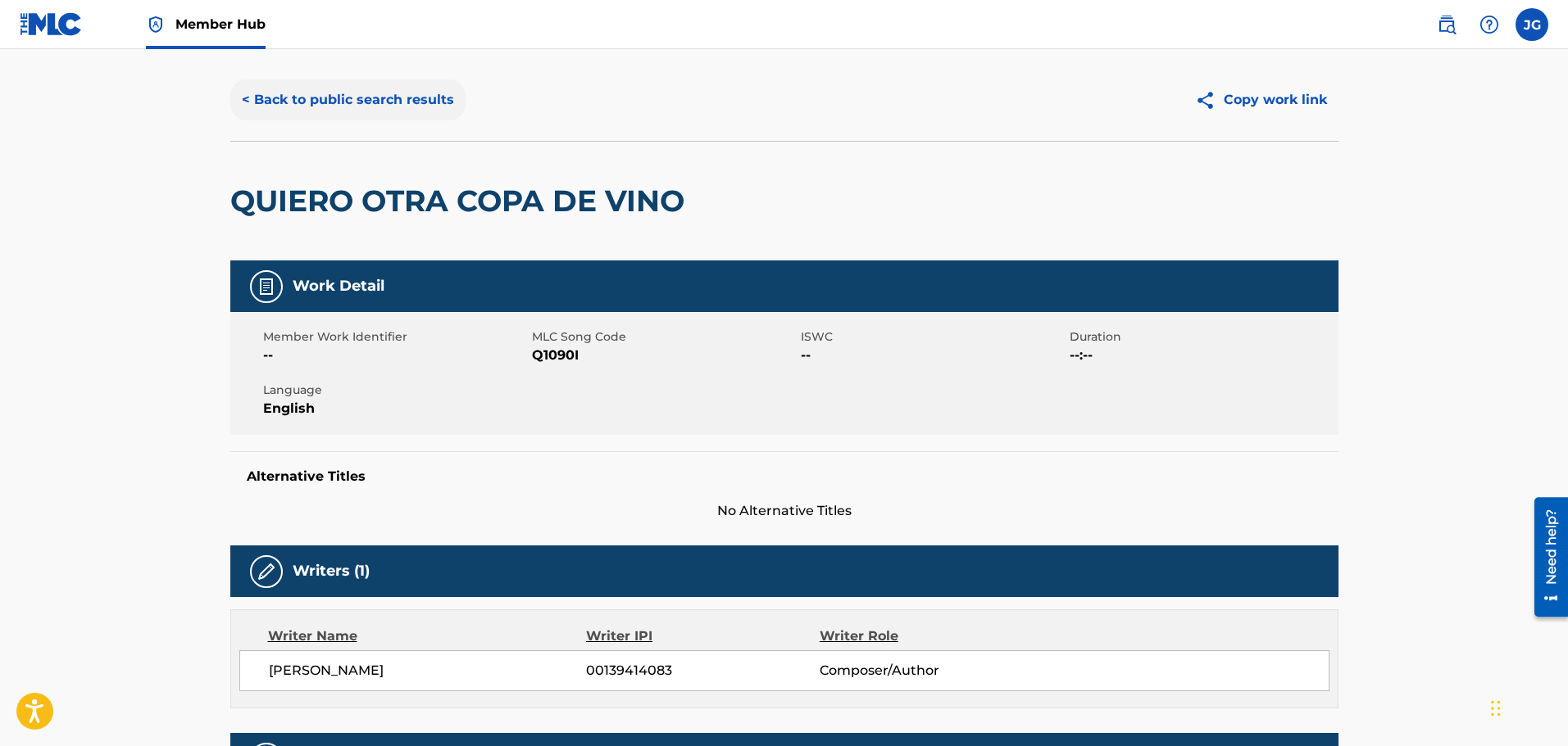
click at [309, 90] on button "< Back to public search results" at bounding box center [347, 100] width 235 height 41
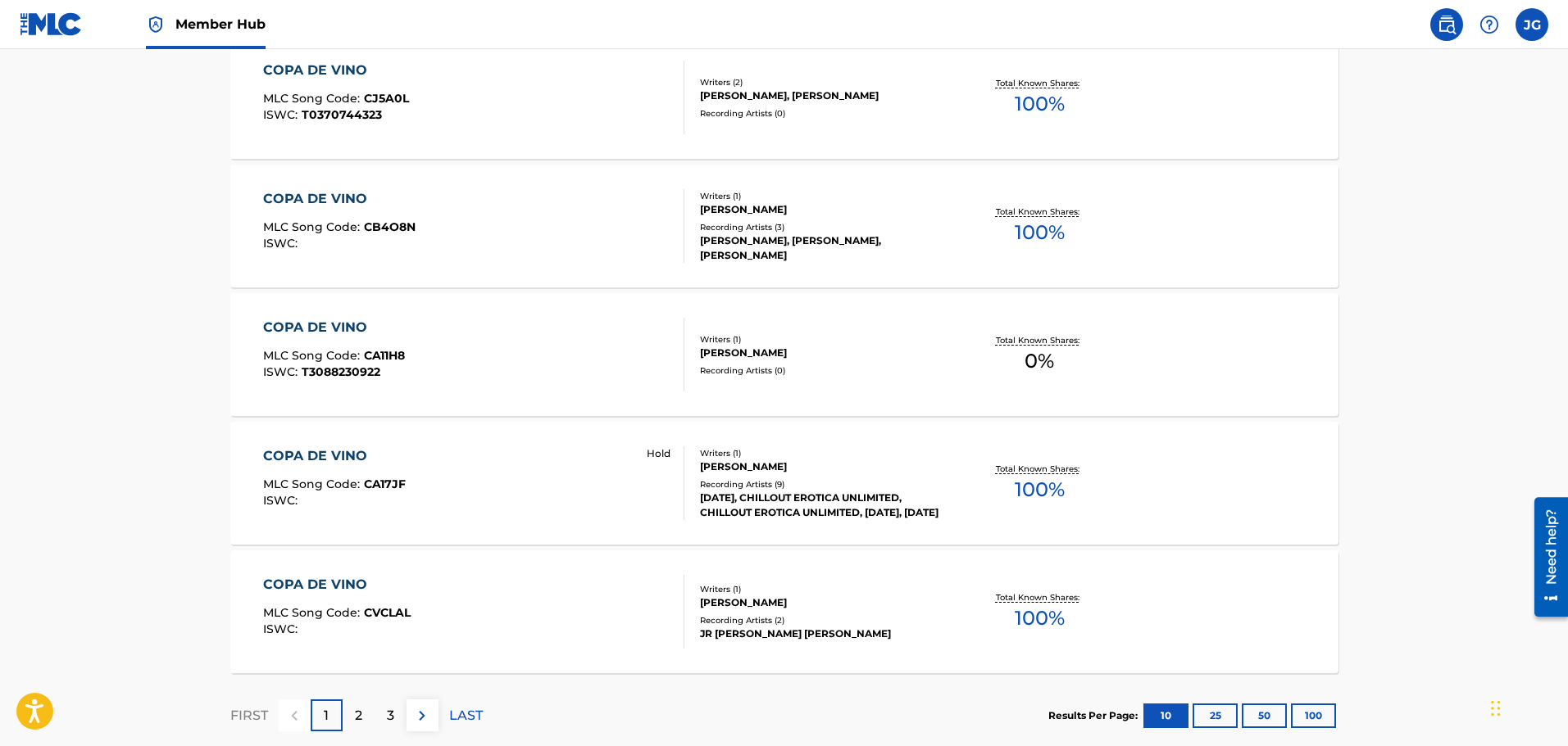
scroll to position [1229, 0]
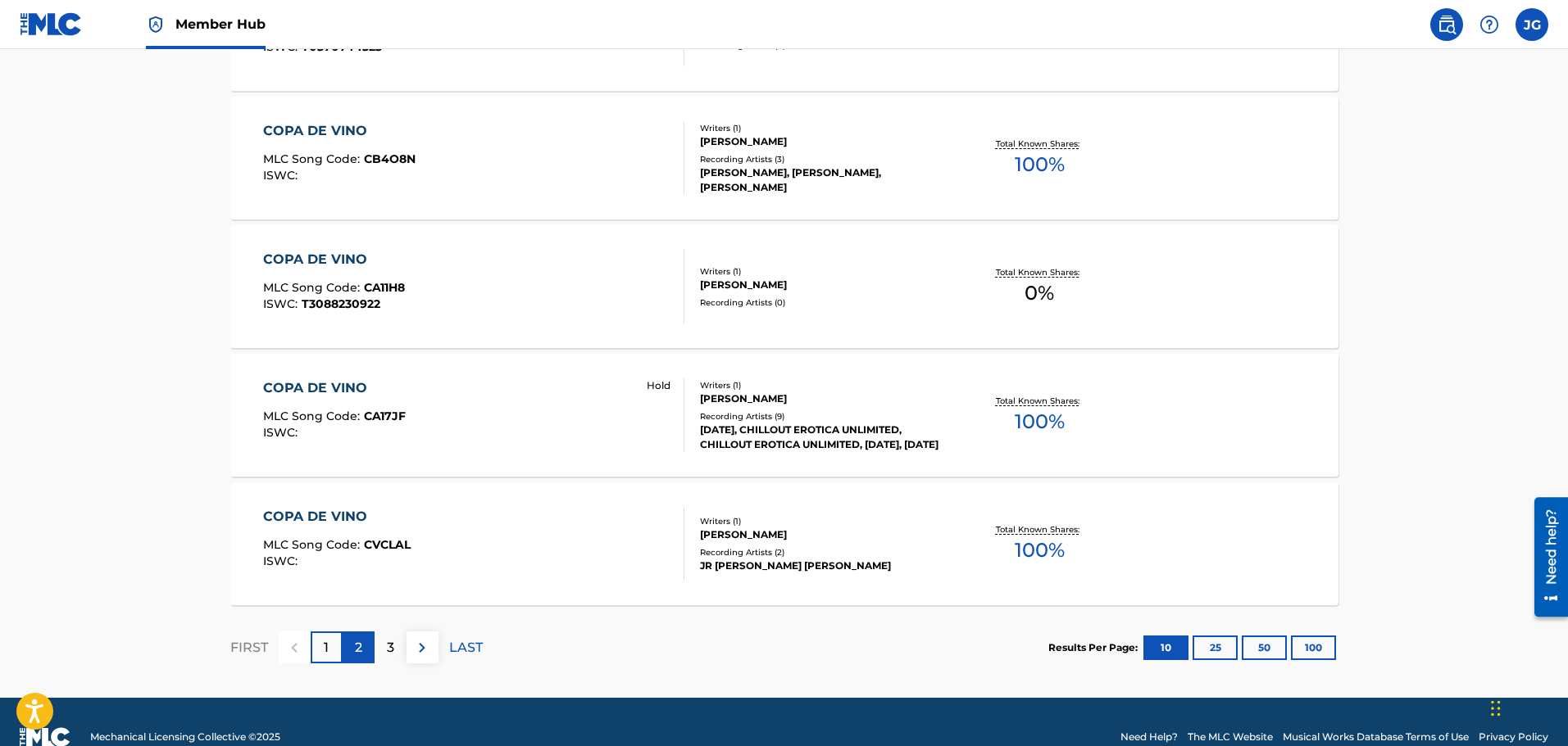
click at [359, 652] on p "2" at bounding box center [359, 648] width 7 height 19
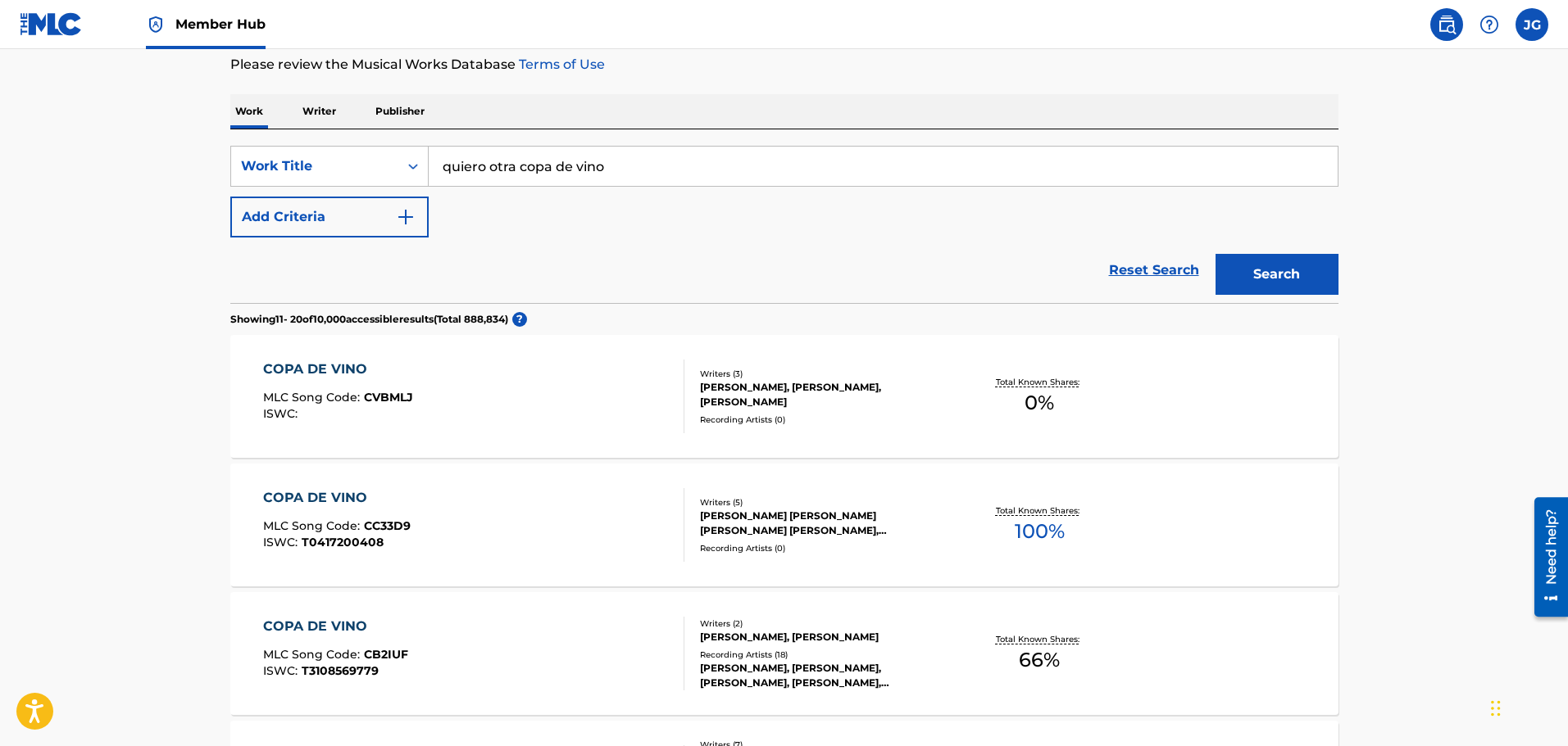
scroll to position [246, 0]
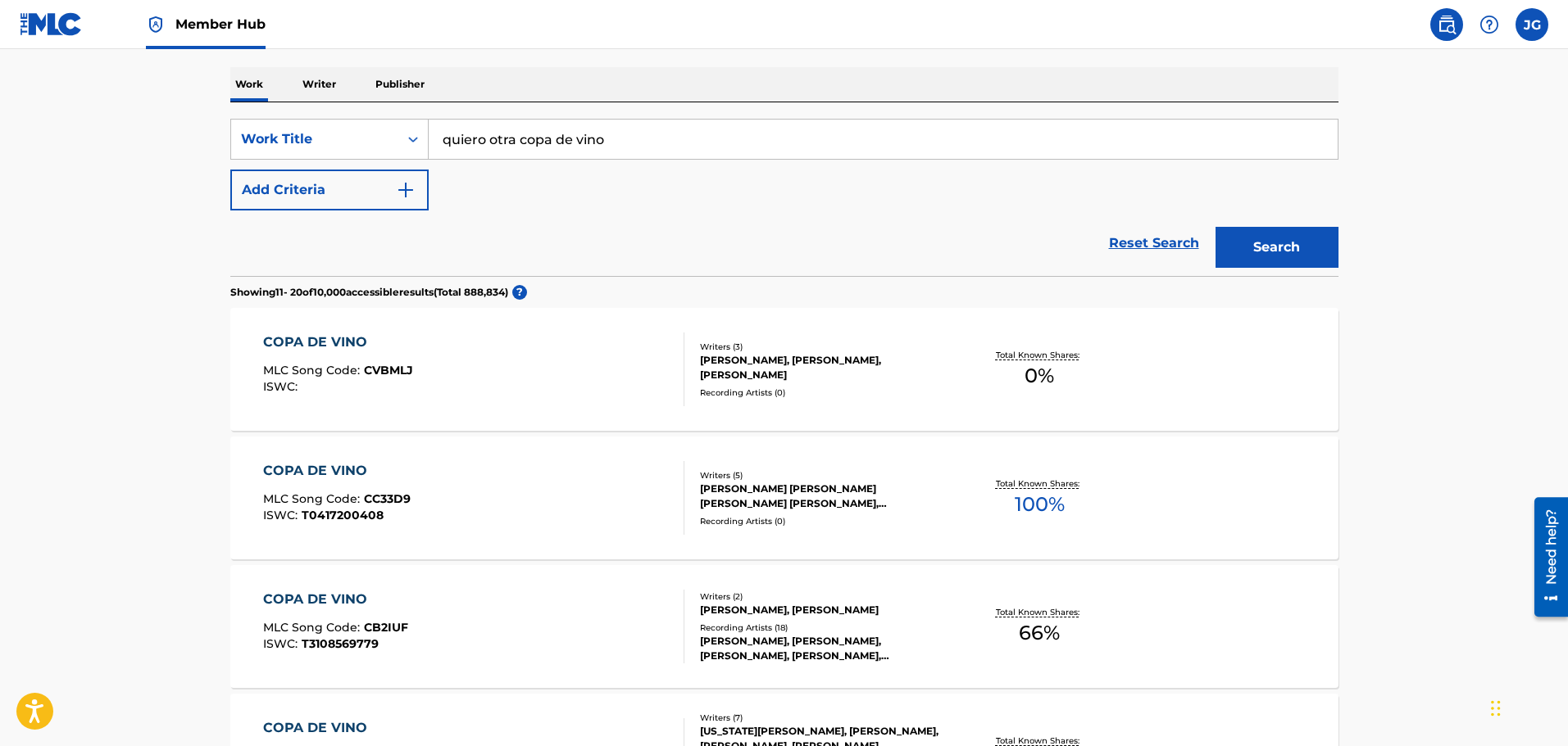
click at [746, 647] on div "[PERSON_NAME], [PERSON_NAME], [PERSON_NAME], [PERSON_NAME], [PERSON_NAME]" at bounding box center [823, 649] width 248 height 30
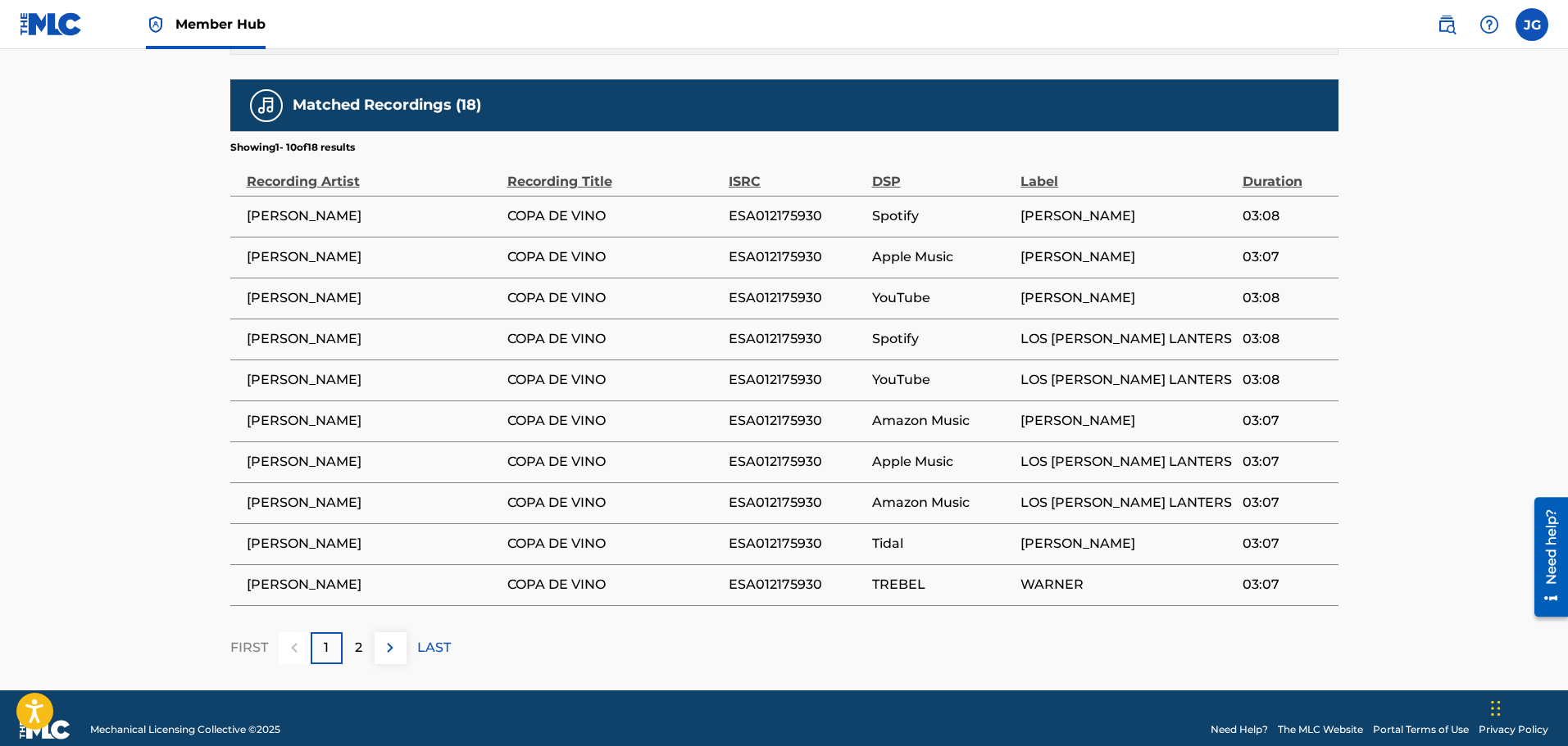
scroll to position [1246, 0]
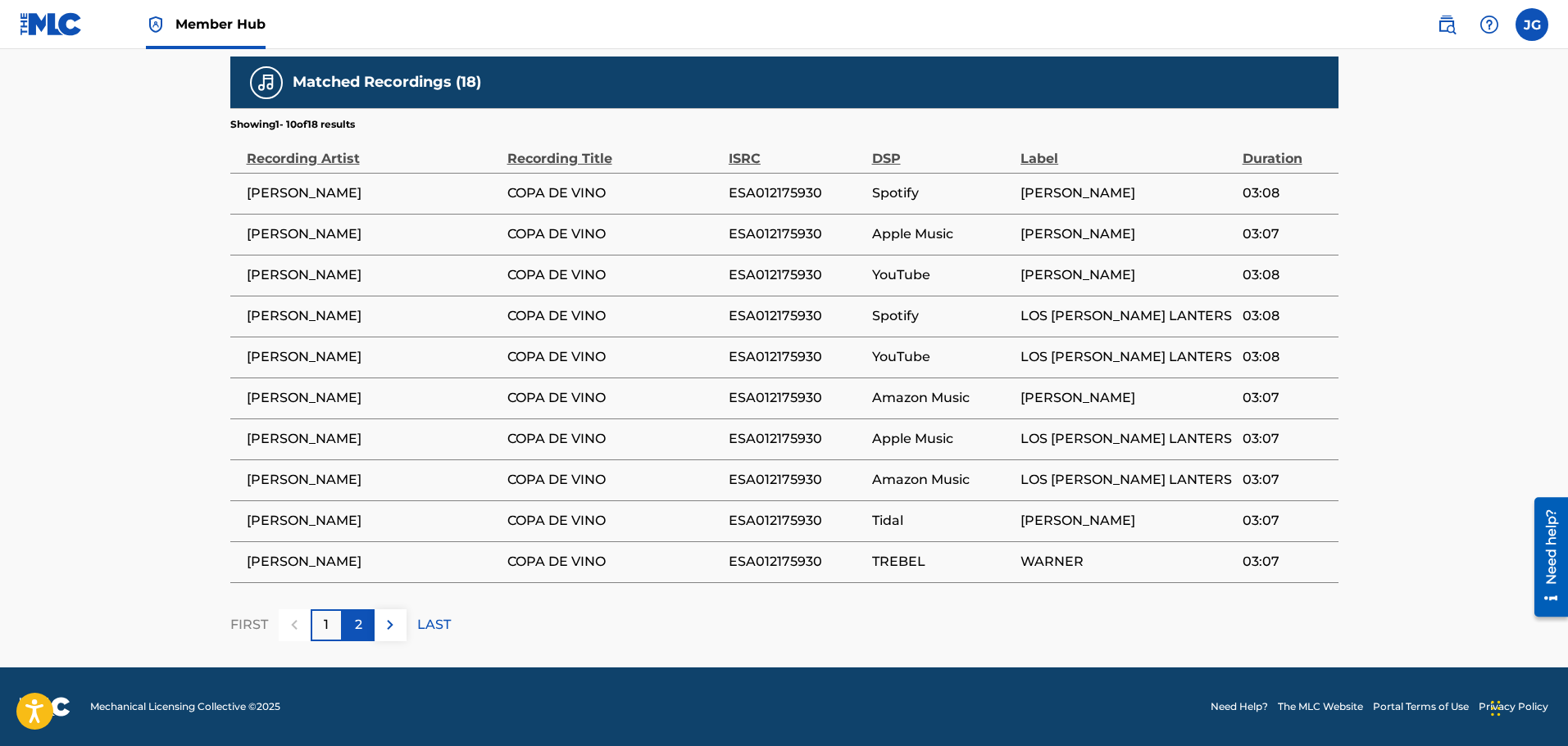
click at [360, 629] on p "2" at bounding box center [359, 624] width 7 height 19
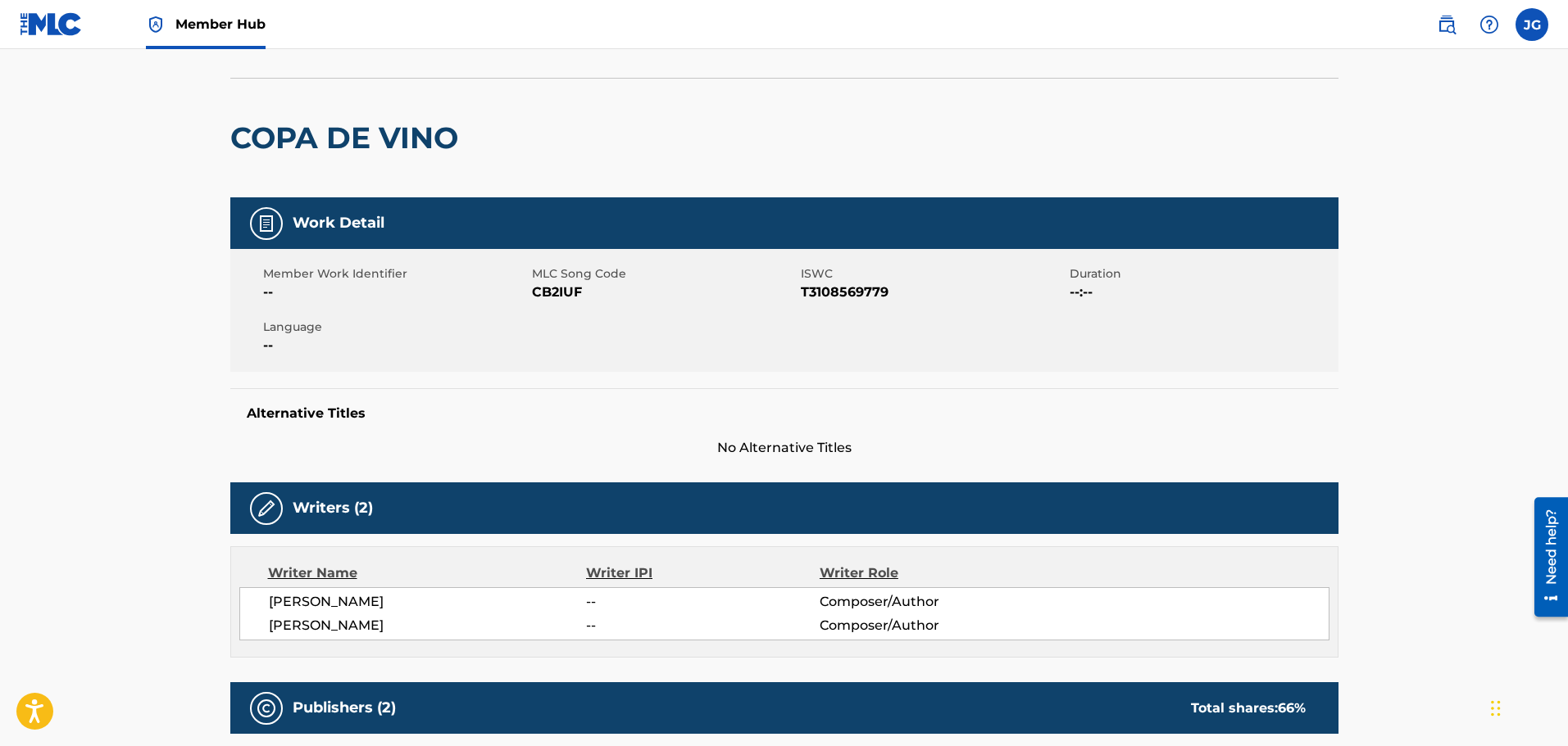
scroll to position [0, 0]
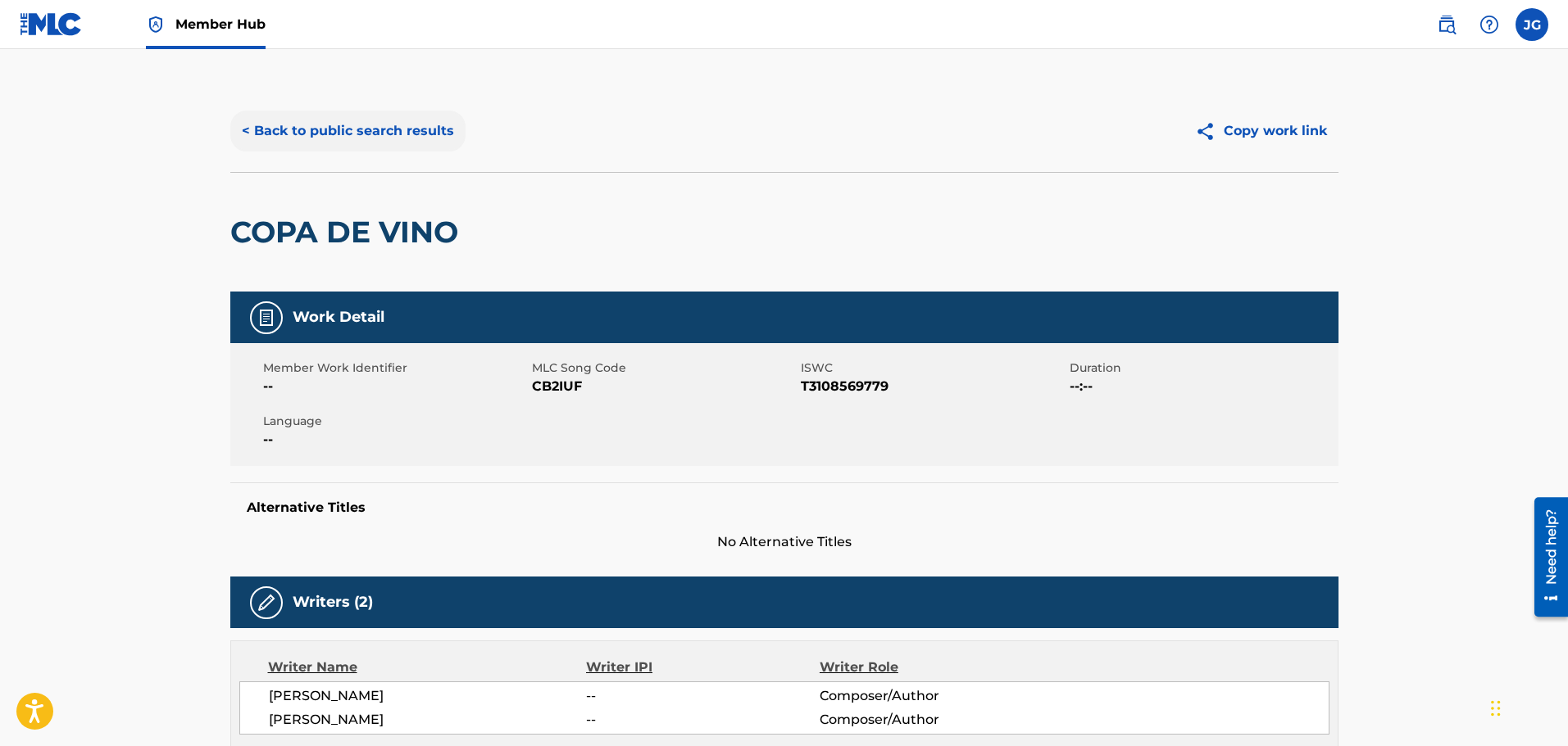
click at [329, 121] on button "< Back to public search results" at bounding box center [347, 130] width 235 height 41
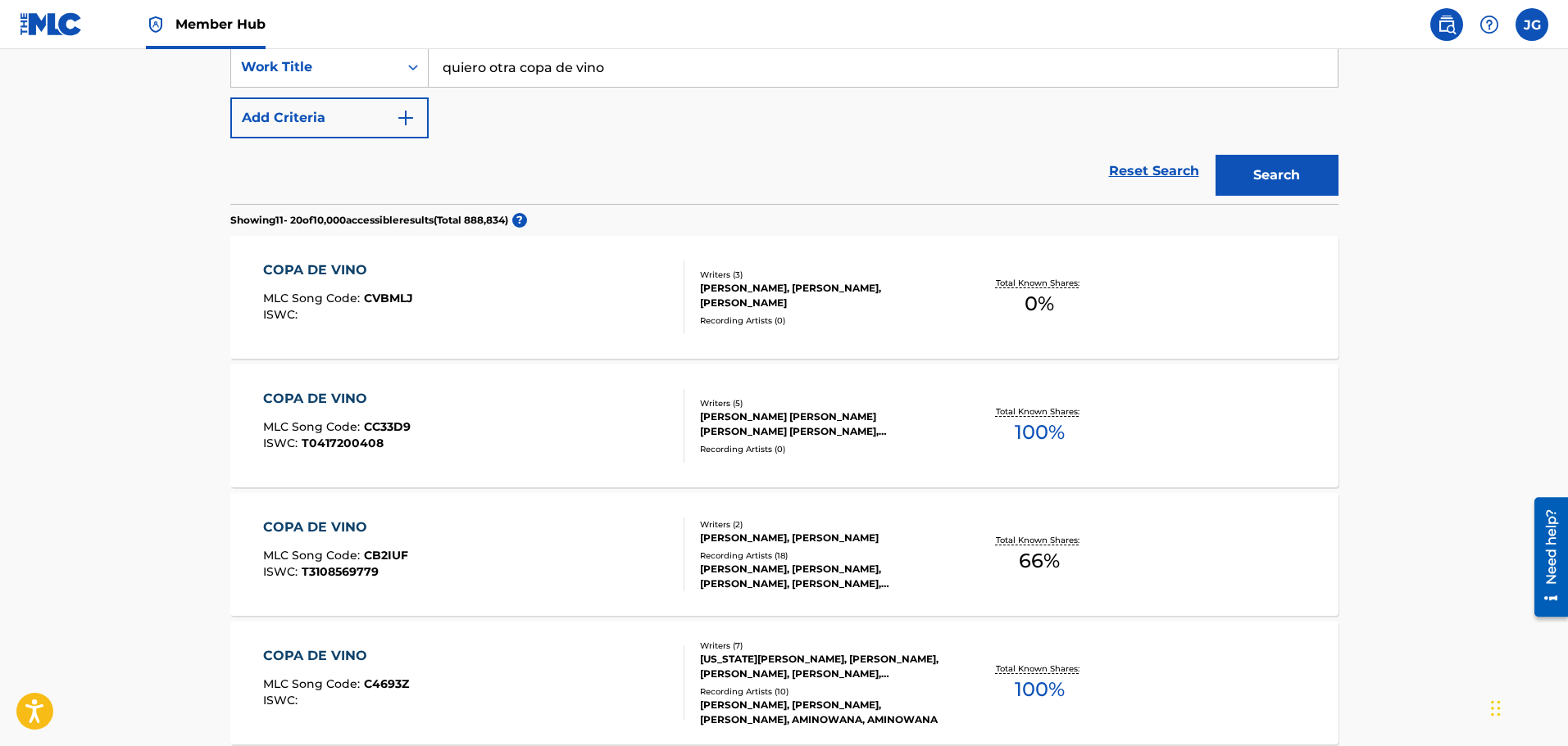
scroll to position [492, 0]
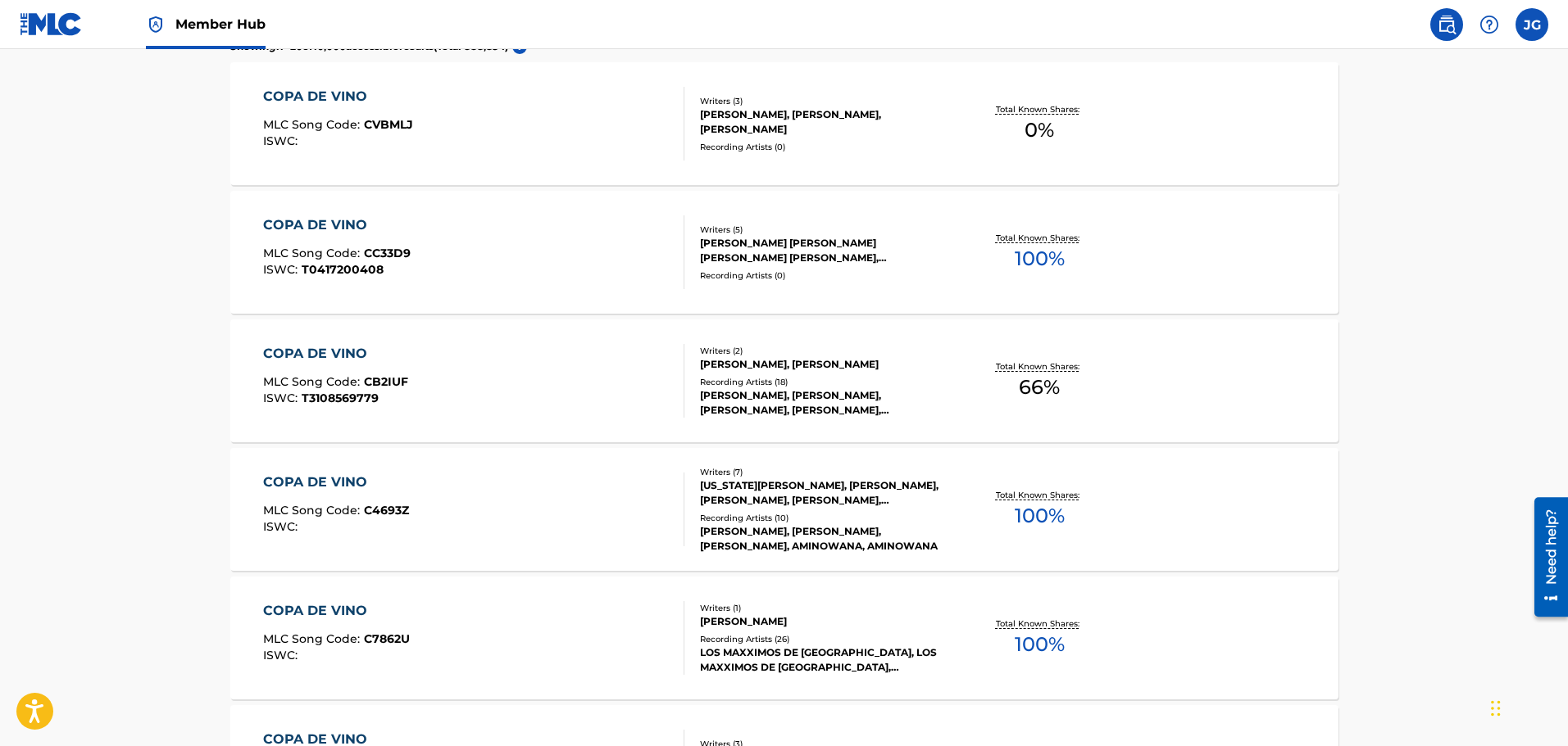
click at [479, 510] on div "COPA DE VINO MLC Song Code : C4693Z ISWC :" at bounding box center [473, 509] width 421 height 73
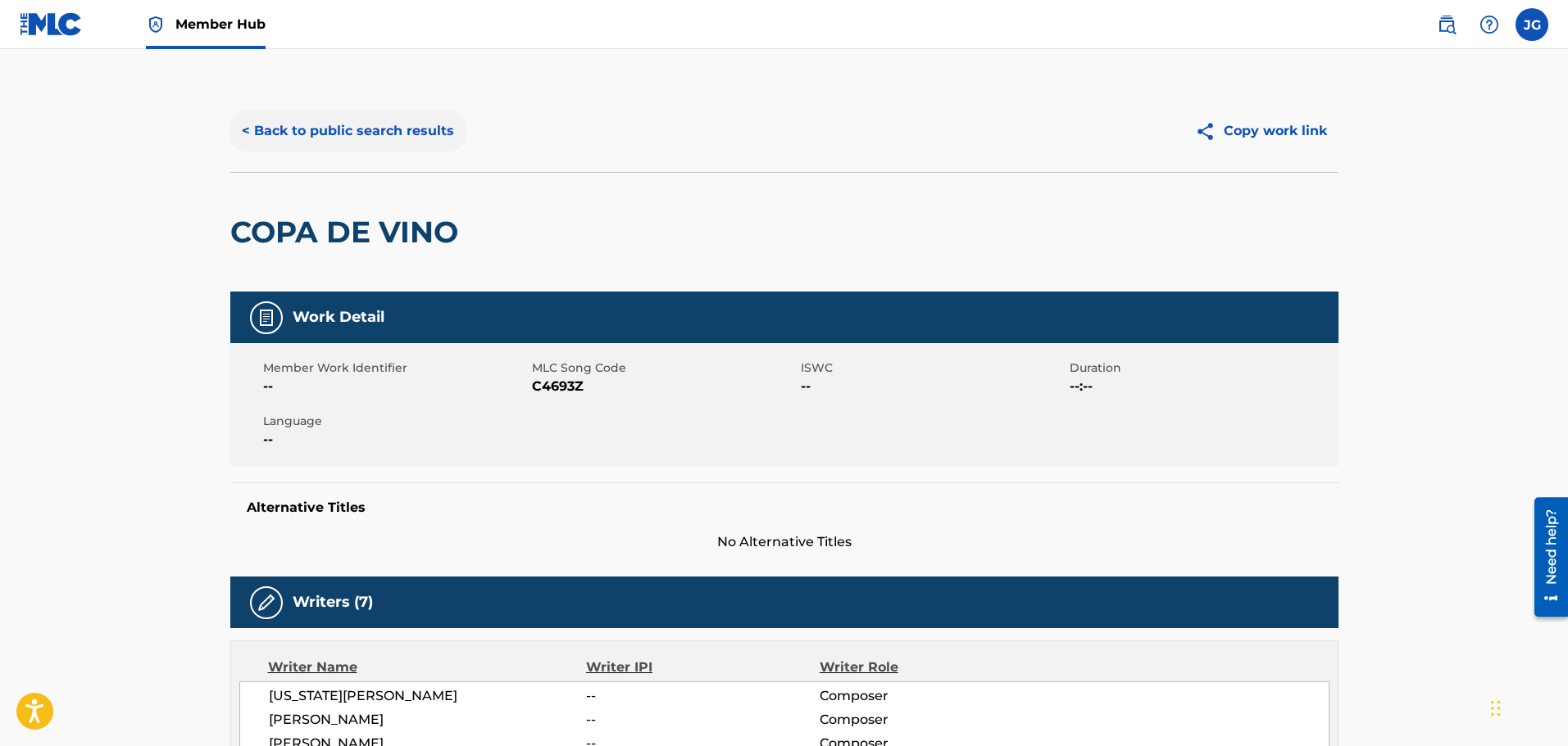
click at [350, 129] on button "< Back to public search results" at bounding box center [347, 130] width 235 height 41
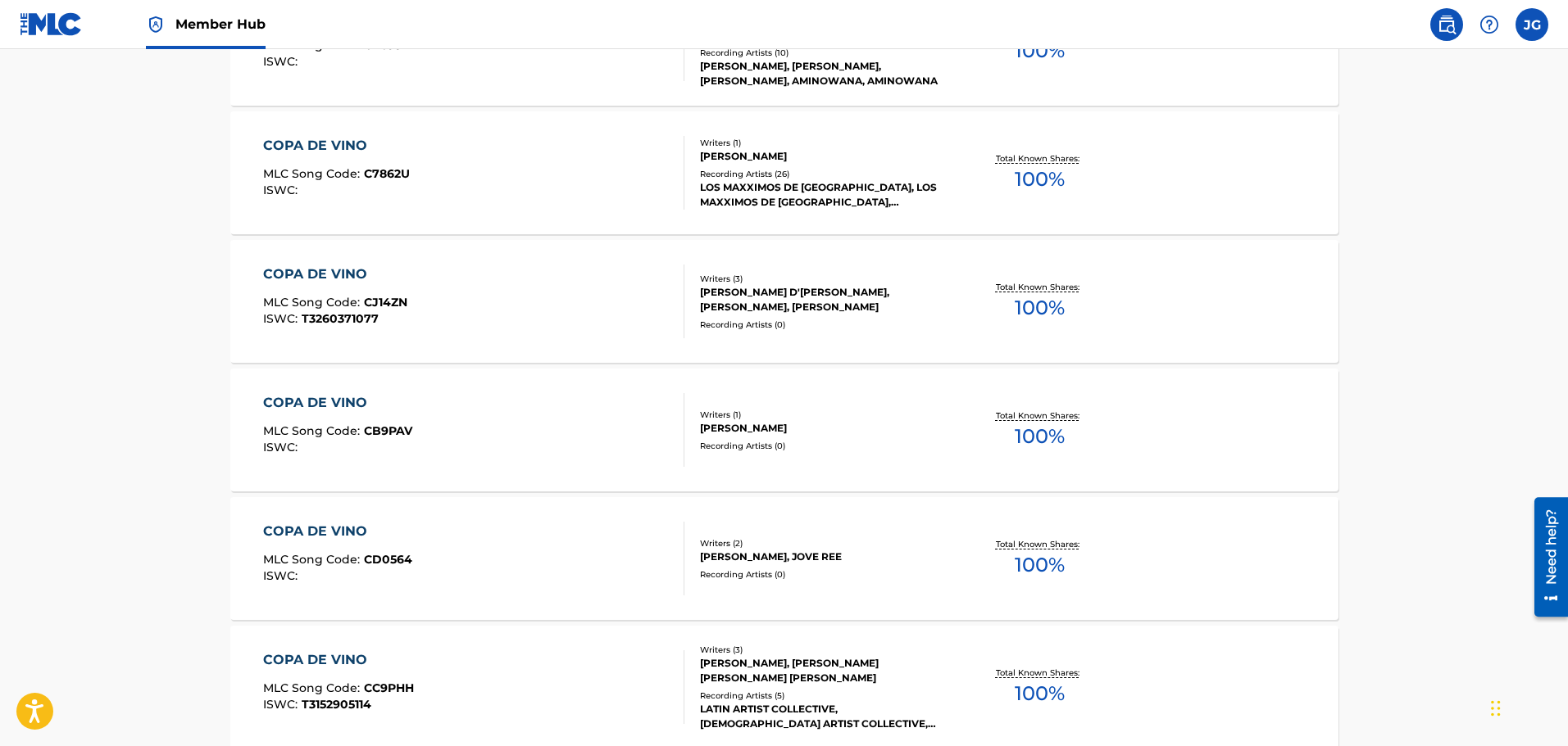
scroll to position [1259, 0]
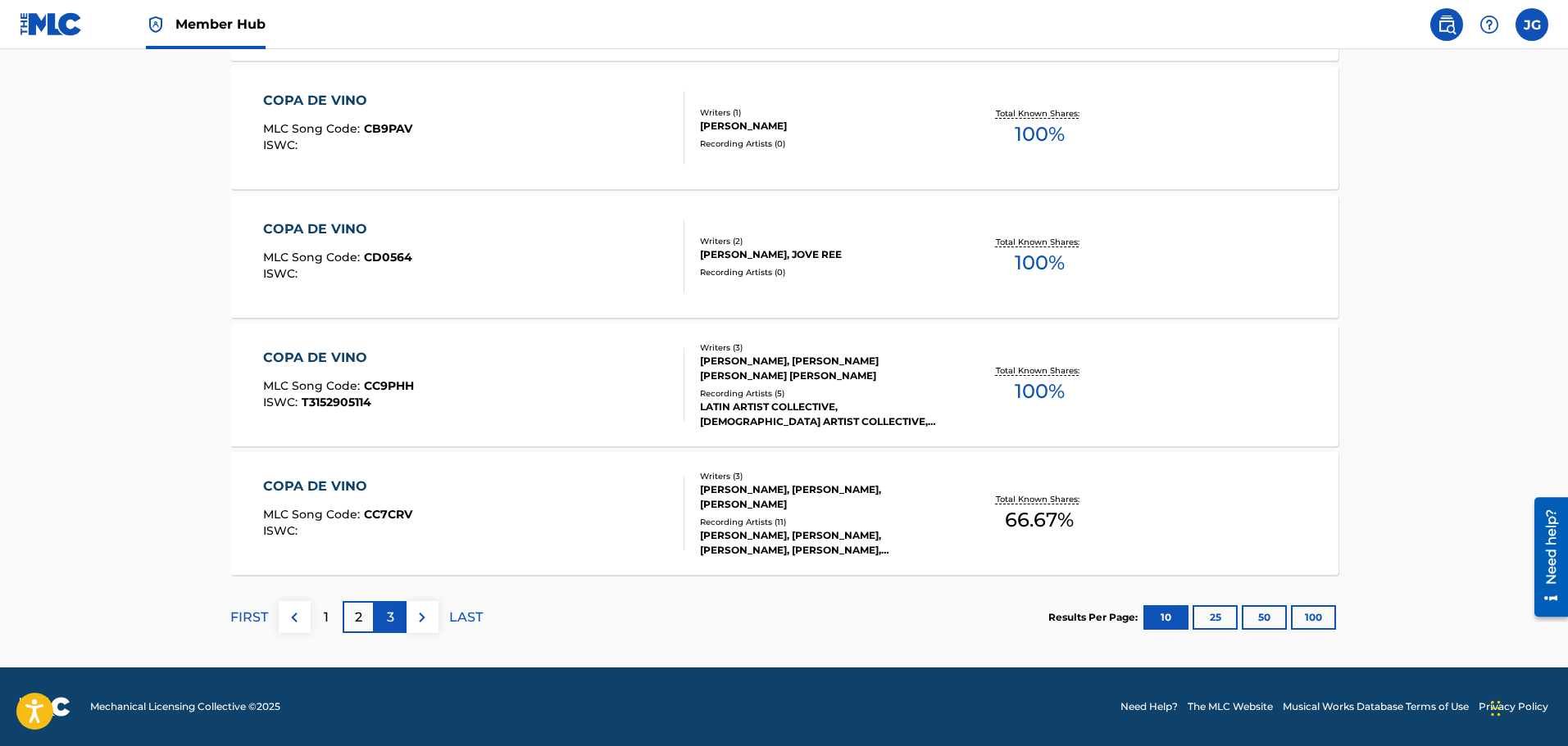
click at [391, 622] on p "3" at bounding box center [390, 617] width 7 height 19
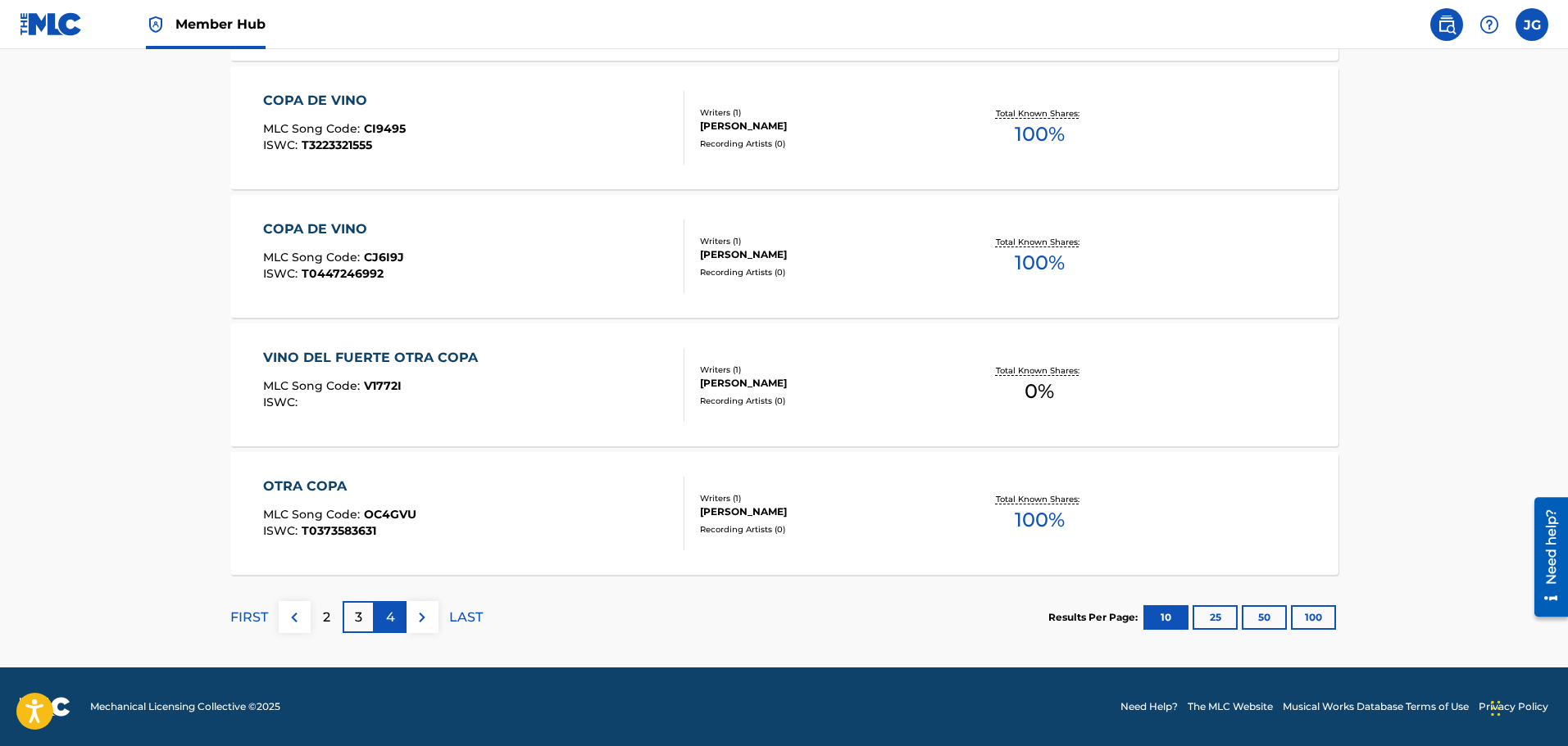
click at [388, 628] on div "4" at bounding box center [390, 617] width 32 height 32
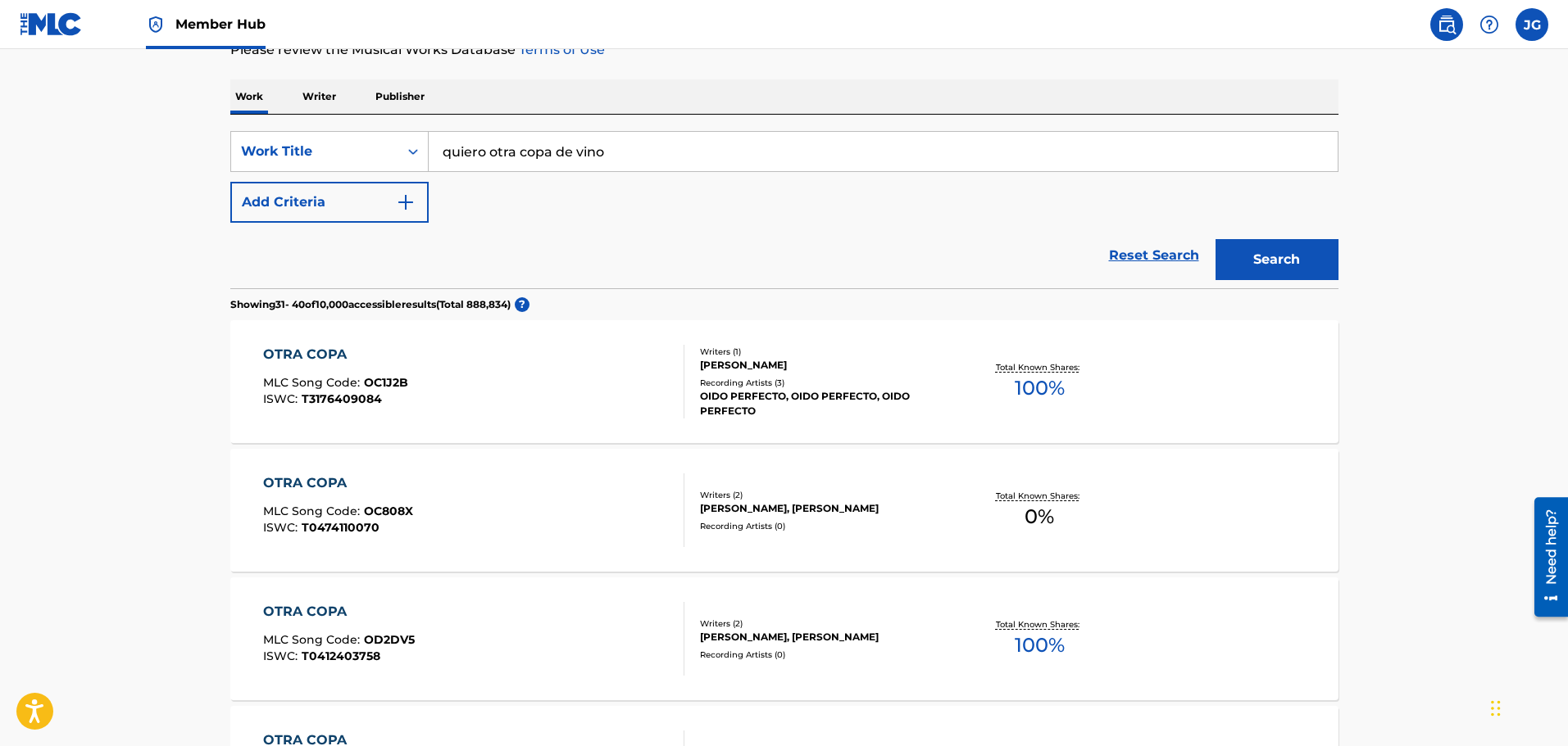
scroll to position [82, 0]
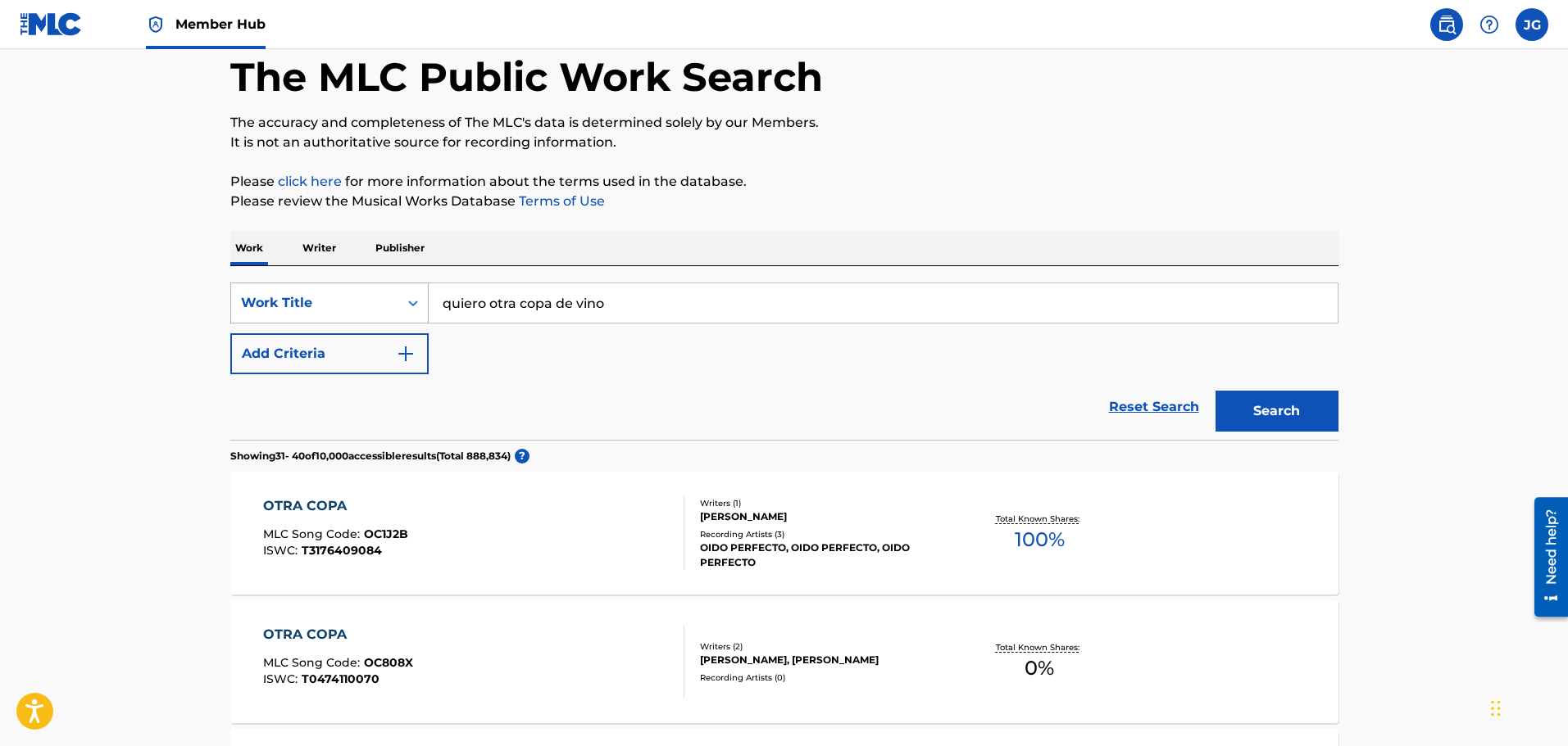
drag, startPoint x: 633, startPoint y: 317, endPoint x: 293, endPoint y: 304, distance: 340.2
click at [290, 316] on div "SearchWithCriteria3ebbba25-f968-45ff-bfac-9c3501977bee Work Title quiero otra c…" at bounding box center [784, 303] width 1108 height 41
click at [1215, 391] on button "Search" at bounding box center [1277, 411] width 123 height 41
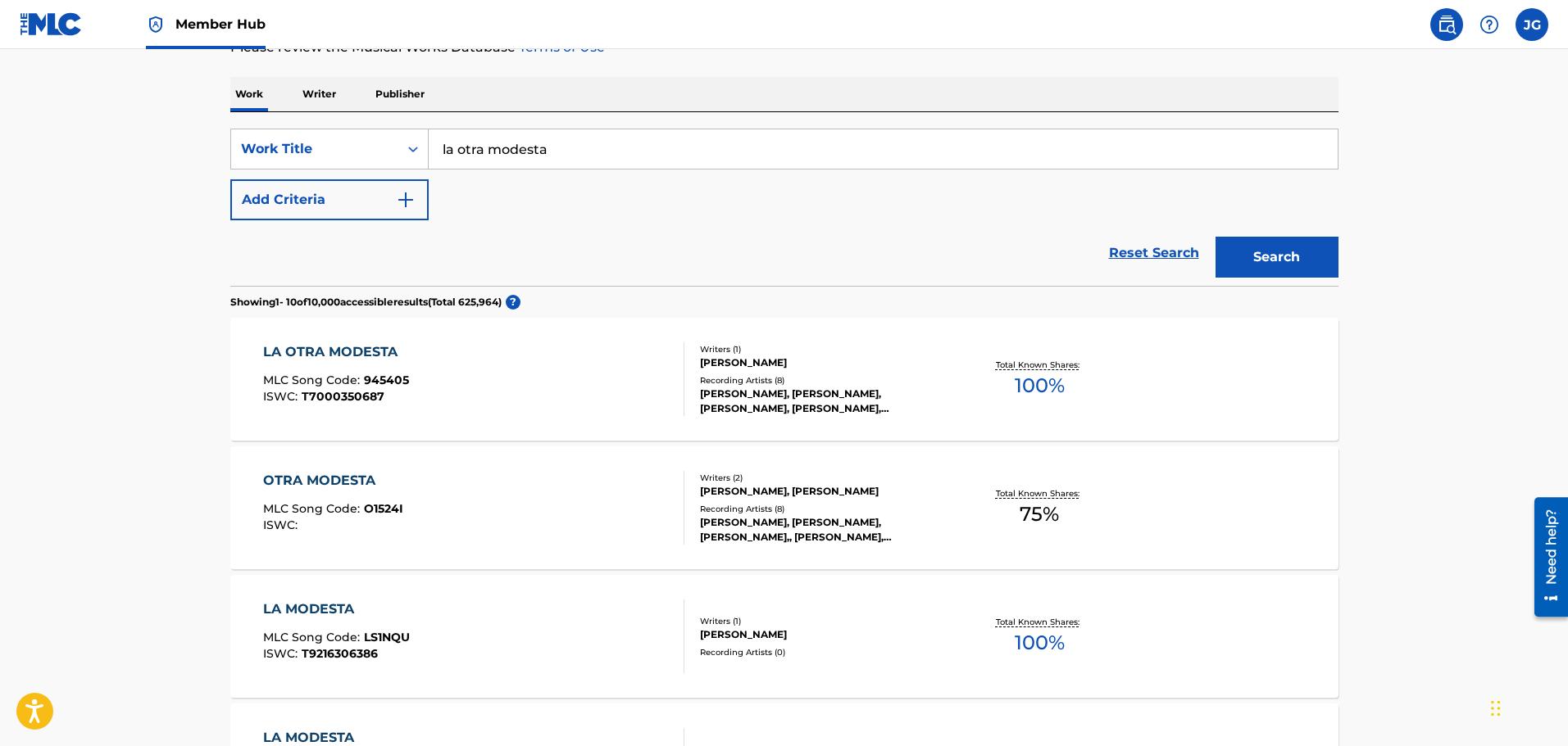
scroll to position [246, 0]
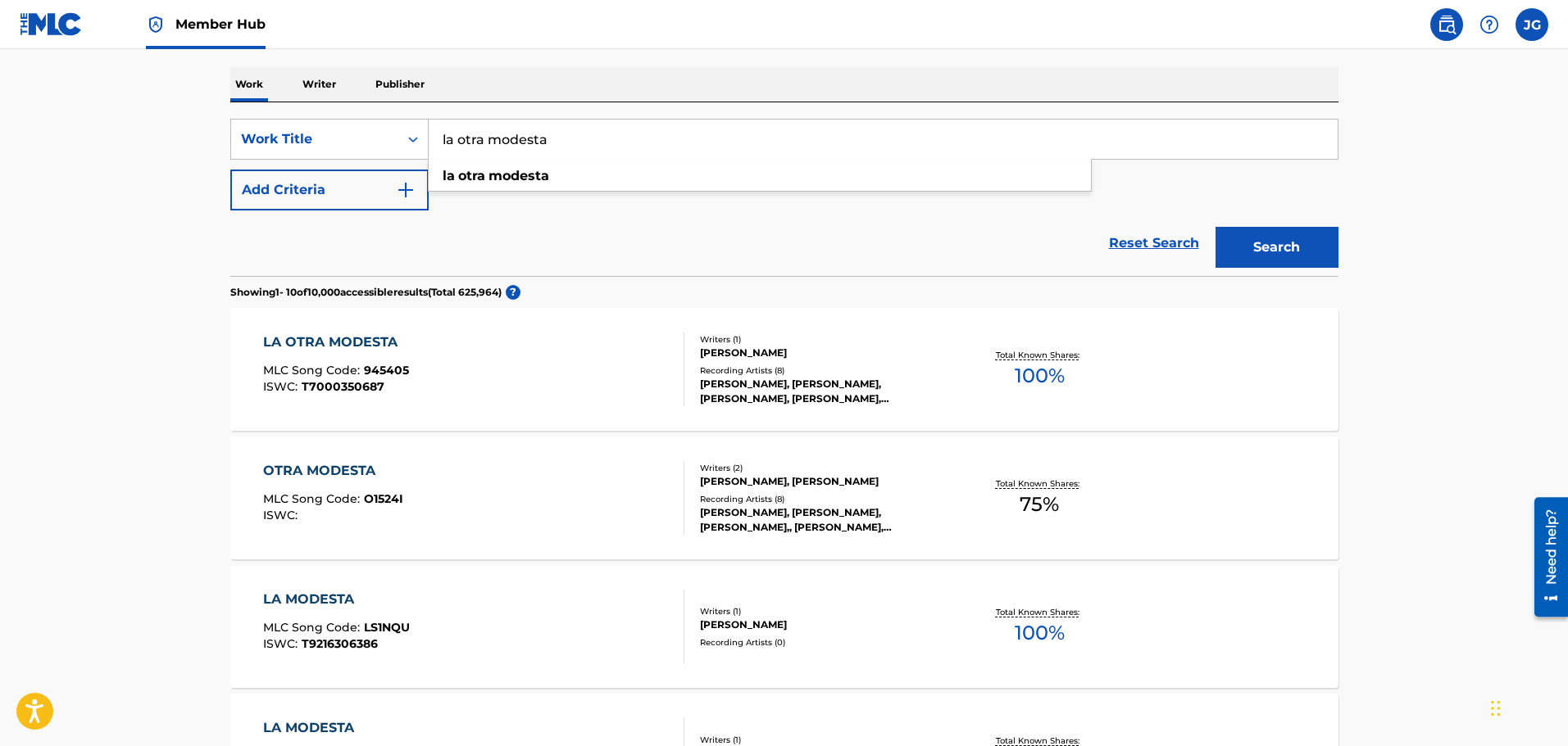
drag, startPoint x: 565, startPoint y: 143, endPoint x: 363, endPoint y: 169, distance: 203.7
click at [363, 169] on div "SearchWithCriteria3ebbba25-f968-45ff-bfac-9c3501977bee Work Title la otra modes…" at bounding box center [784, 164] width 1108 height 92
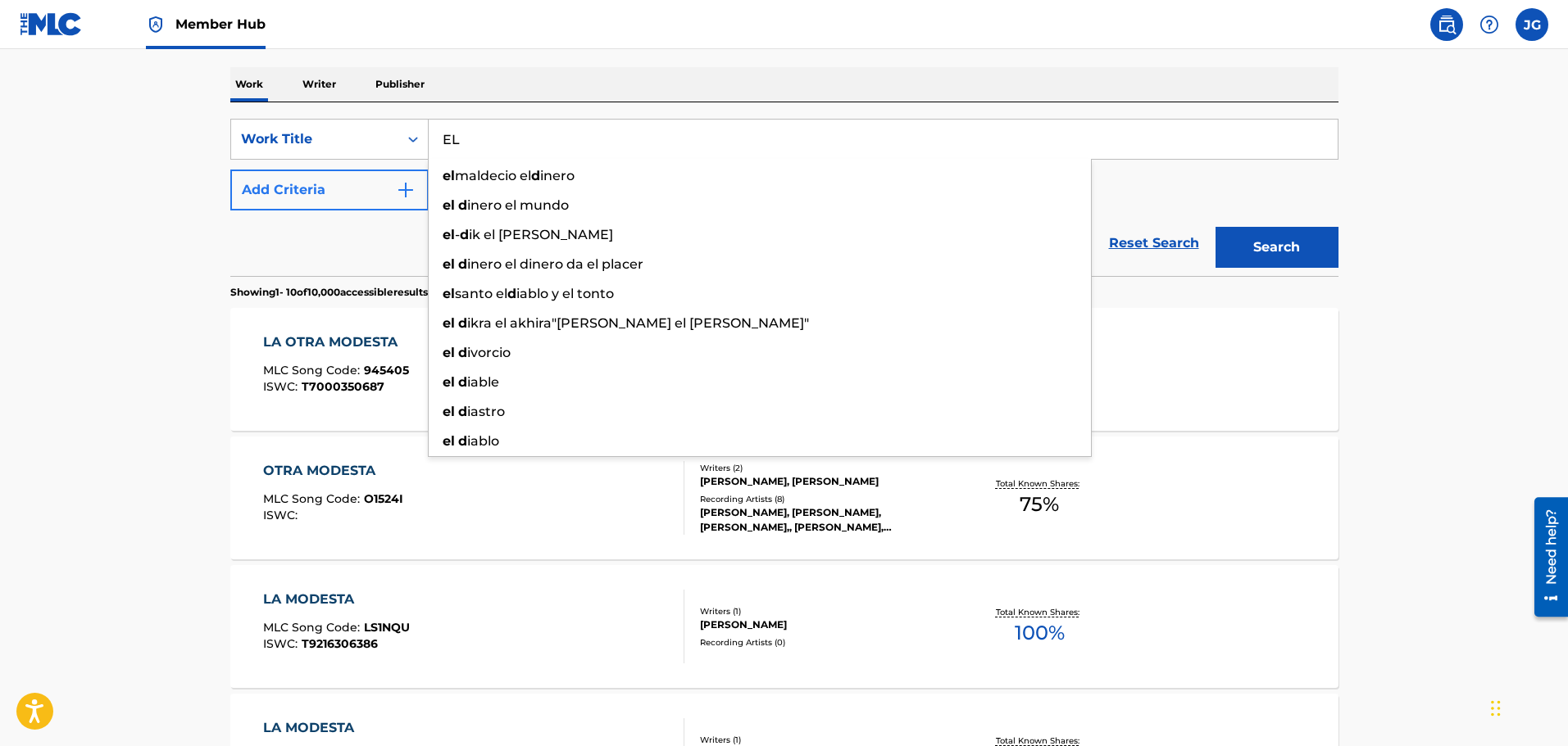
type input "E"
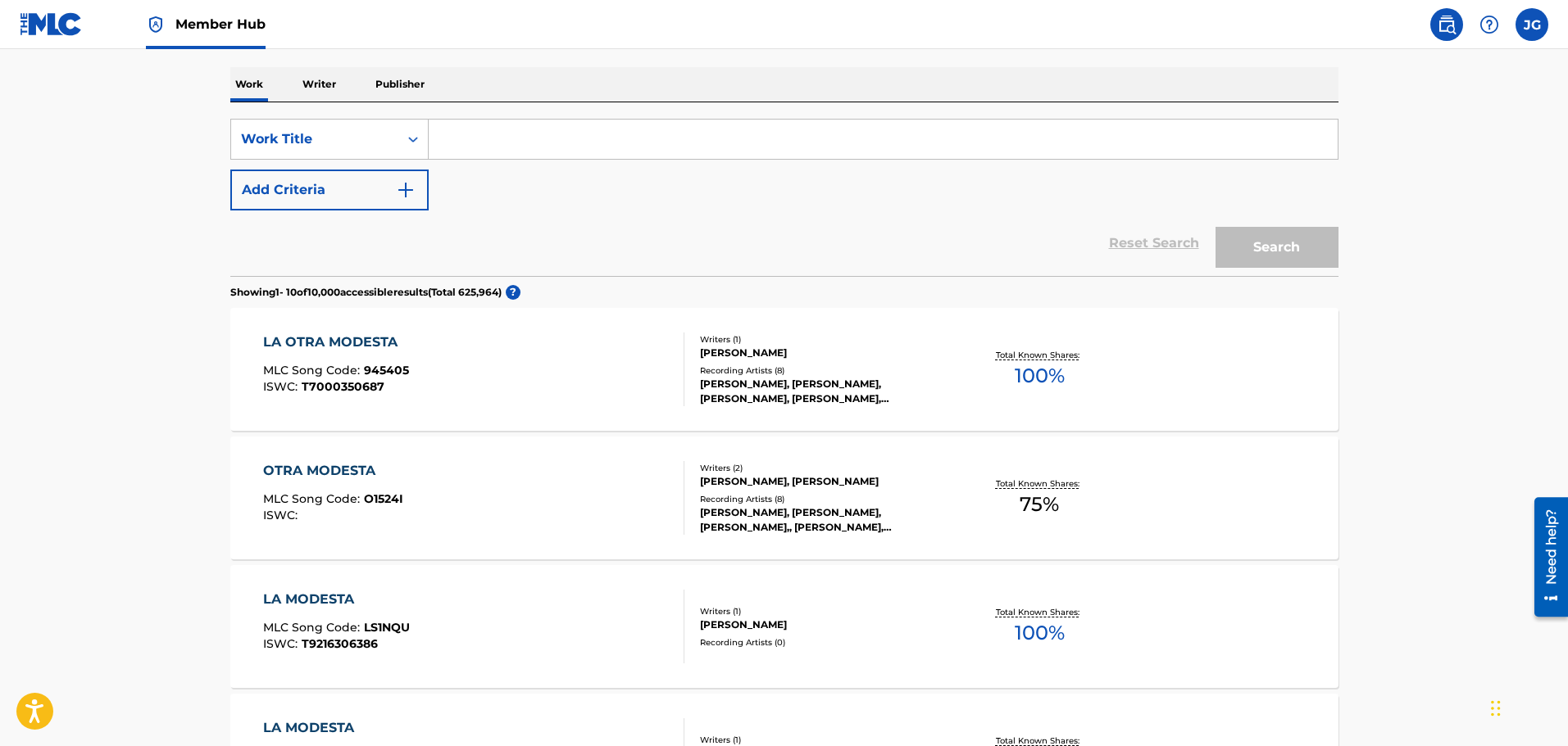
click at [502, 499] on div "OTRA MODESTA MLC Song Code : O1524I ISWC :" at bounding box center [473, 498] width 421 height 73
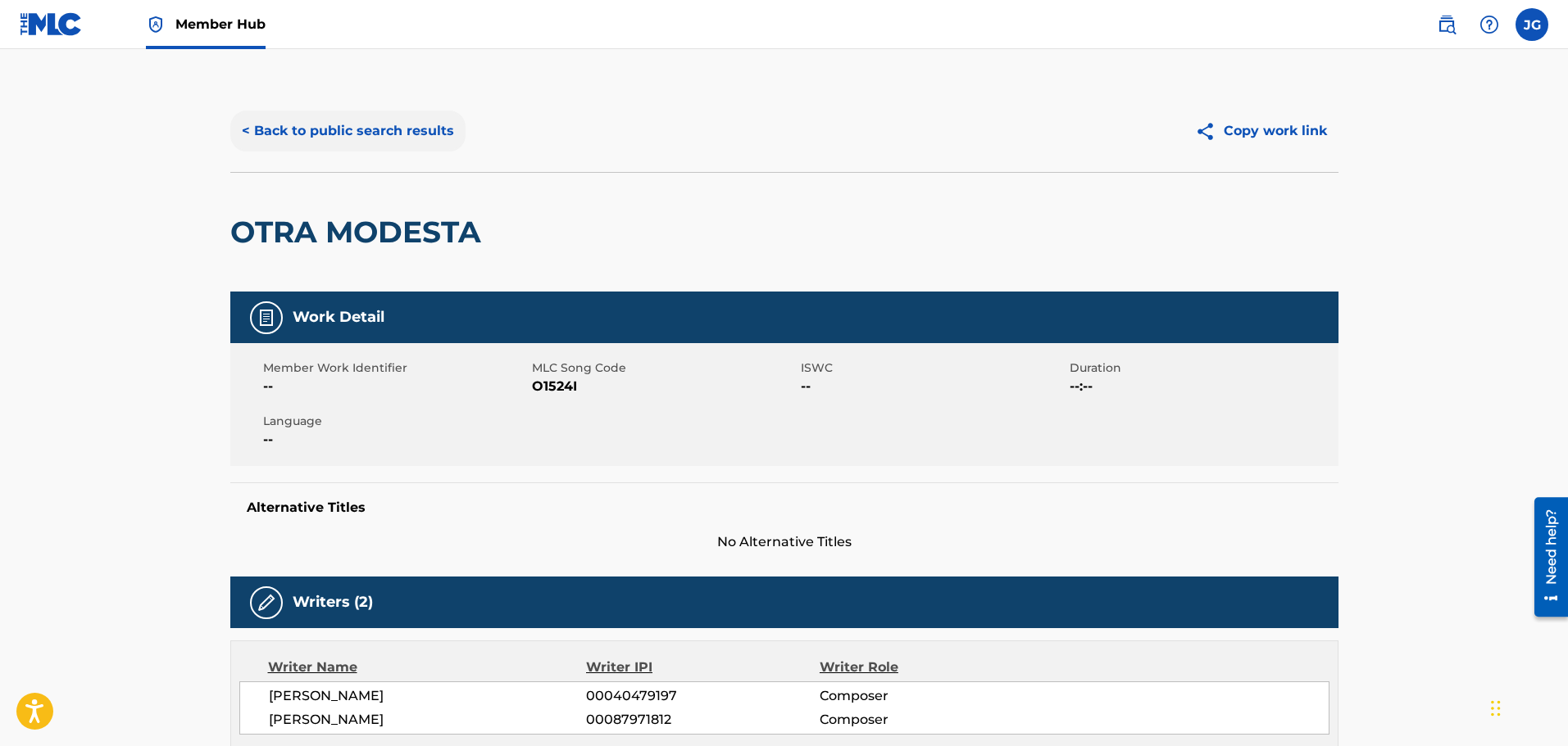
click at [407, 129] on button "< Back to public search results" at bounding box center [347, 130] width 235 height 41
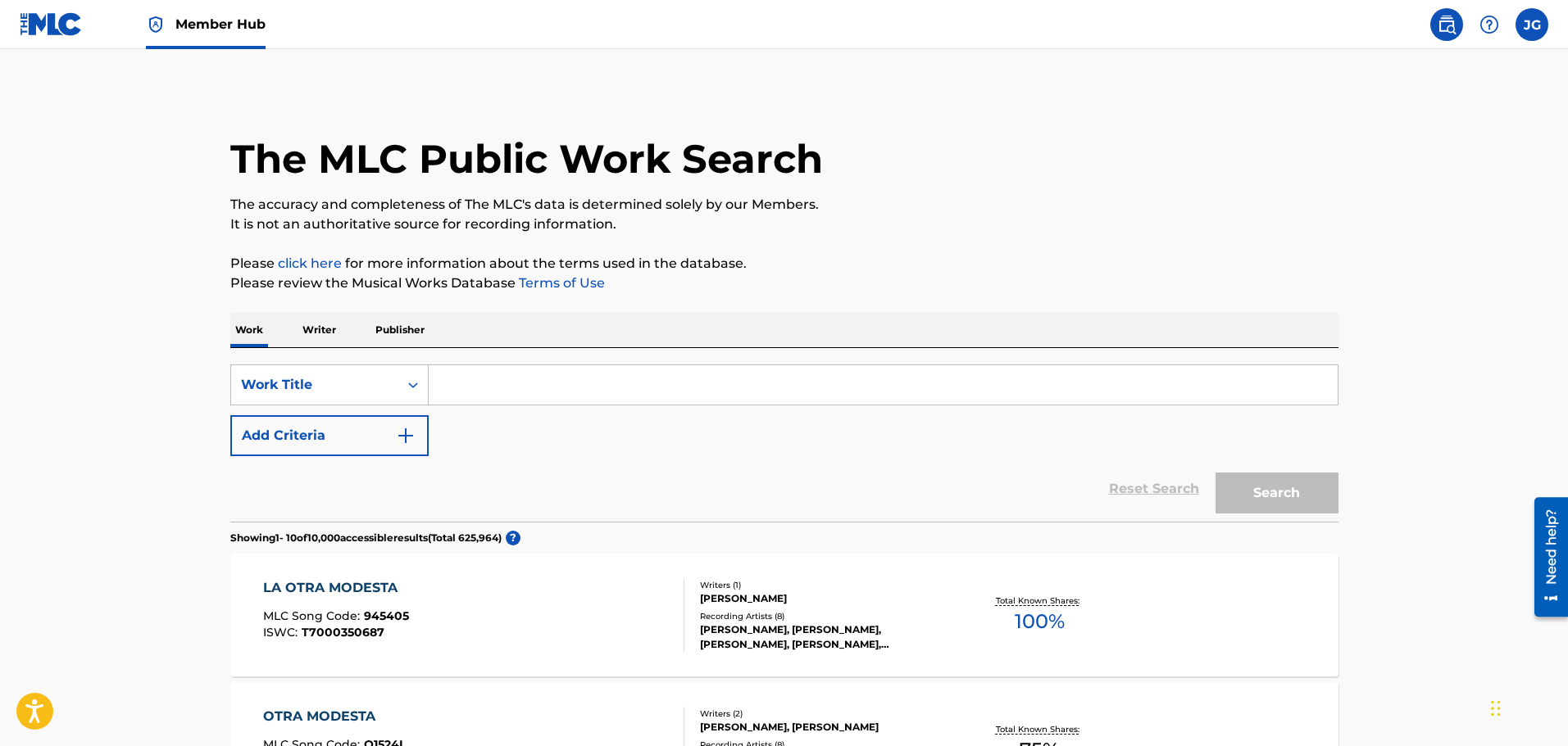
scroll to position [246, 0]
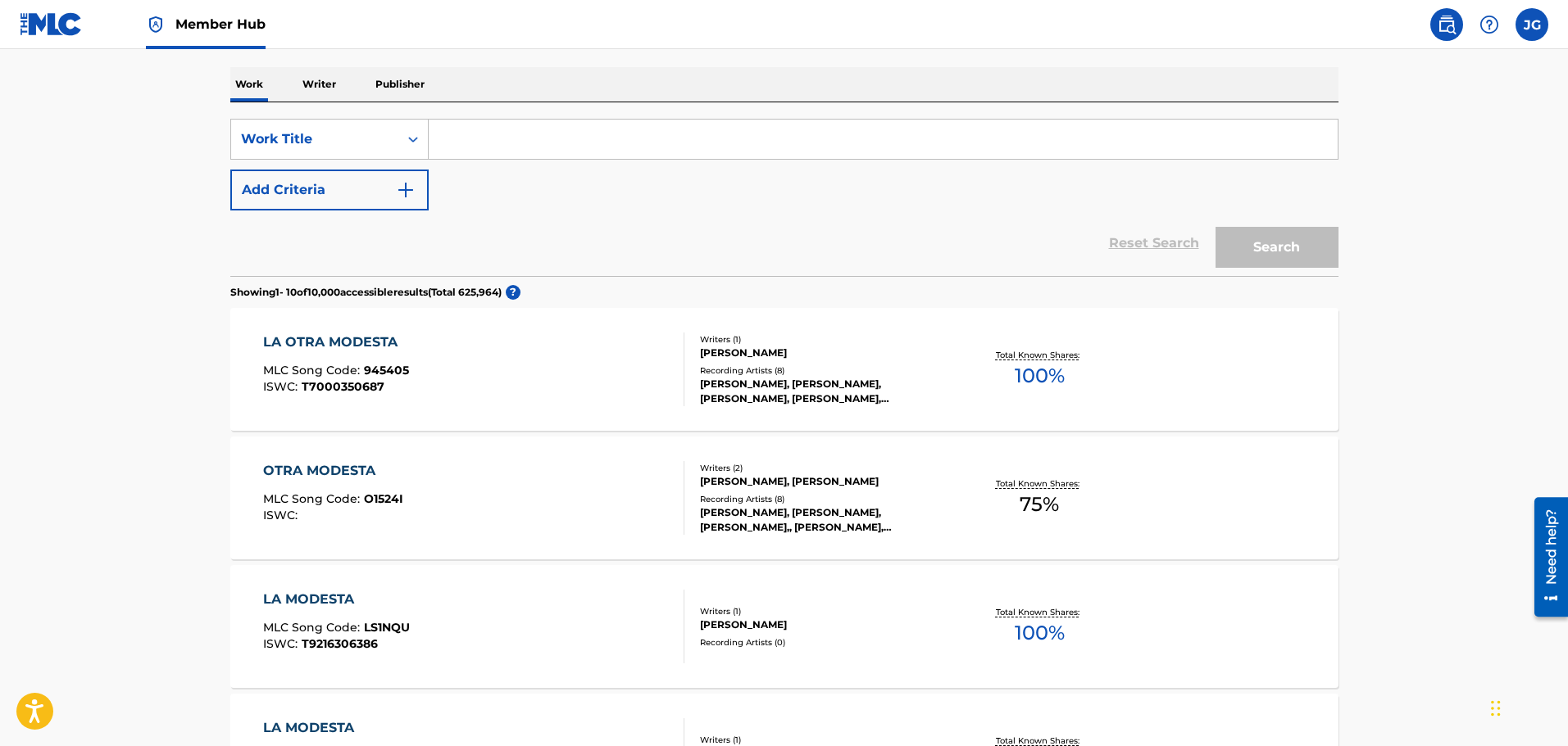
click at [479, 141] on input "Search Form" at bounding box center [883, 139] width 909 height 39
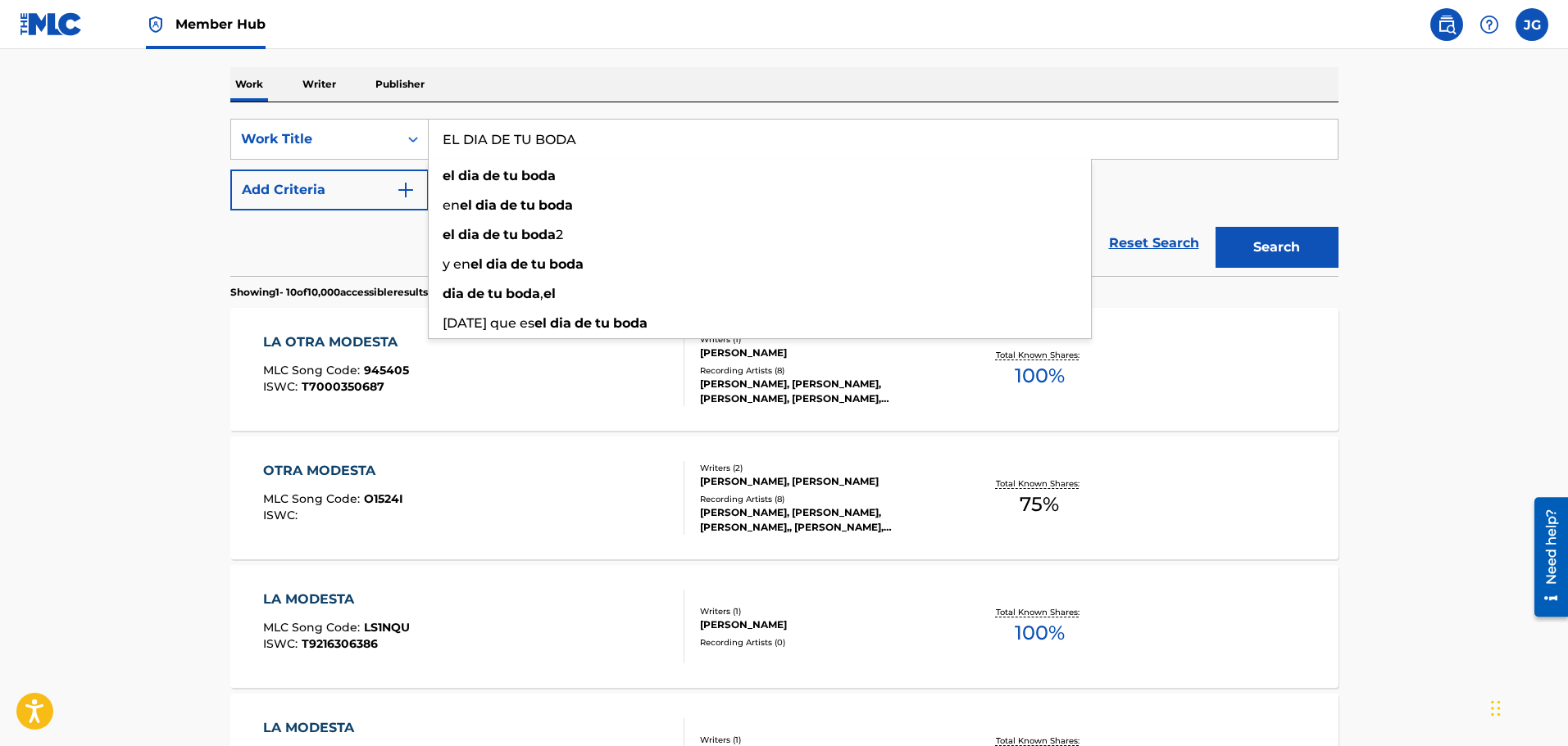
type input "EL DIA DE TU BODA"
click at [1215, 227] on button "Search" at bounding box center [1277, 247] width 123 height 41
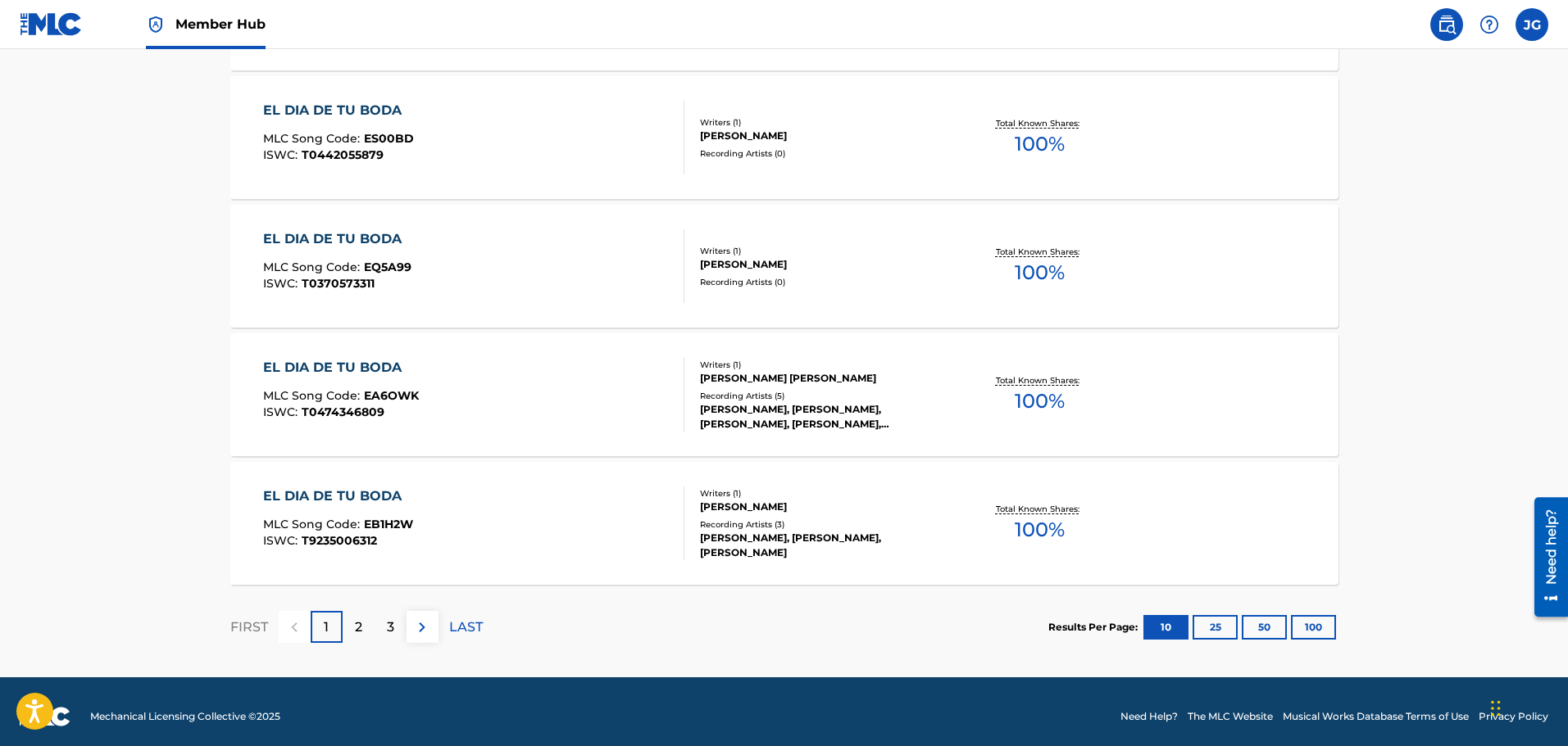
scroll to position [1259, 0]
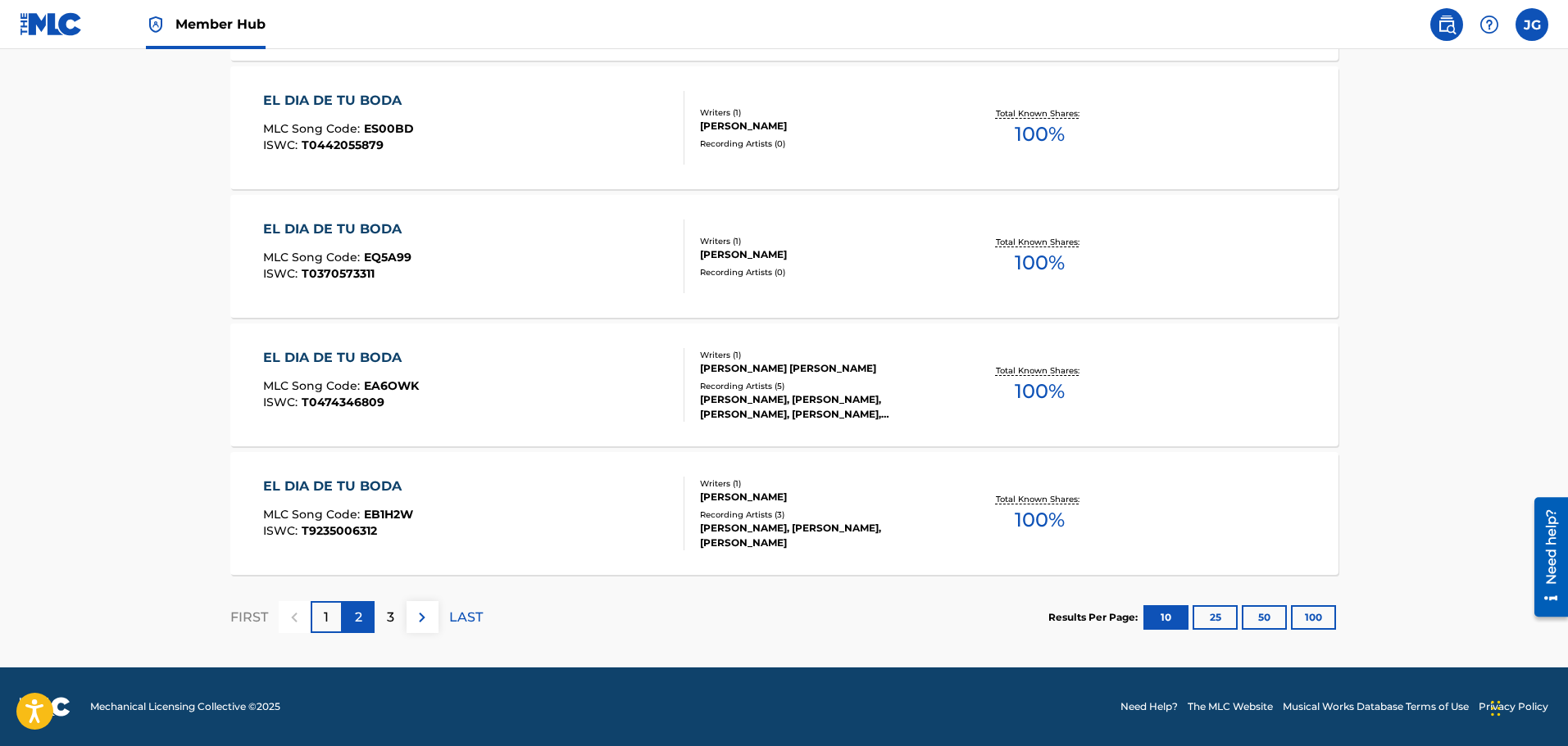
click at [368, 616] on div "2" at bounding box center [359, 617] width 32 height 32
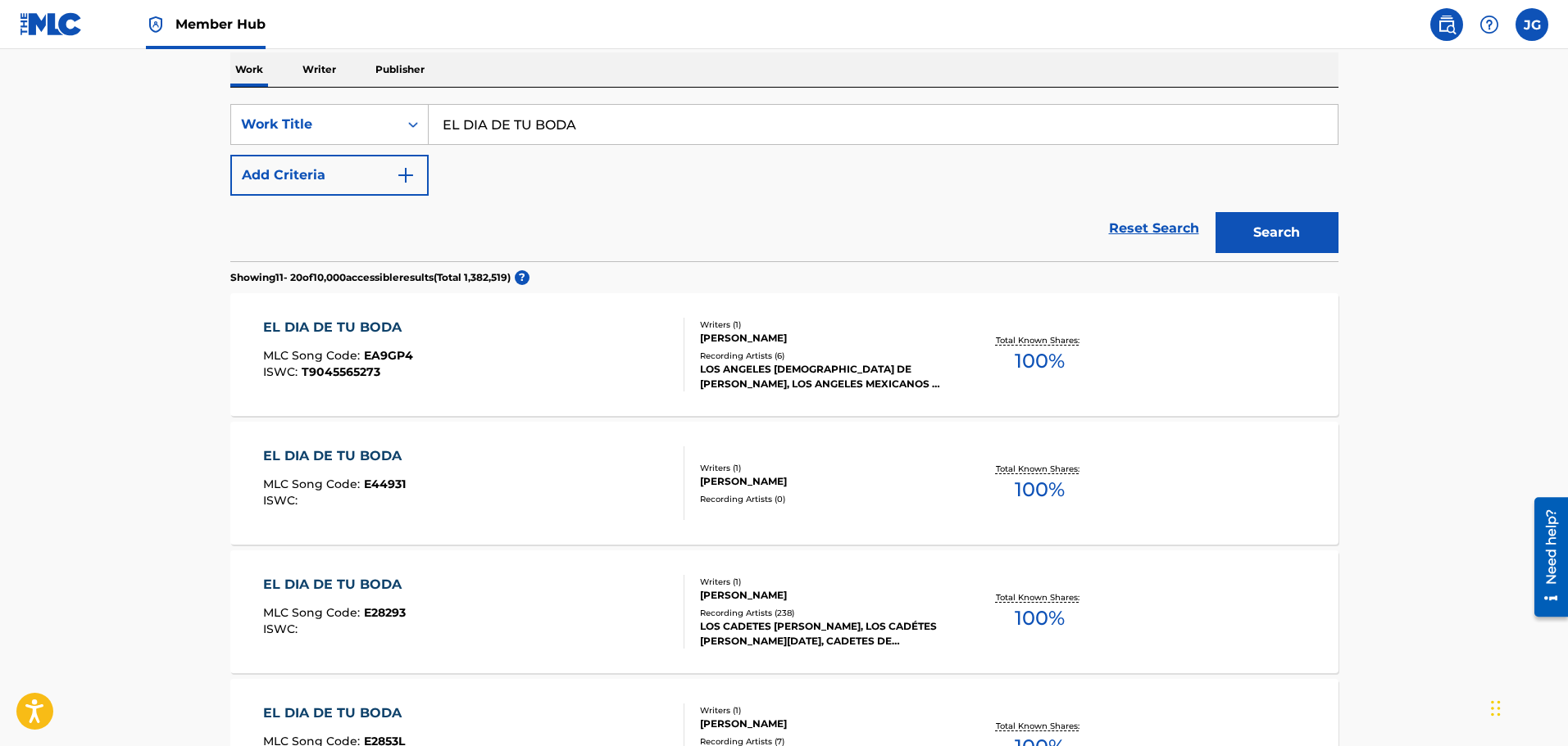
scroll to position [328, 0]
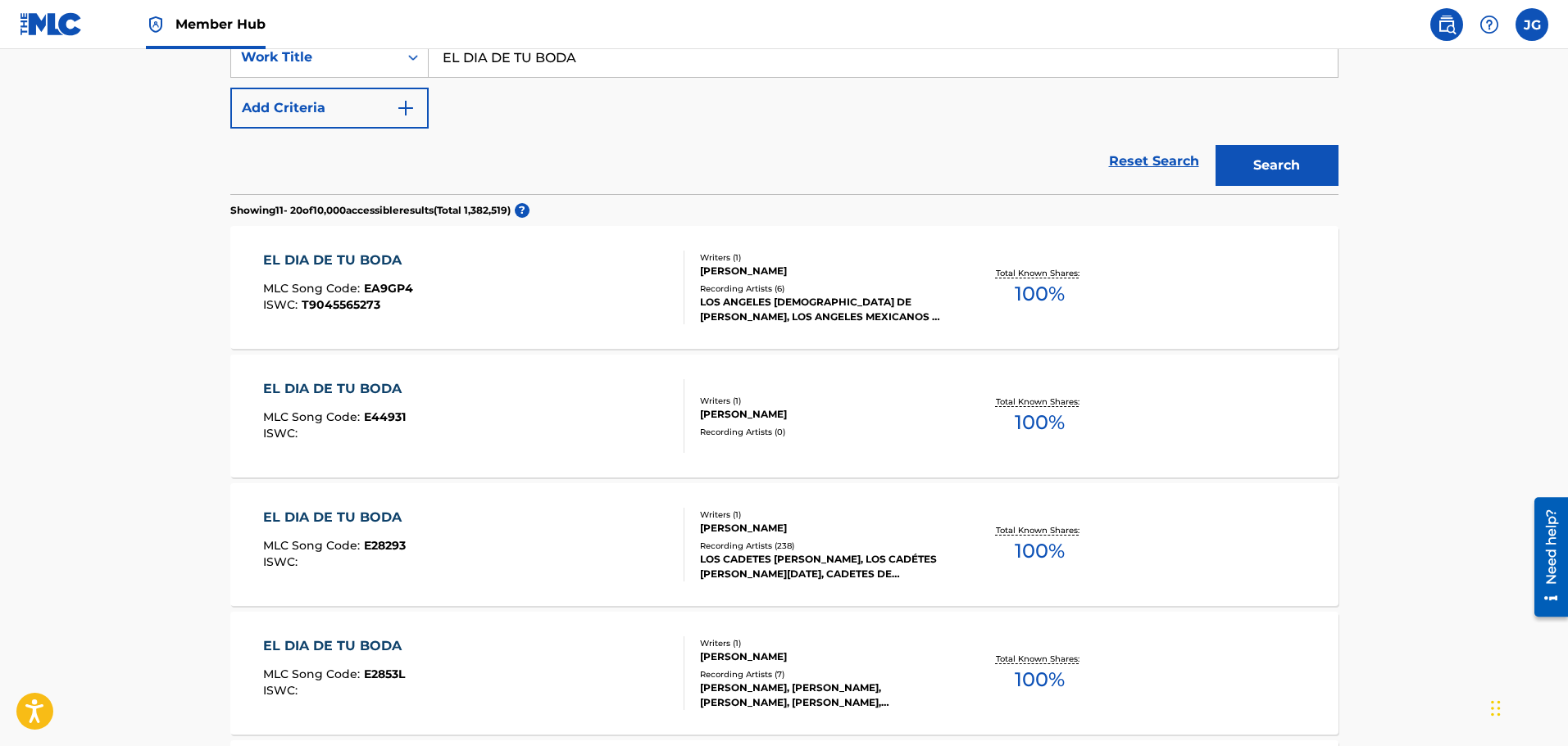
click at [427, 533] on div "EL DIA DE TU BODA MLC Song Code : E28293 ISWC :" at bounding box center [473, 545] width 421 height 73
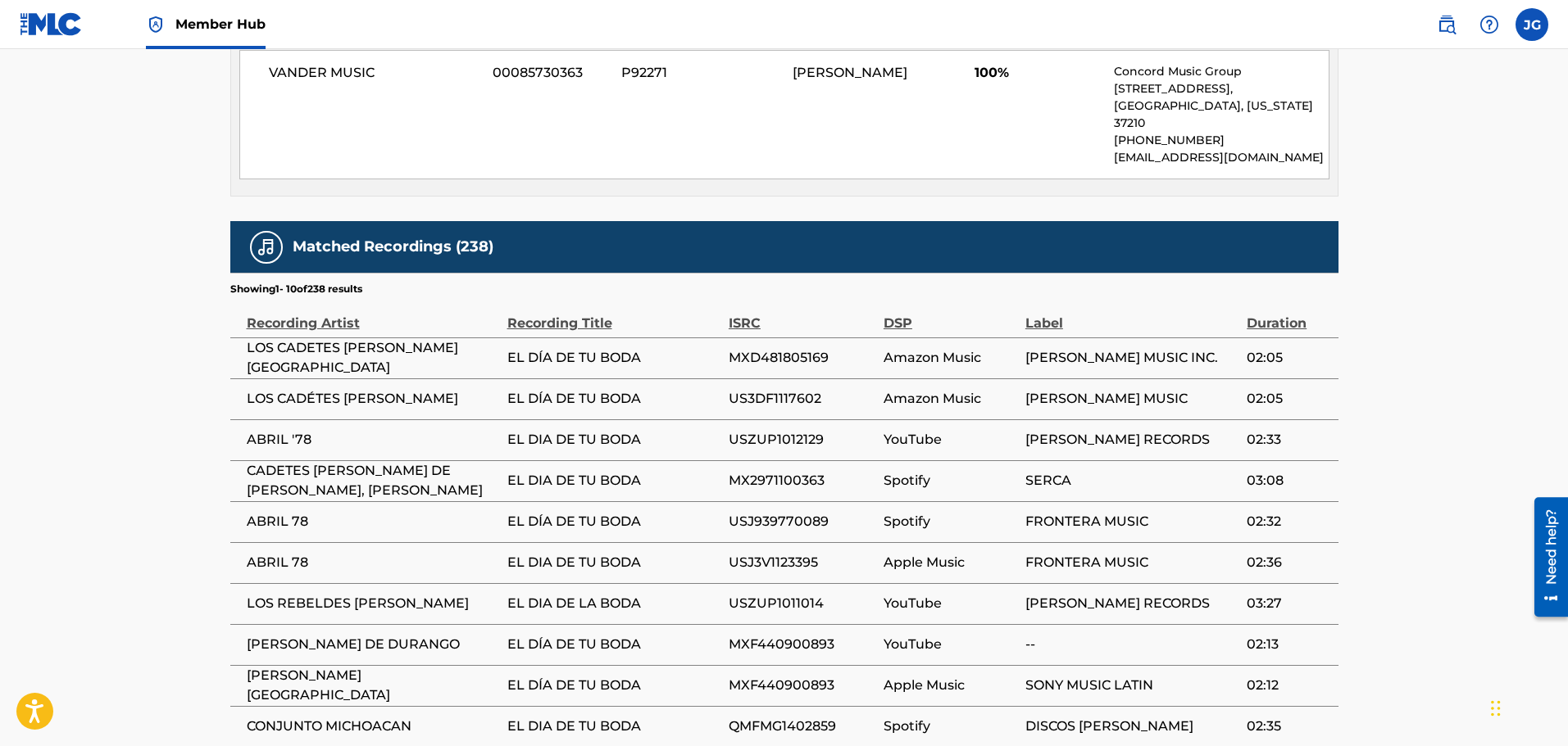
scroll to position [901, 0]
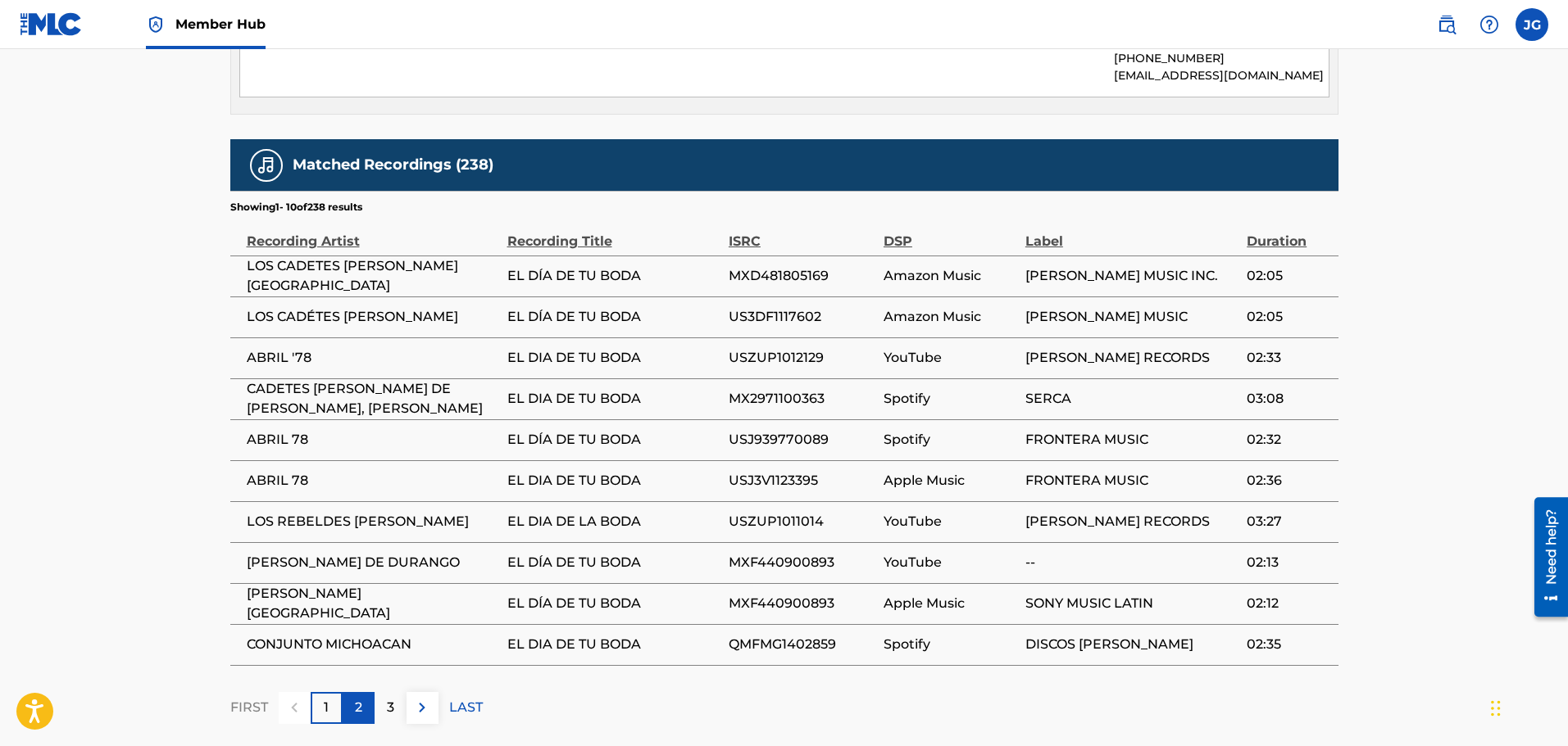
click at [355, 702] on p "2" at bounding box center [359, 708] width 7 height 19
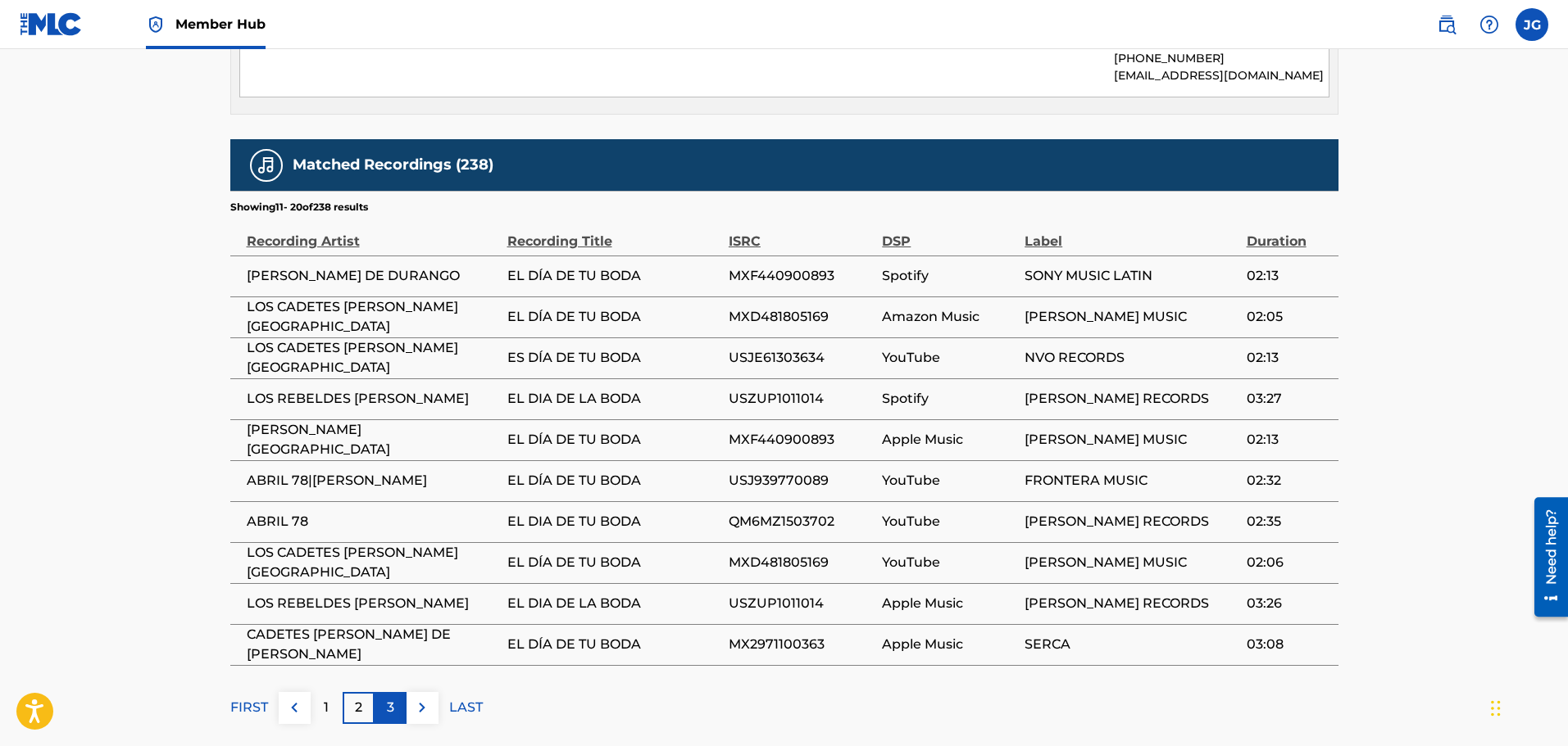
click at [387, 698] on p "3" at bounding box center [390, 708] width 7 height 19
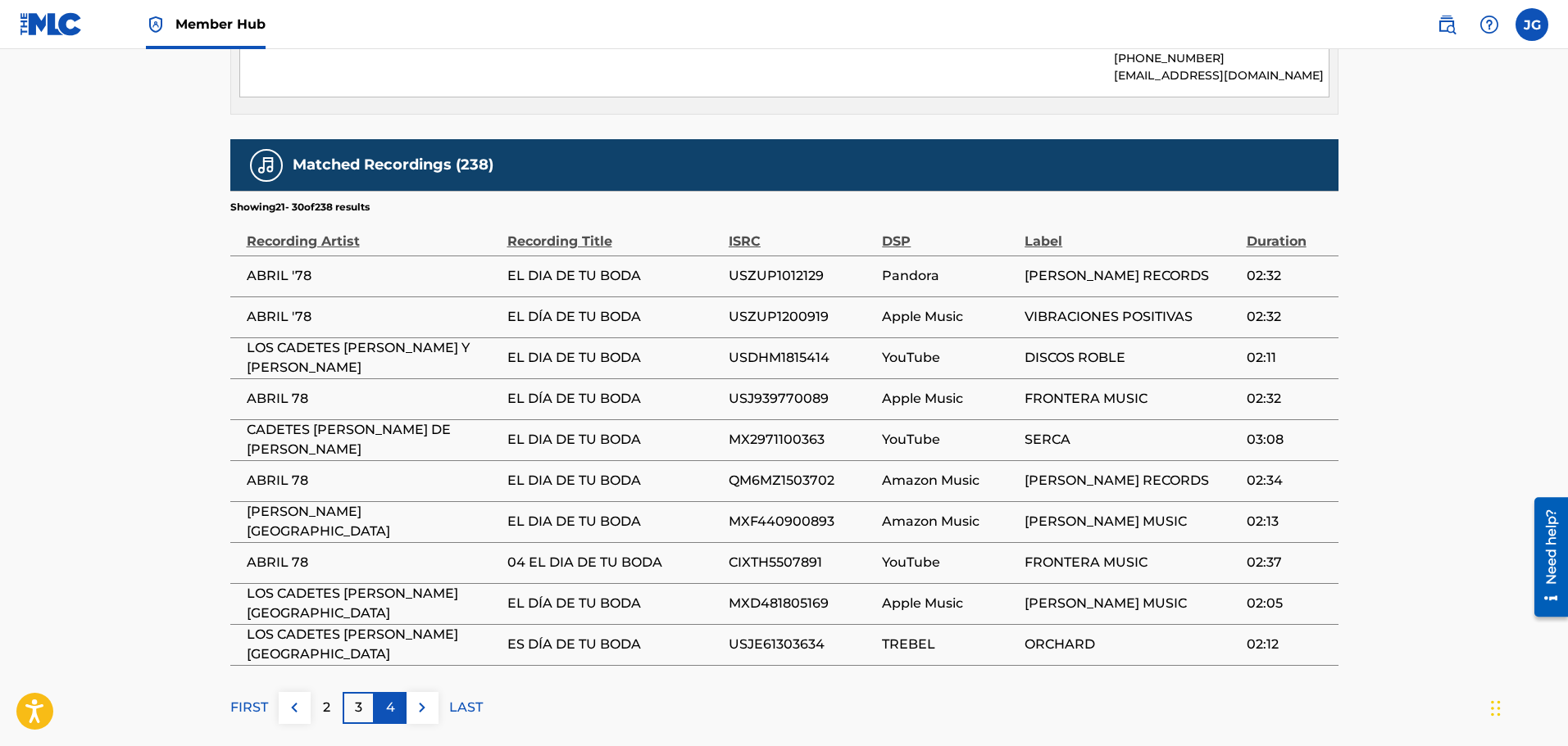
click at [393, 698] on p "4" at bounding box center [390, 708] width 9 height 19
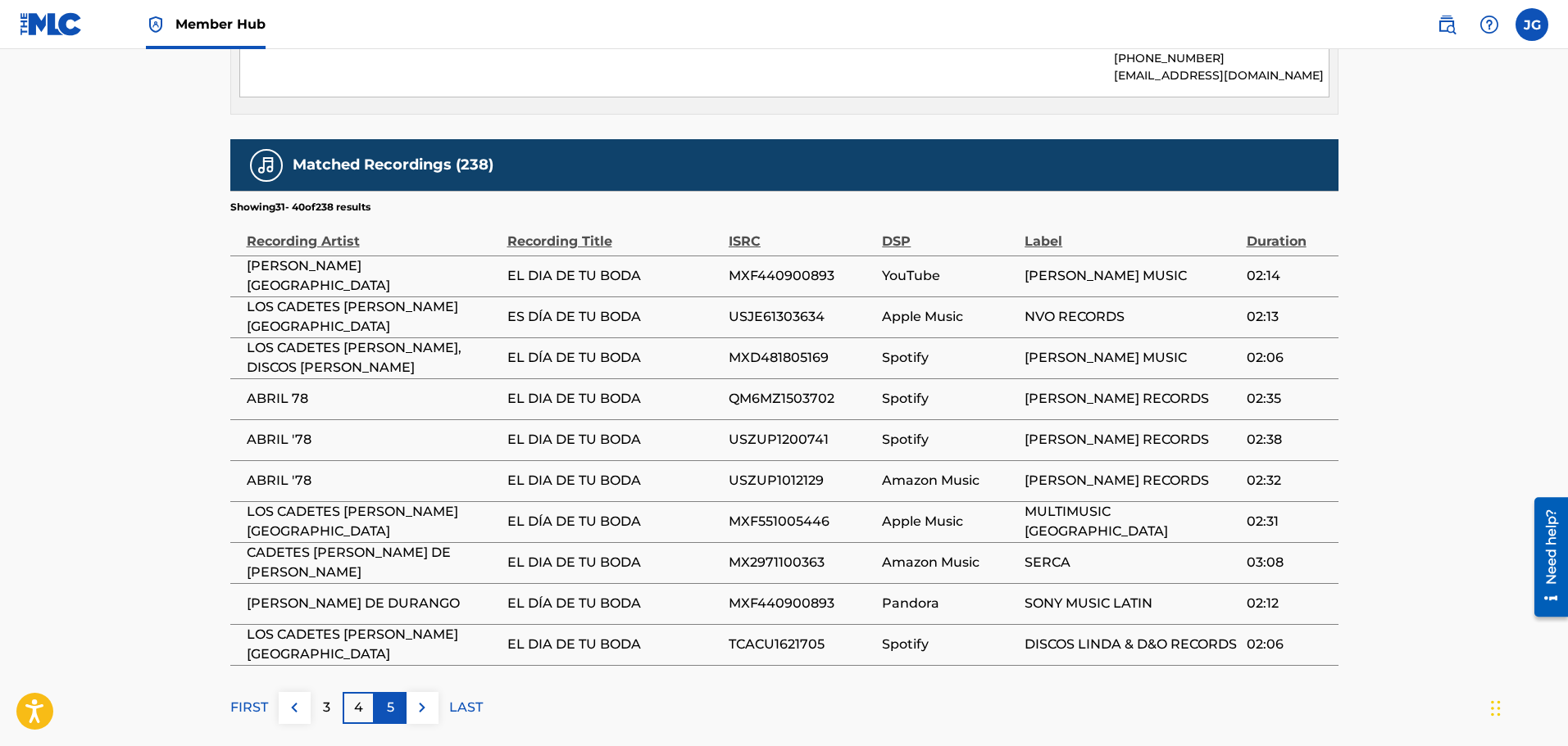
click at [393, 698] on p "5" at bounding box center [390, 708] width 7 height 19
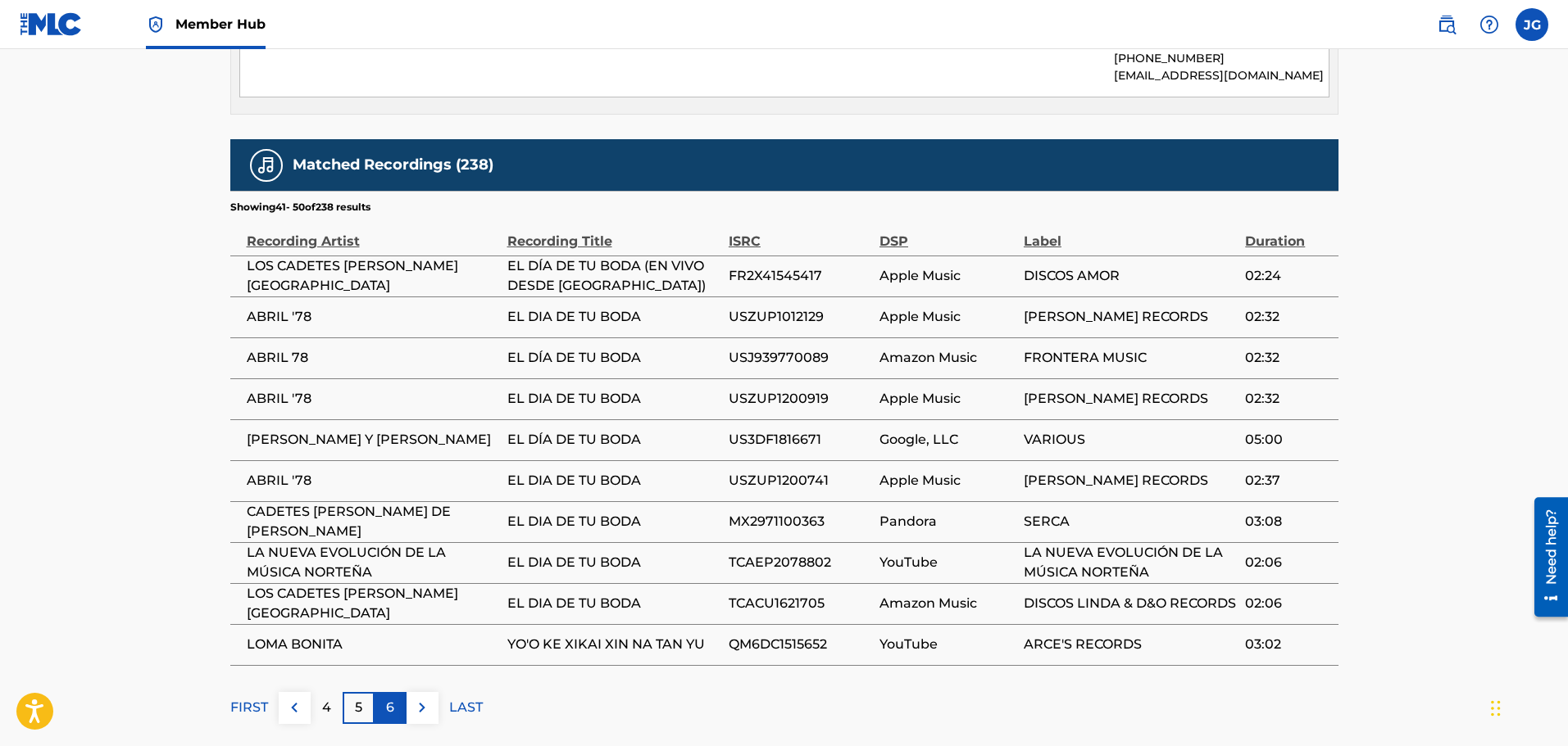
click at [394, 698] on p "6" at bounding box center [389, 708] width 8 height 19
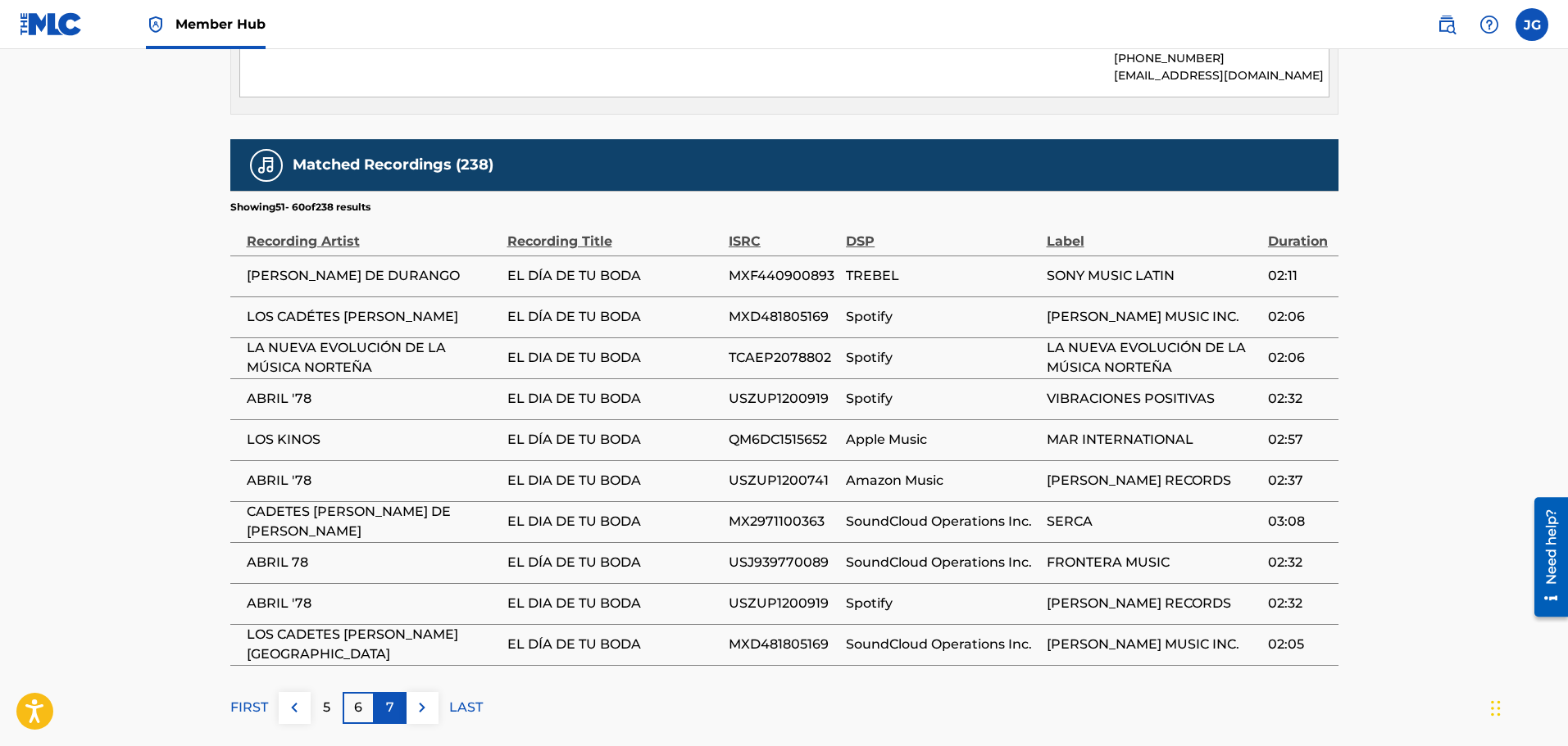
click at [384, 693] on div "7" at bounding box center [390, 708] width 32 height 32
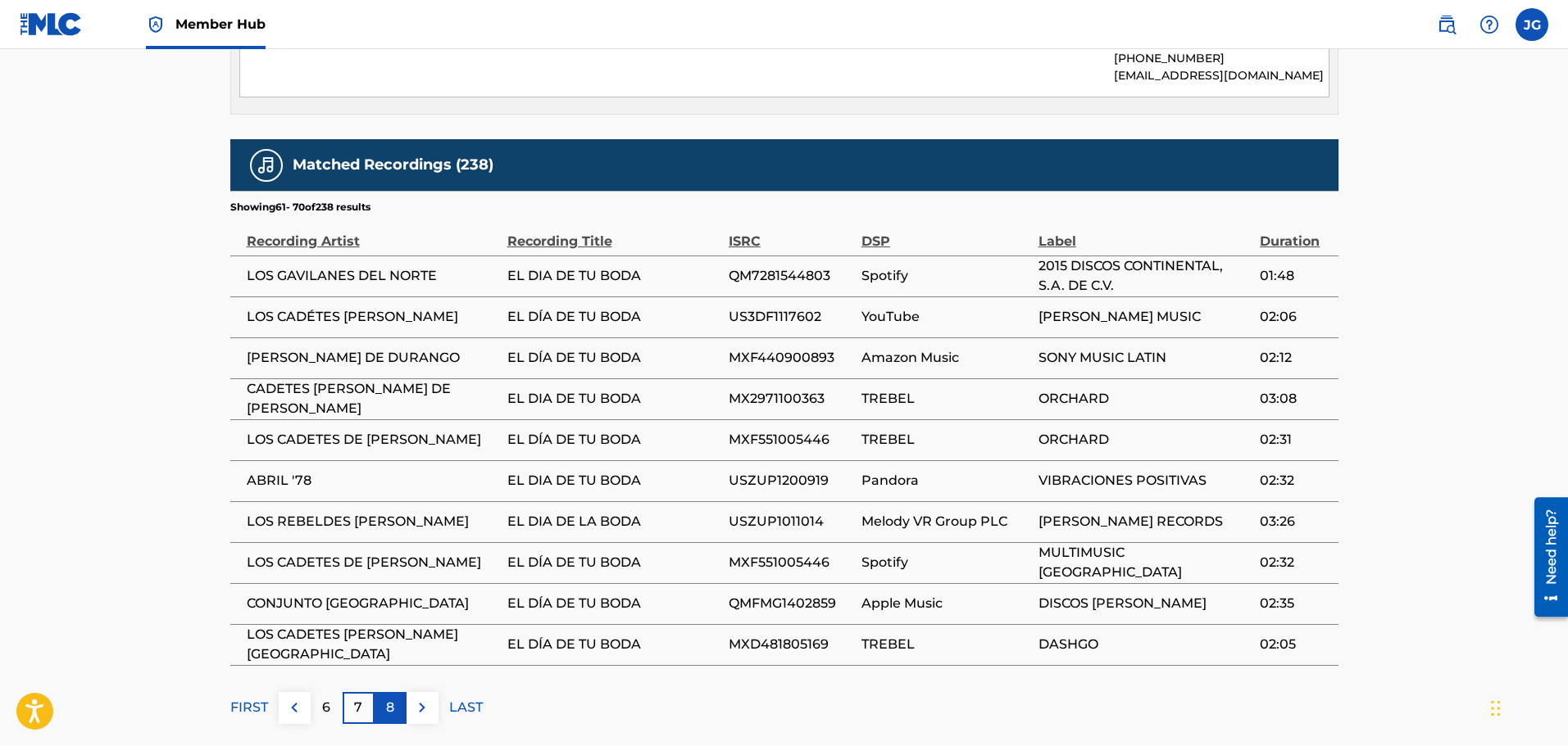
click at [393, 698] on p "8" at bounding box center [389, 708] width 8 height 19
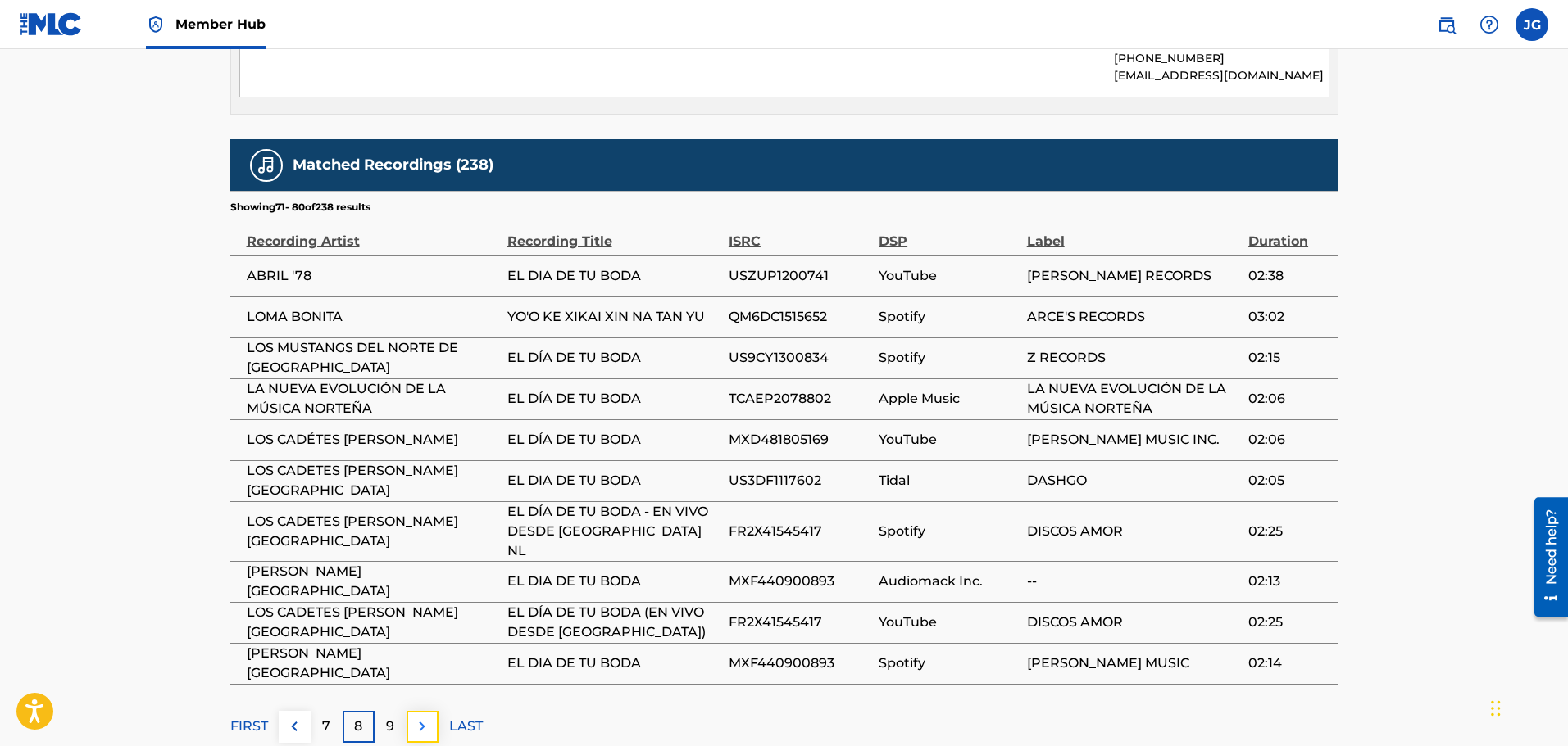
click at [419, 717] on img at bounding box center [422, 727] width 19 height 19
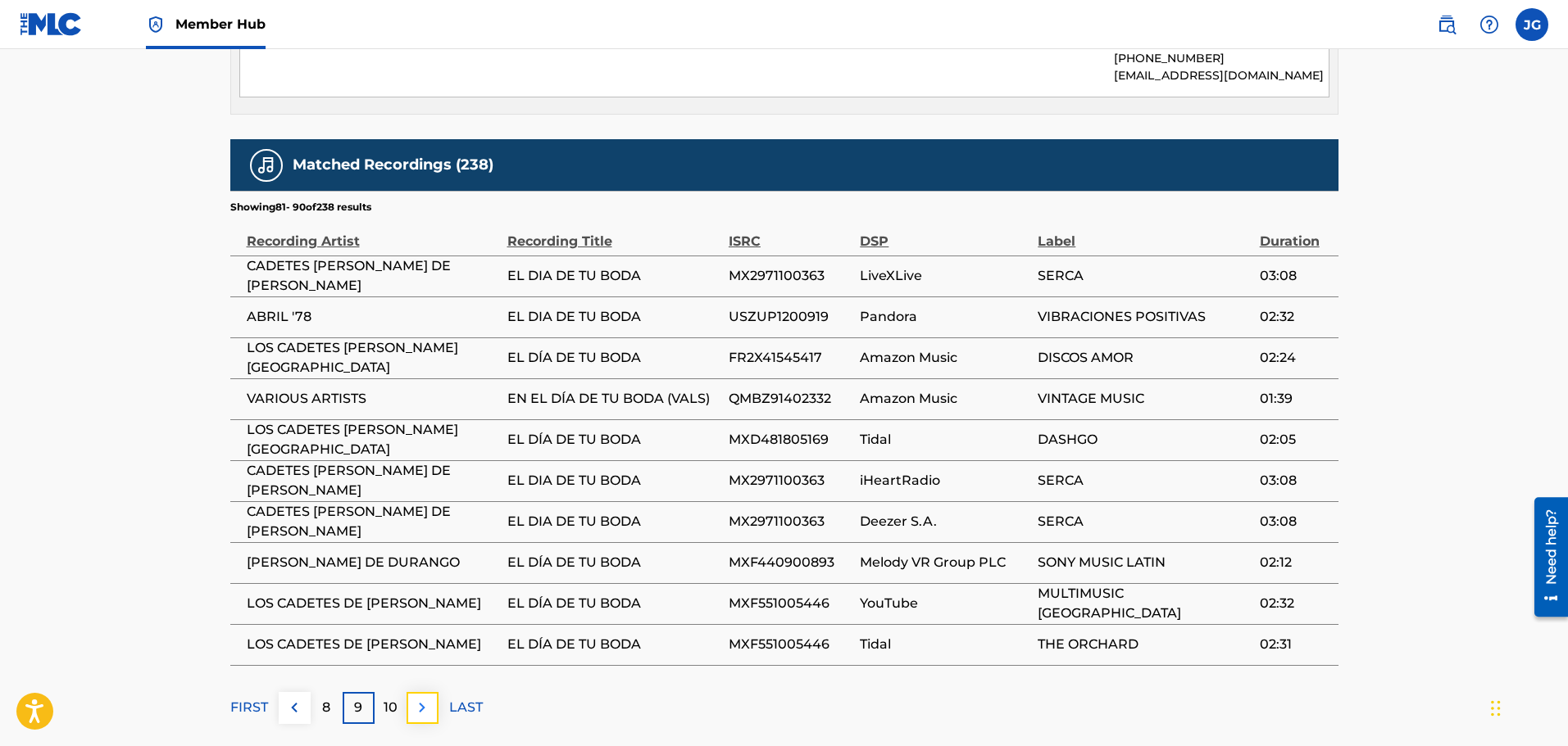
click at [421, 699] on img at bounding box center [422, 708] width 19 height 19
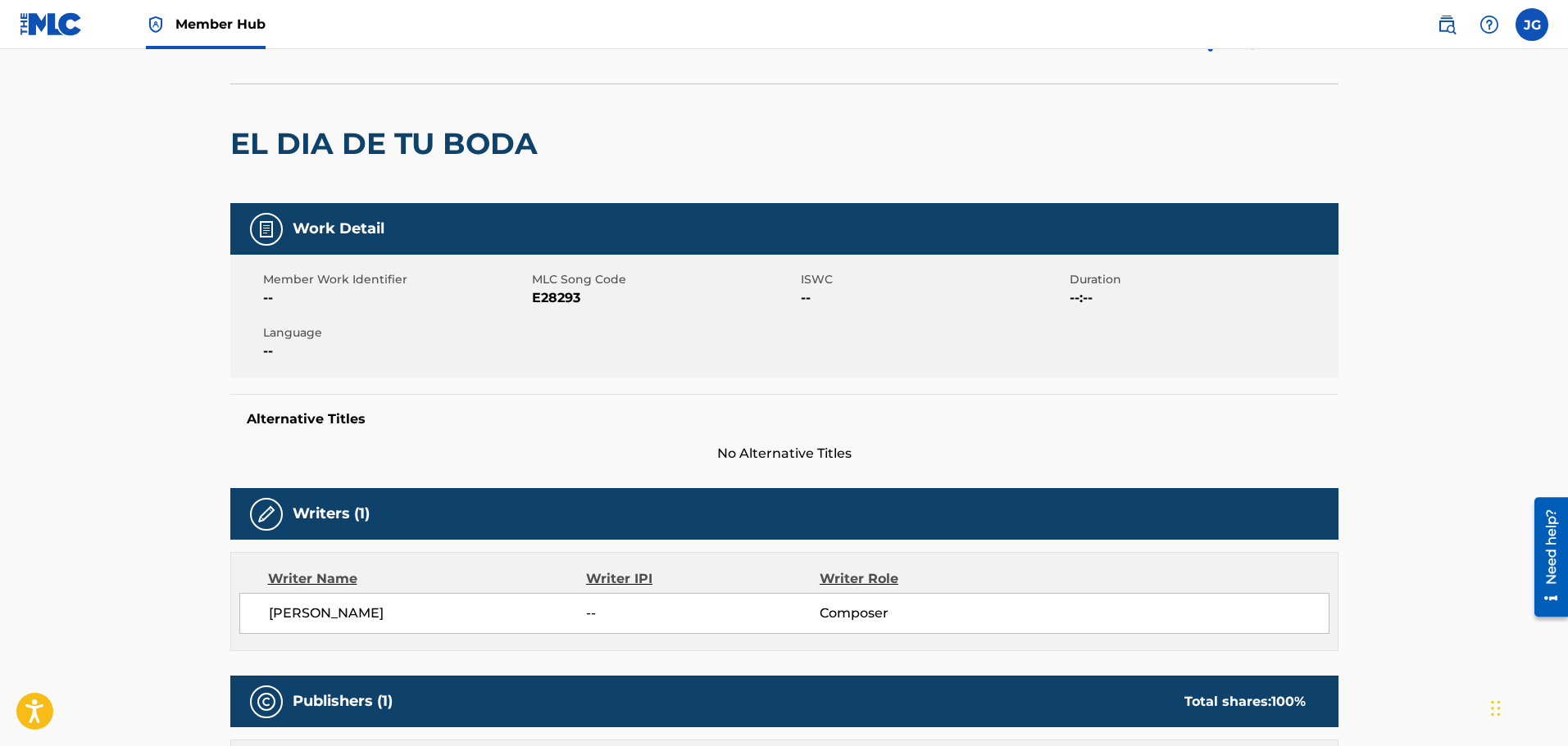
scroll to position [0, 0]
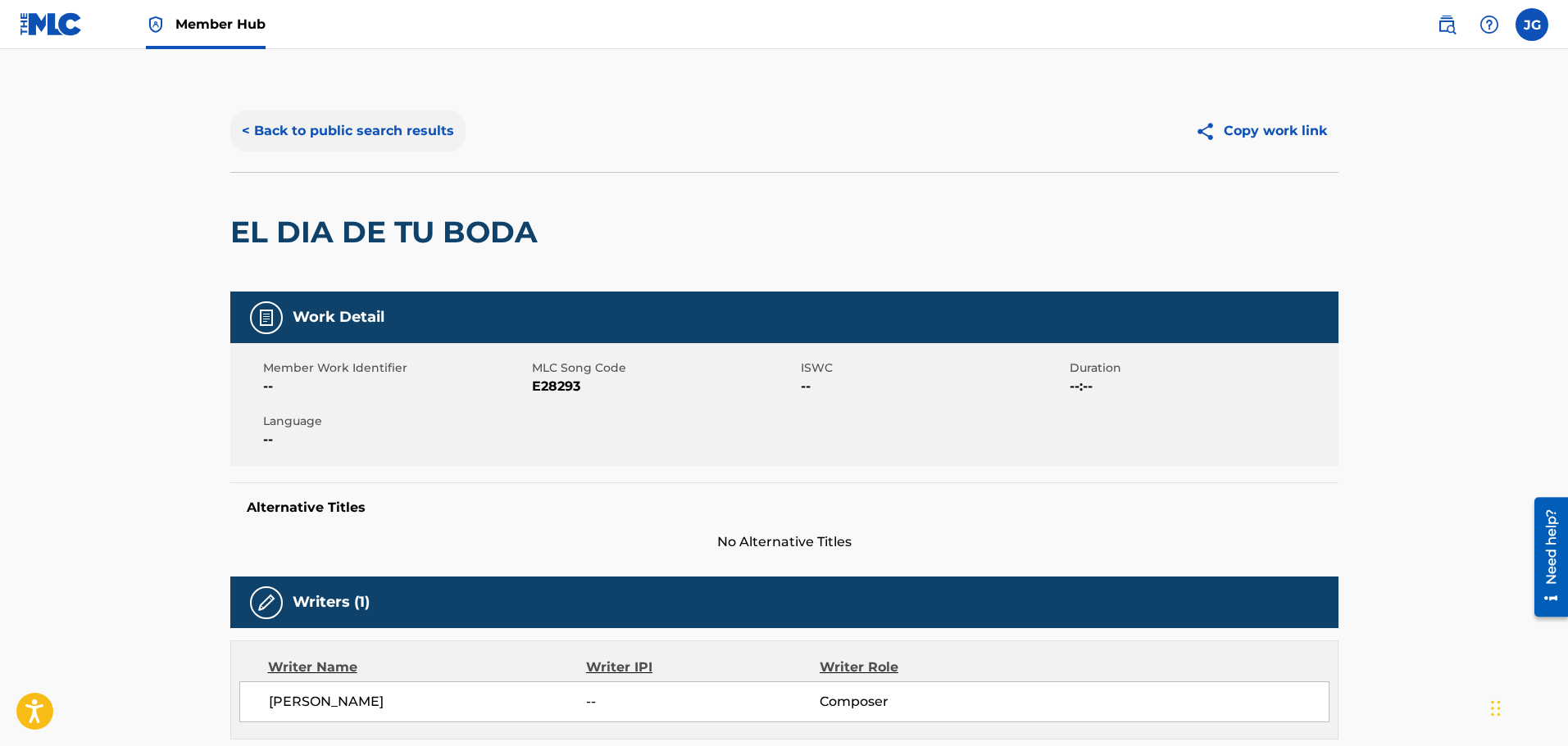
click at [269, 130] on button "< Back to public search results" at bounding box center [347, 130] width 235 height 41
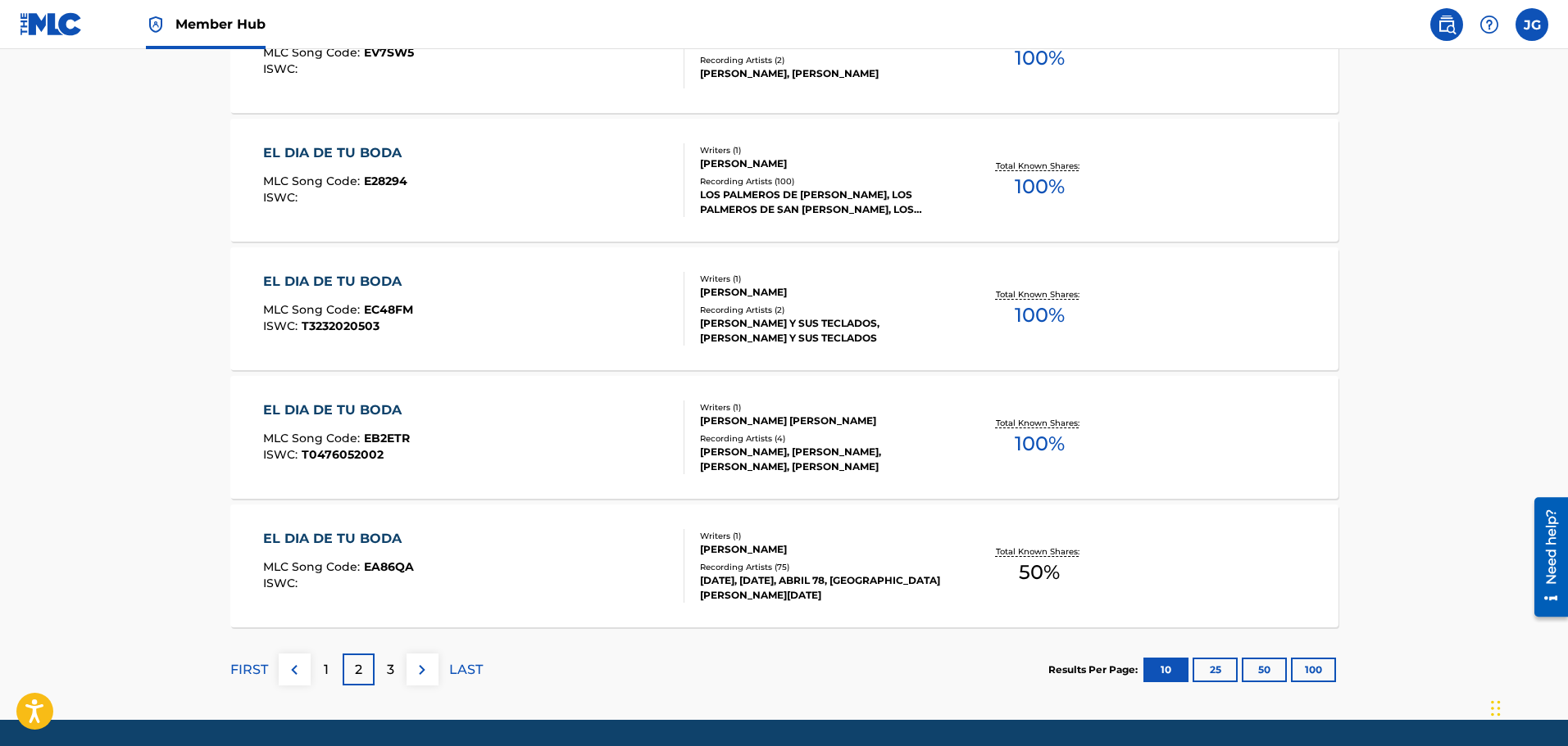
scroll to position [1229, 0]
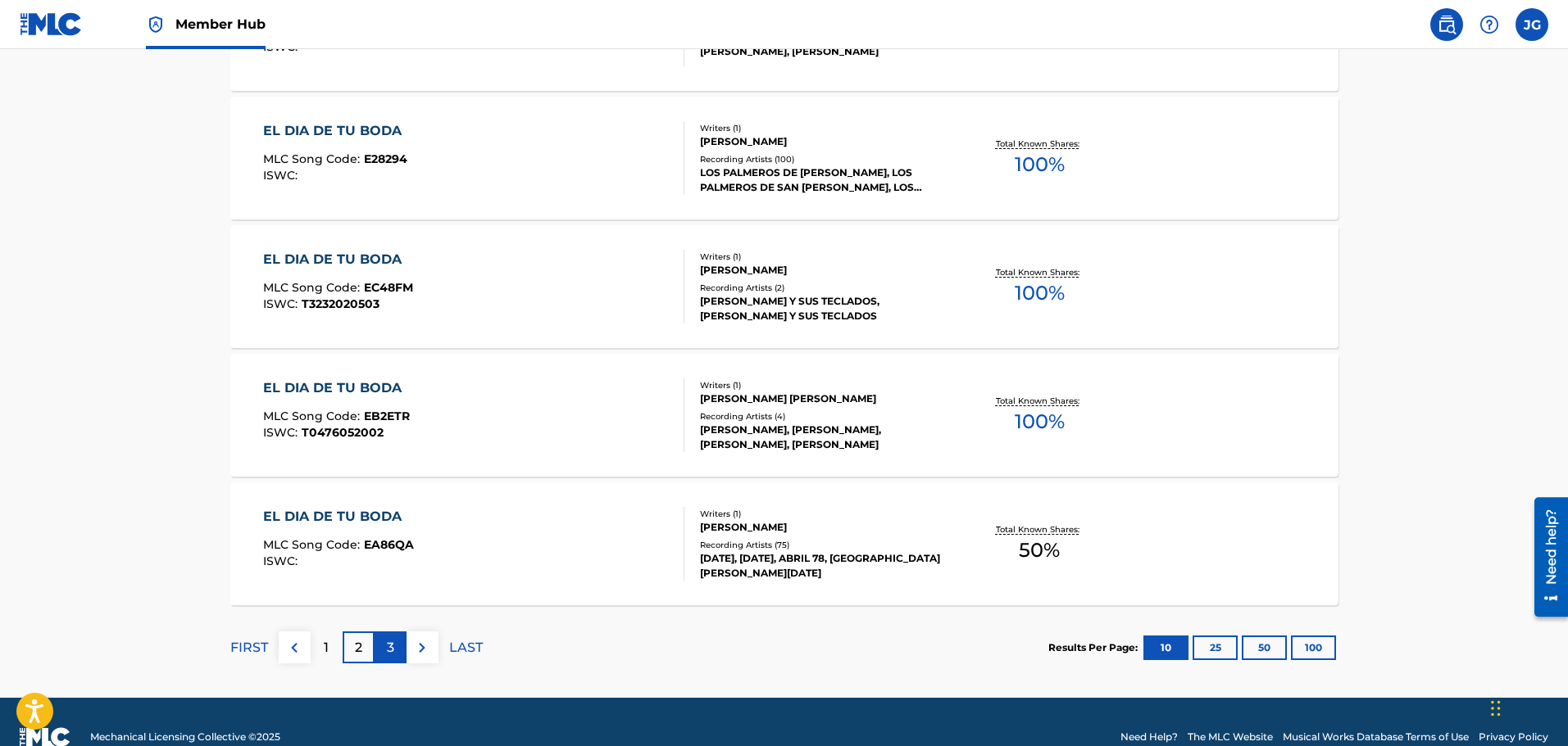
click at [384, 652] on div "3" at bounding box center [390, 647] width 32 height 32
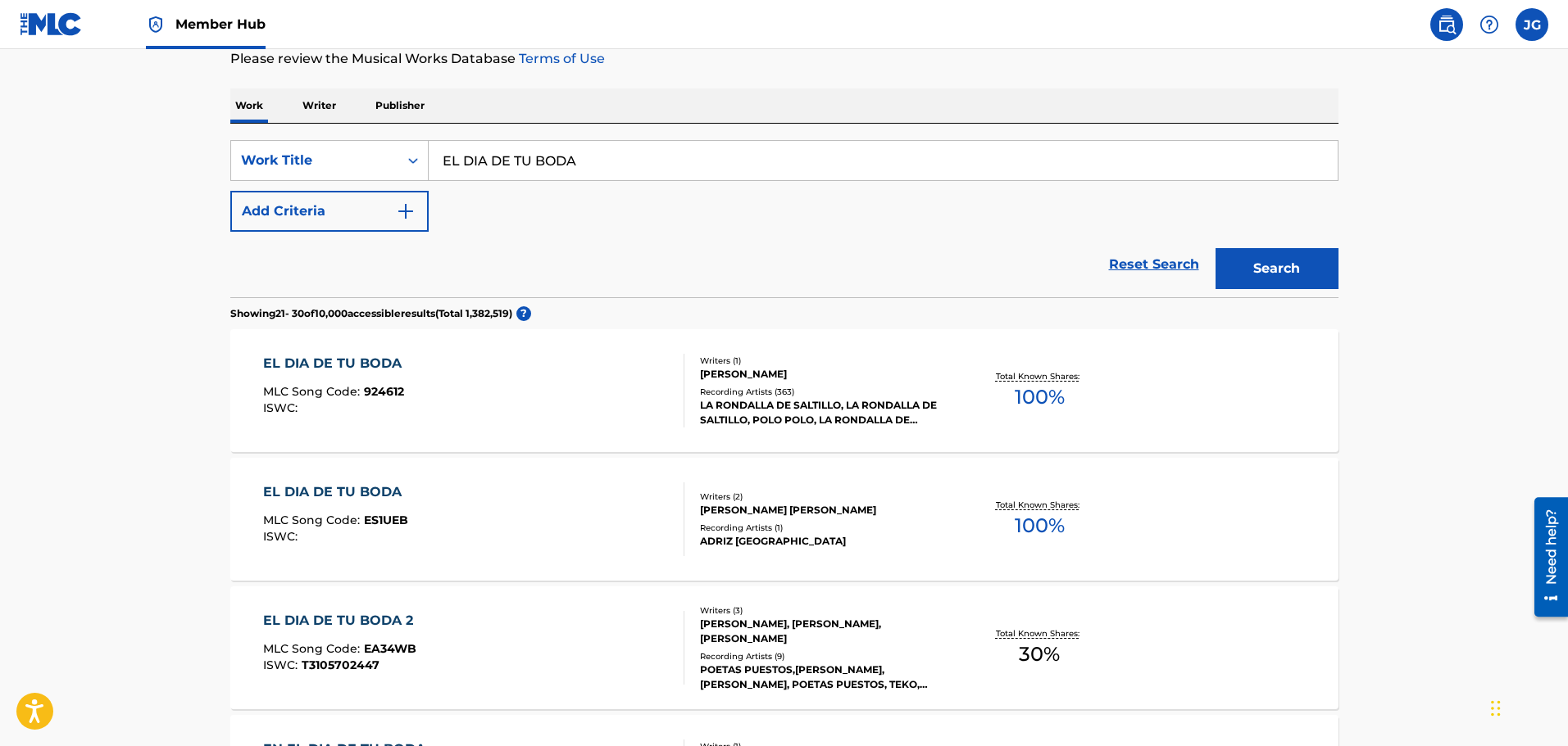
scroll to position [246, 0]
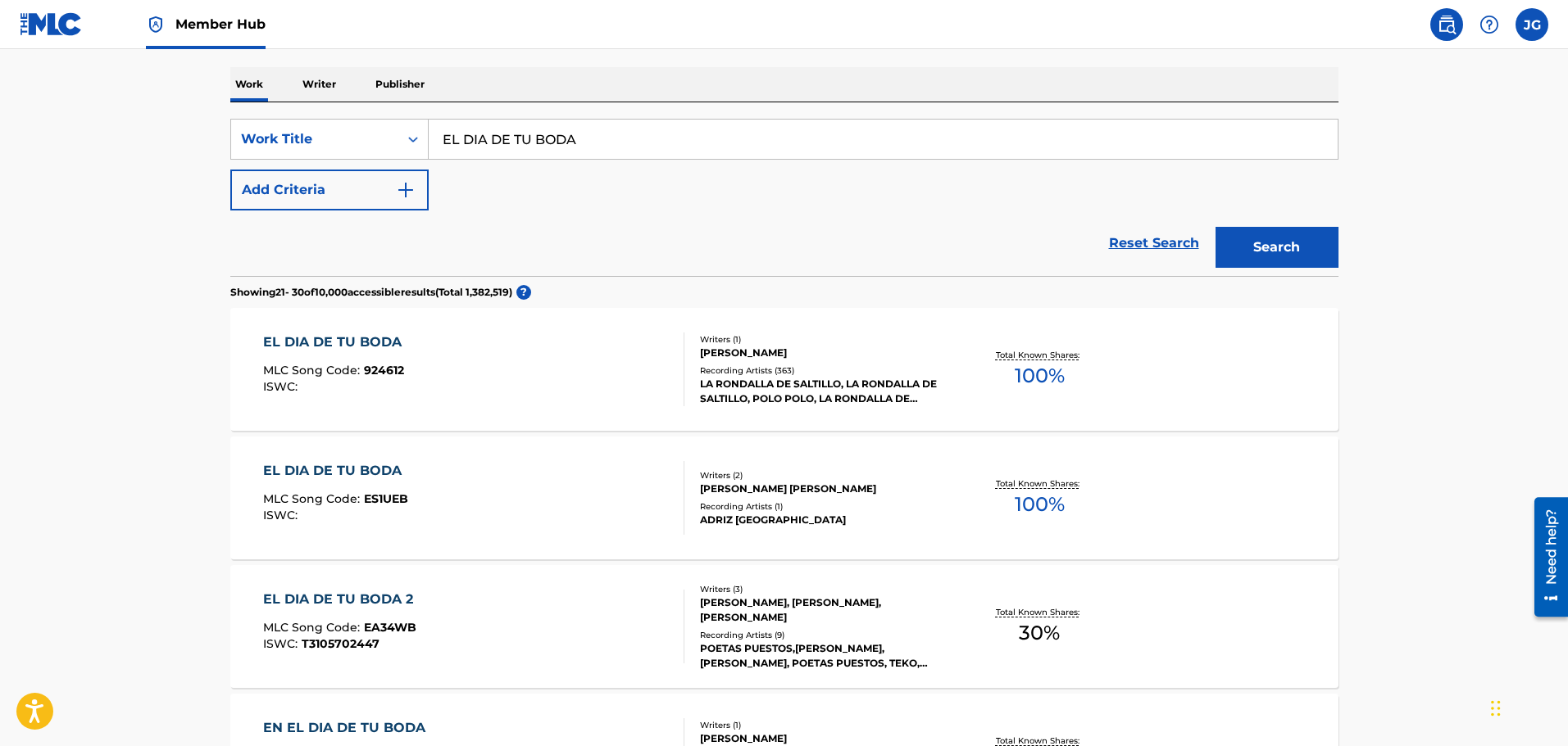
click at [491, 380] on div "EL DIA DE TU BODA MLC Song Code : 924612 ISWC :" at bounding box center [473, 369] width 421 height 73
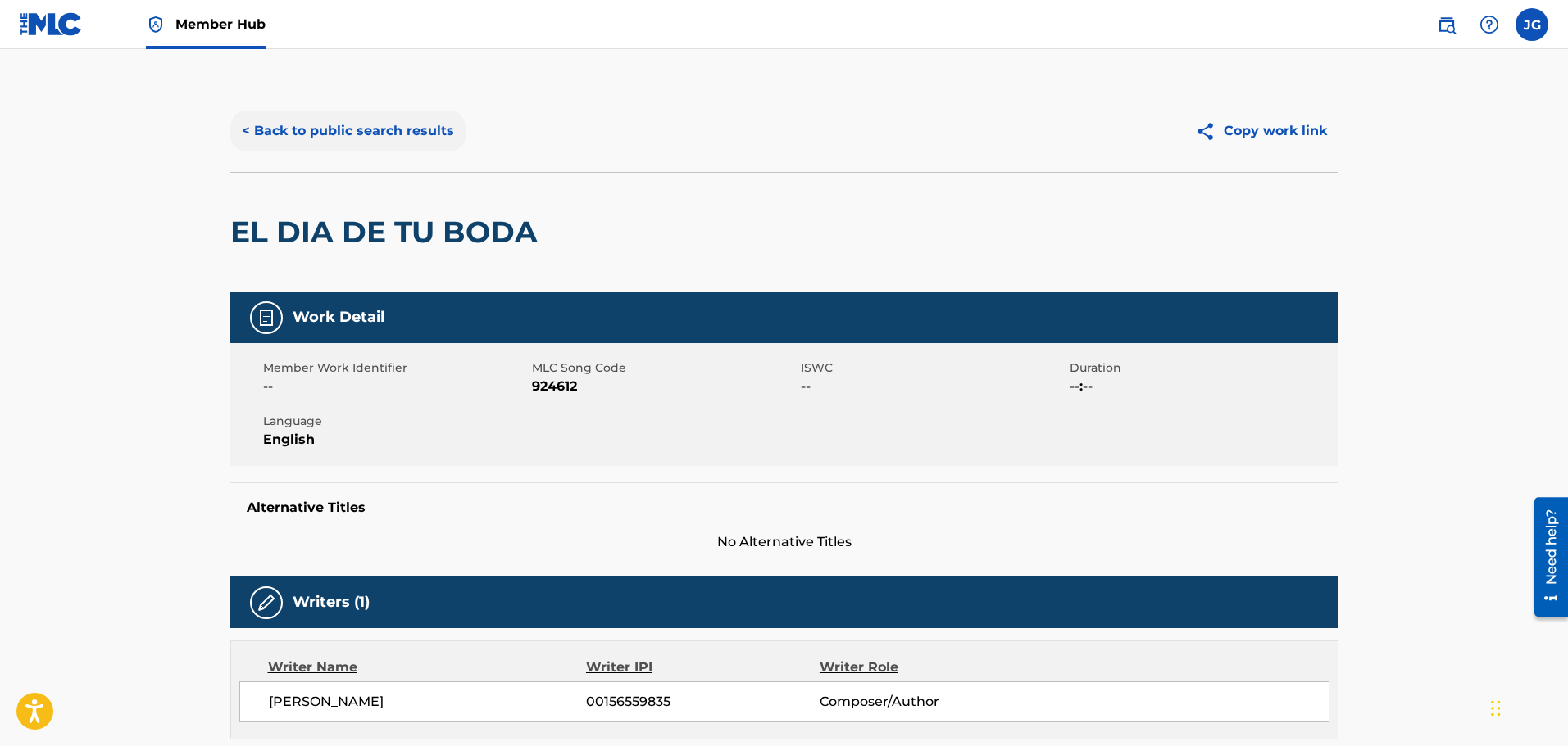
click at [381, 128] on button "< Back to public search results" at bounding box center [347, 130] width 235 height 41
